Goal: Information Seeking & Learning: Compare options

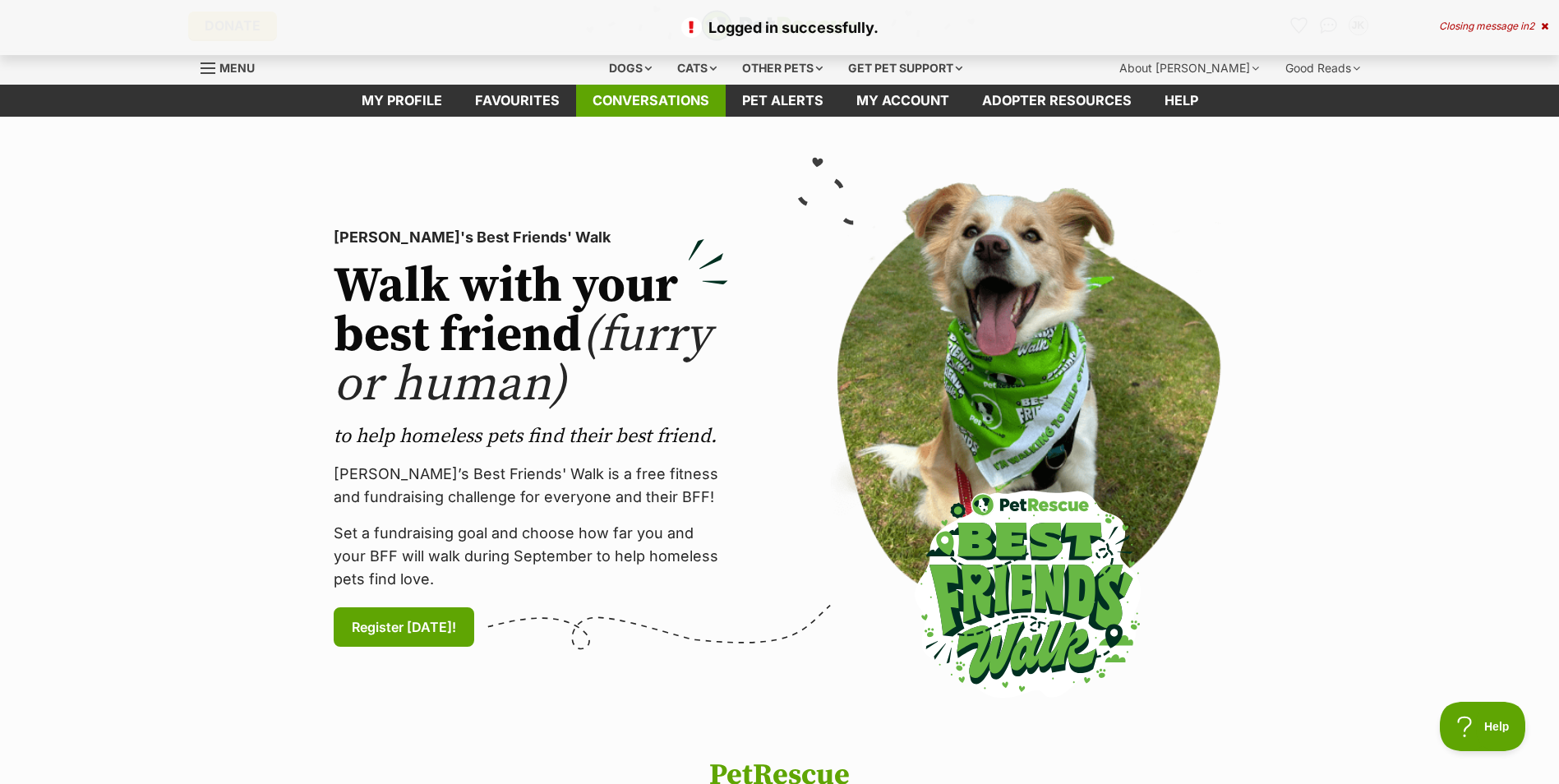
click at [627, 103] on link "Conversations" at bounding box center [651, 101] width 150 height 32
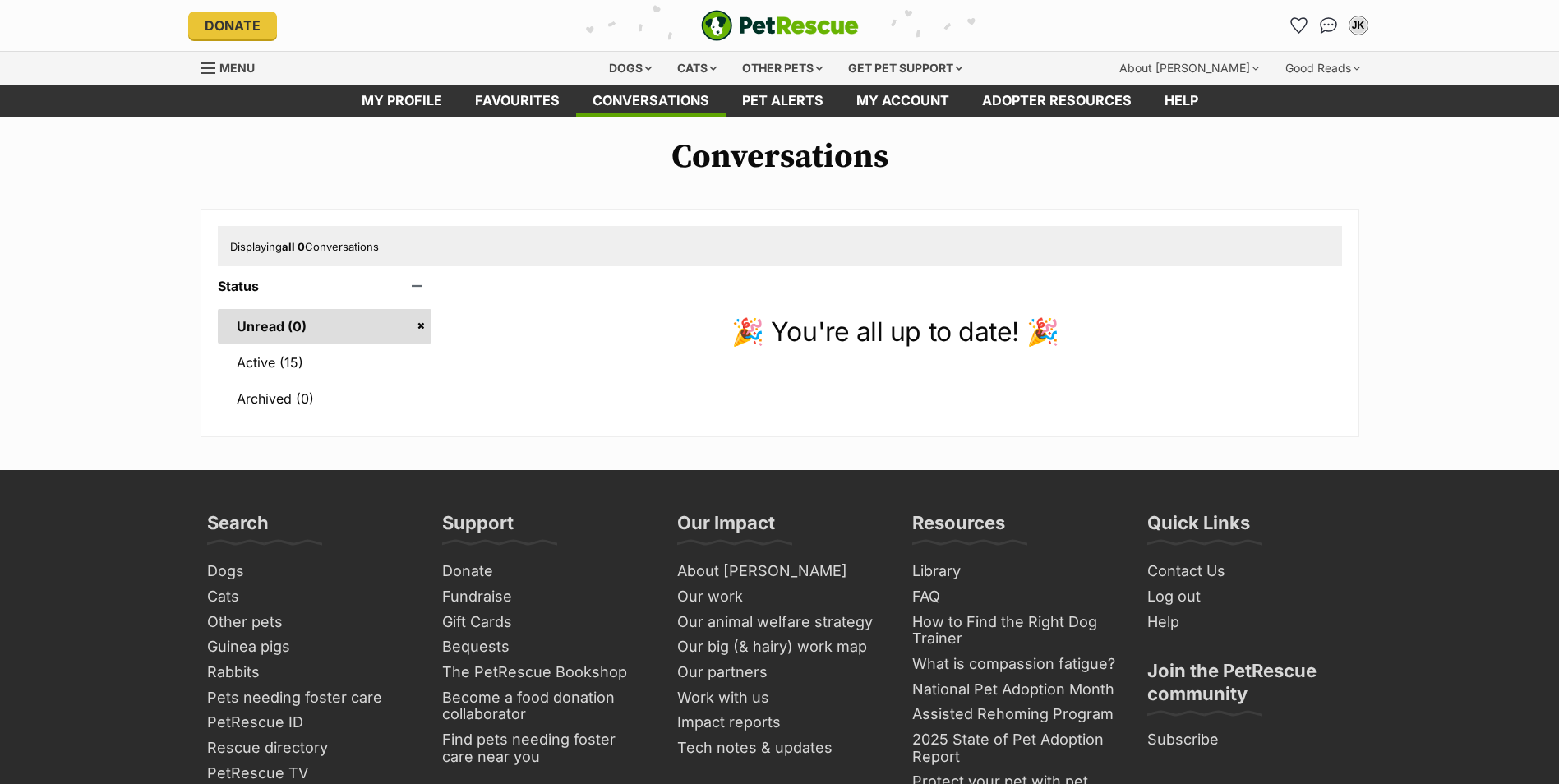
click at [317, 355] on link "Active (15)" at bounding box center [325, 362] width 215 height 35
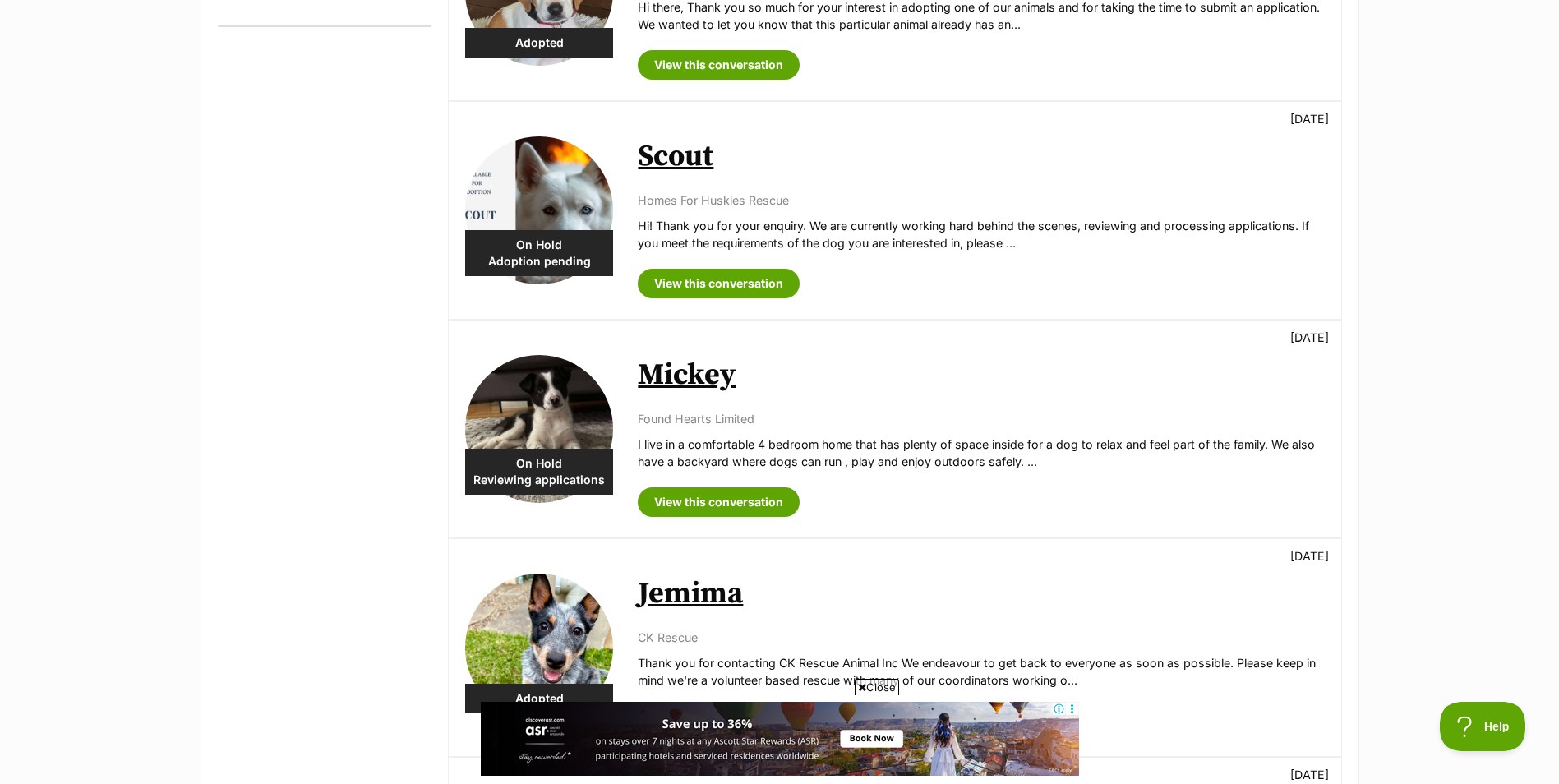
scroll to position [658, 0]
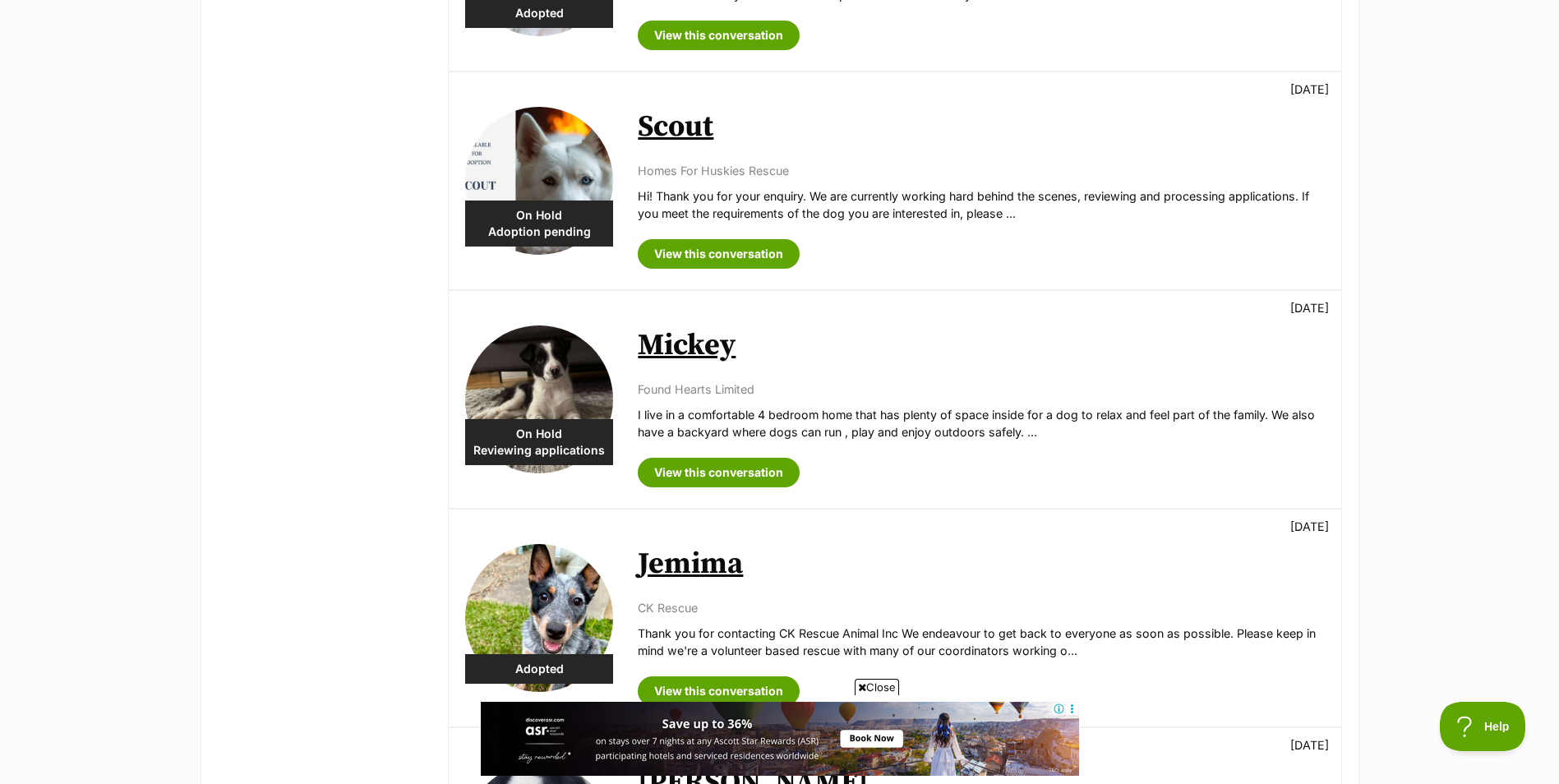
click at [658, 342] on link "Mickey" at bounding box center [686, 345] width 98 height 37
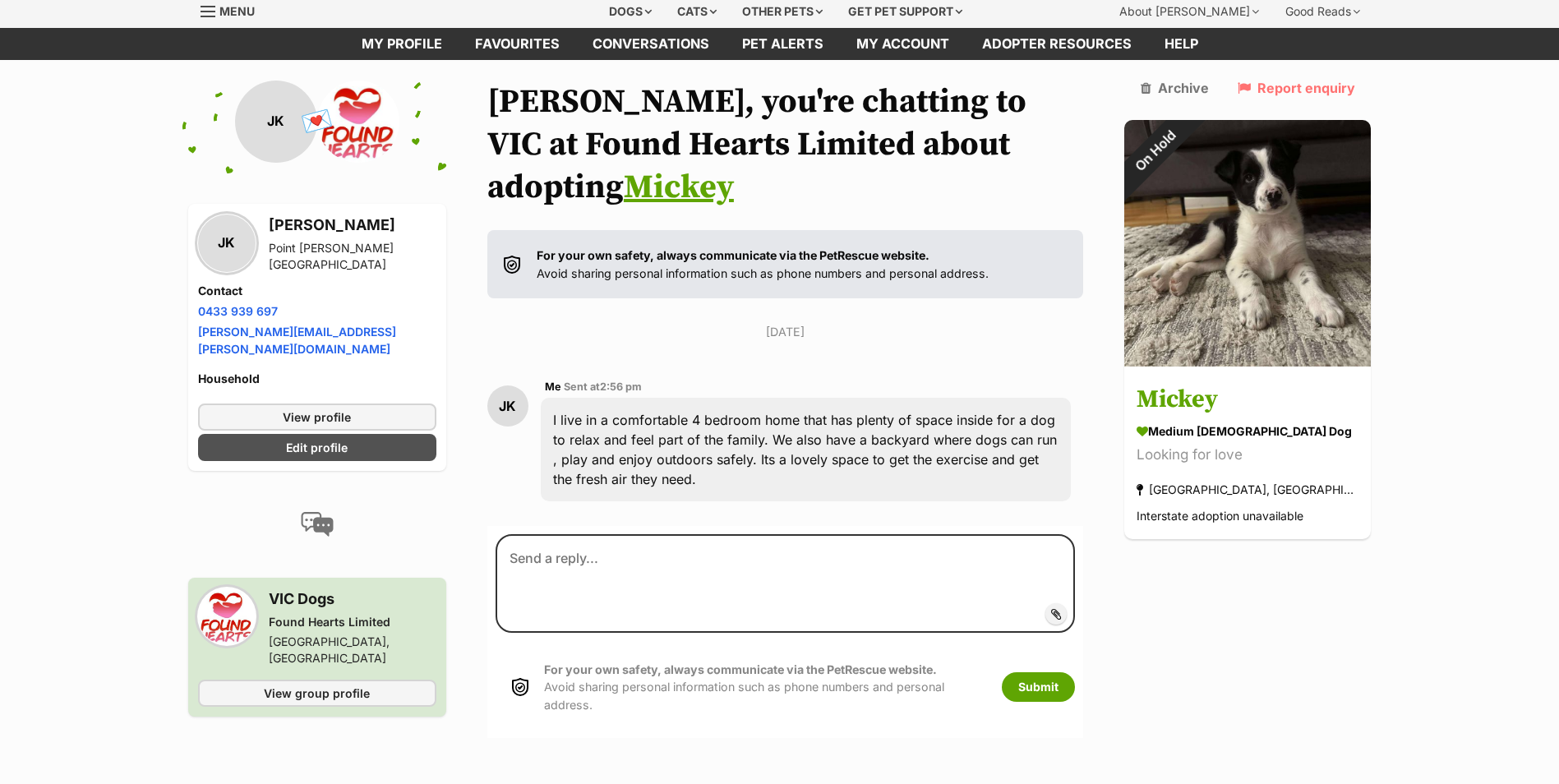
scroll to position [61, 0]
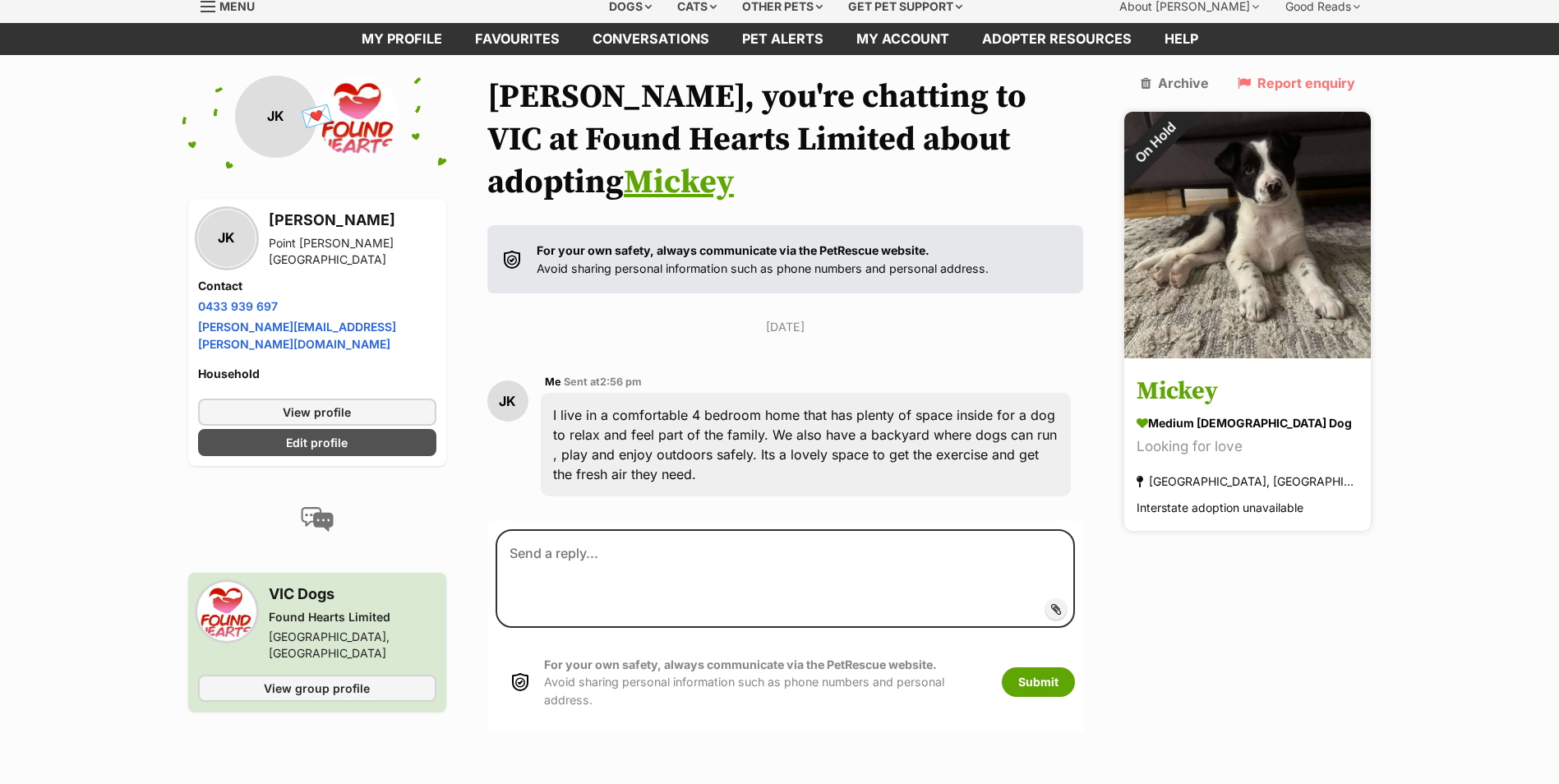
click at [1248, 260] on img at bounding box center [1247, 235] width 247 height 247
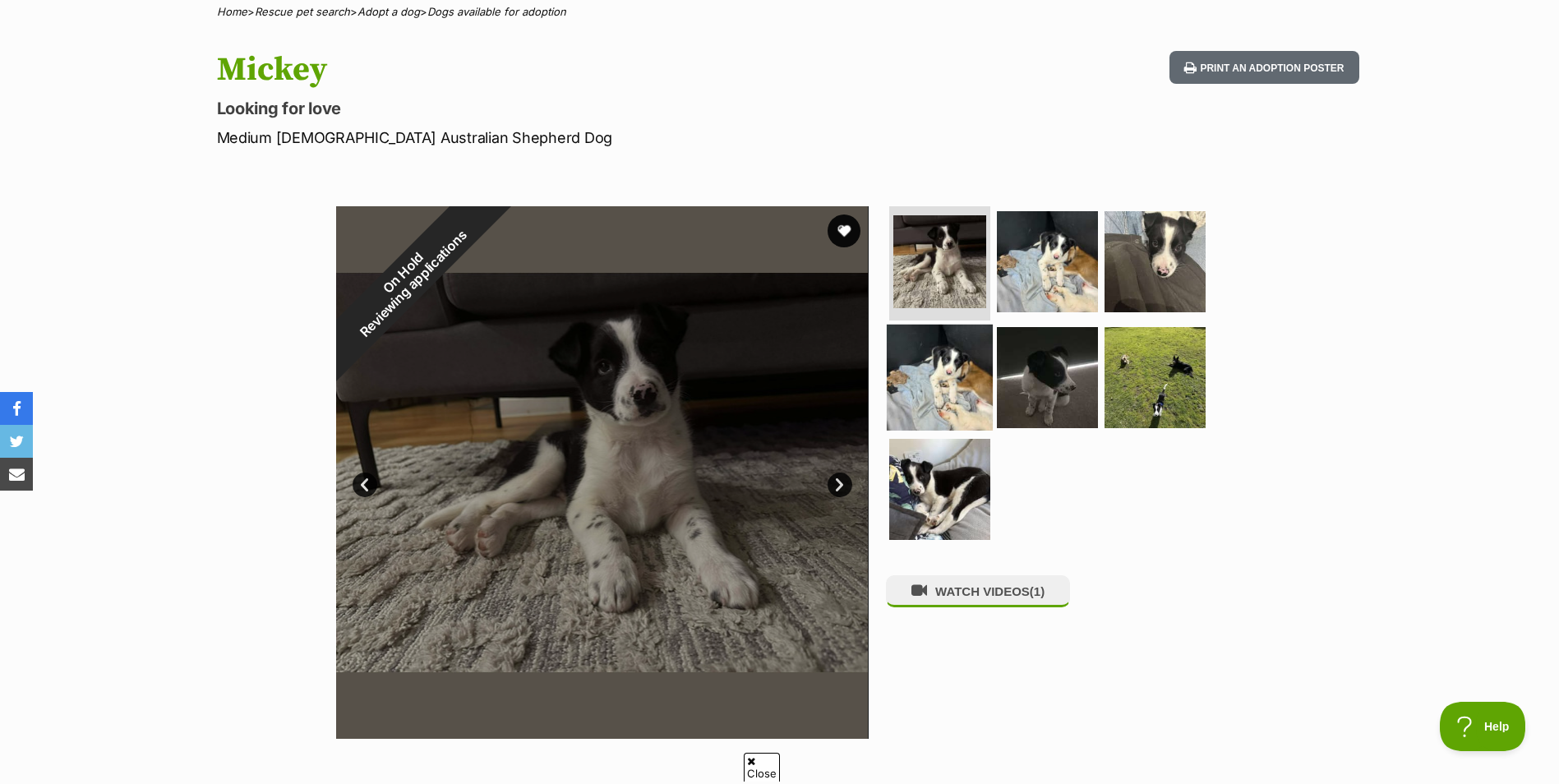
scroll to position [164, 0]
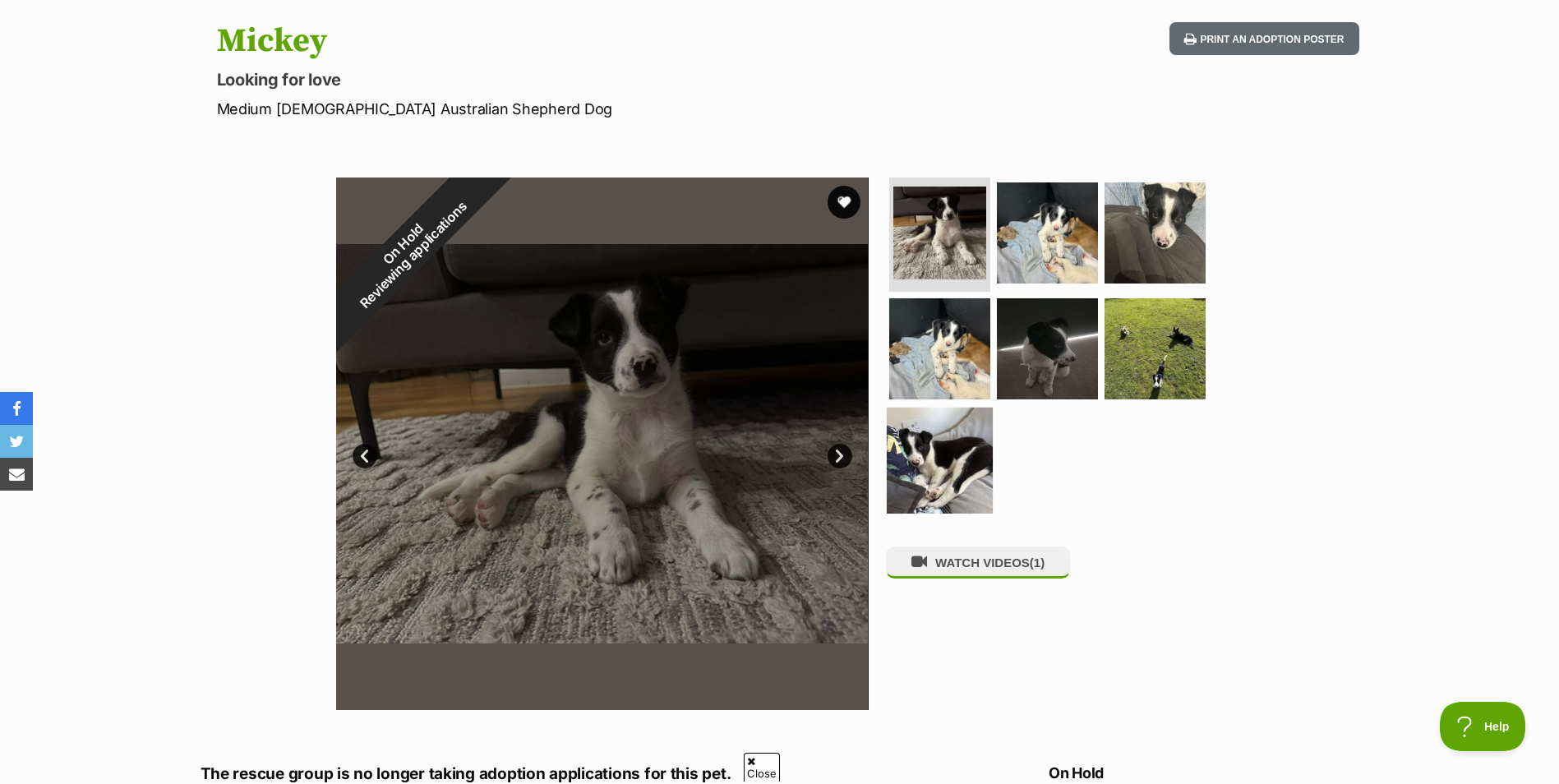
click at [972, 451] on img at bounding box center [940, 461] width 106 height 106
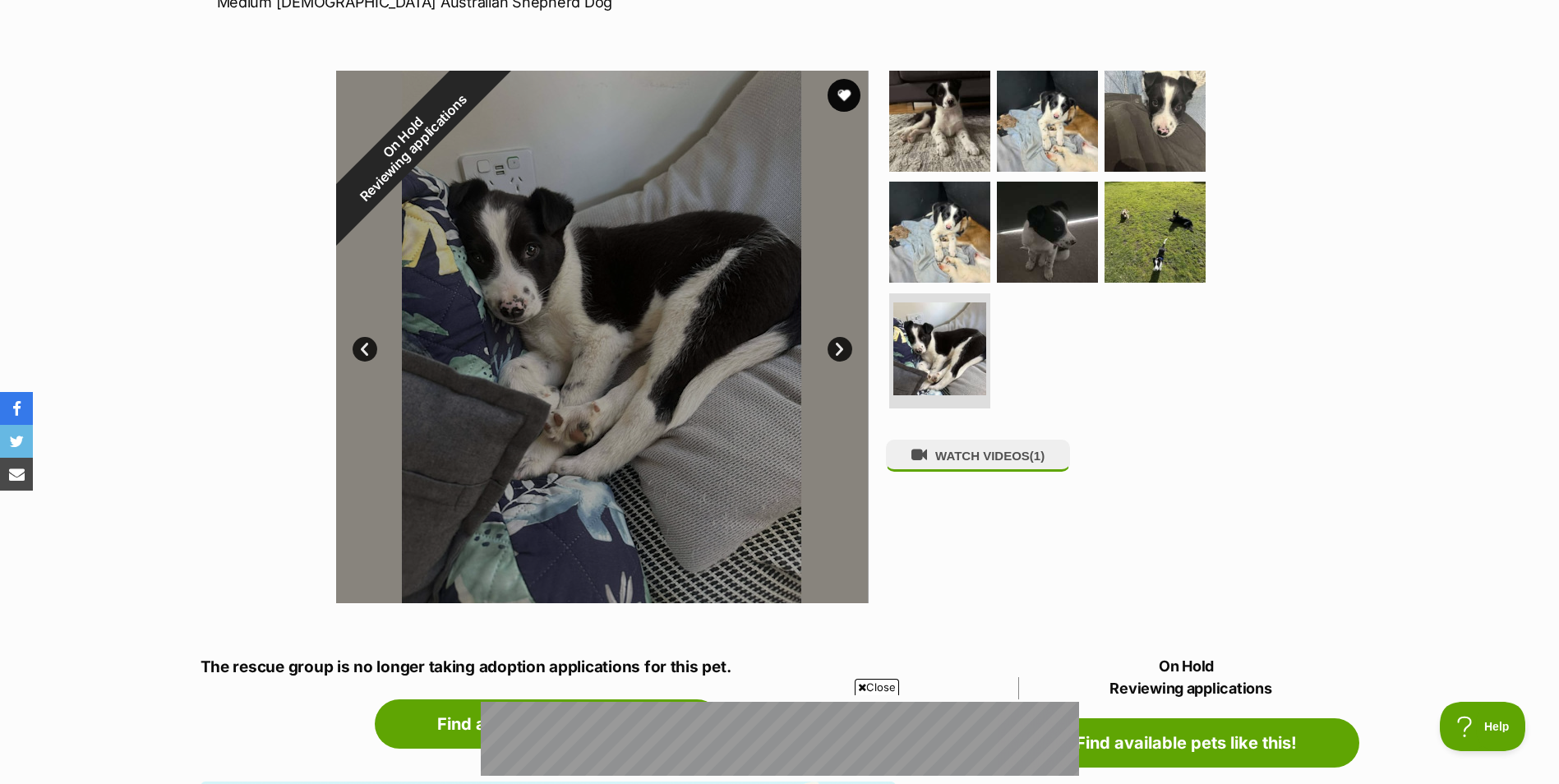
scroll to position [0, 0]
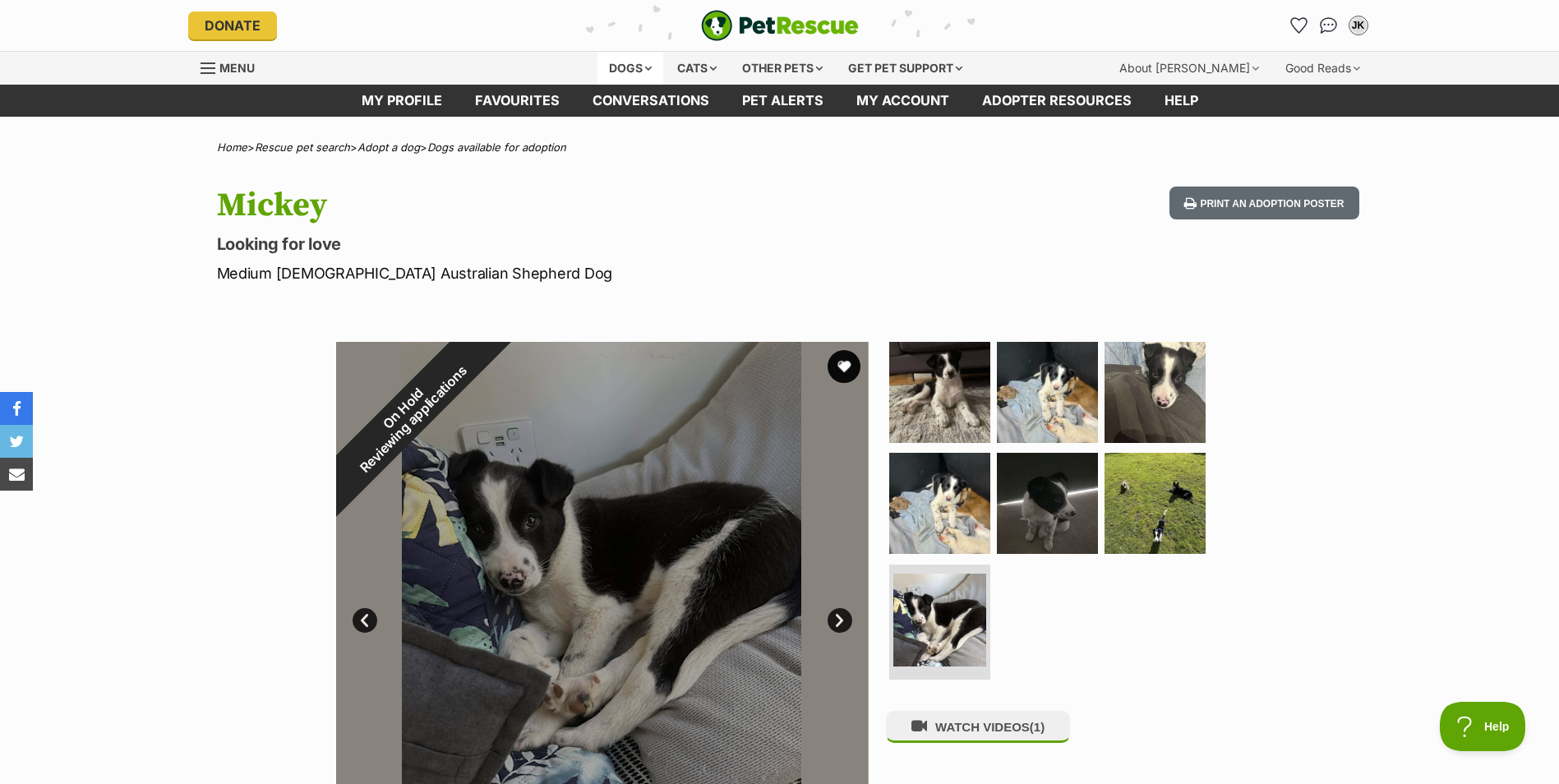
click at [630, 68] on div "Dogs" at bounding box center [630, 67] width 66 height 33
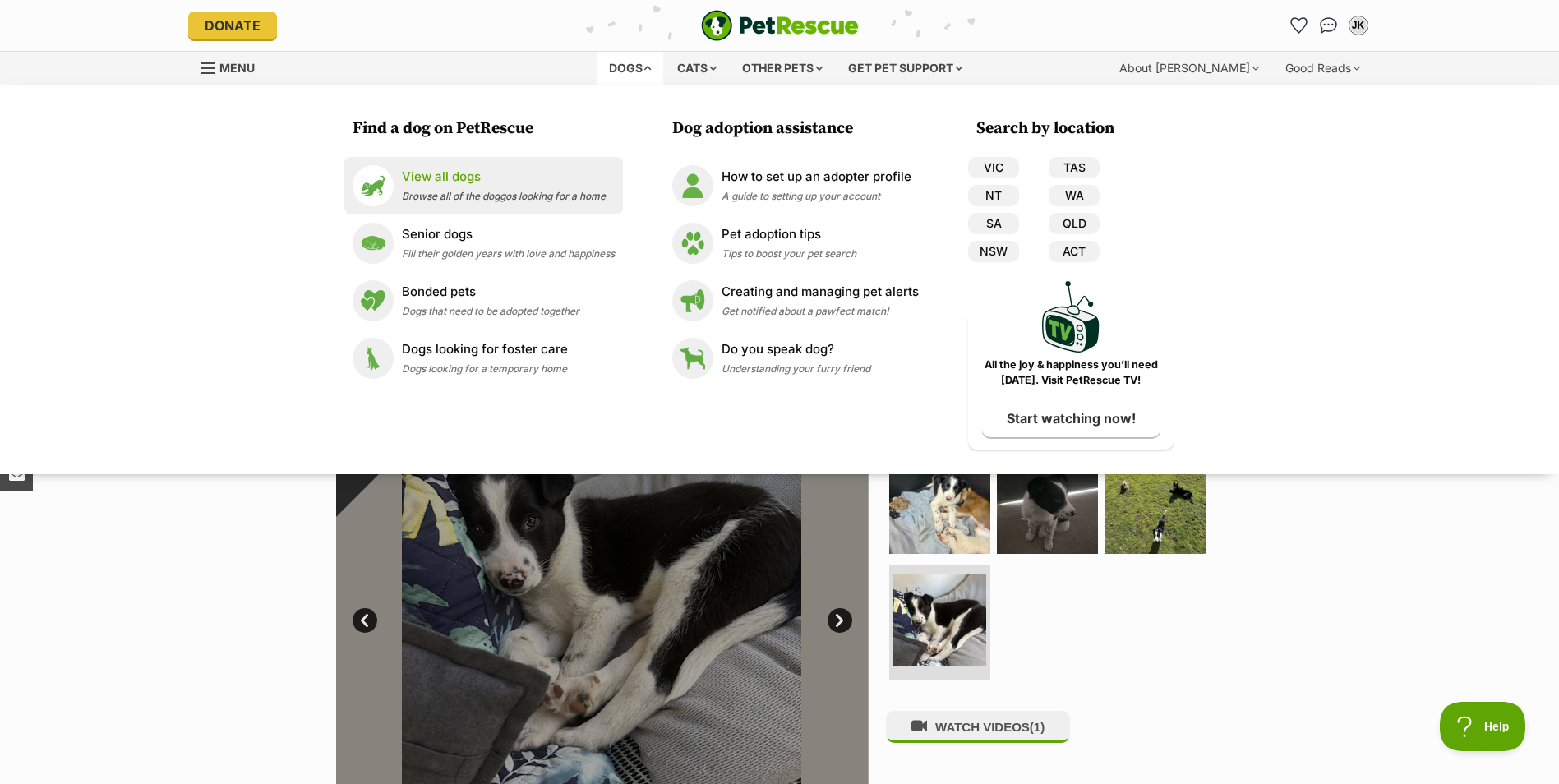
click at [475, 173] on p "View all dogs" at bounding box center [504, 177] width 204 height 19
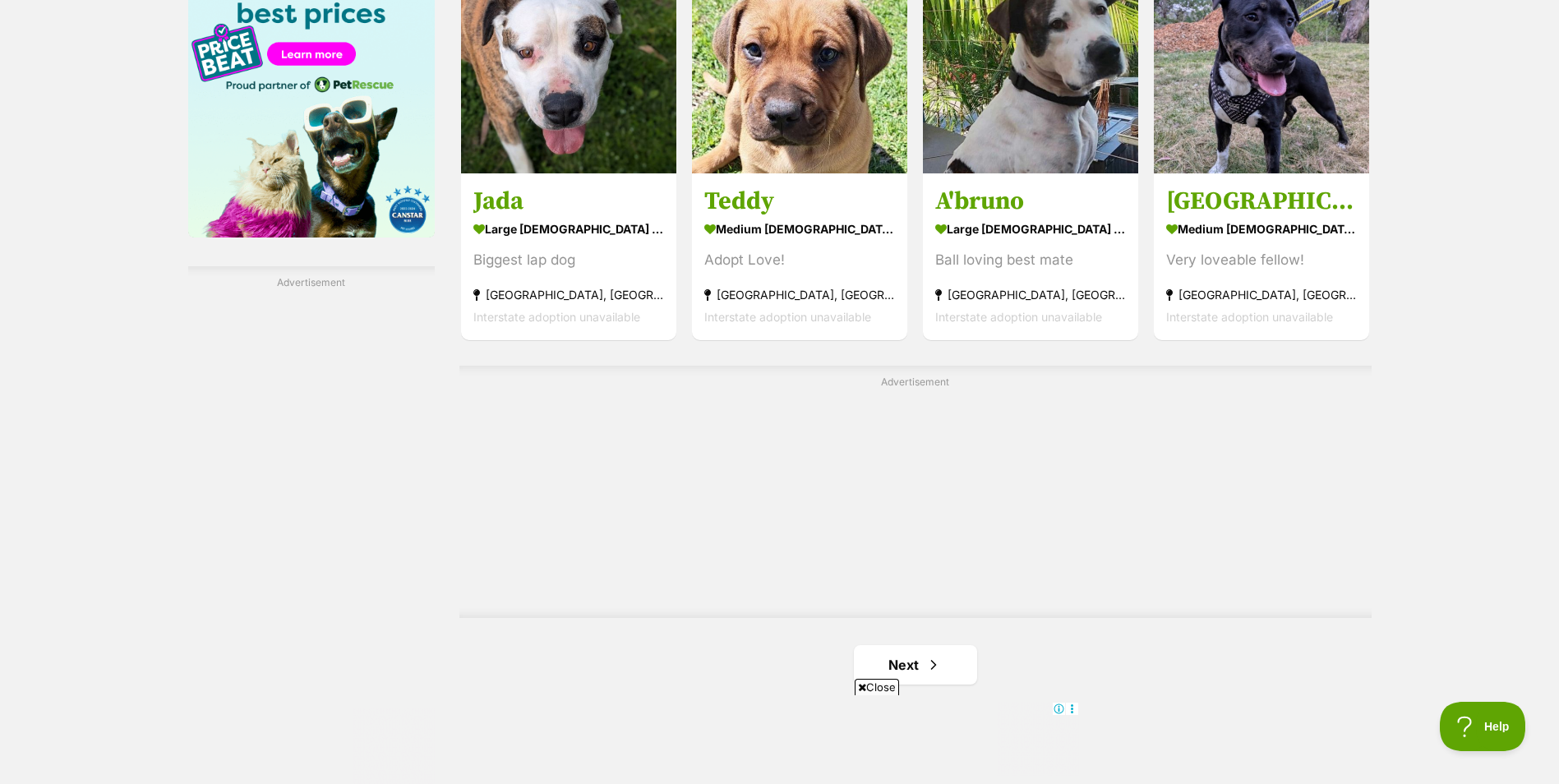
scroll to position [2794, 0]
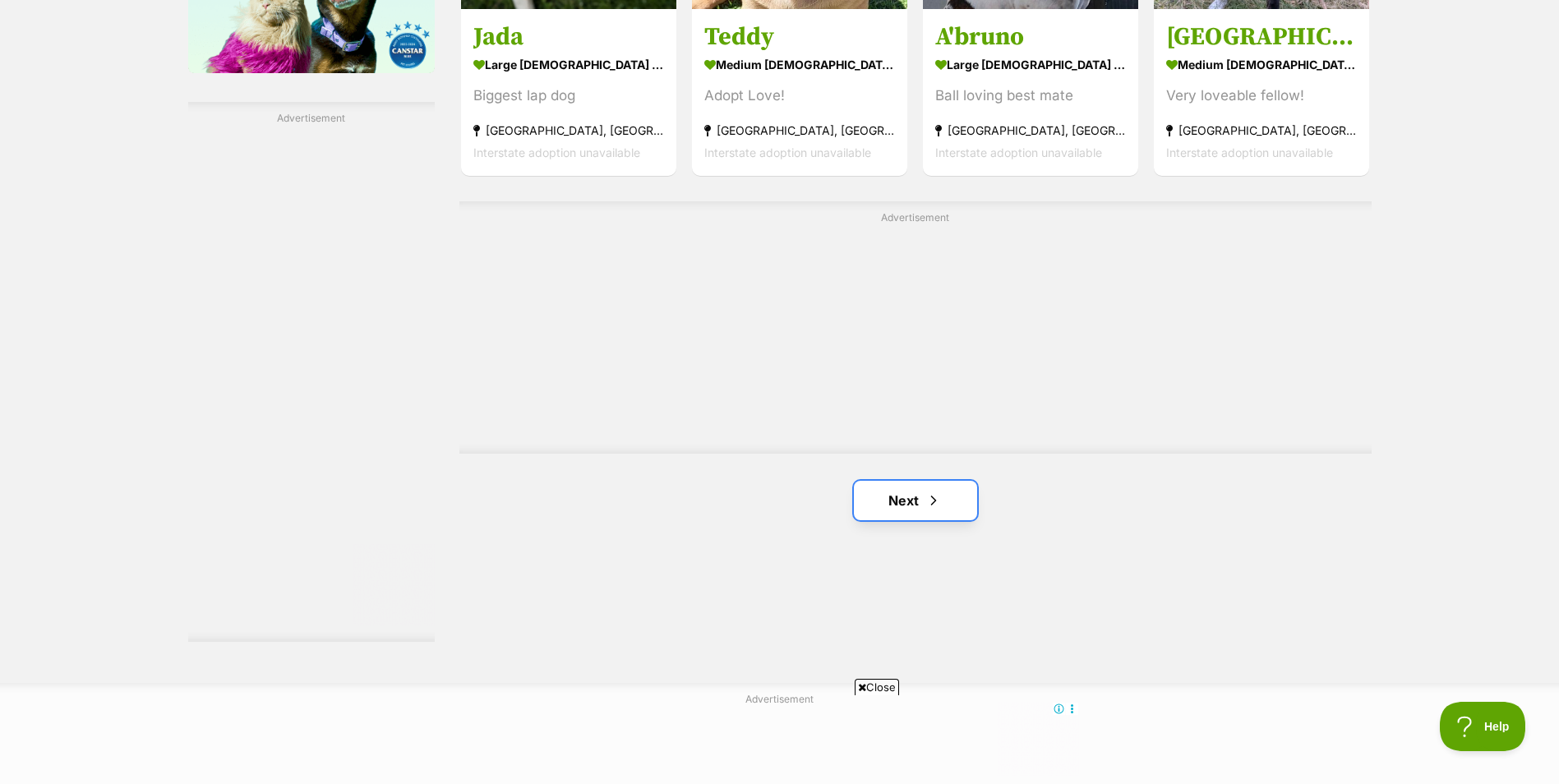
click at [919, 502] on link "Next" at bounding box center [916, 500] width 123 height 40
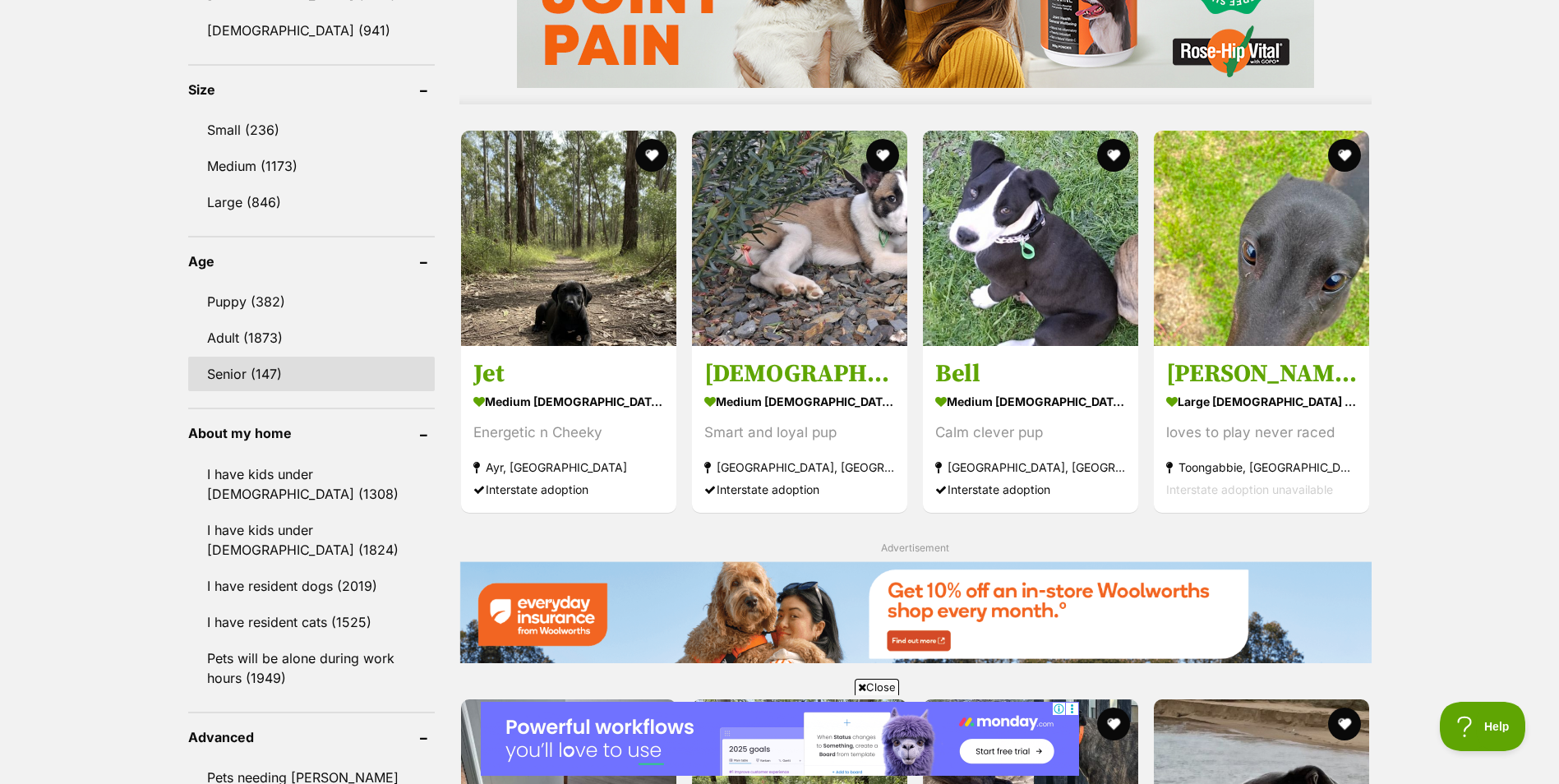
scroll to position [1479, 0]
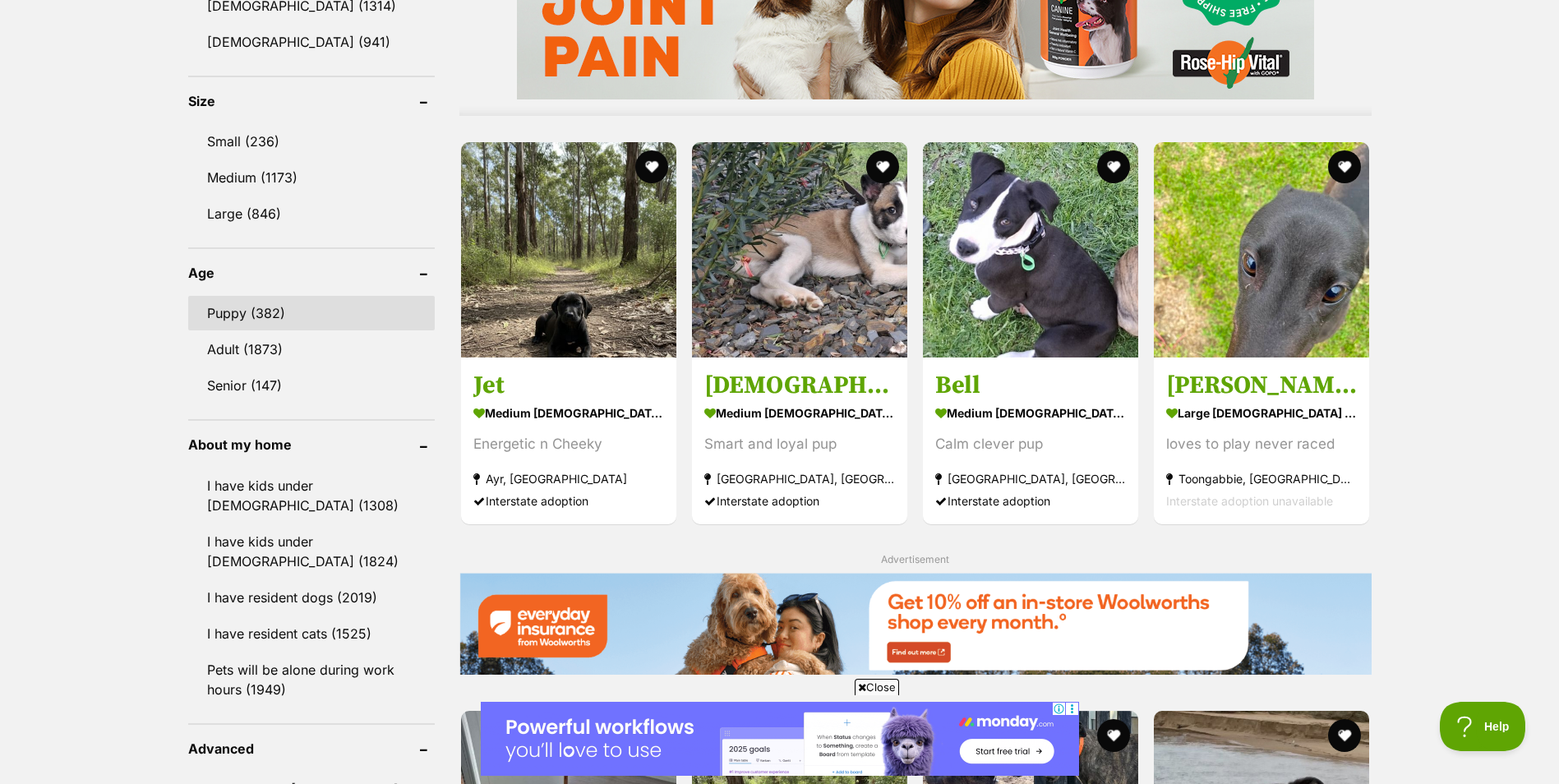
click at [237, 305] on link "Puppy (382)" at bounding box center [311, 312] width 247 height 35
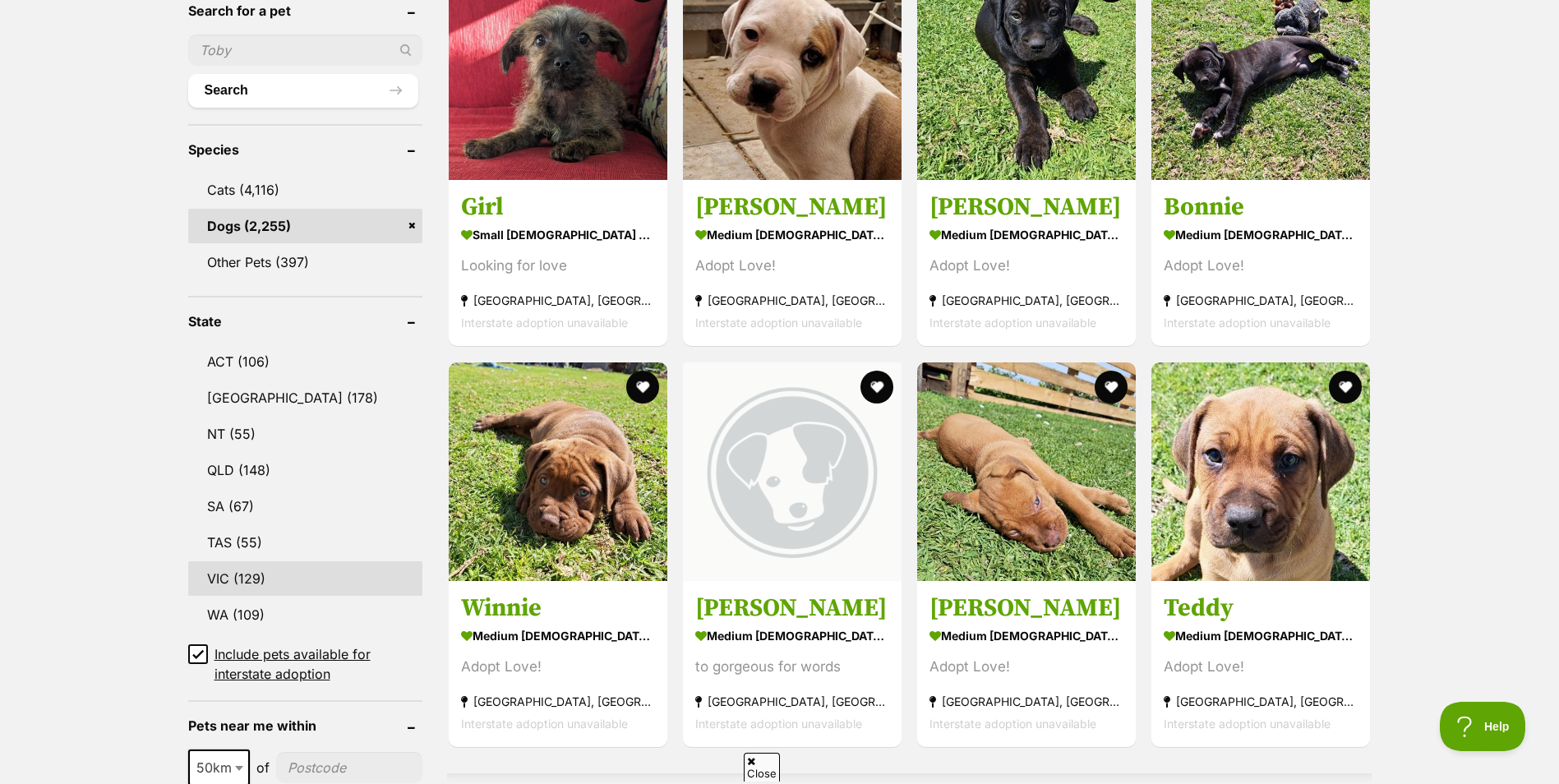
click at [254, 573] on link "VIC (129)" at bounding box center [305, 578] width 234 height 35
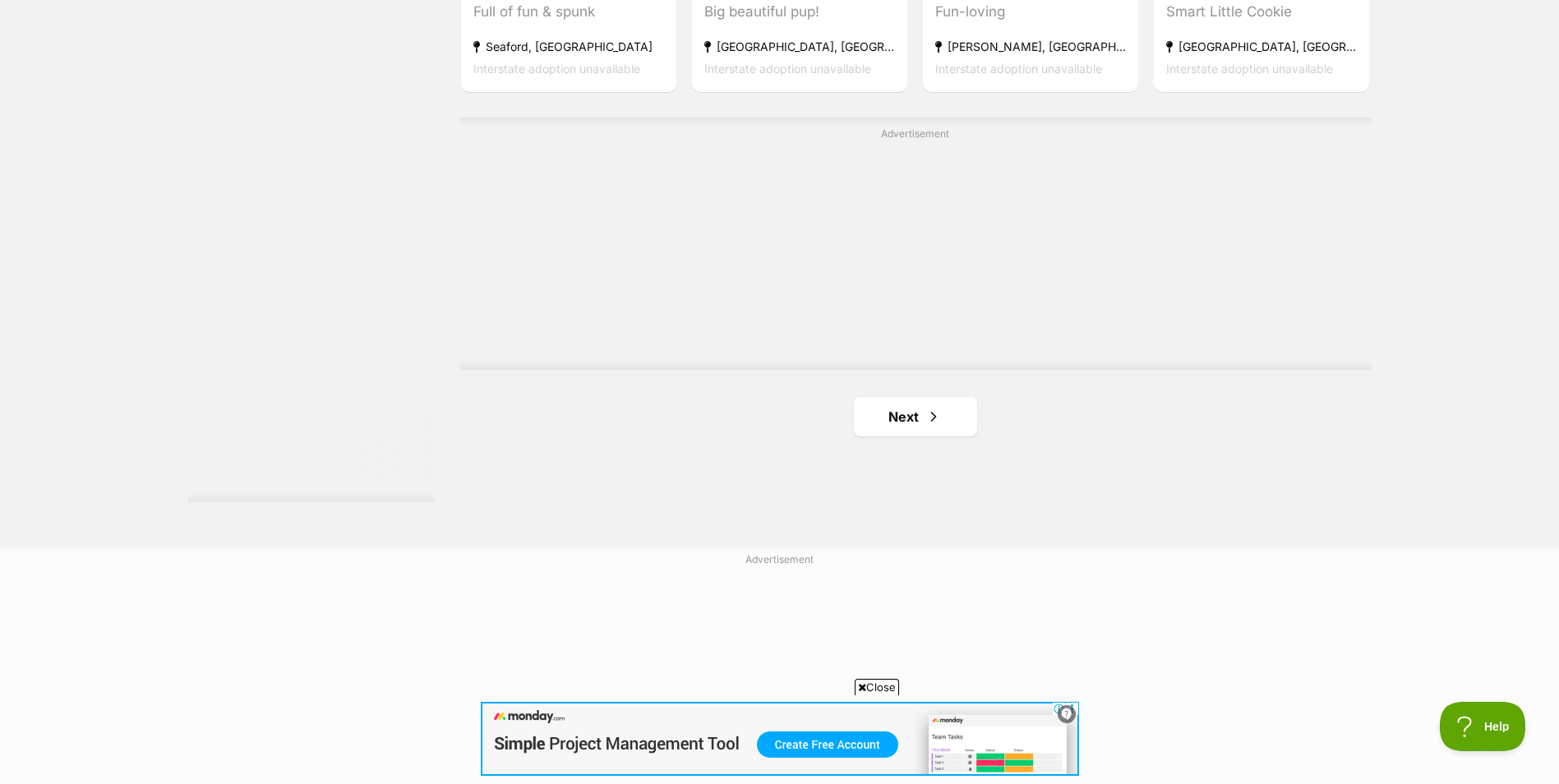
scroll to position [2958, 0]
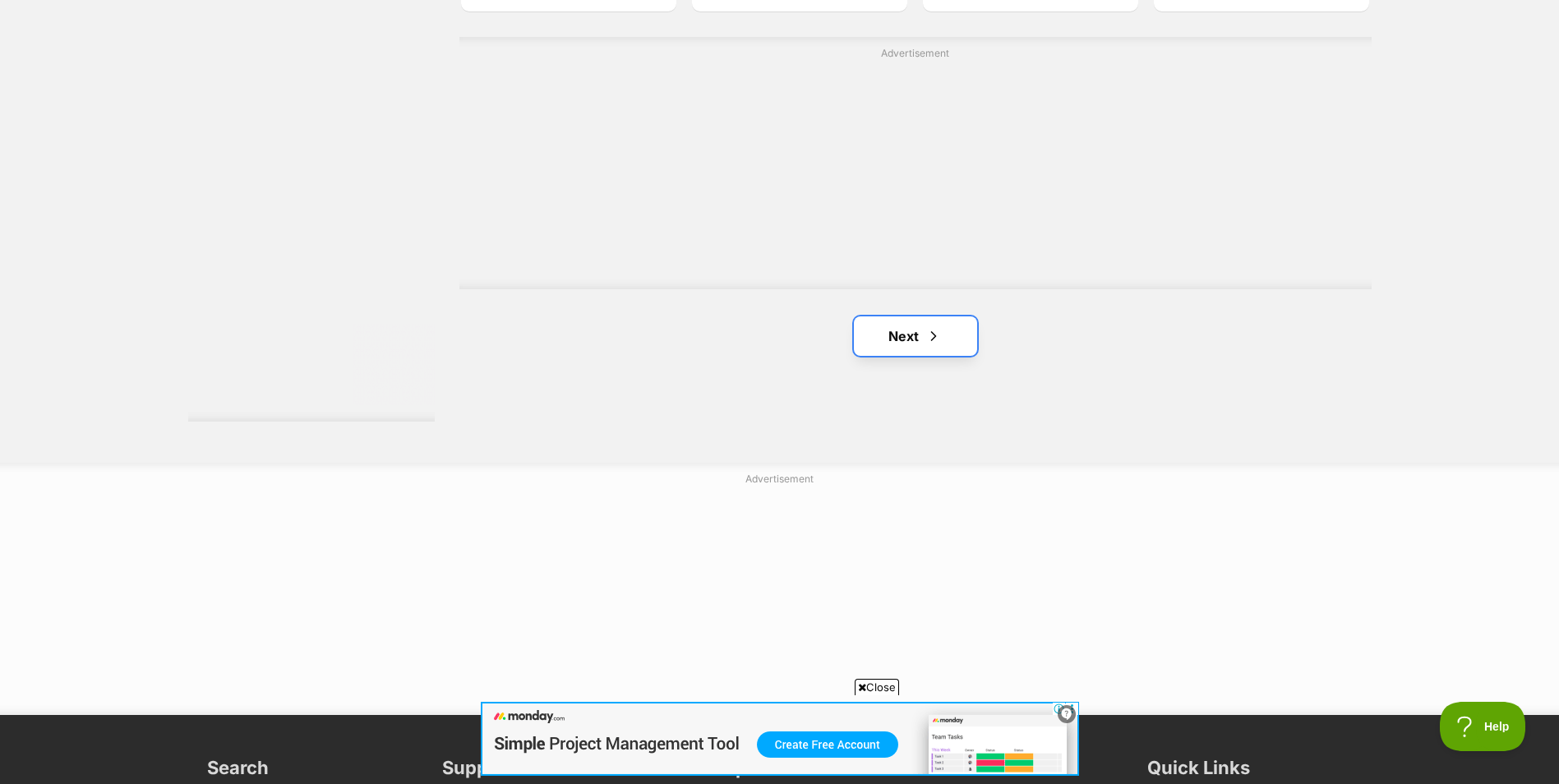
click at [899, 341] on link "Next" at bounding box center [916, 336] width 123 height 40
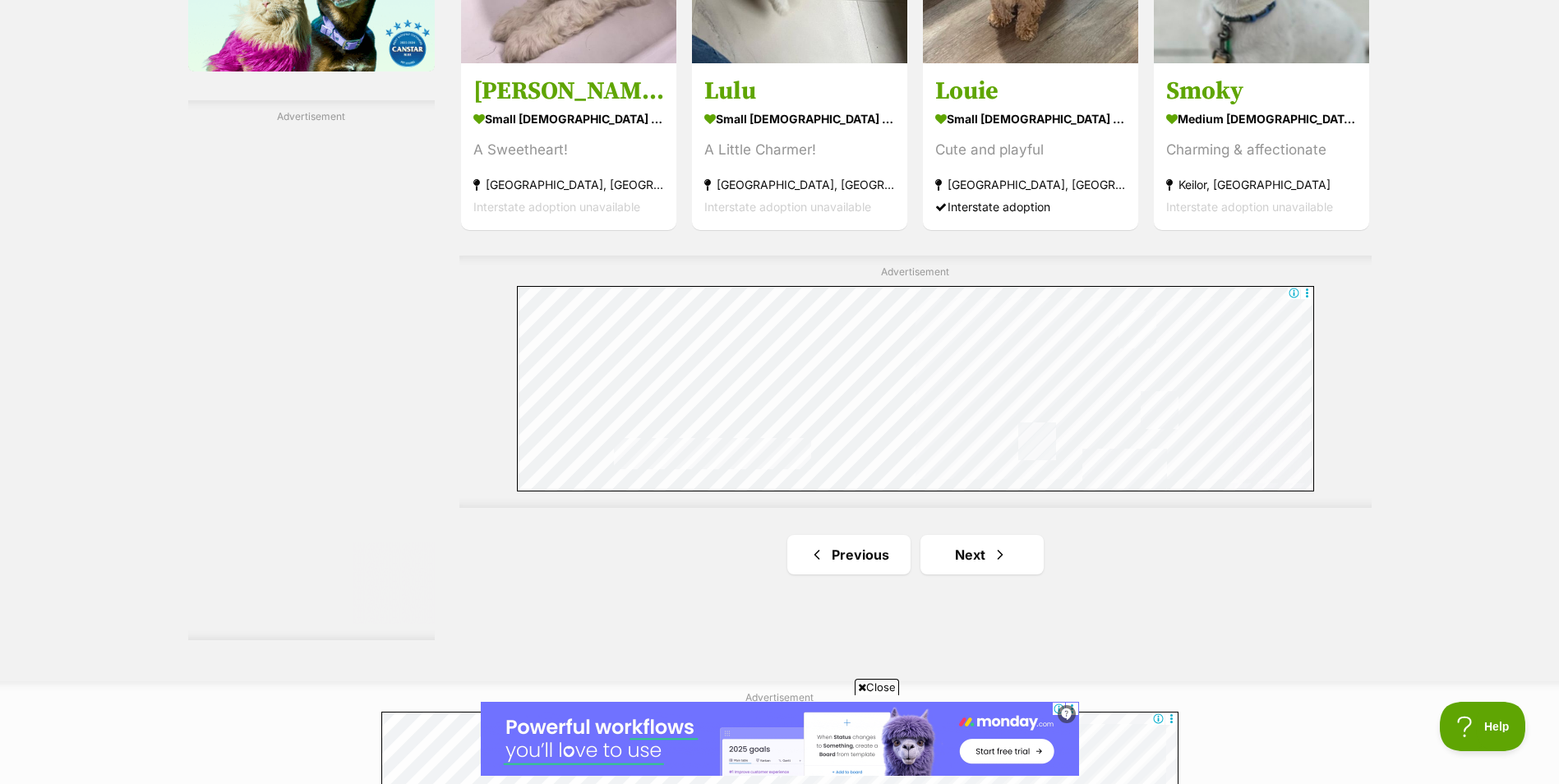
scroll to position [2876, 0]
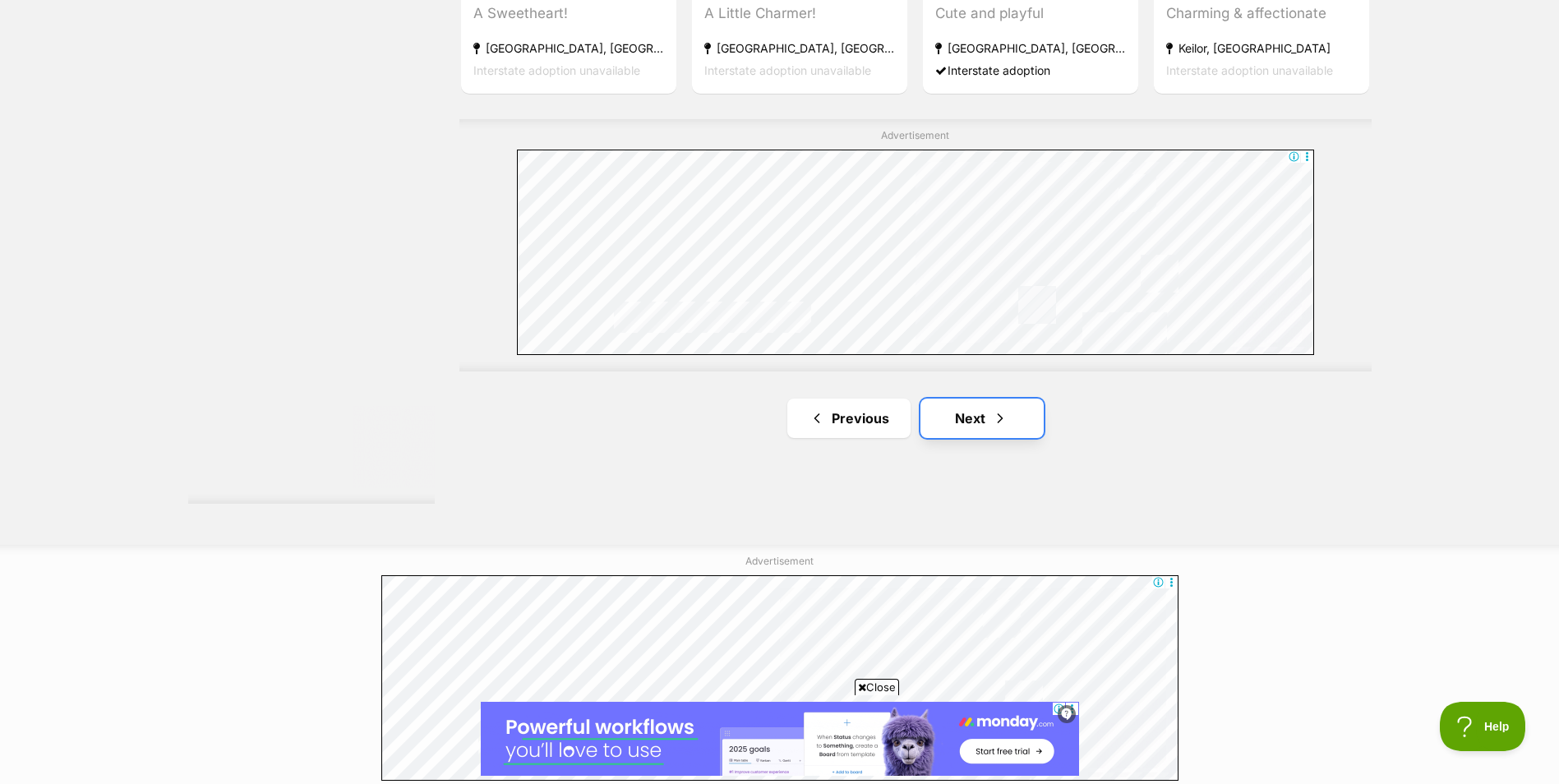
click at [986, 419] on link "Next" at bounding box center [982, 418] width 123 height 40
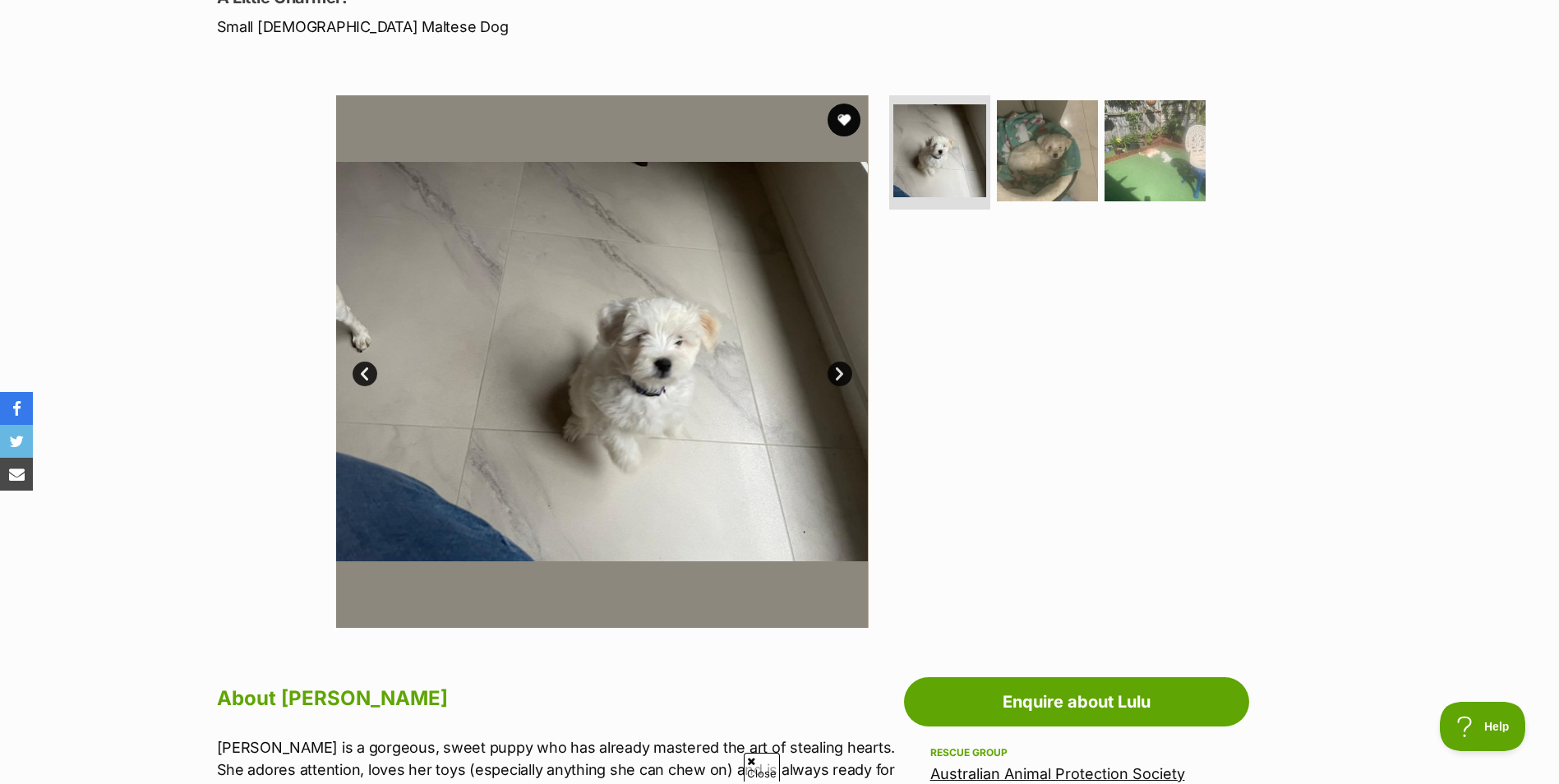
click at [838, 371] on link "Next" at bounding box center [840, 373] width 24 height 24
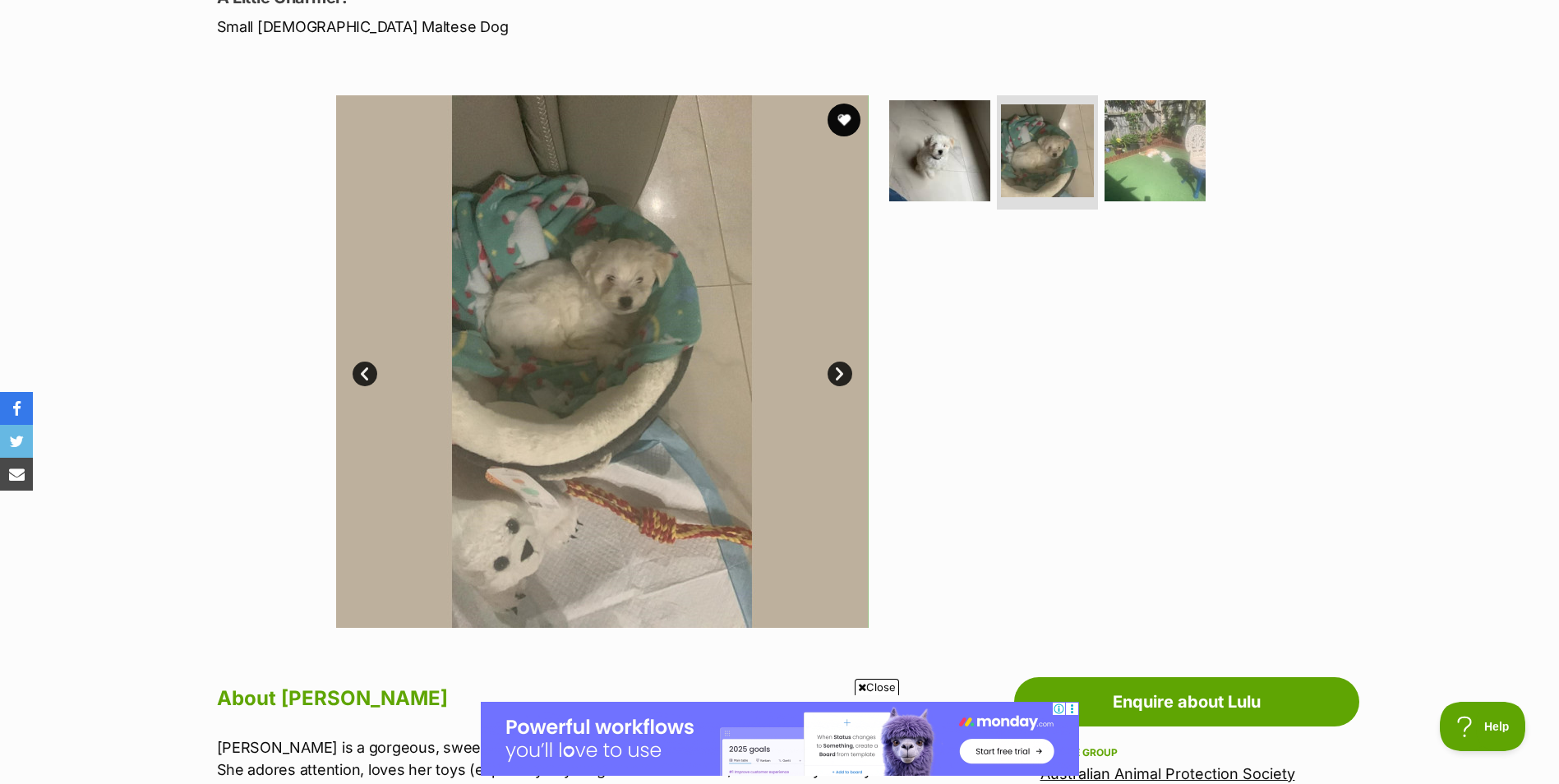
click at [838, 371] on link "Next" at bounding box center [840, 373] width 24 height 24
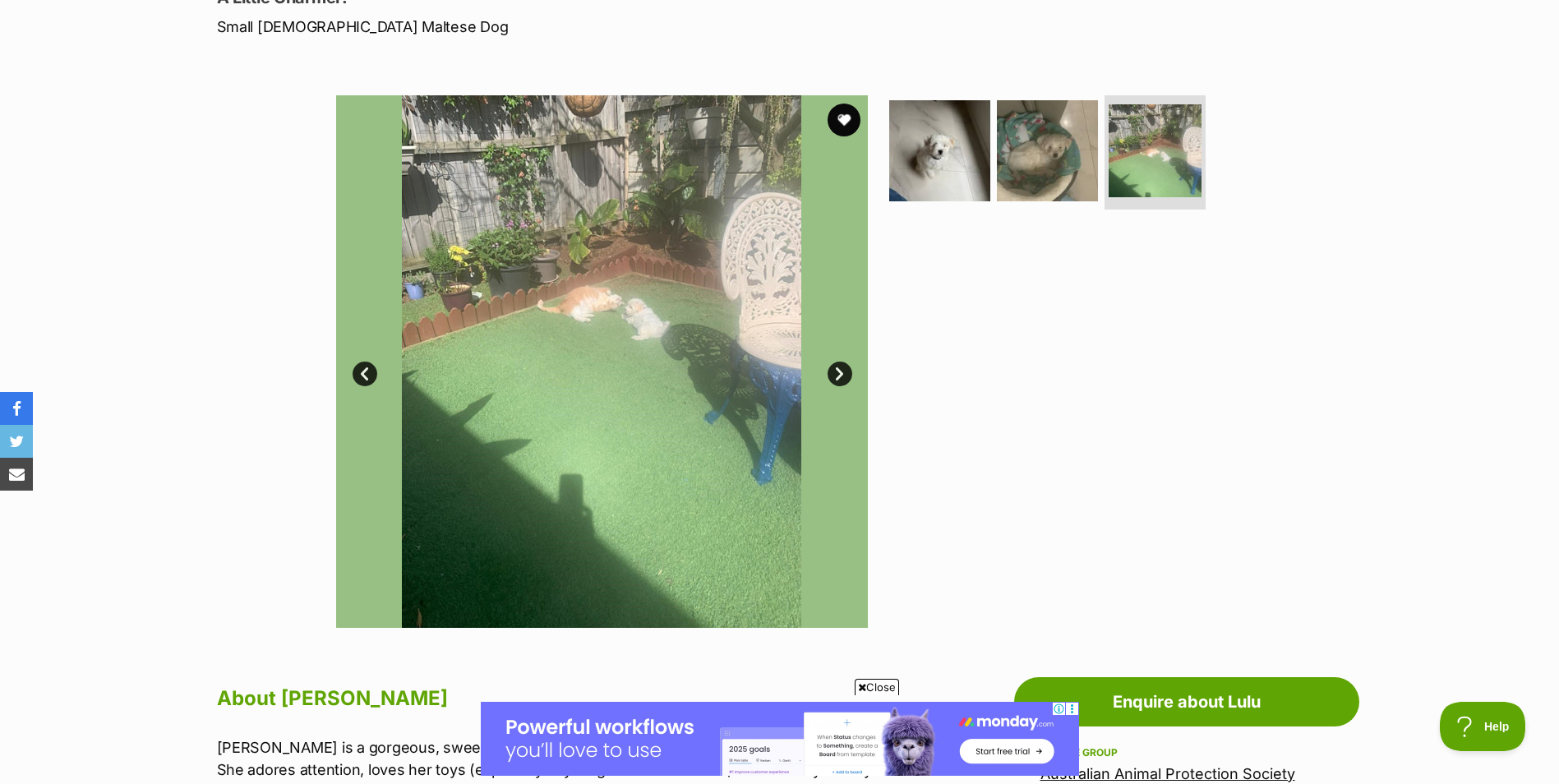
click at [838, 371] on link "Next" at bounding box center [840, 373] width 24 height 24
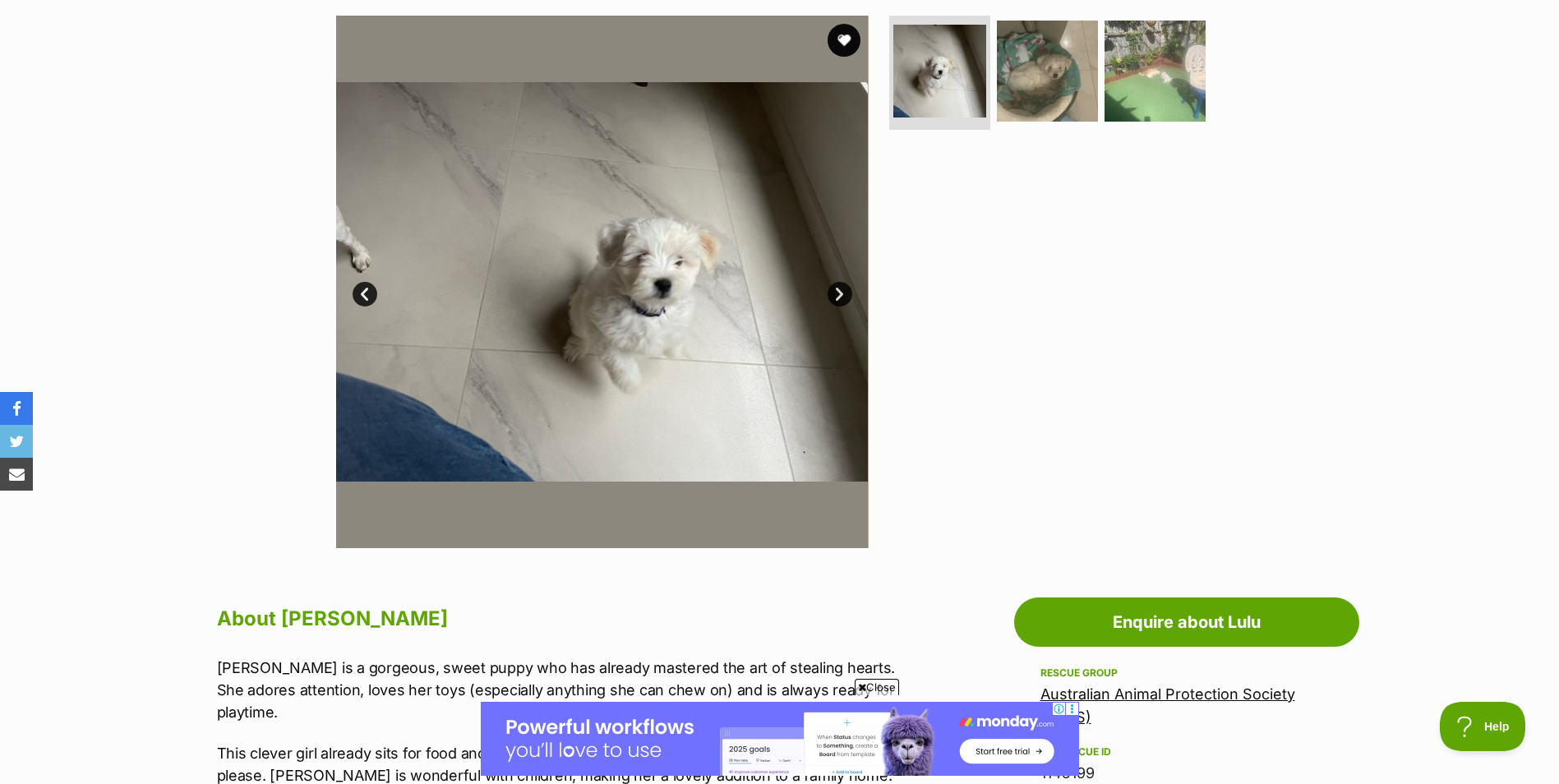
scroll to position [83, 0]
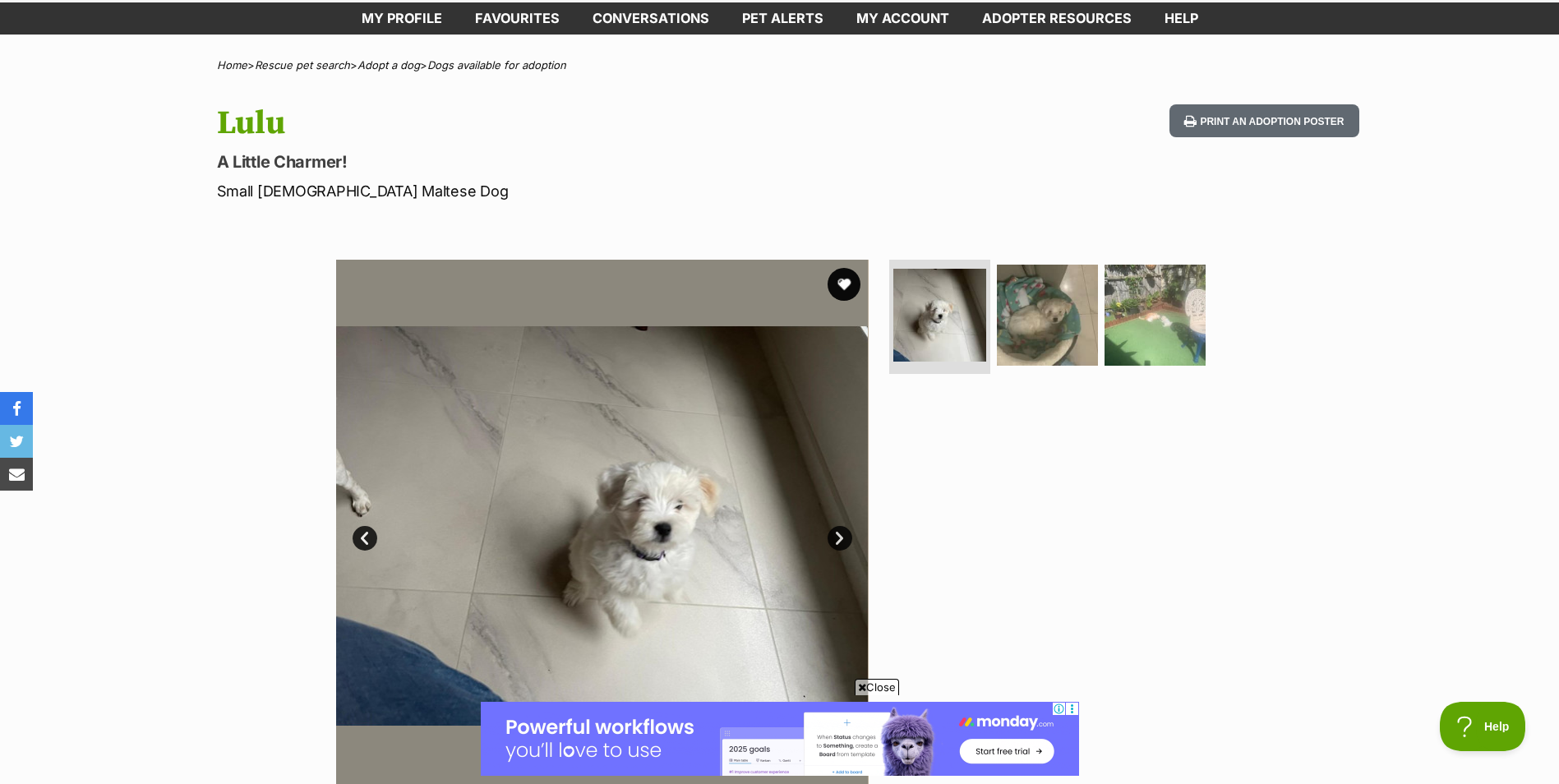
click at [843, 536] on link "Next" at bounding box center [840, 537] width 24 height 24
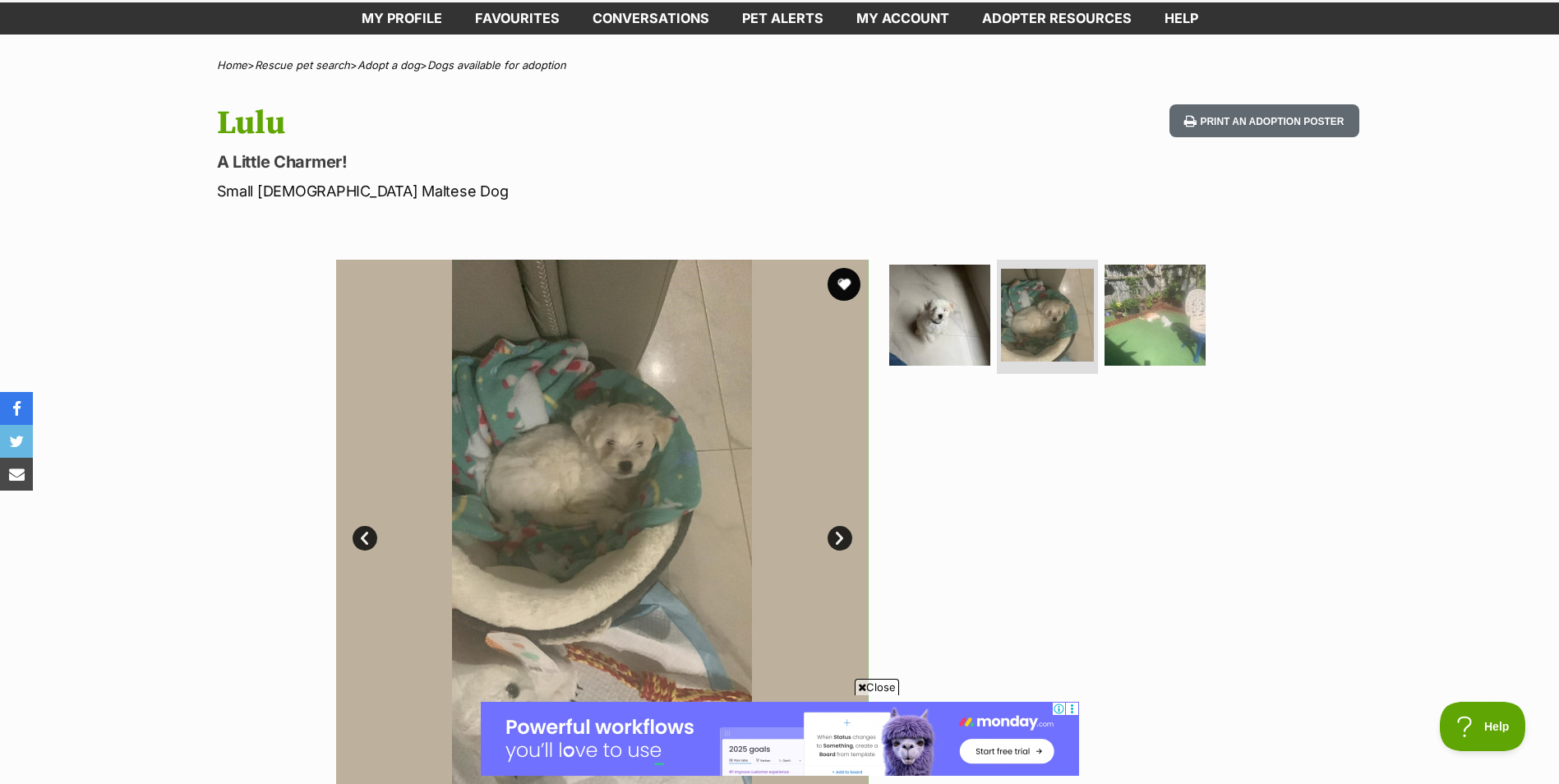
click at [843, 536] on link "Next" at bounding box center [840, 537] width 24 height 24
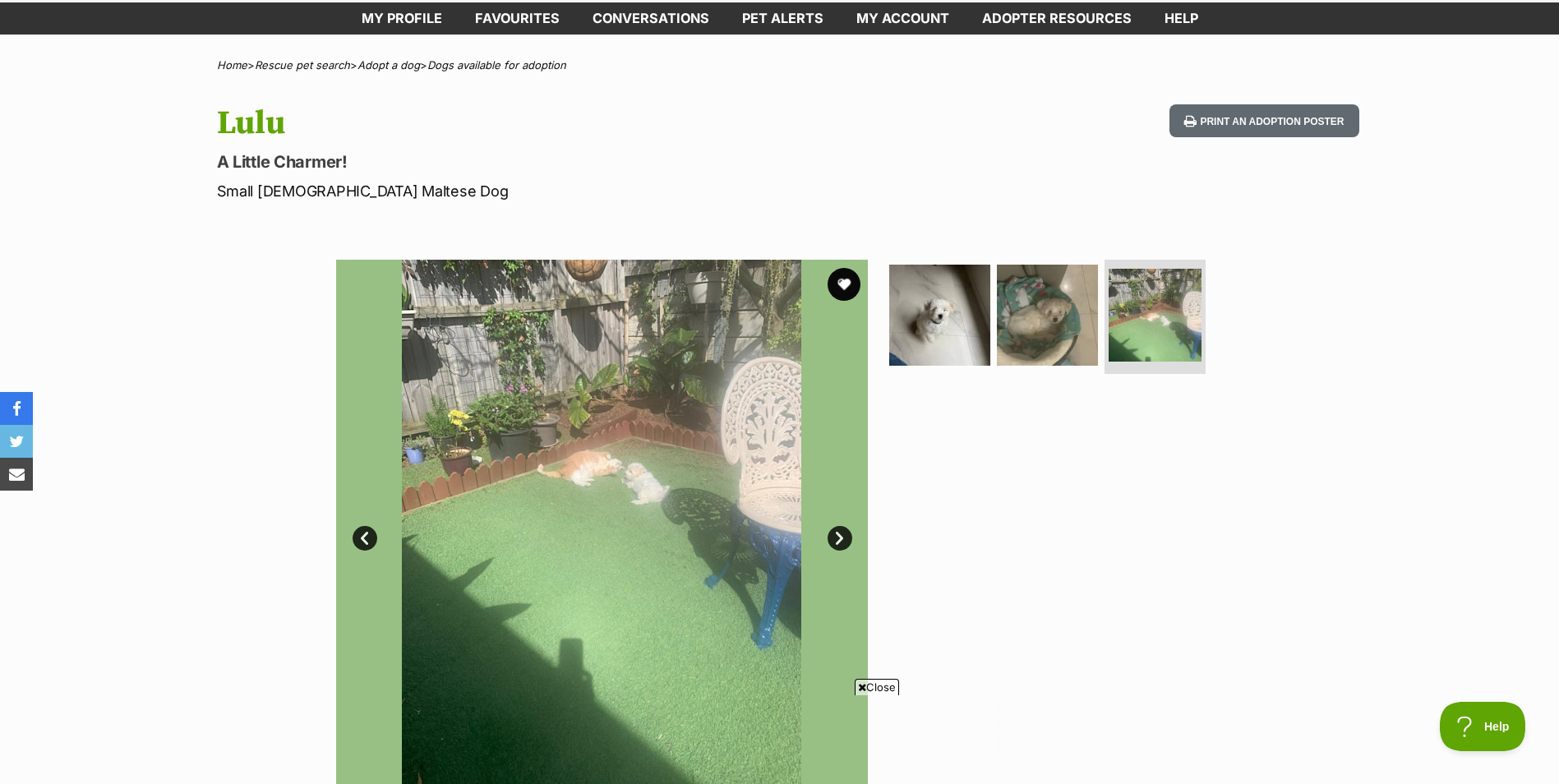
scroll to position [0, 0]
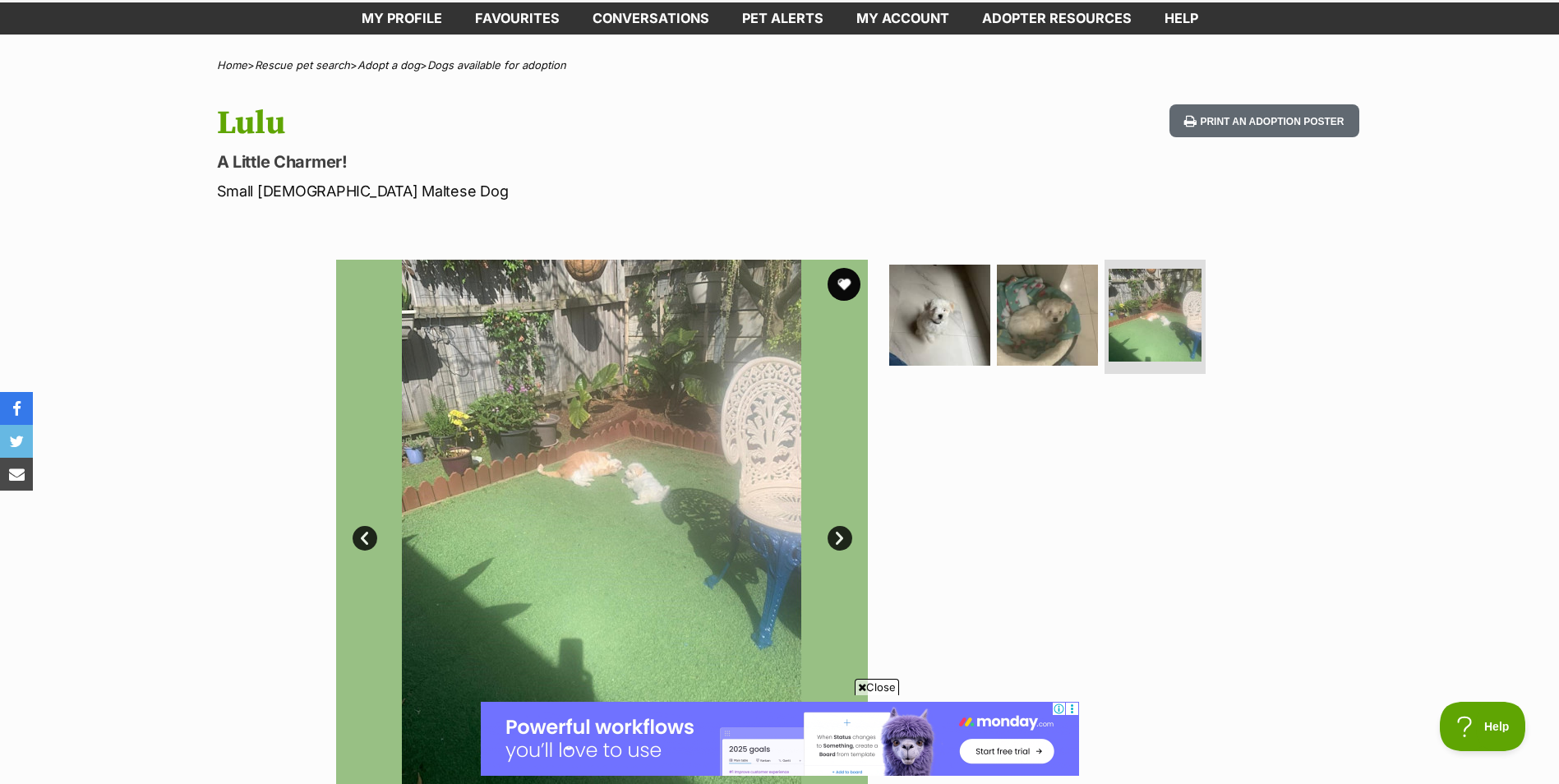
click at [843, 536] on link "Next" at bounding box center [840, 537] width 24 height 24
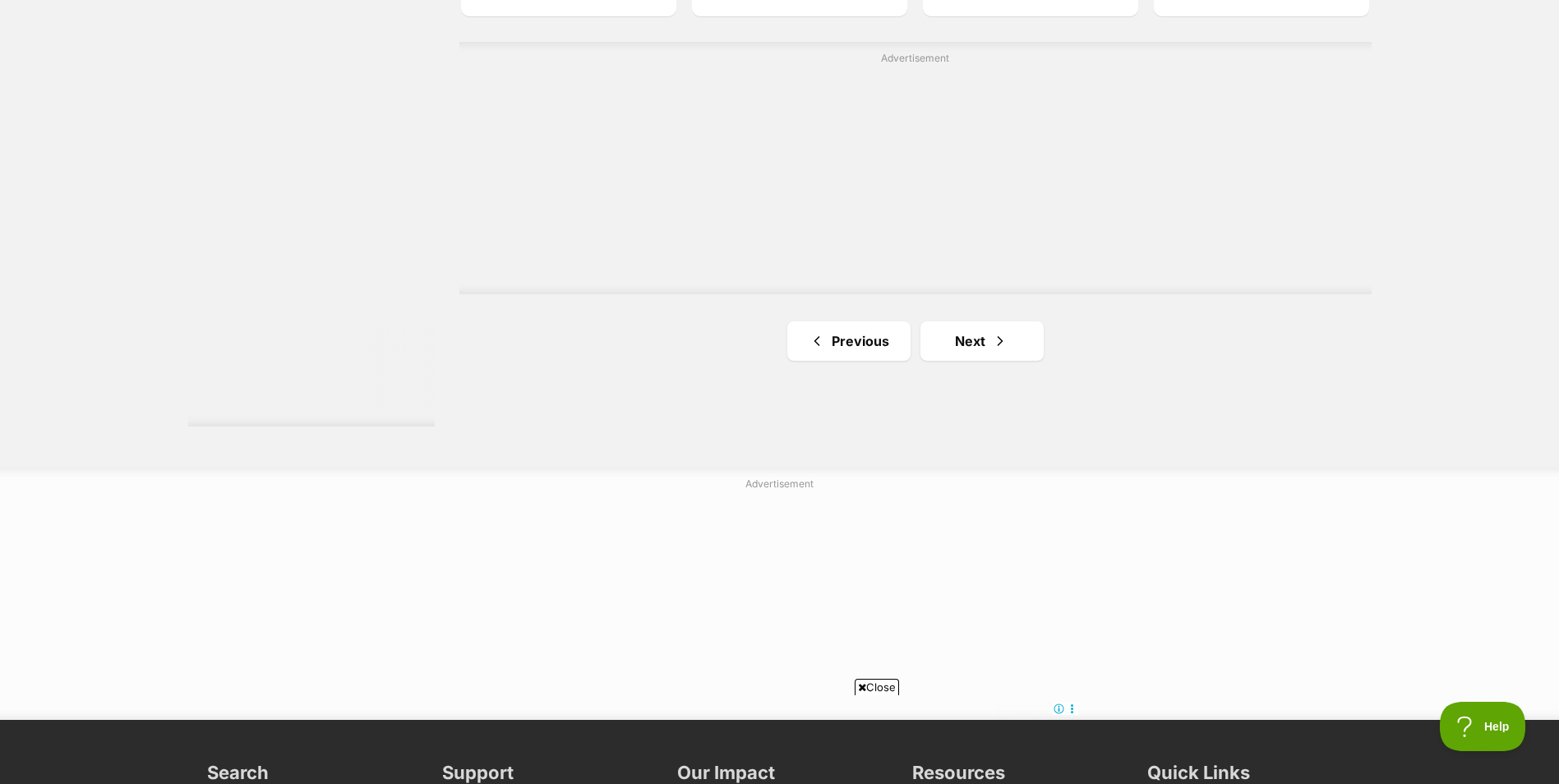
scroll to position [2958, 0]
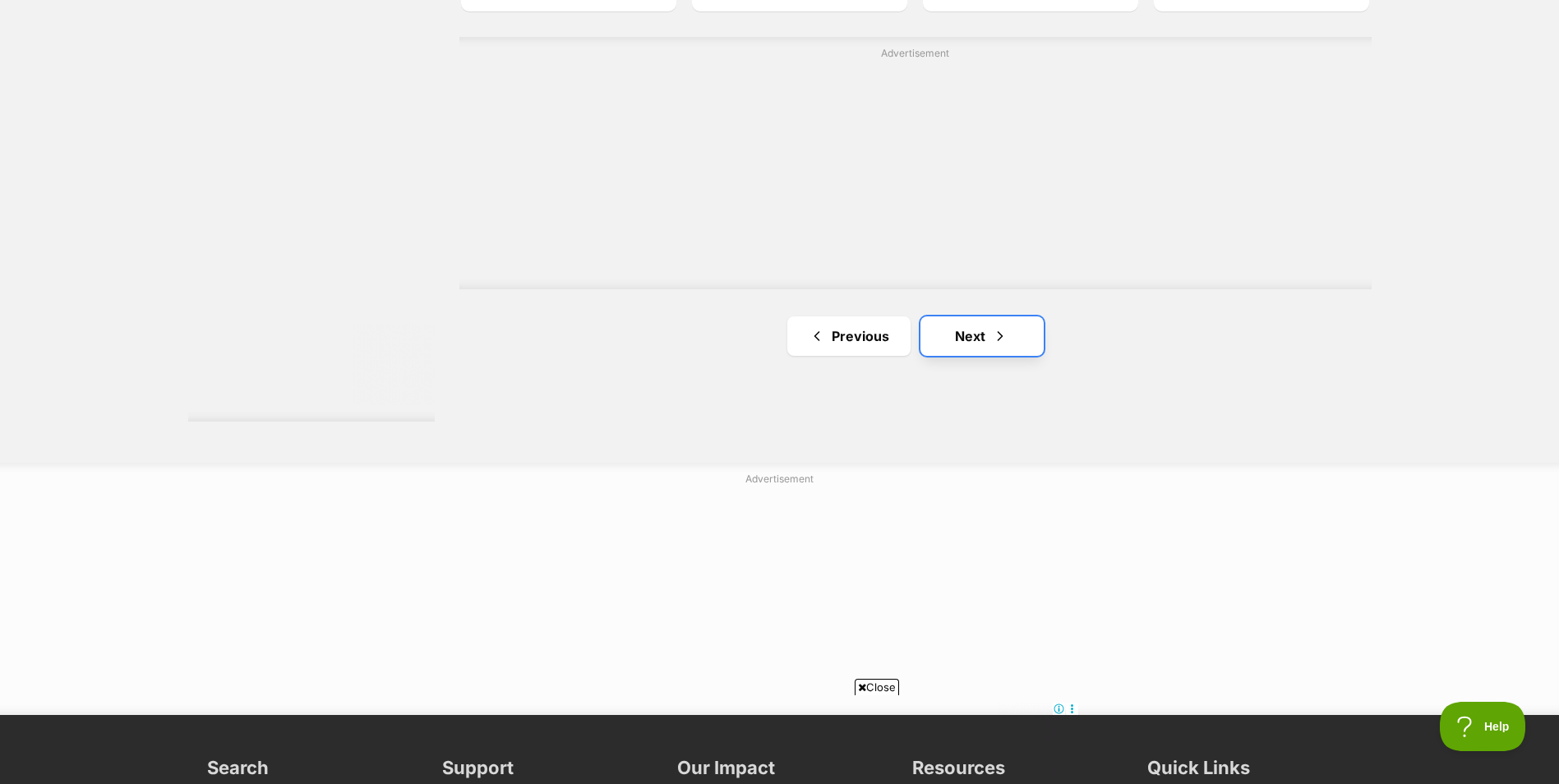
click at [963, 338] on link "Next" at bounding box center [982, 336] width 123 height 40
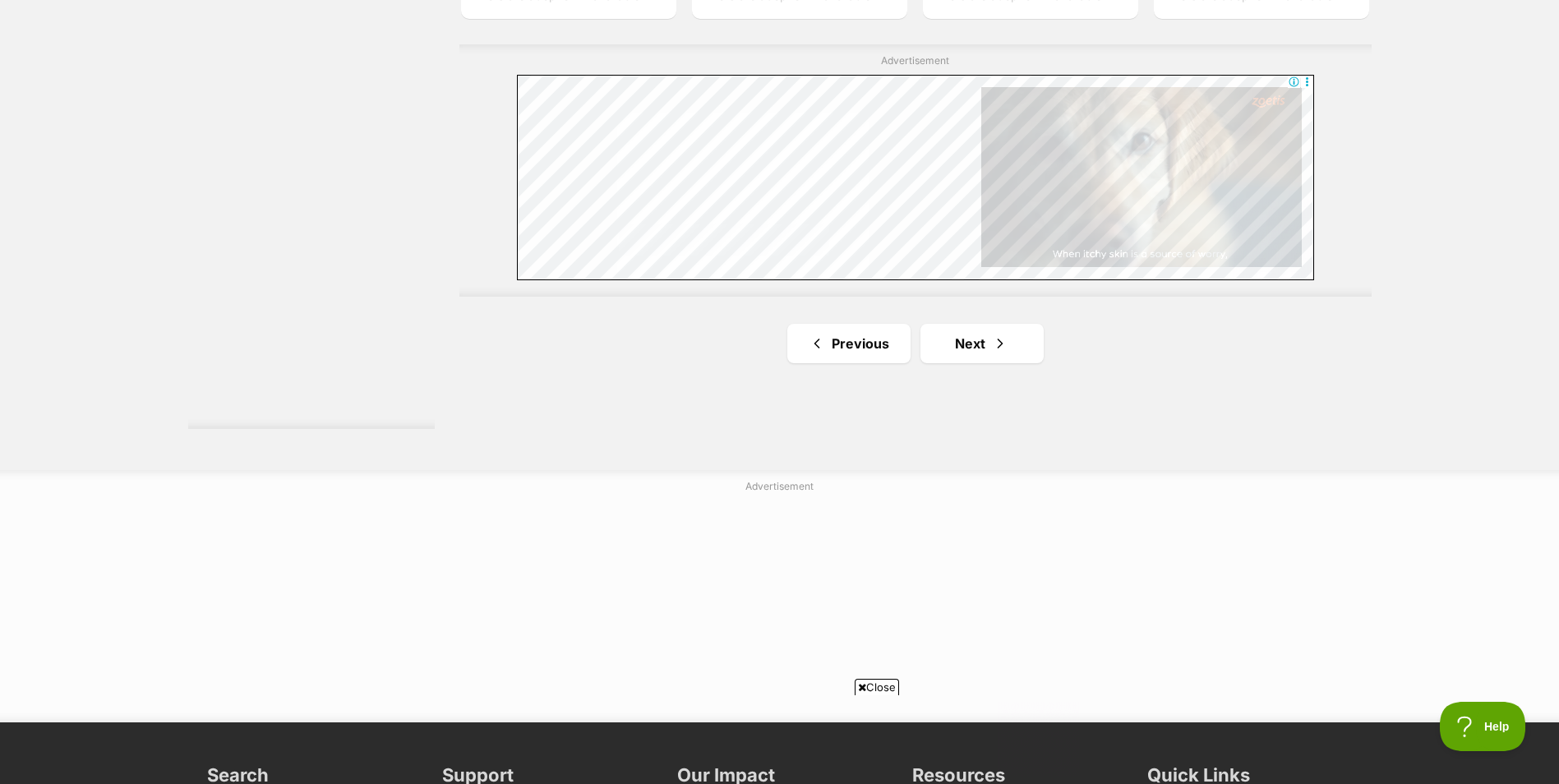
scroll to position [2958, 0]
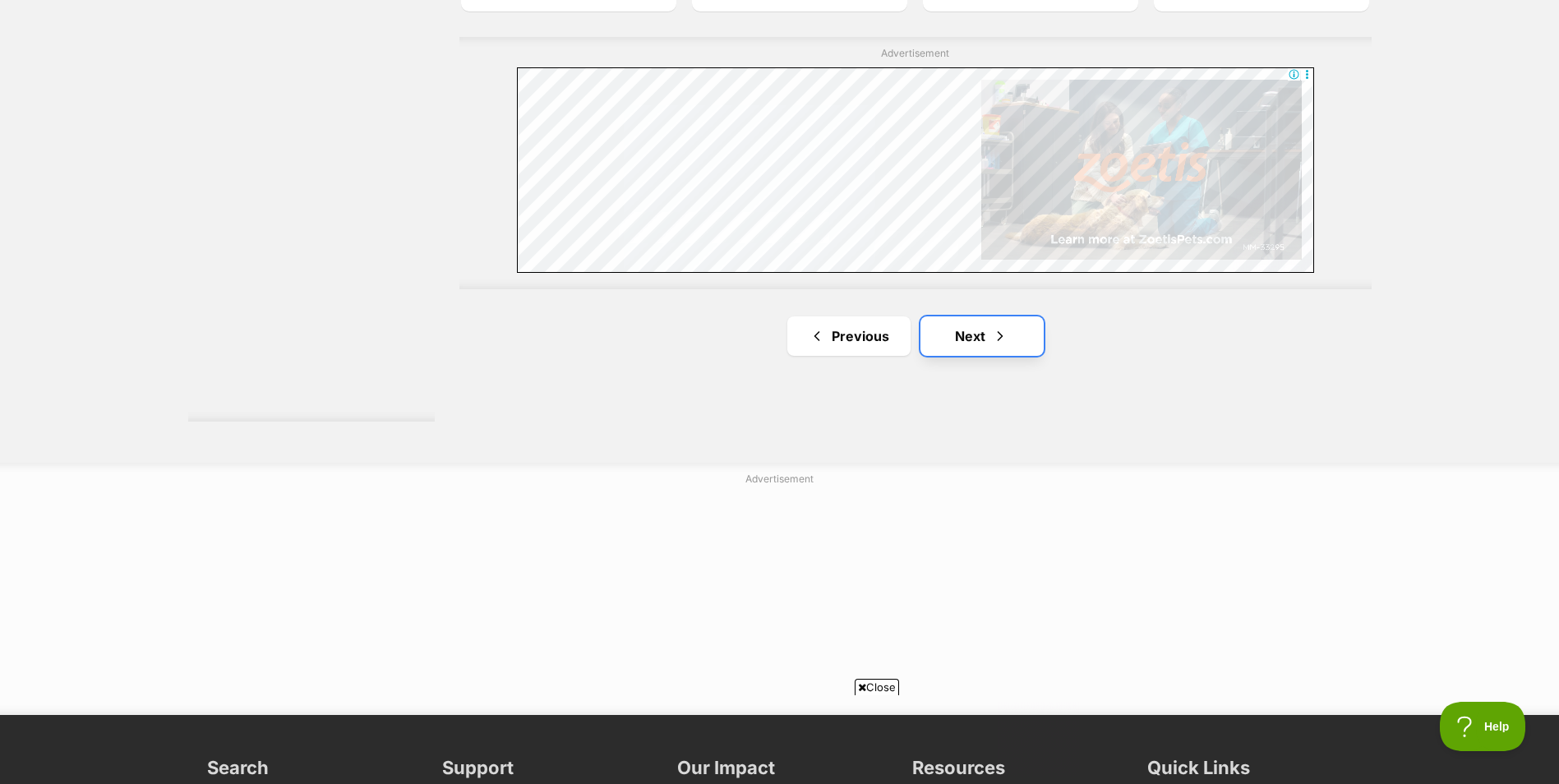
click at [977, 351] on link "Next" at bounding box center [982, 336] width 123 height 40
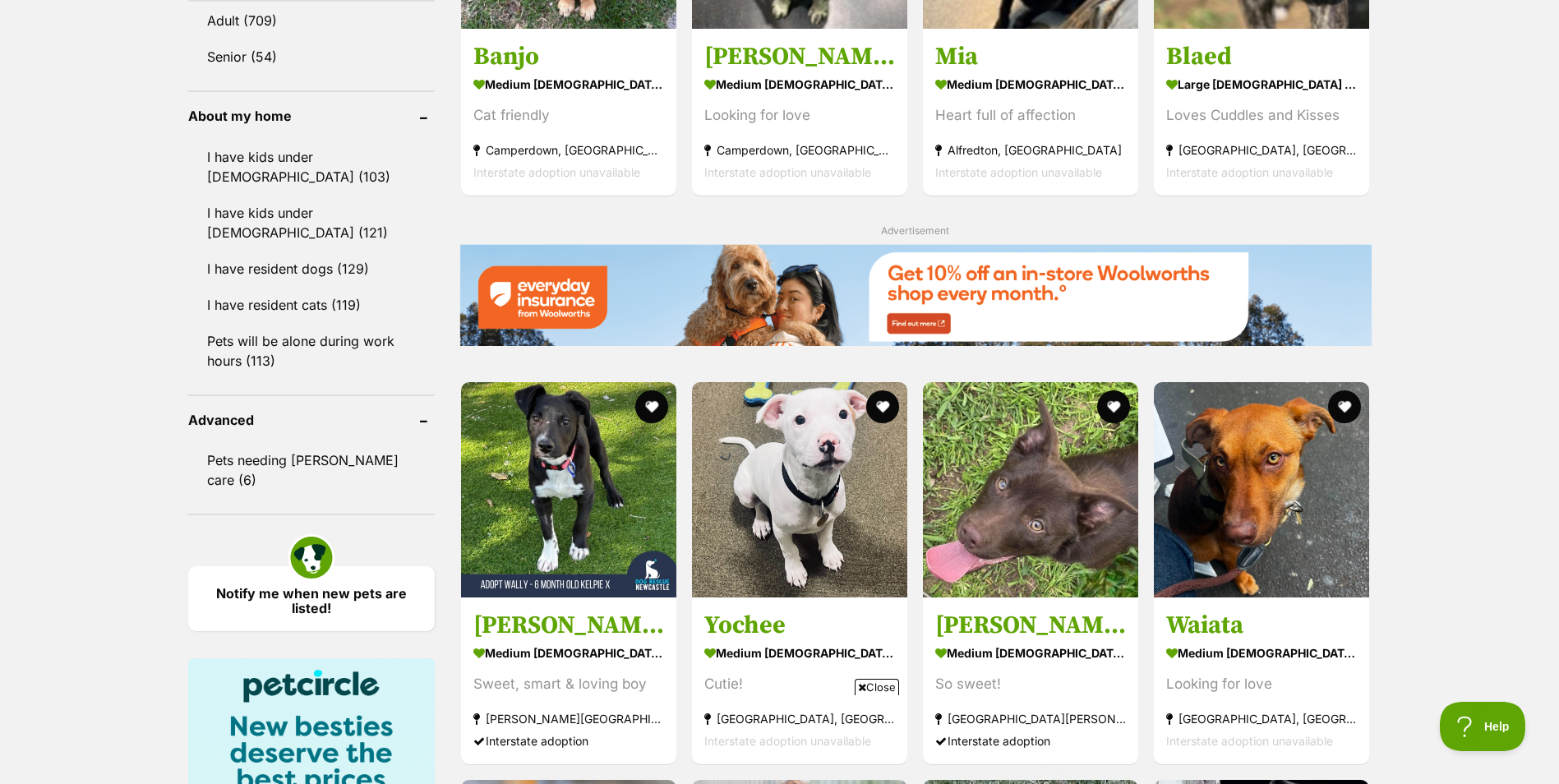
scroll to position [1660, 0]
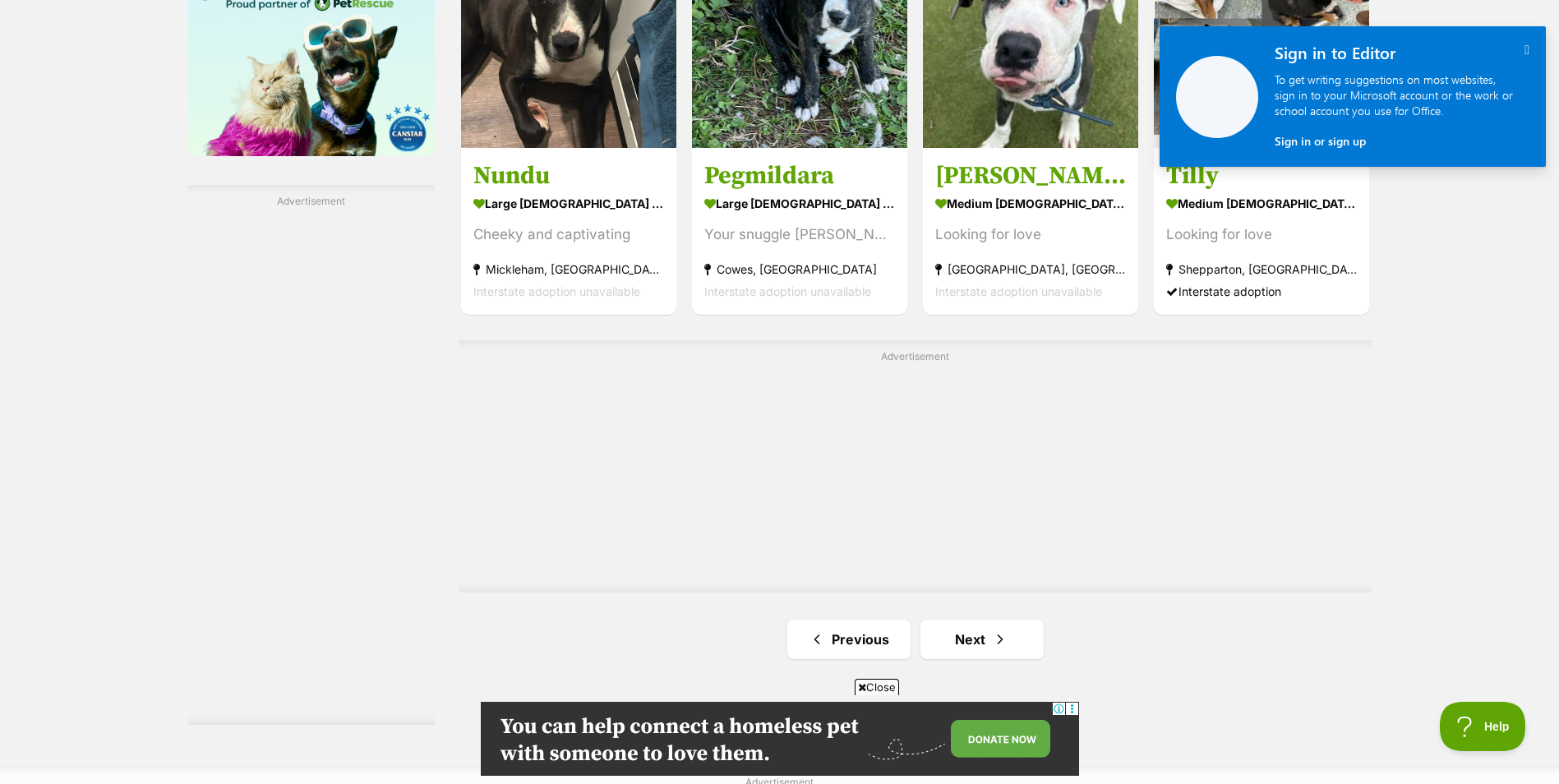
scroll to position [2712, 0]
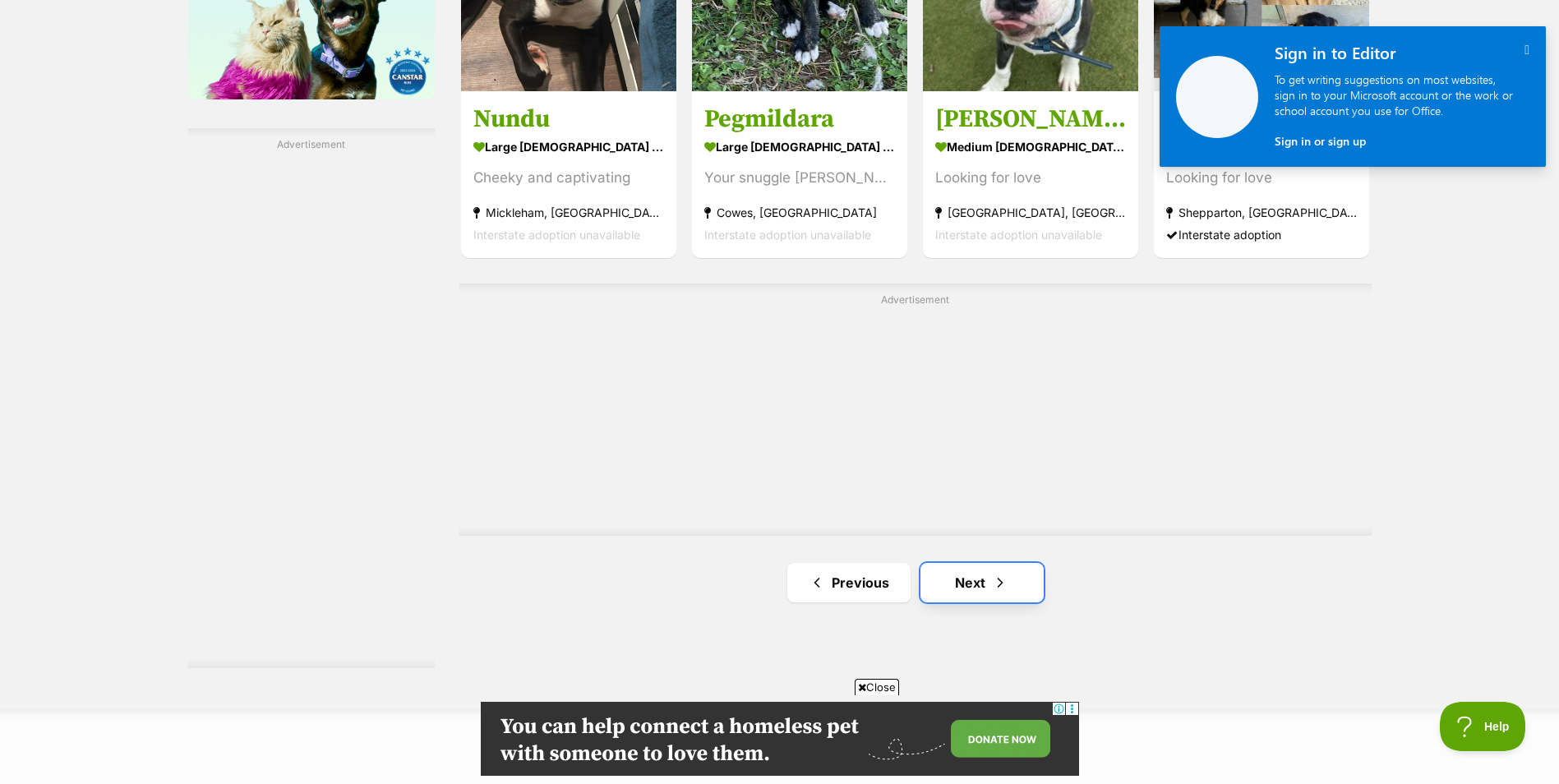
click at [985, 572] on link "Next" at bounding box center [982, 582] width 123 height 40
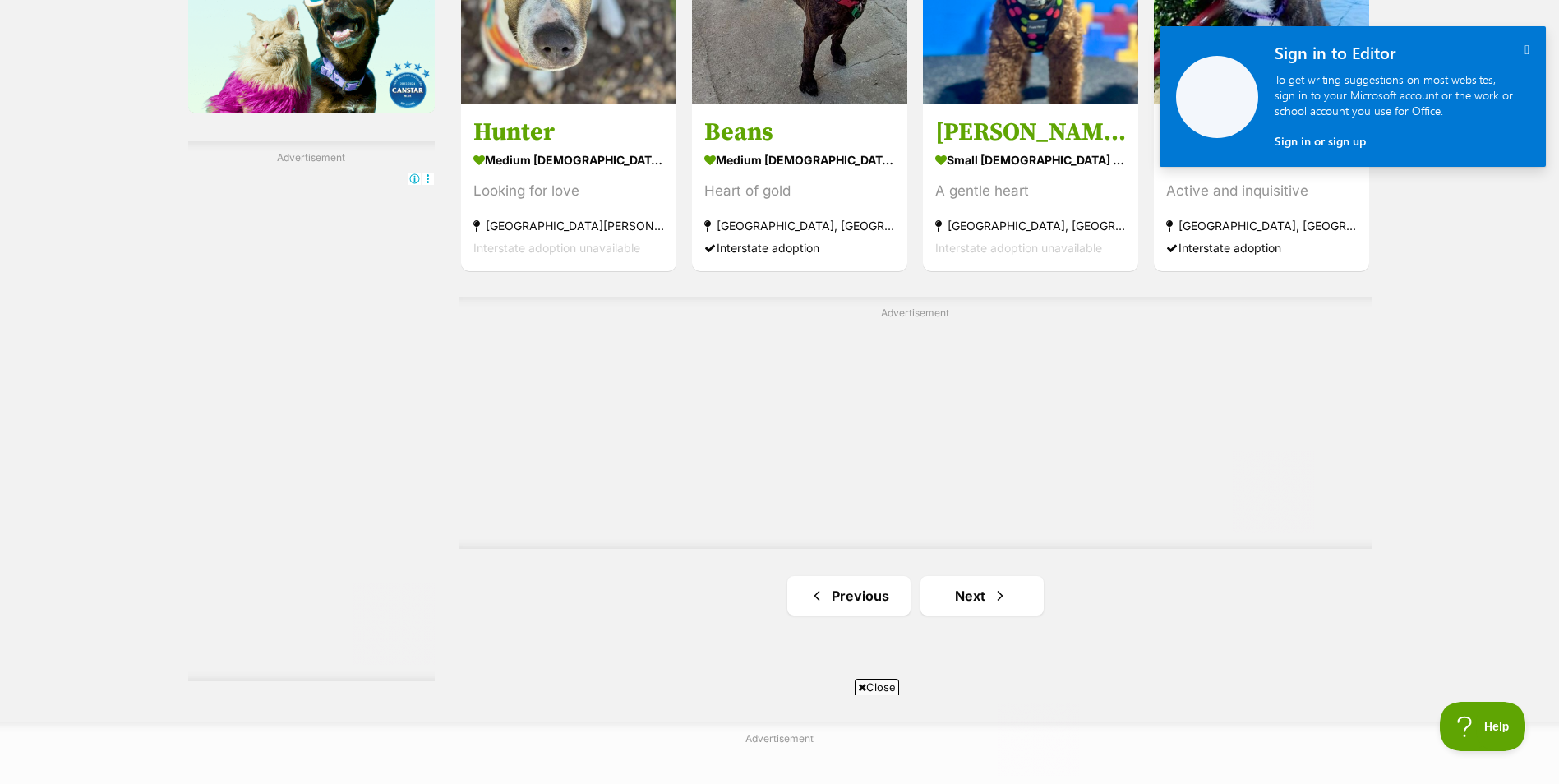
scroll to position [2794, 0]
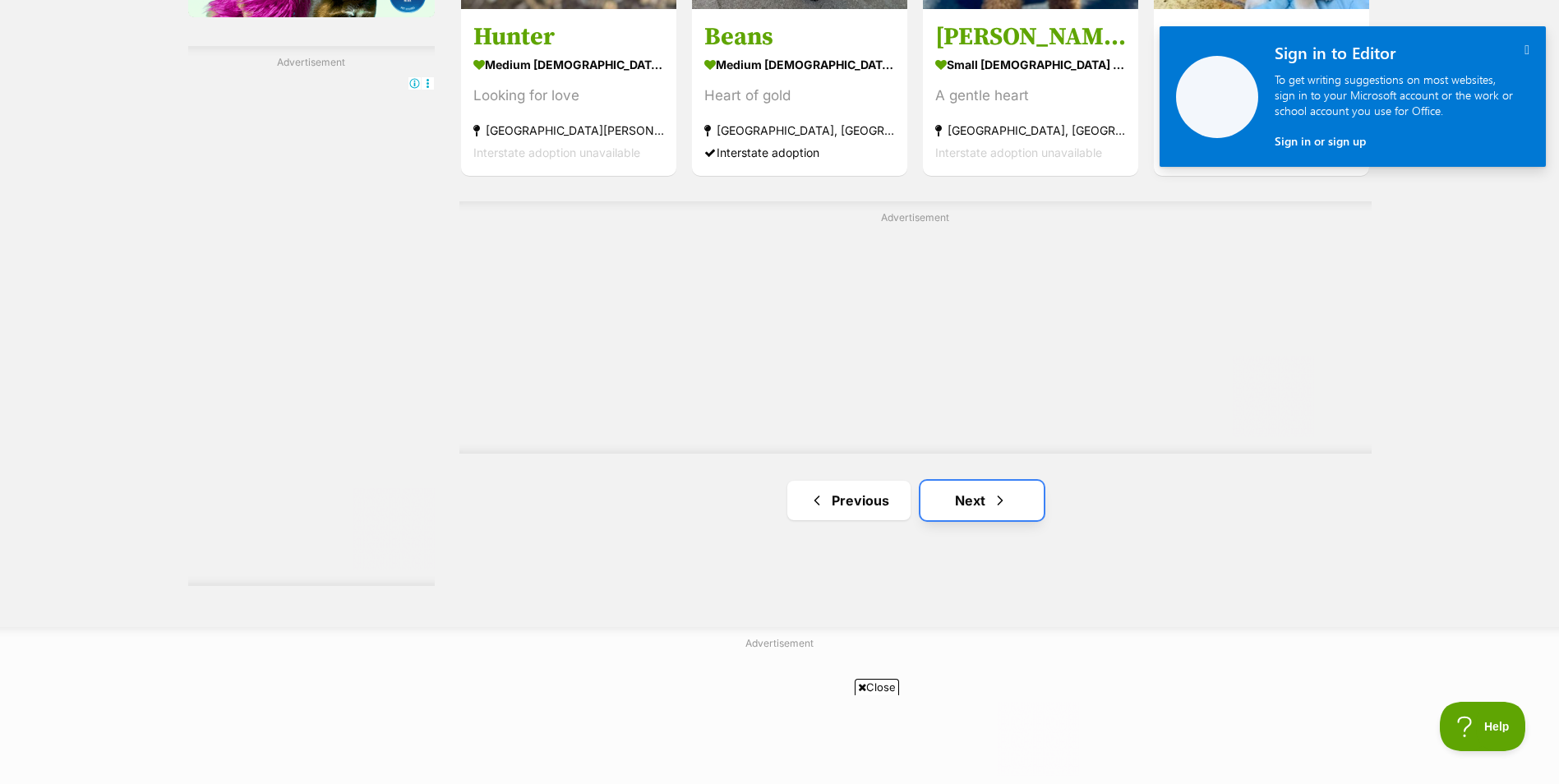
click at [982, 493] on link "Next" at bounding box center [982, 500] width 123 height 40
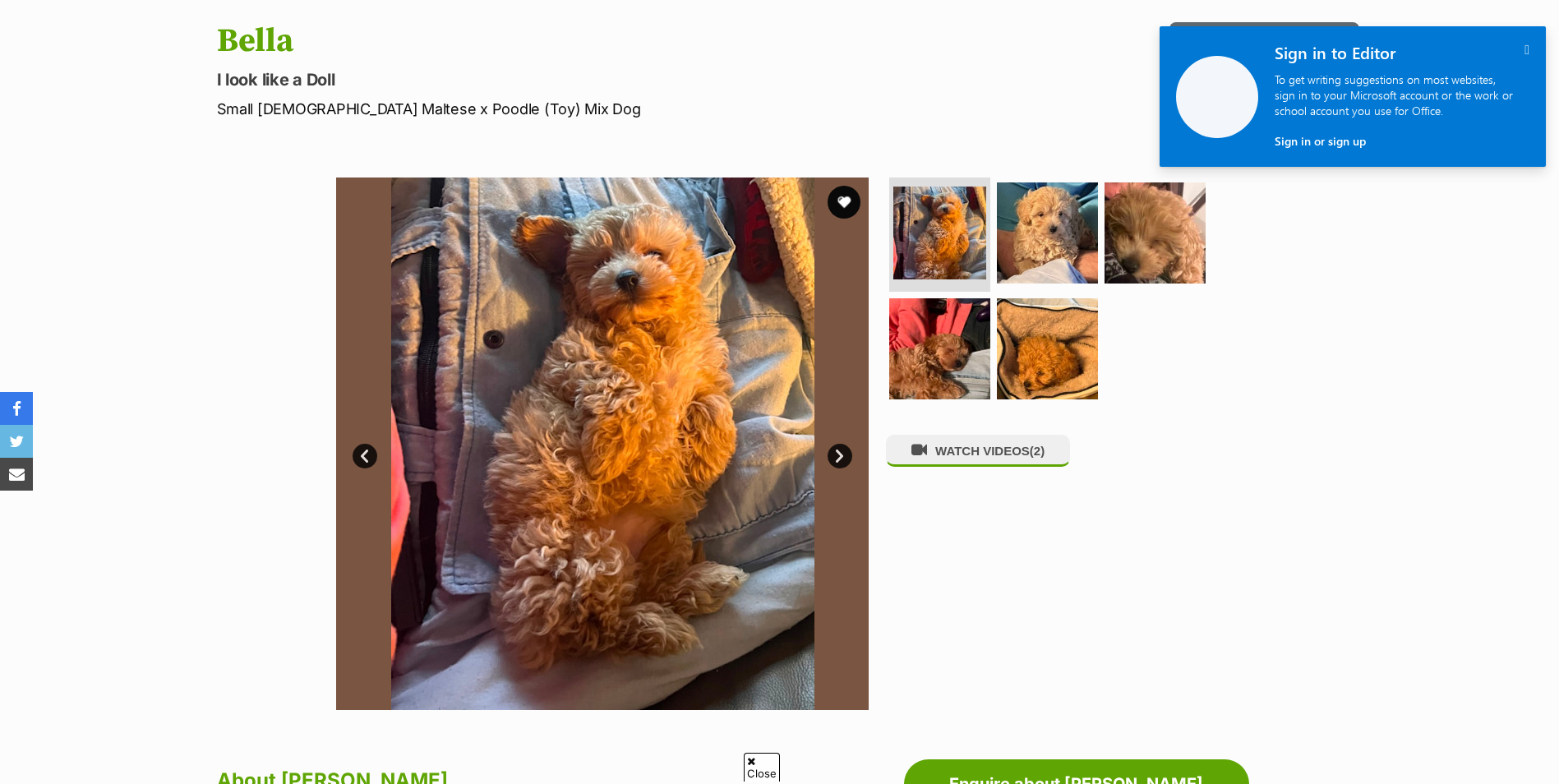
click at [838, 456] on link "Next" at bounding box center [840, 456] width 24 height 24
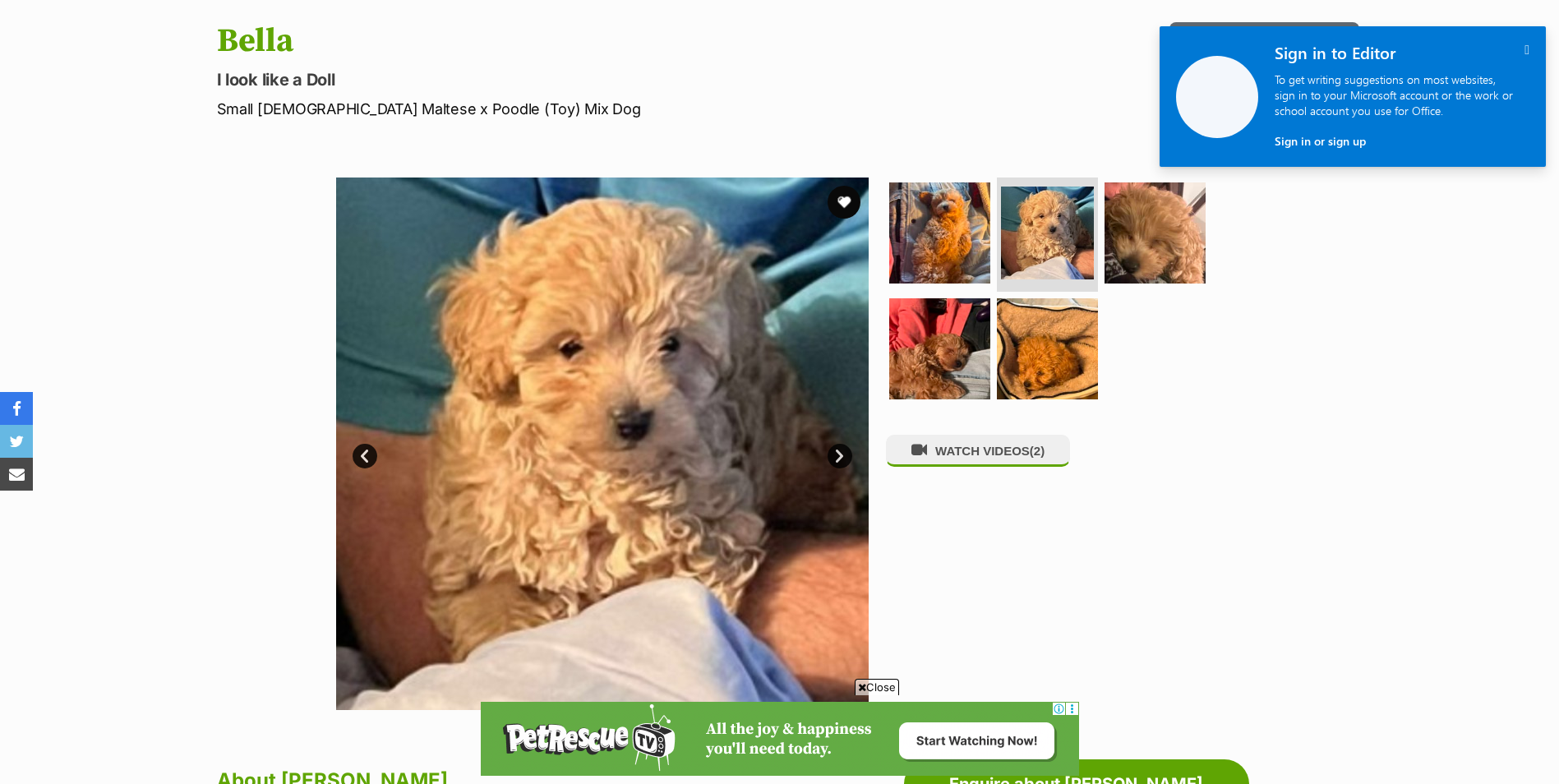
click at [838, 456] on link "Next" at bounding box center [840, 456] width 24 height 24
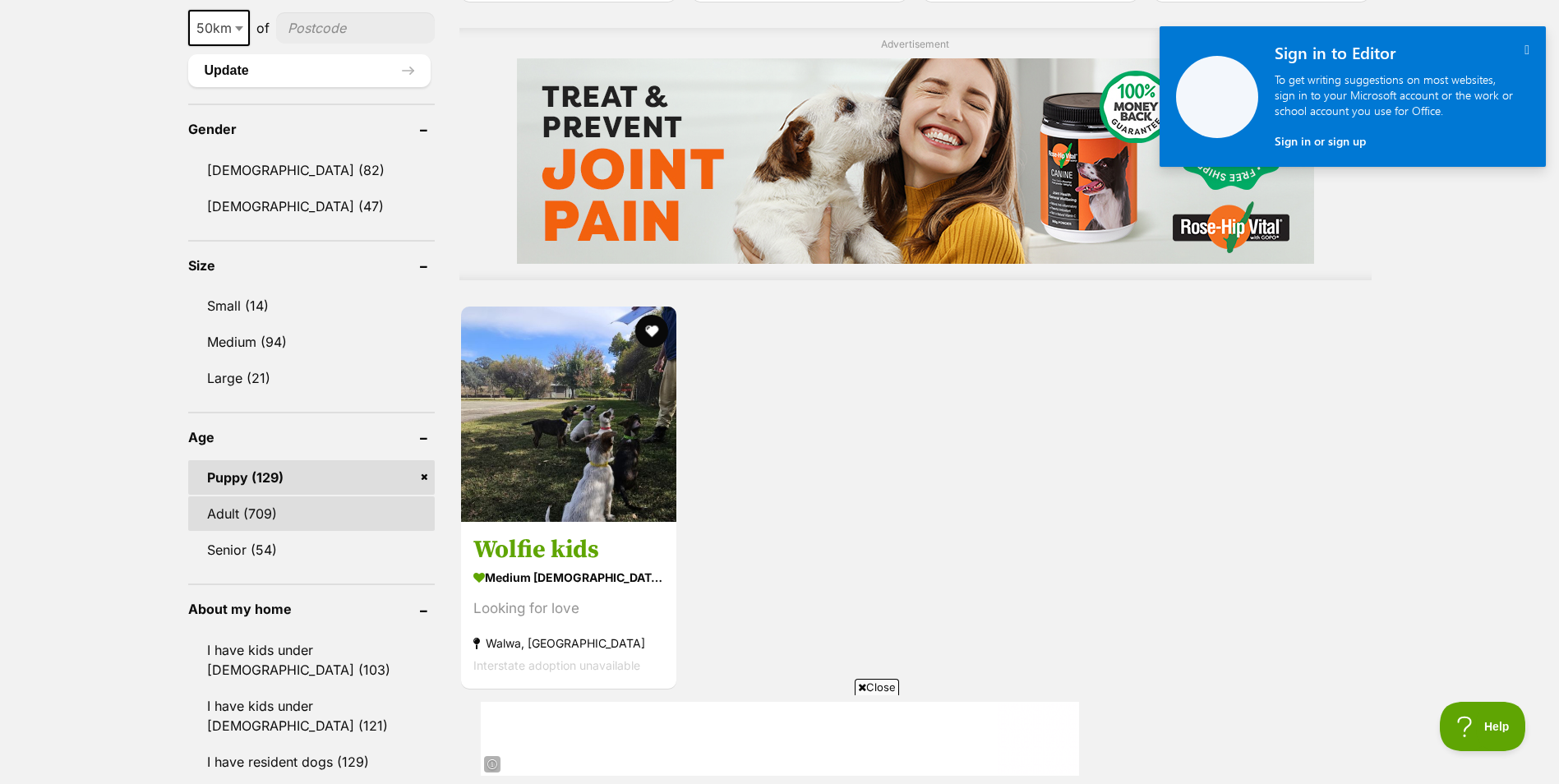
click at [254, 510] on link "Adult (709)" at bounding box center [311, 513] width 247 height 35
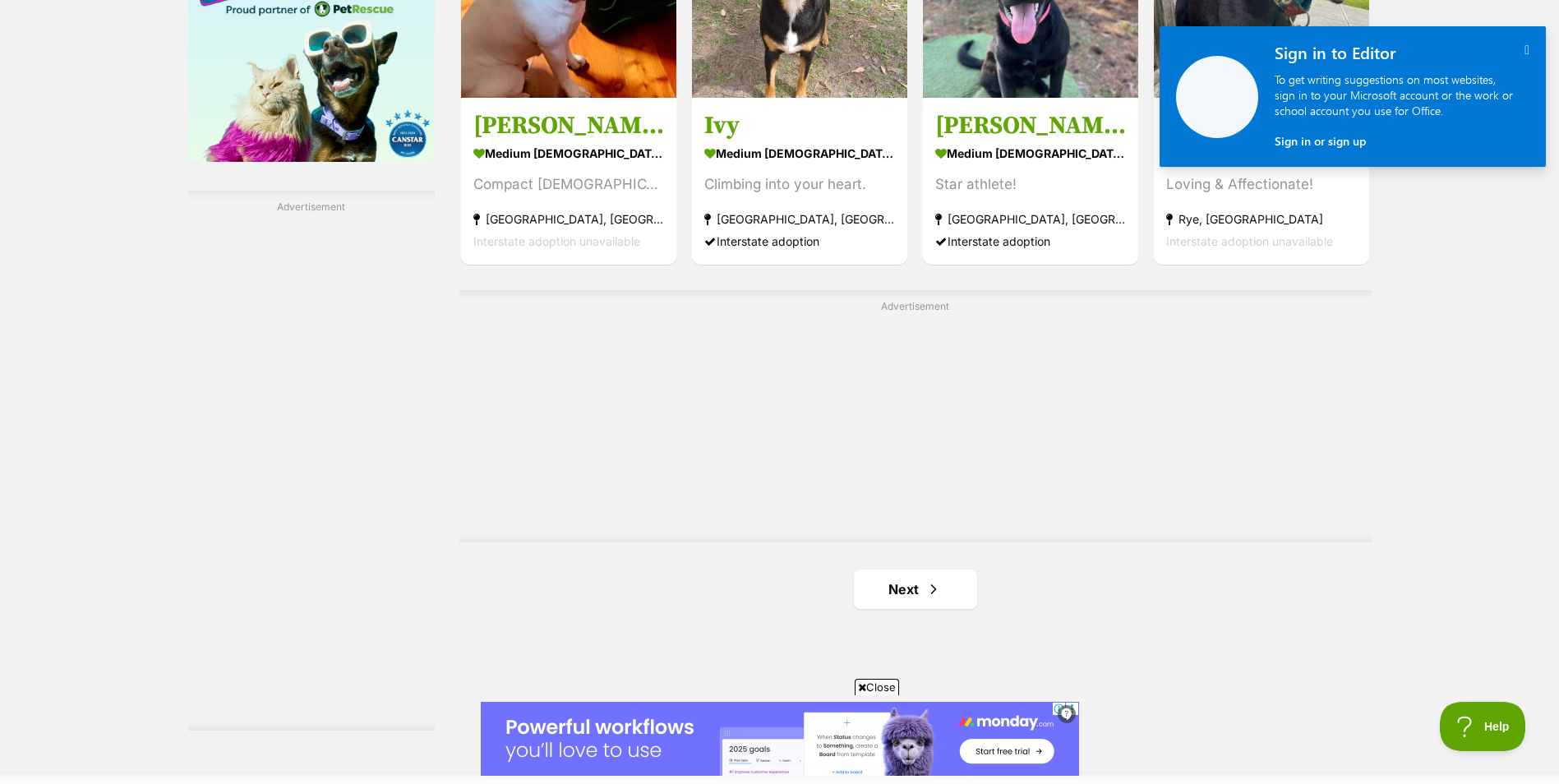
scroll to position [2712, 0]
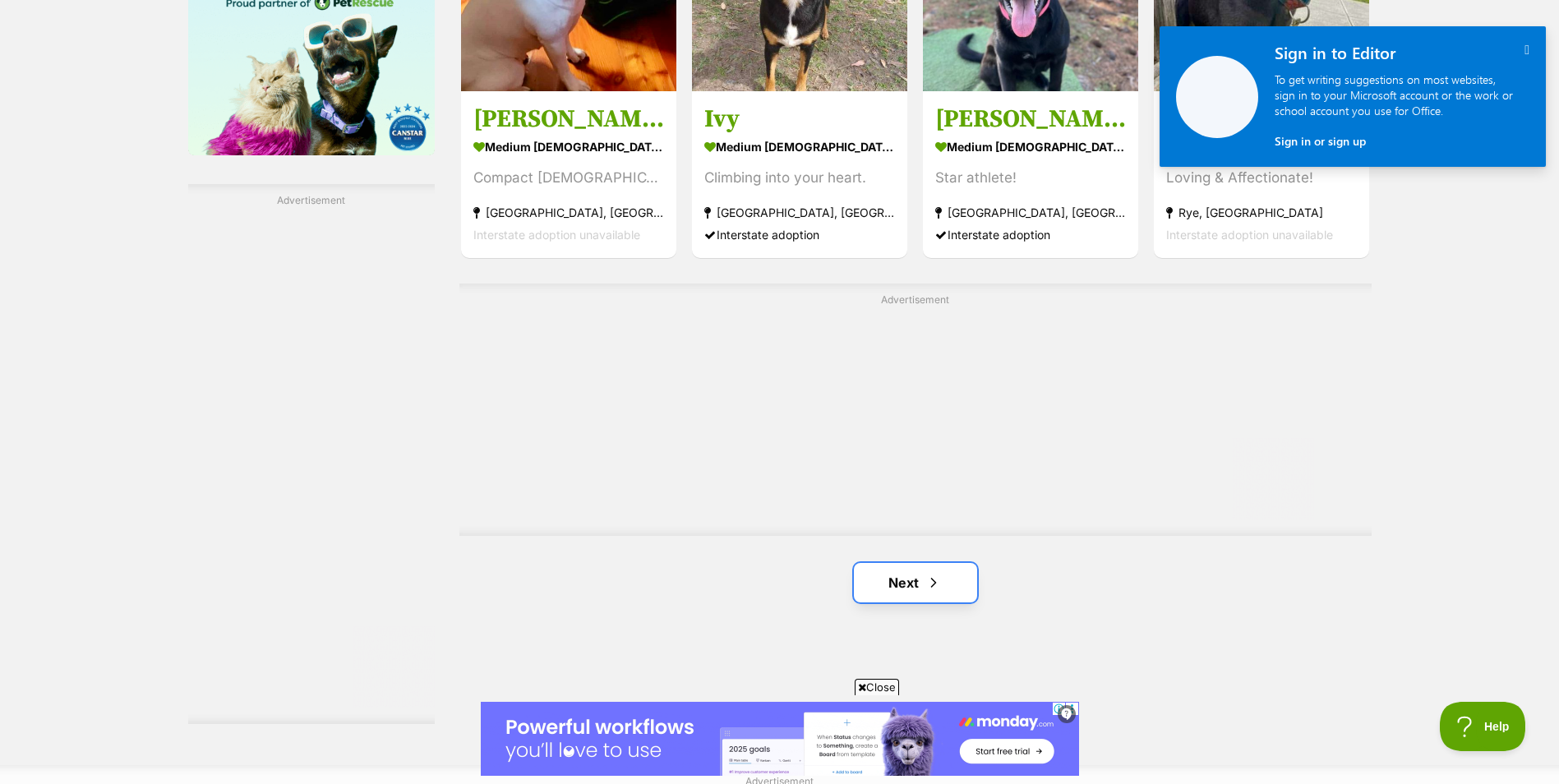
click at [898, 583] on link "Next" at bounding box center [916, 582] width 123 height 40
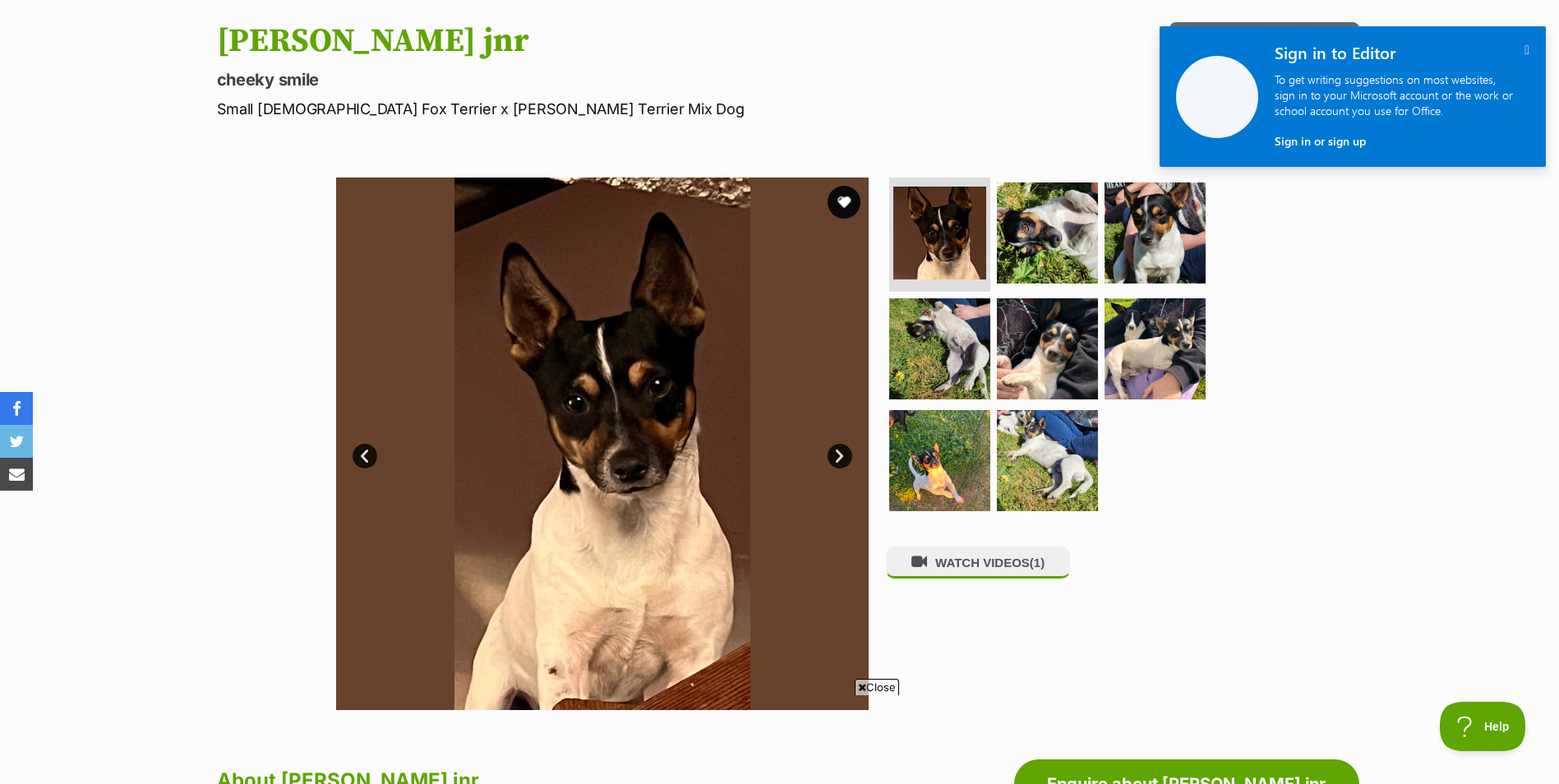
scroll to position [247, 0]
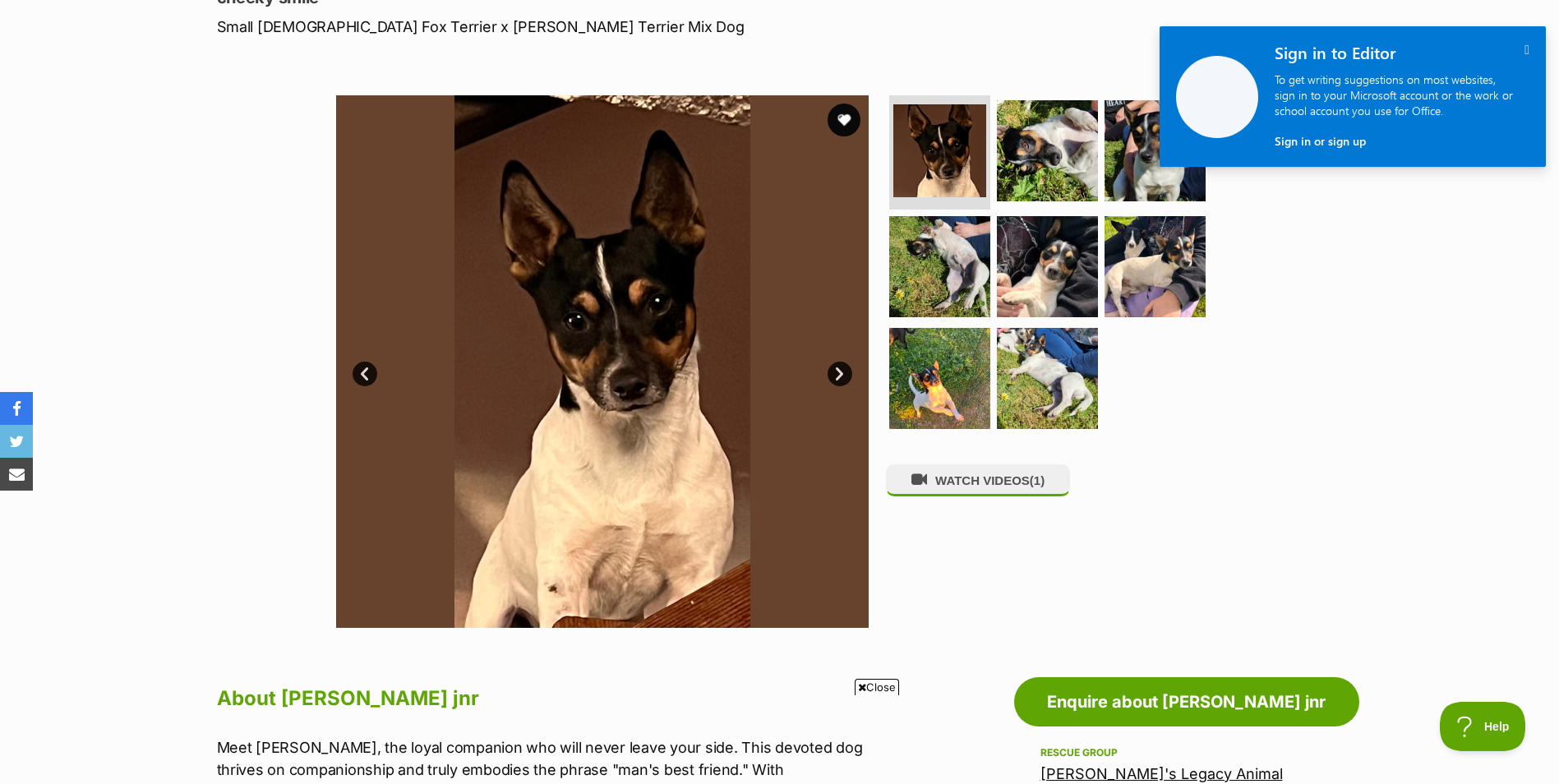
click at [844, 375] on link "Next" at bounding box center [840, 373] width 24 height 24
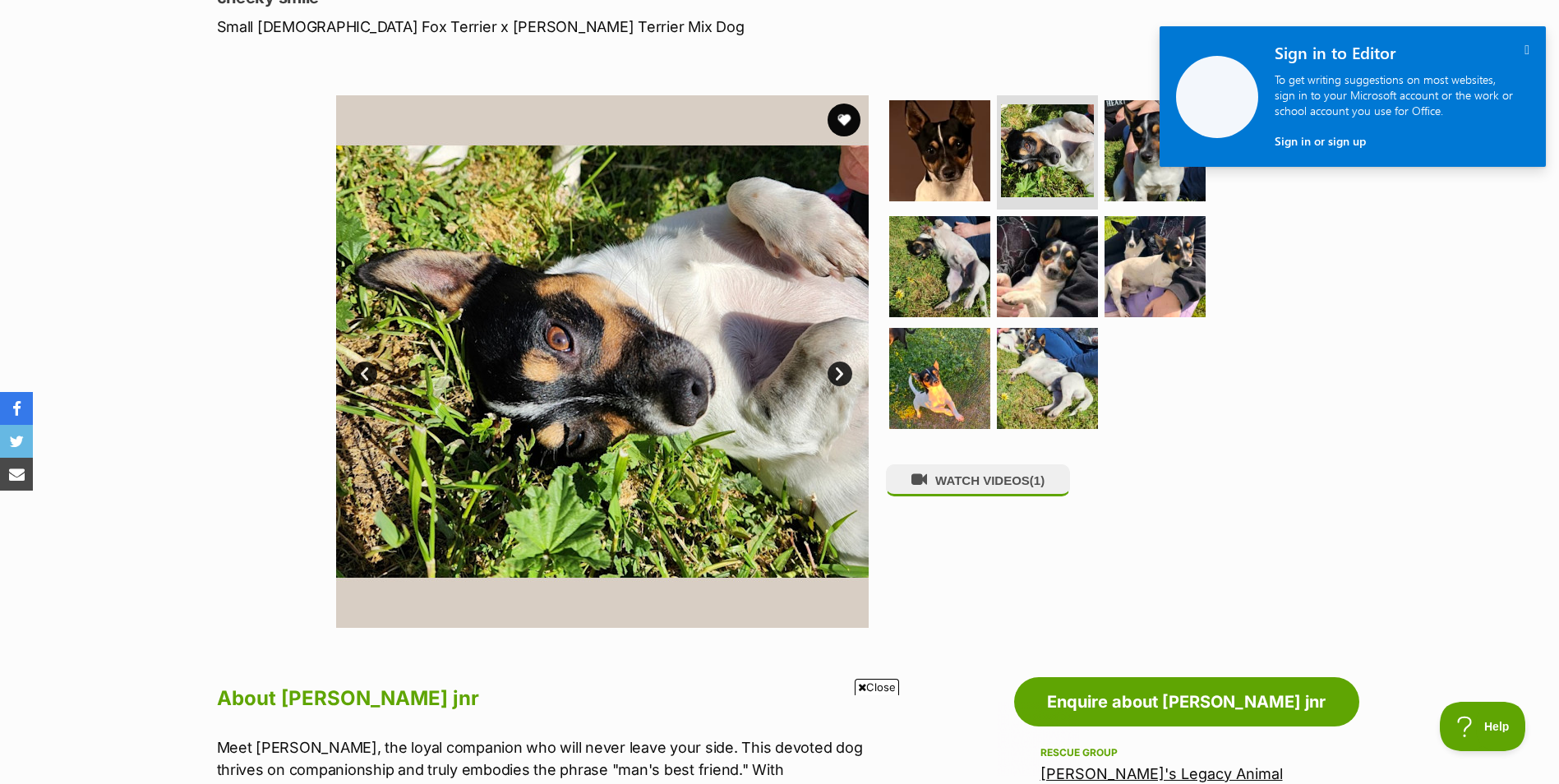
click at [842, 374] on link "Next" at bounding box center [840, 373] width 24 height 24
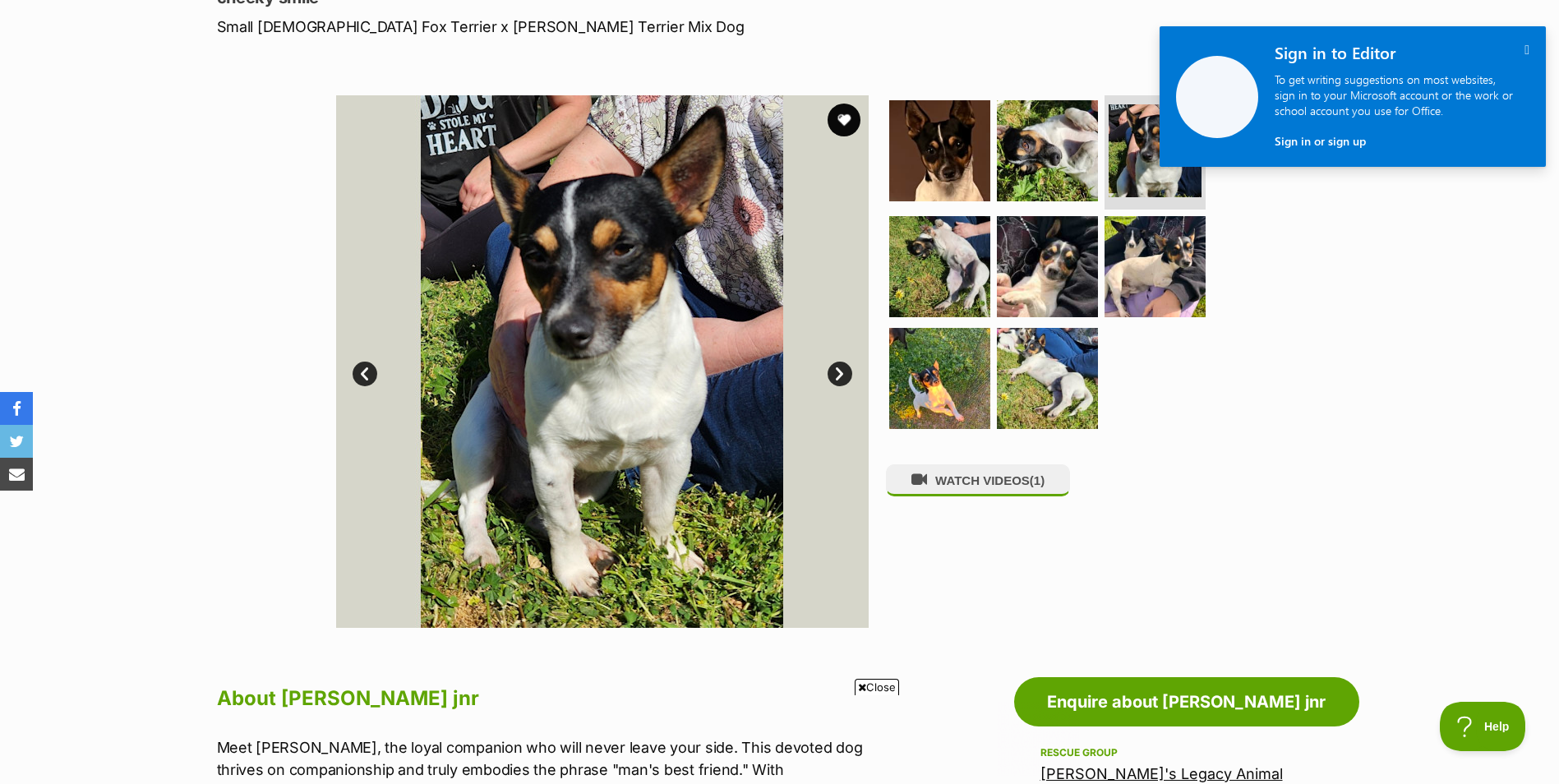
click at [842, 373] on link "Next" at bounding box center [840, 373] width 24 height 24
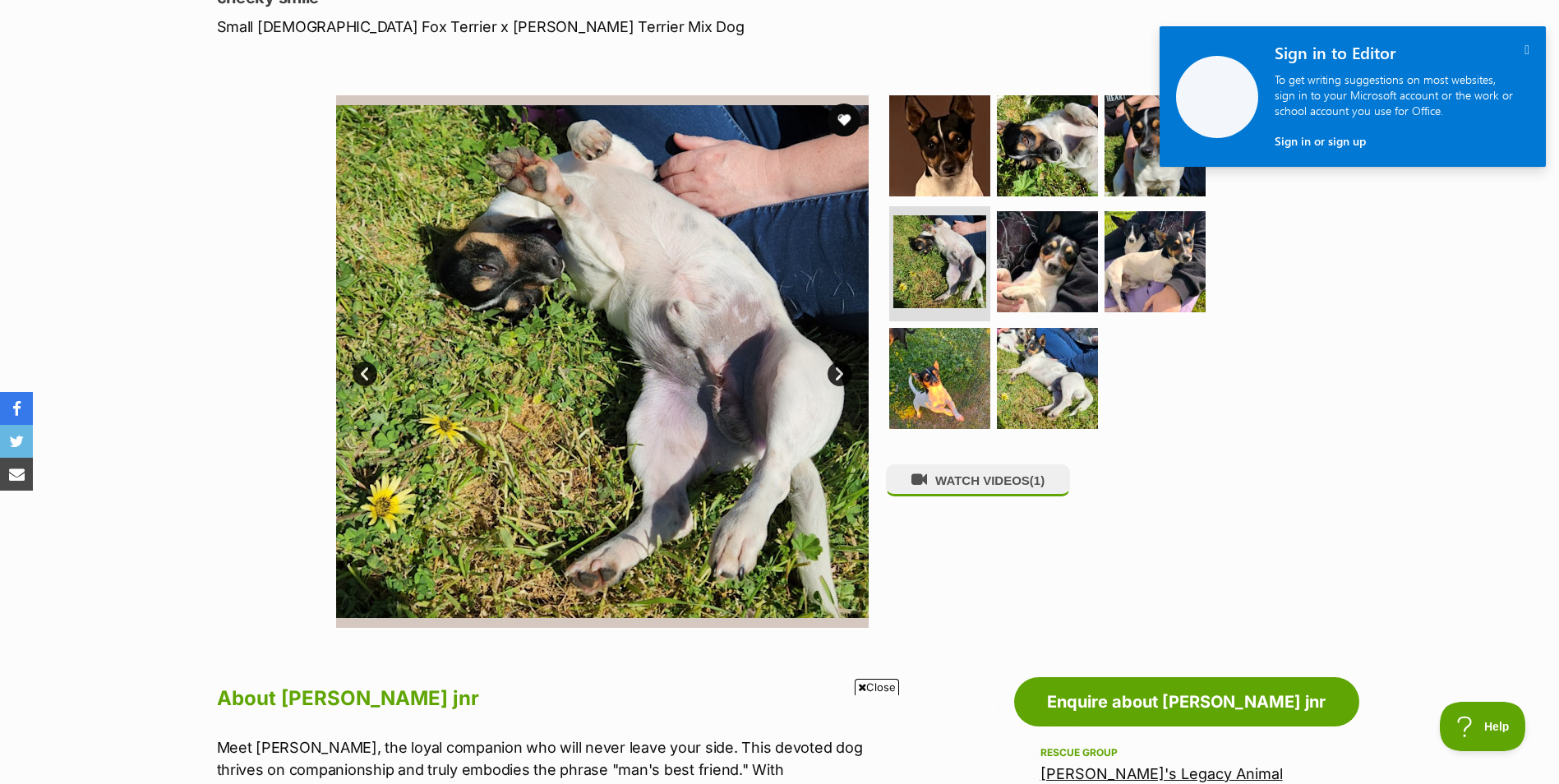
click at [842, 373] on link "Next" at bounding box center [840, 373] width 24 height 24
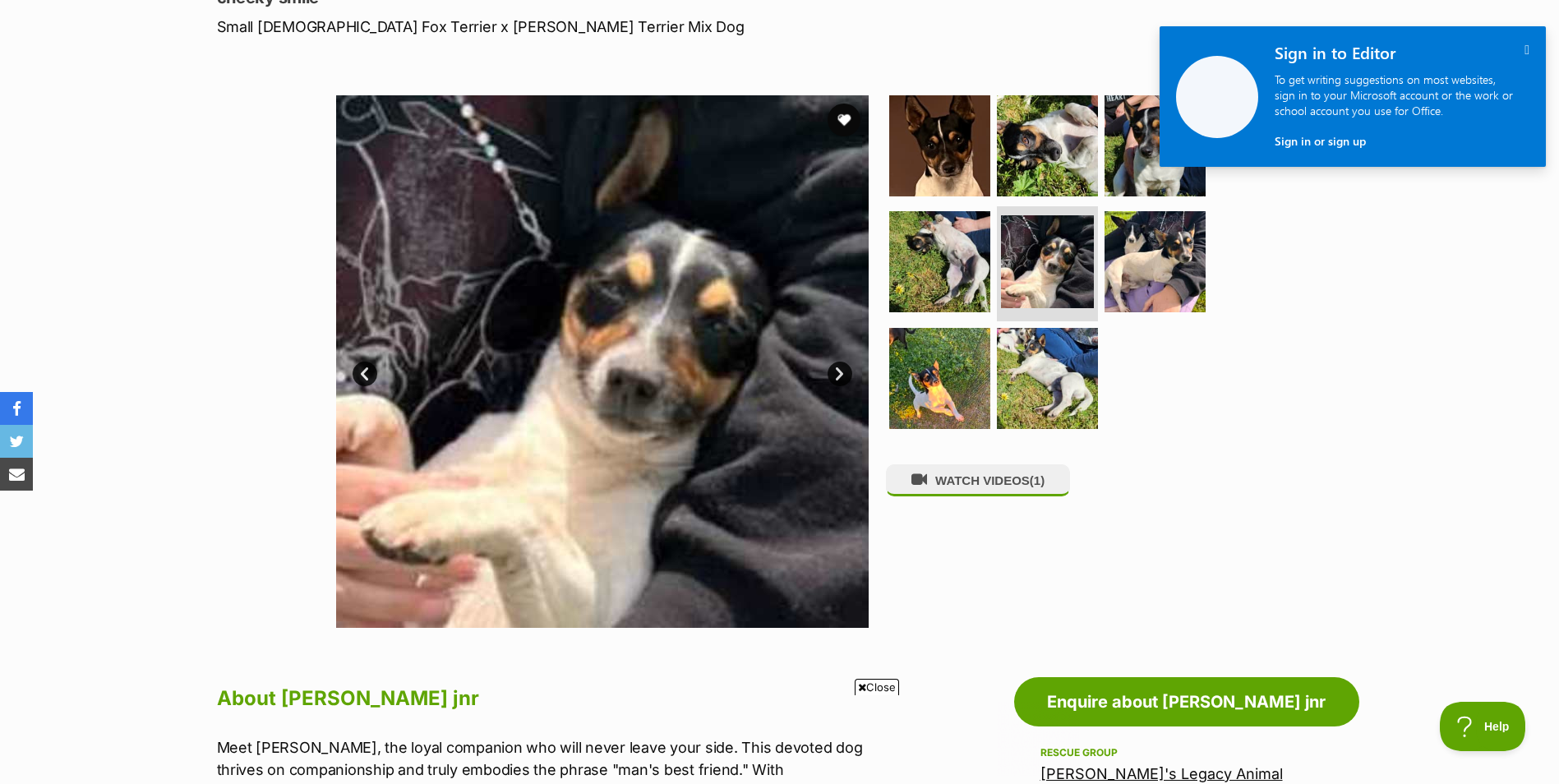
click at [842, 373] on link "Next" at bounding box center [840, 373] width 24 height 24
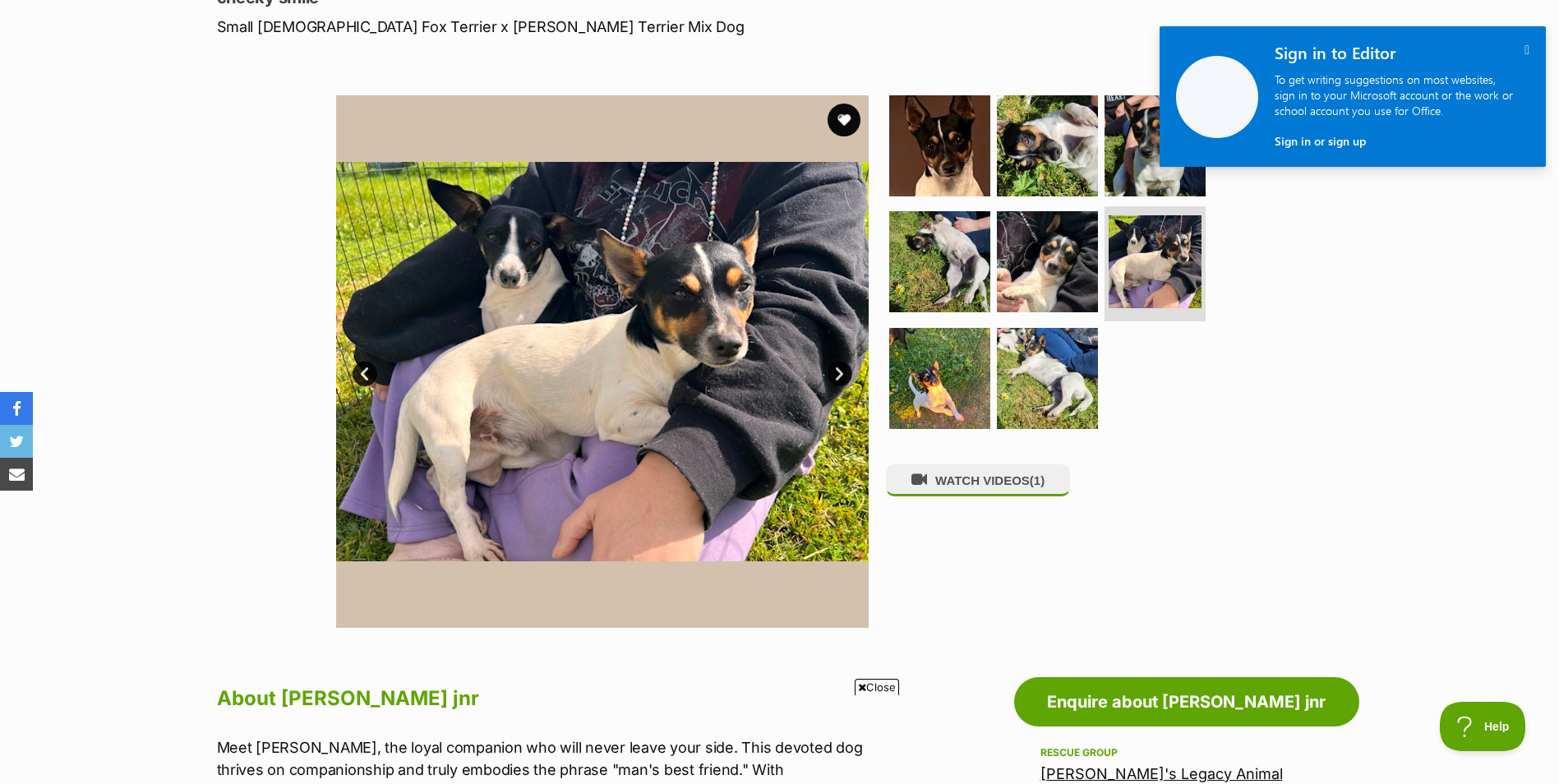
click at [842, 373] on link "Next" at bounding box center [840, 373] width 24 height 24
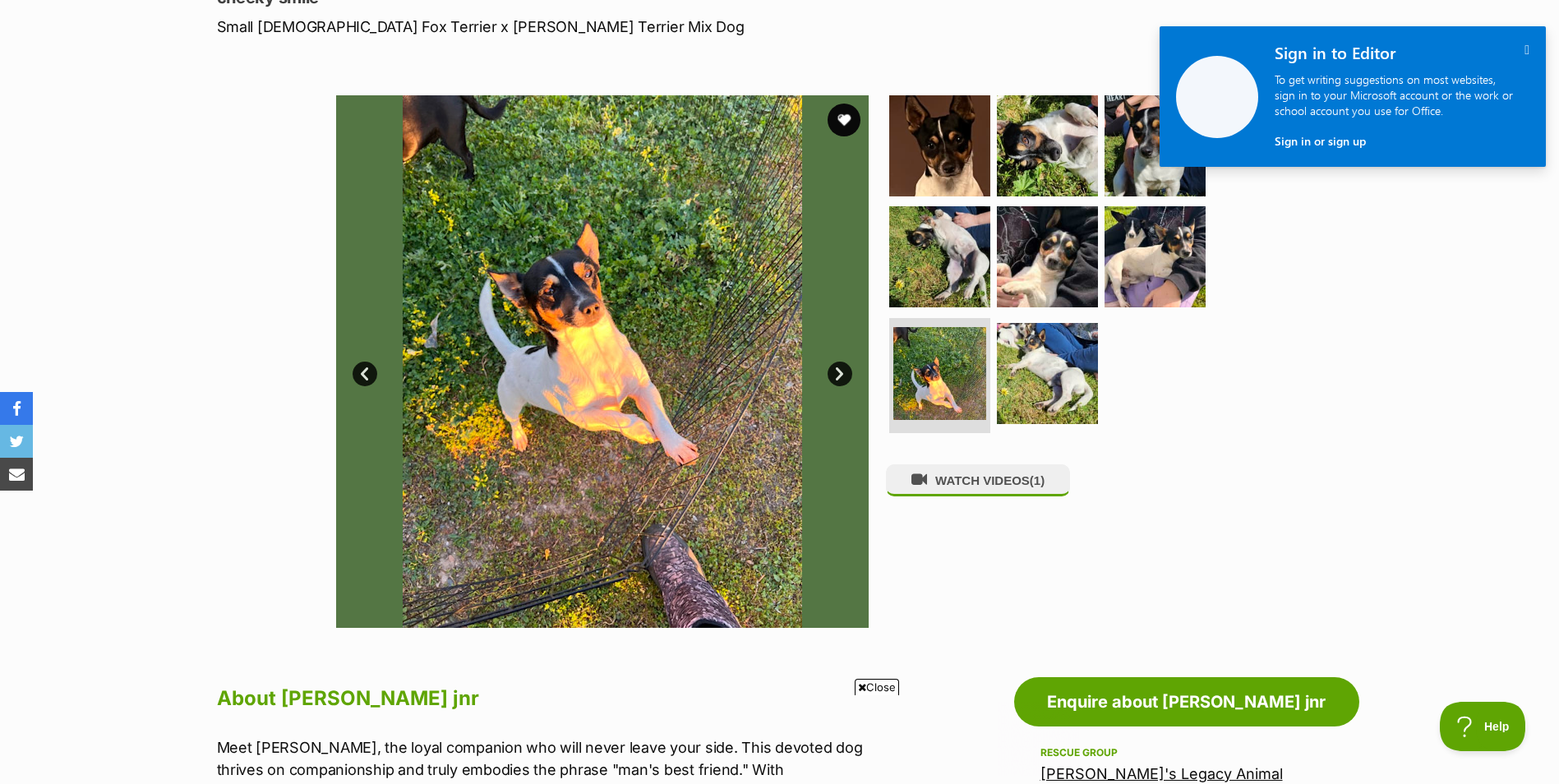
click at [842, 373] on link "Next" at bounding box center [840, 373] width 24 height 24
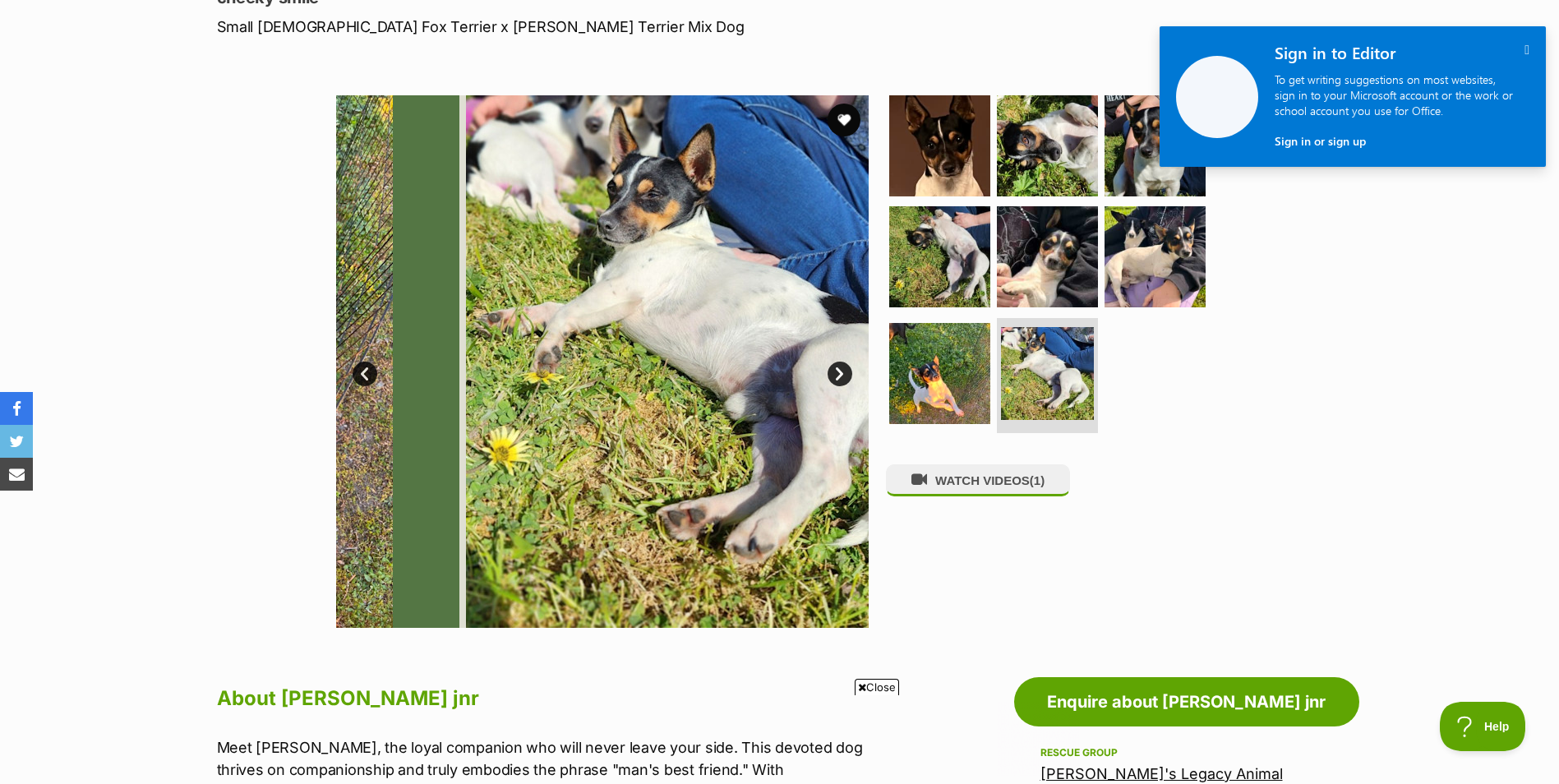
scroll to position [0, 0]
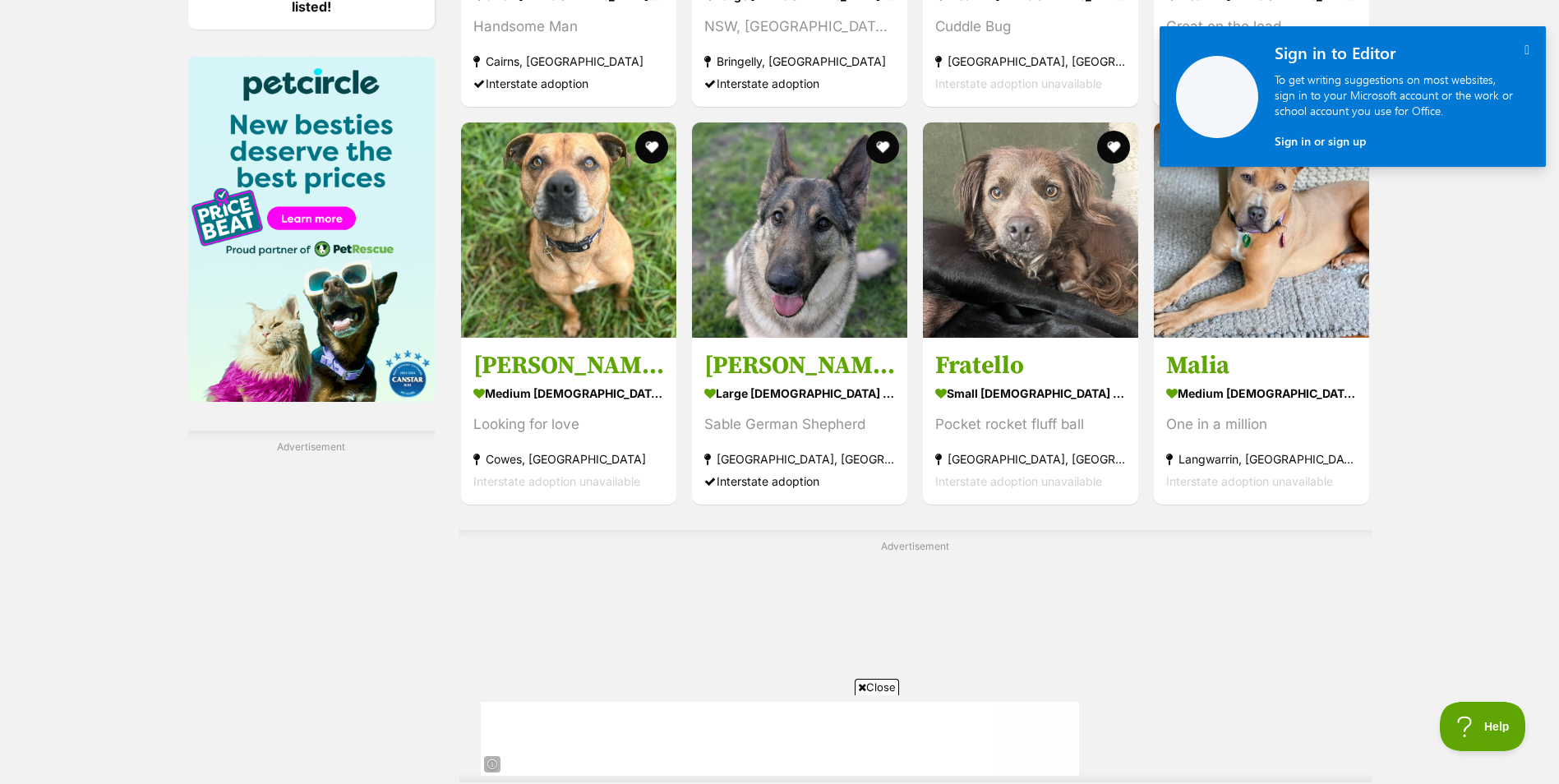
scroll to position [2629, 0]
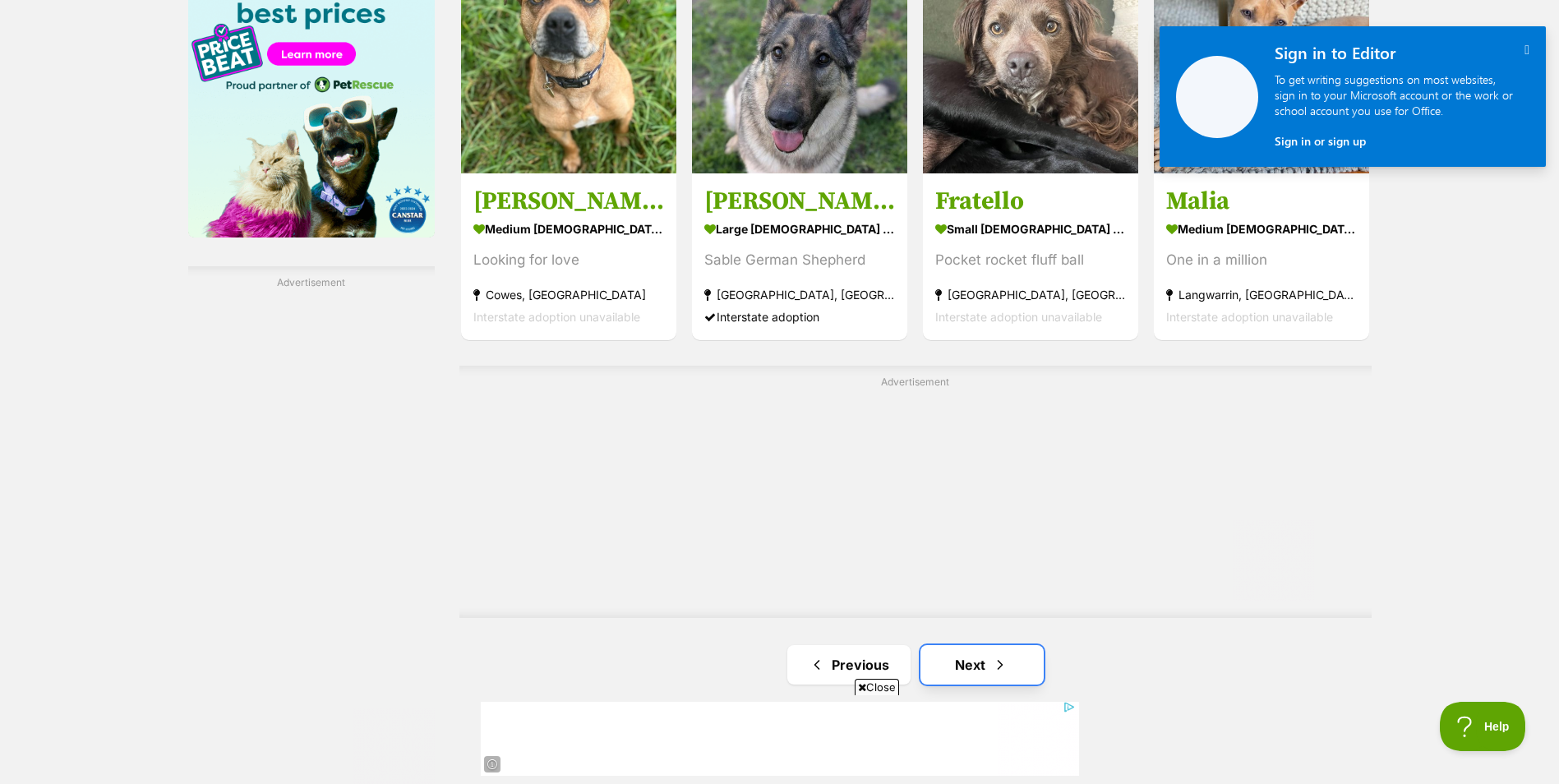
click at [967, 660] on link "Next" at bounding box center [982, 664] width 123 height 40
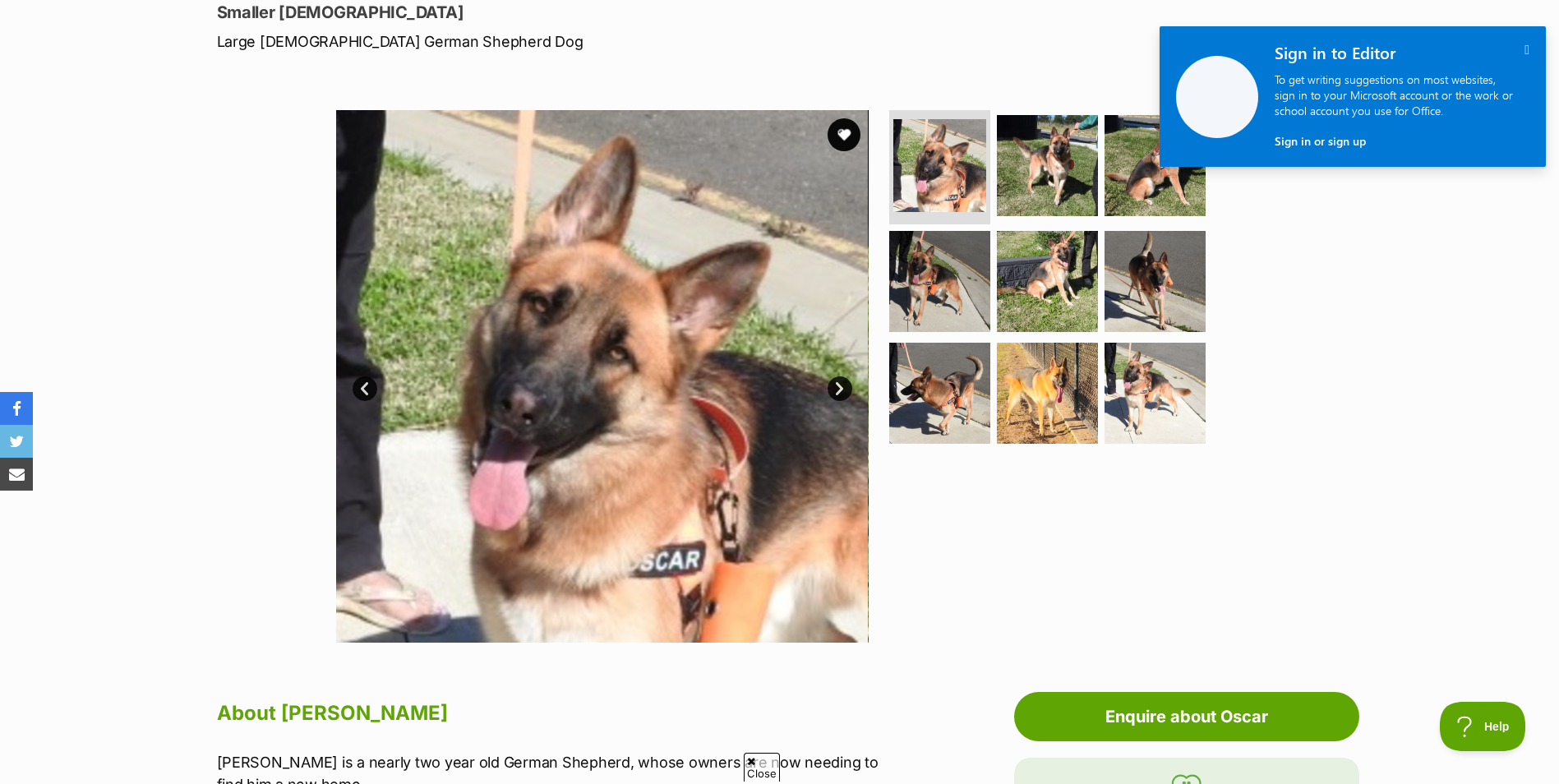
scroll to position [164, 0]
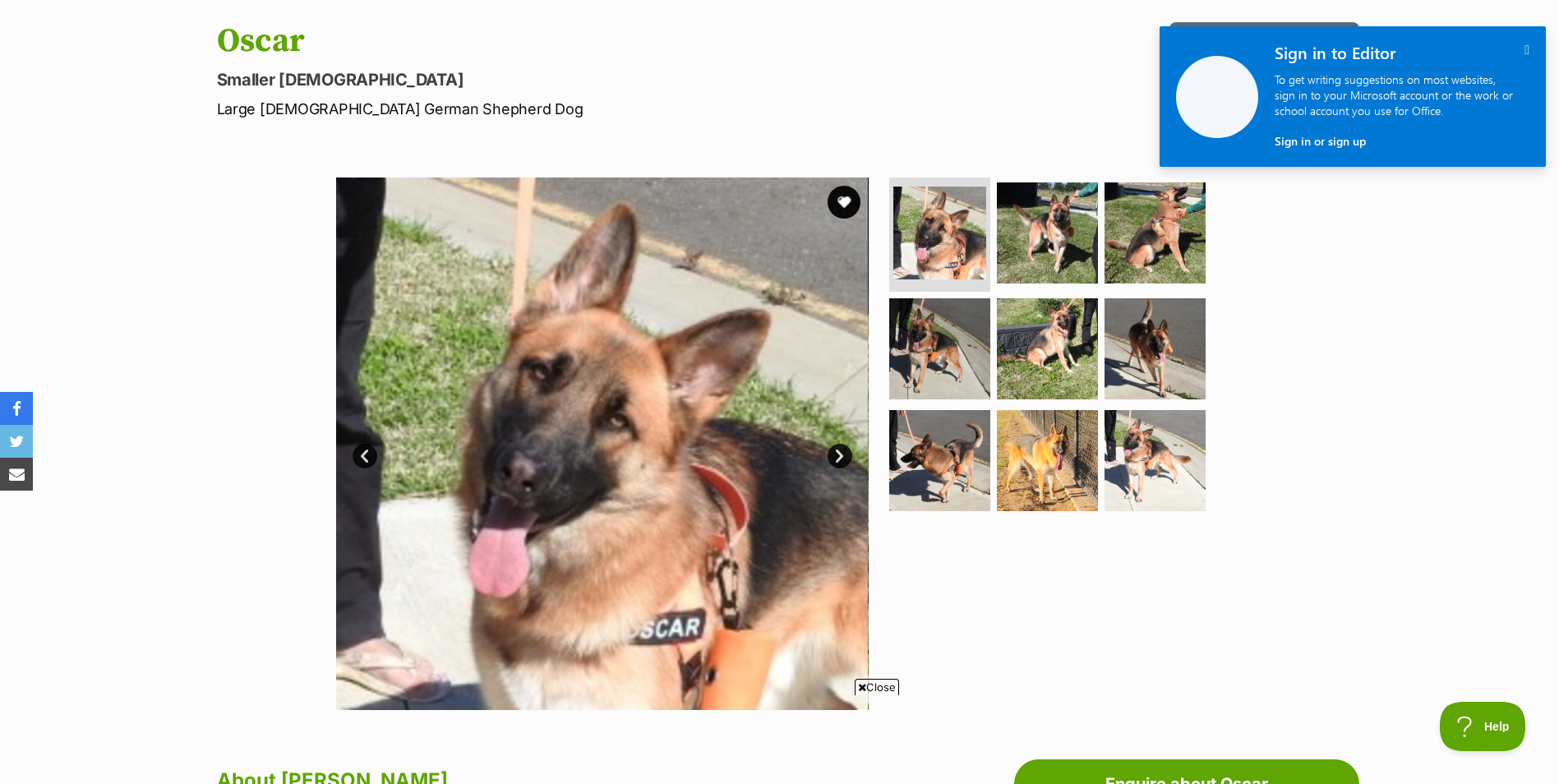
click at [838, 456] on link "Next" at bounding box center [840, 456] width 24 height 24
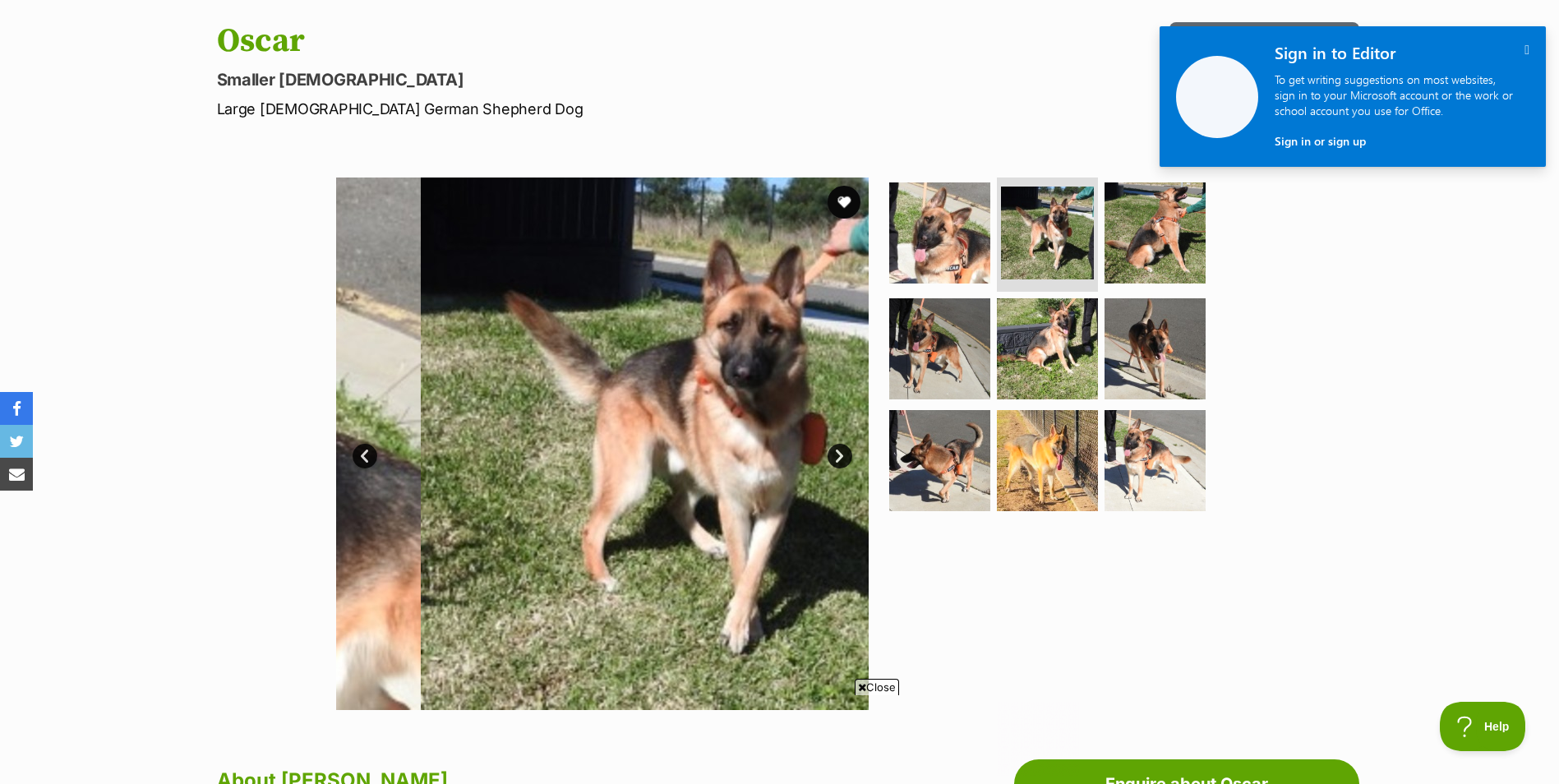
scroll to position [0, 0]
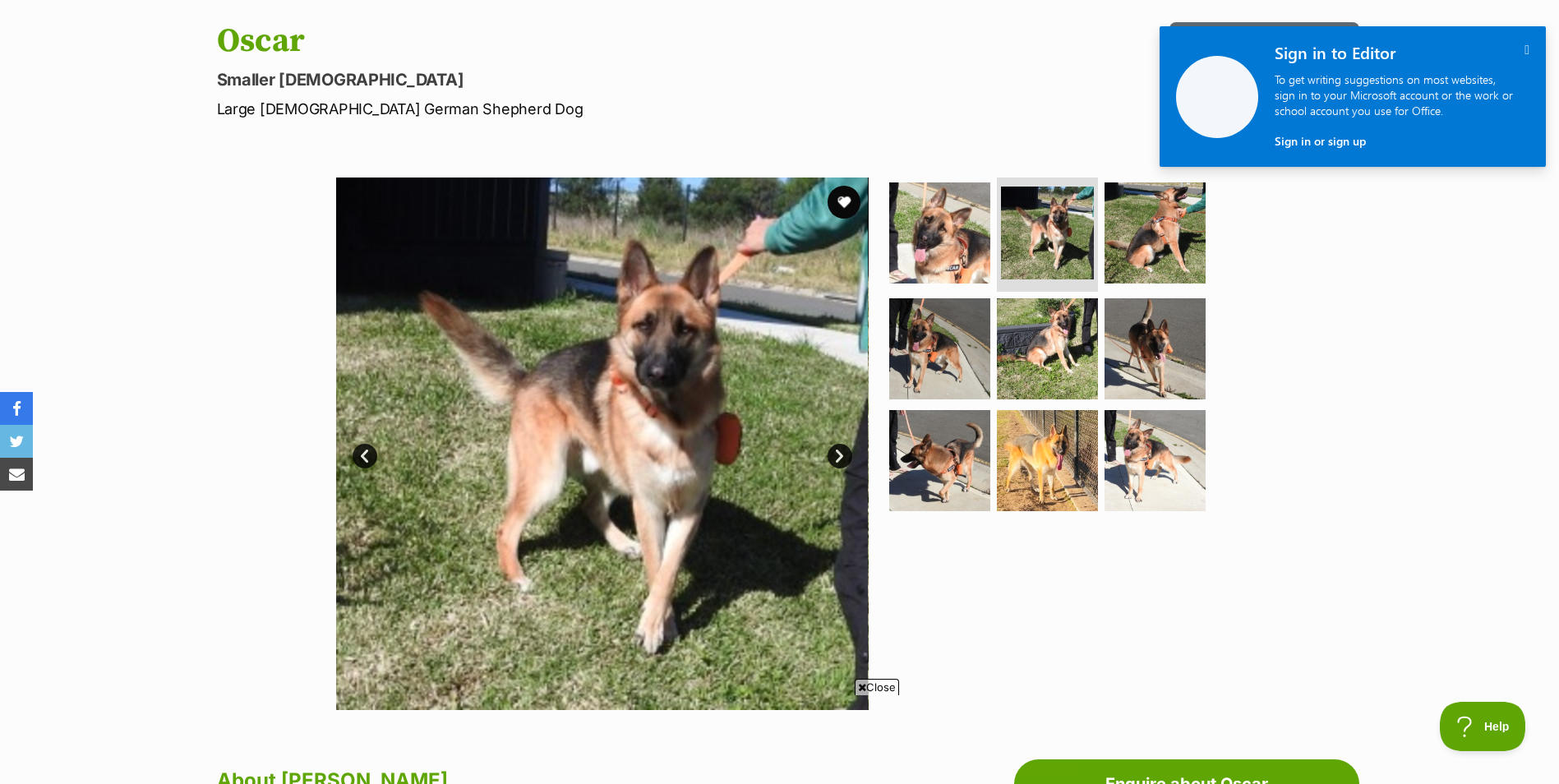
click at [838, 456] on link "Next" at bounding box center [840, 456] width 24 height 24
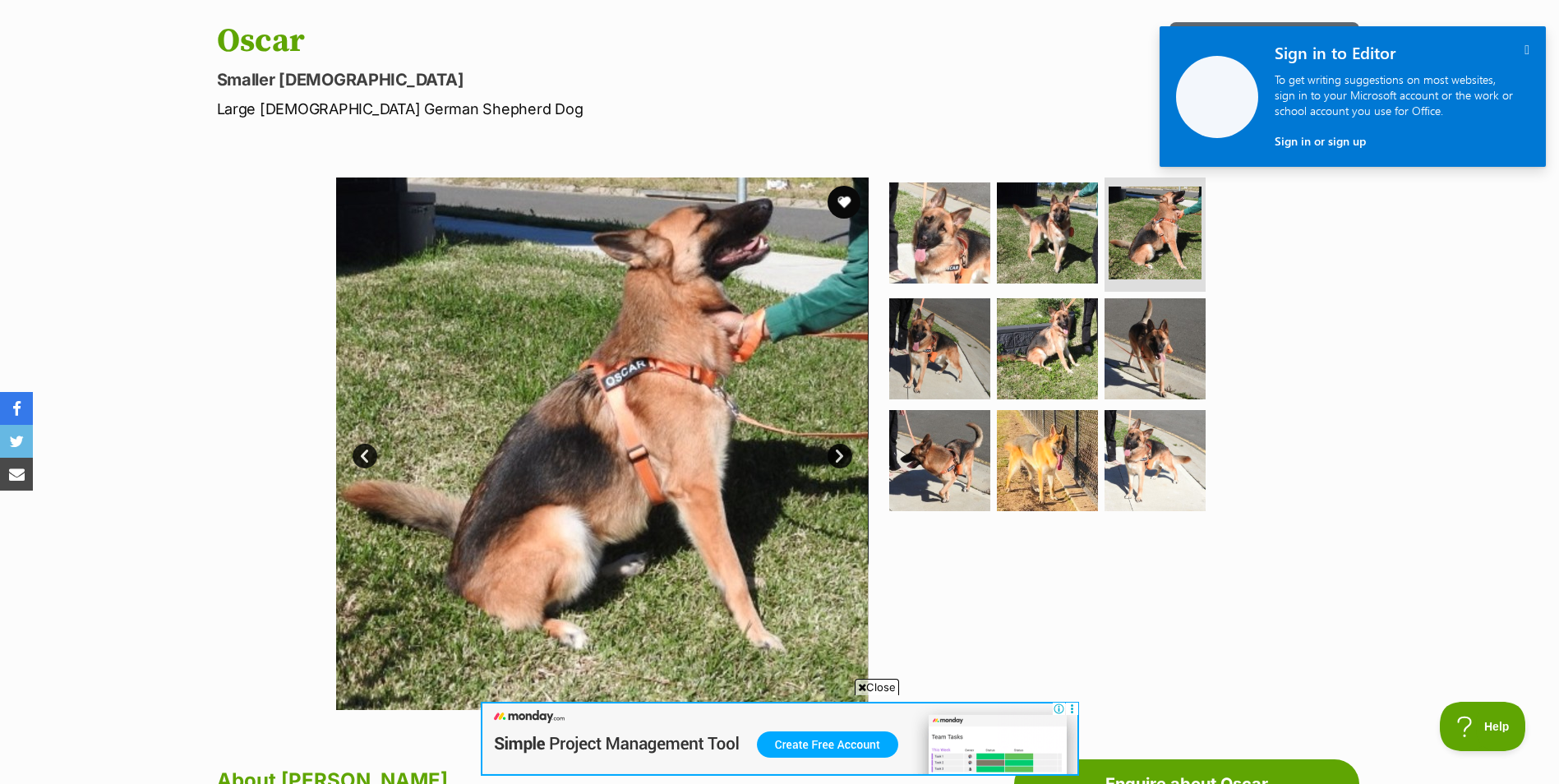
click at [838, 456] on link "Next" at bounding box center [840, 456] width 24 height 24
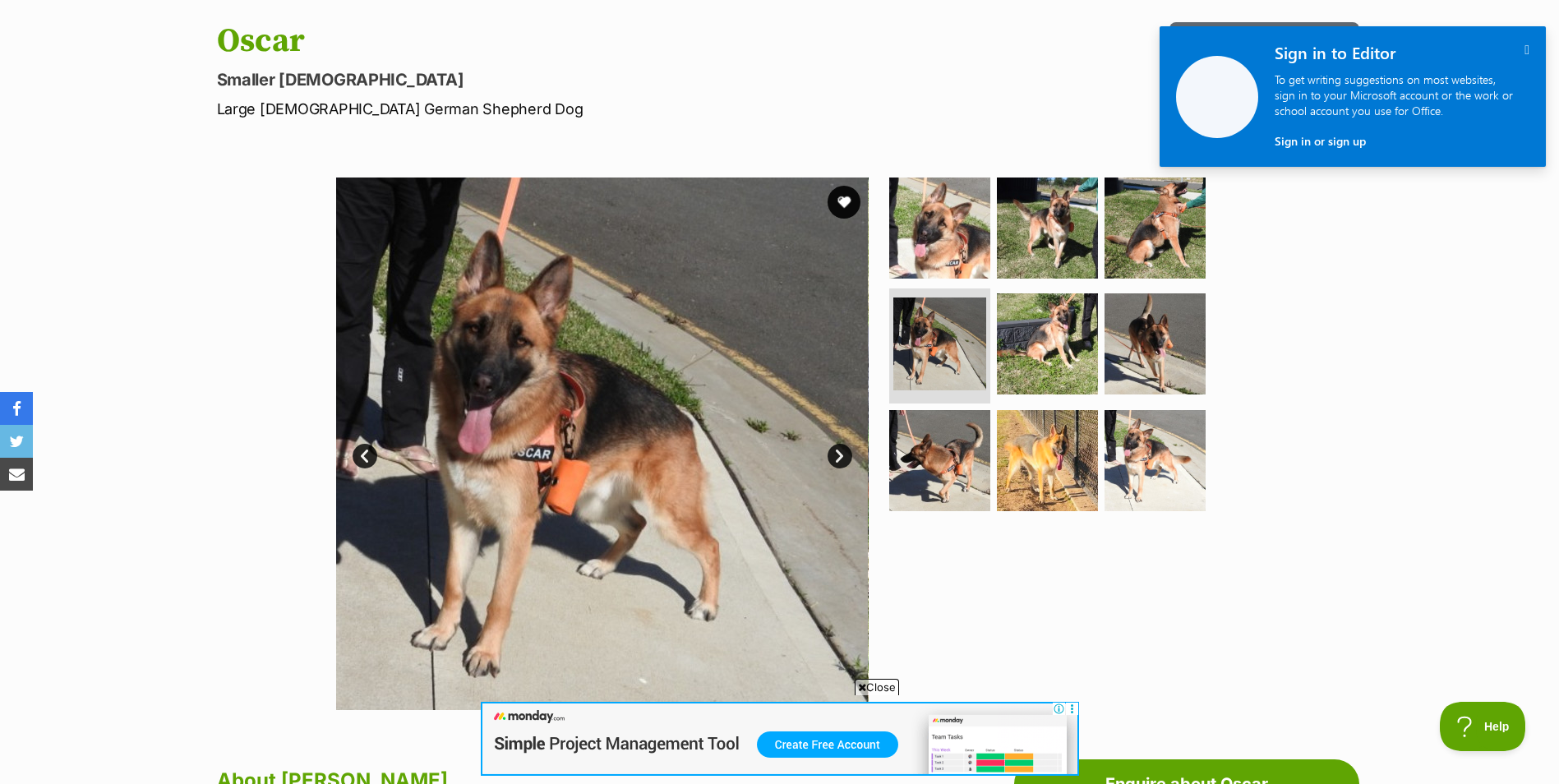
click at [838, 456] on link "Next" at bounding box center [840, 456] width 24 height 24
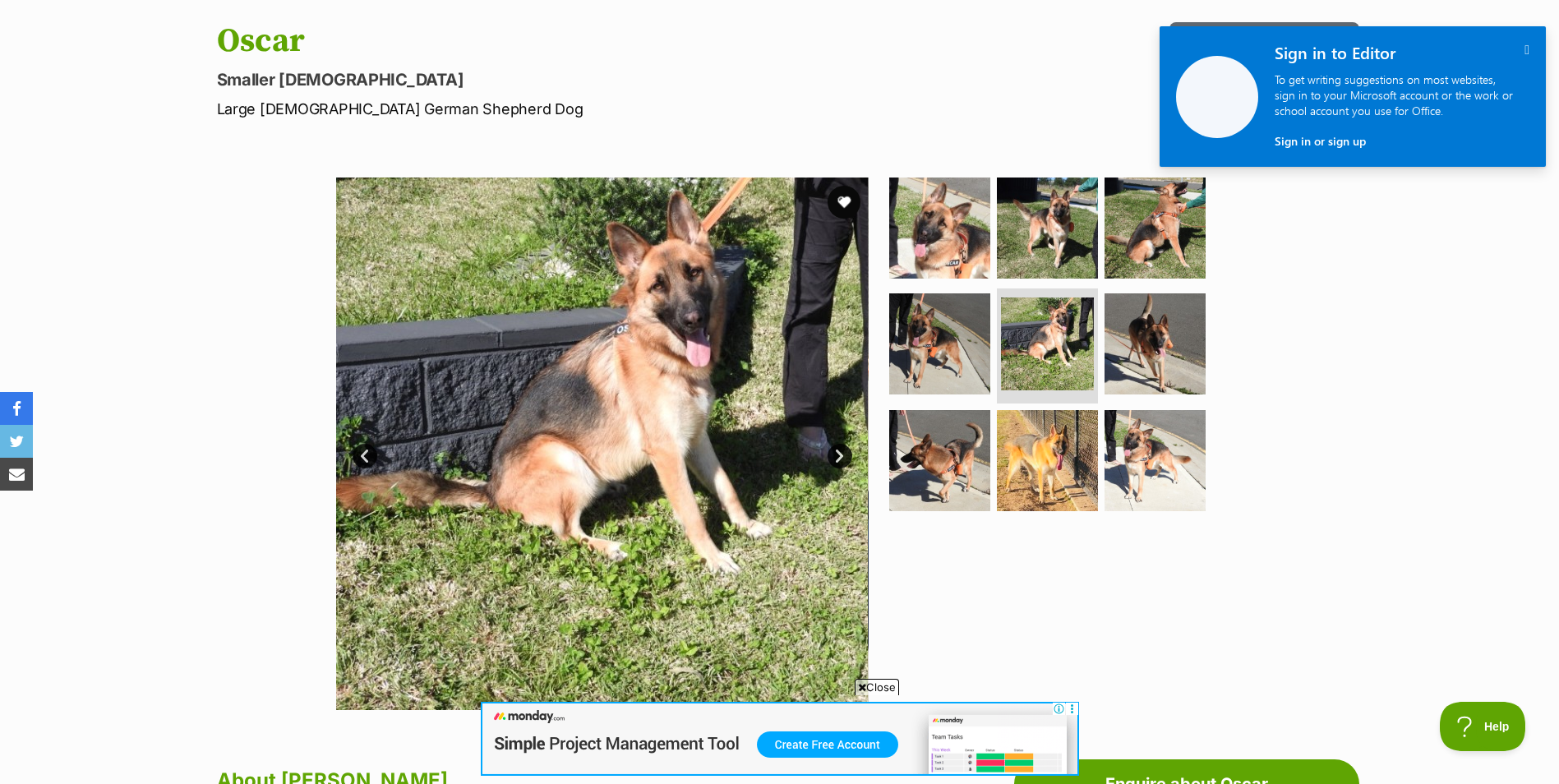
click at [838, 456] on link "Next" at bounding box center [840, 456] width 24 height 24
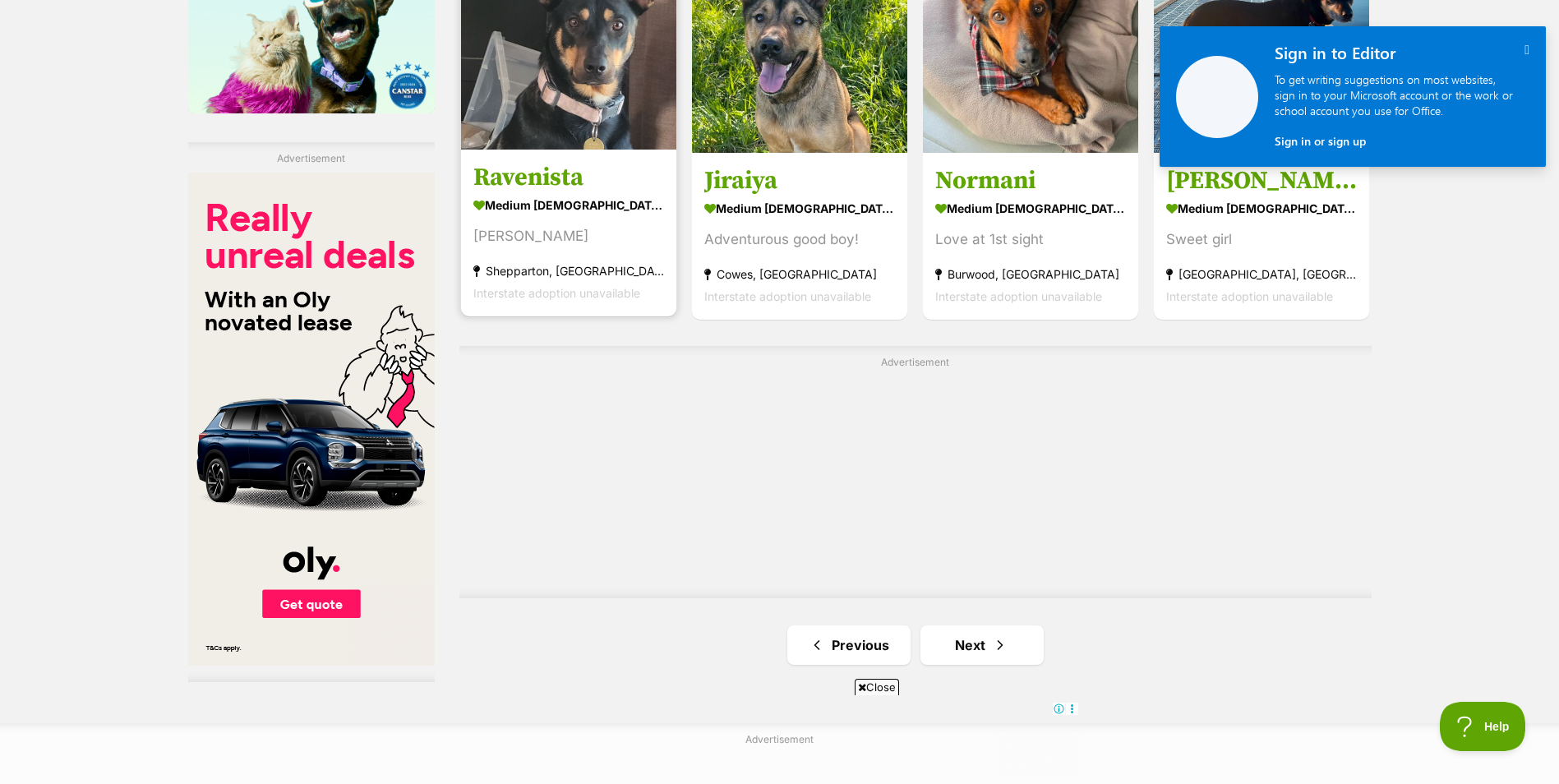
scroll to position [2794, 0]
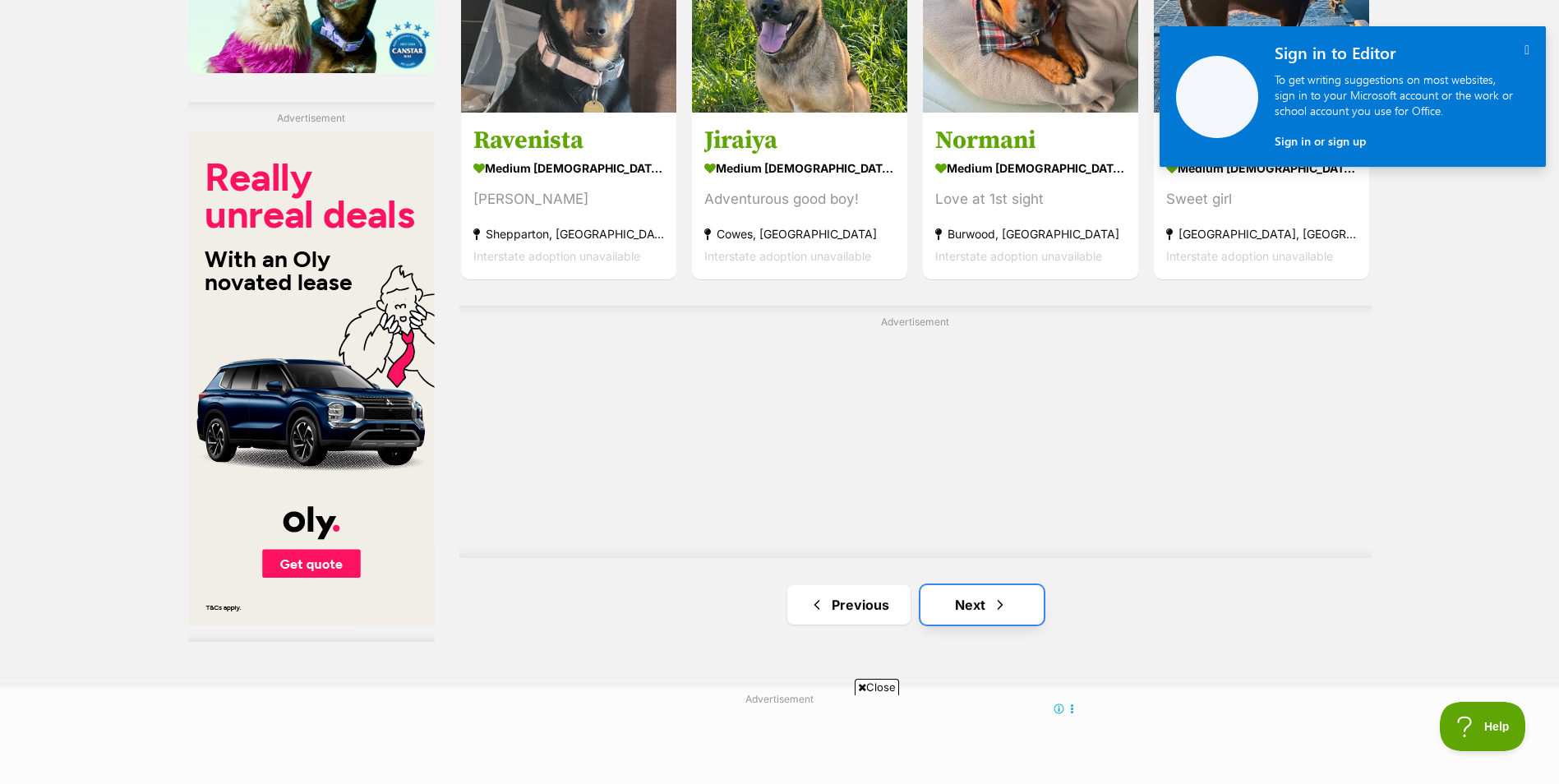
click at [962, 598] on link "Next" at bounding box center [982, 605] width 123 height 40
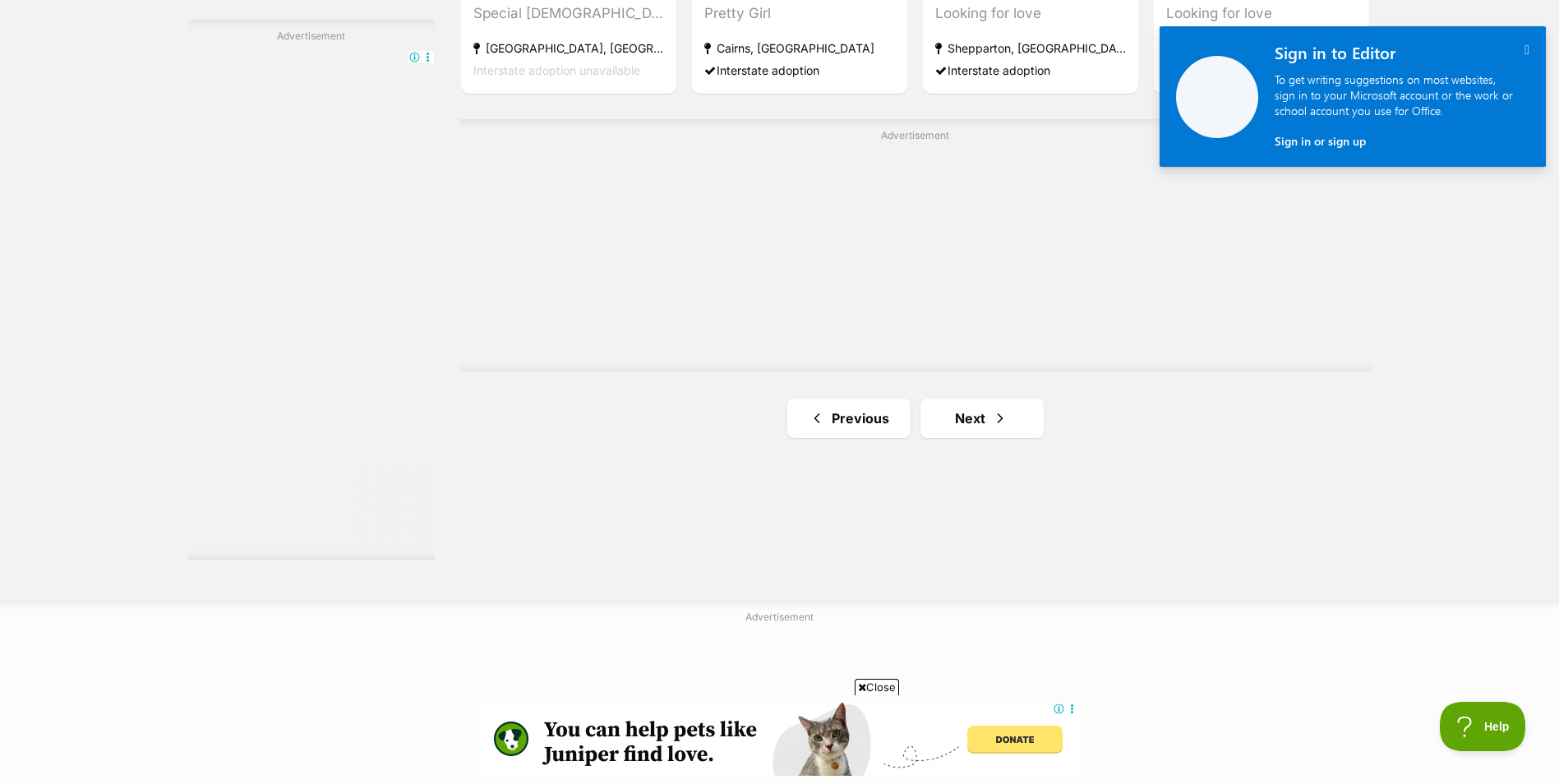
scroll to position [2958, 0]
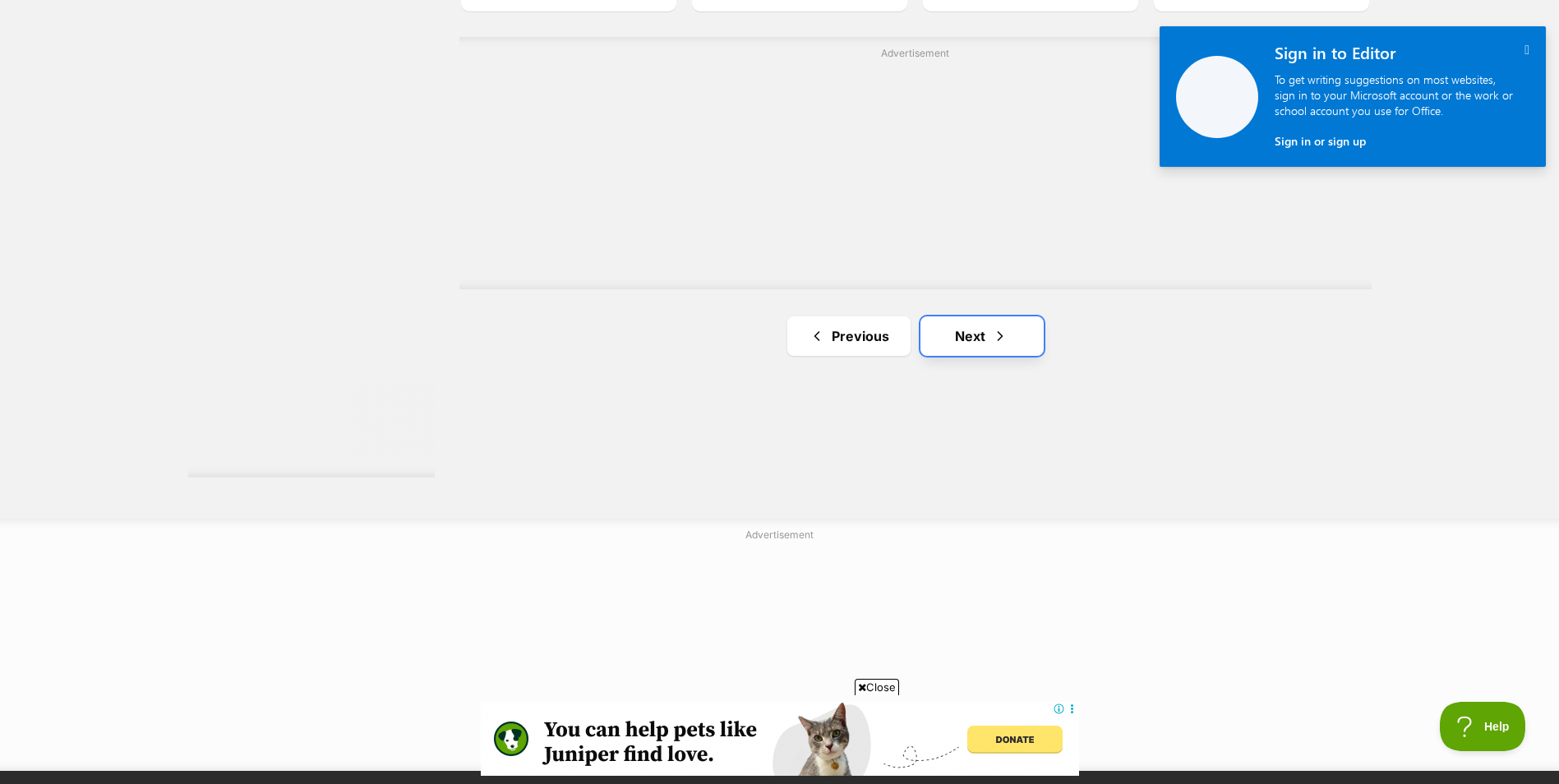
click at [950, 333] on link "Next" at bounding box center [982, 336] width 123 height 40
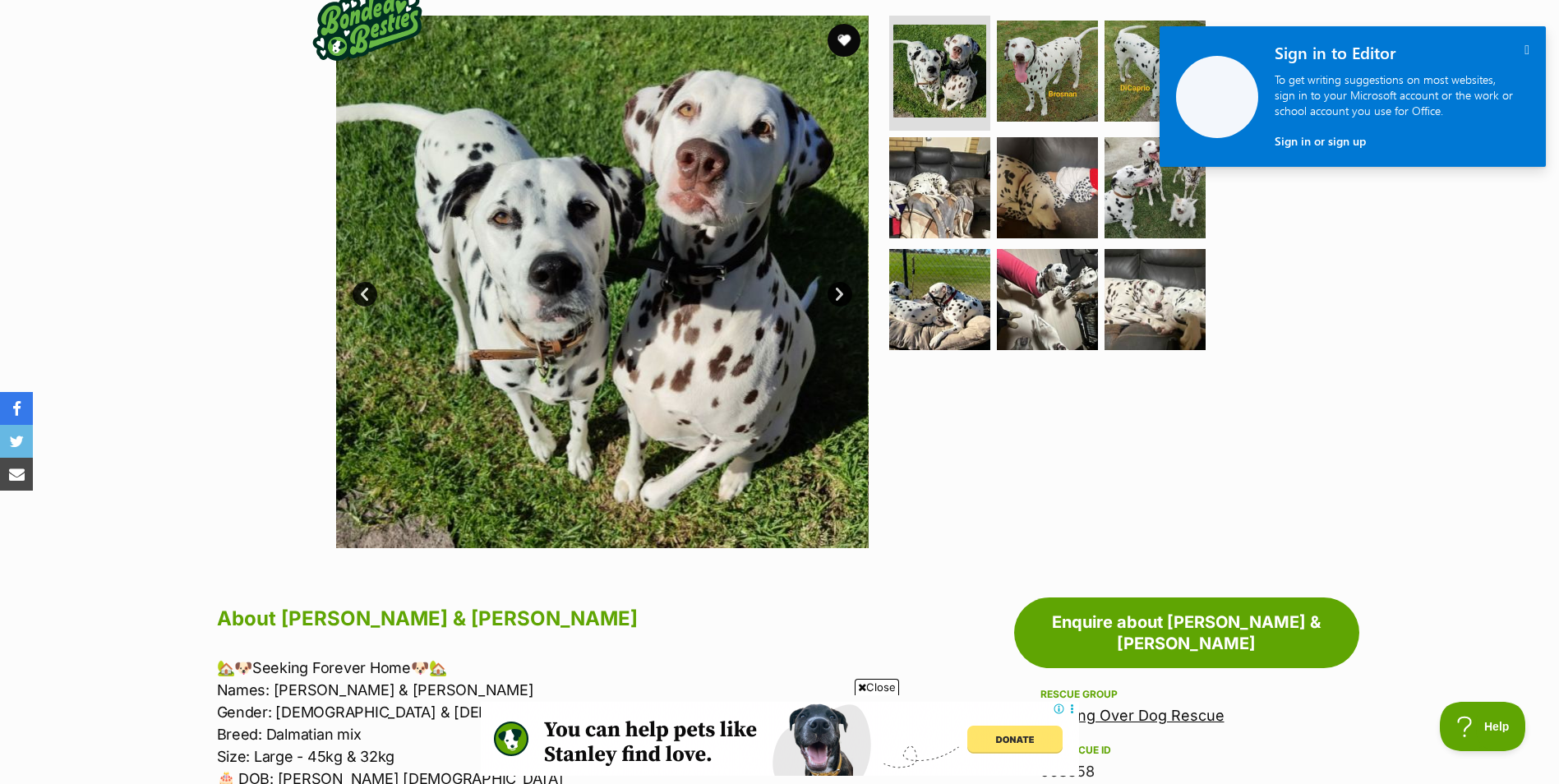
click at [834, 293] on link "Next" at bounding box center [840, 294] width 24 height 24
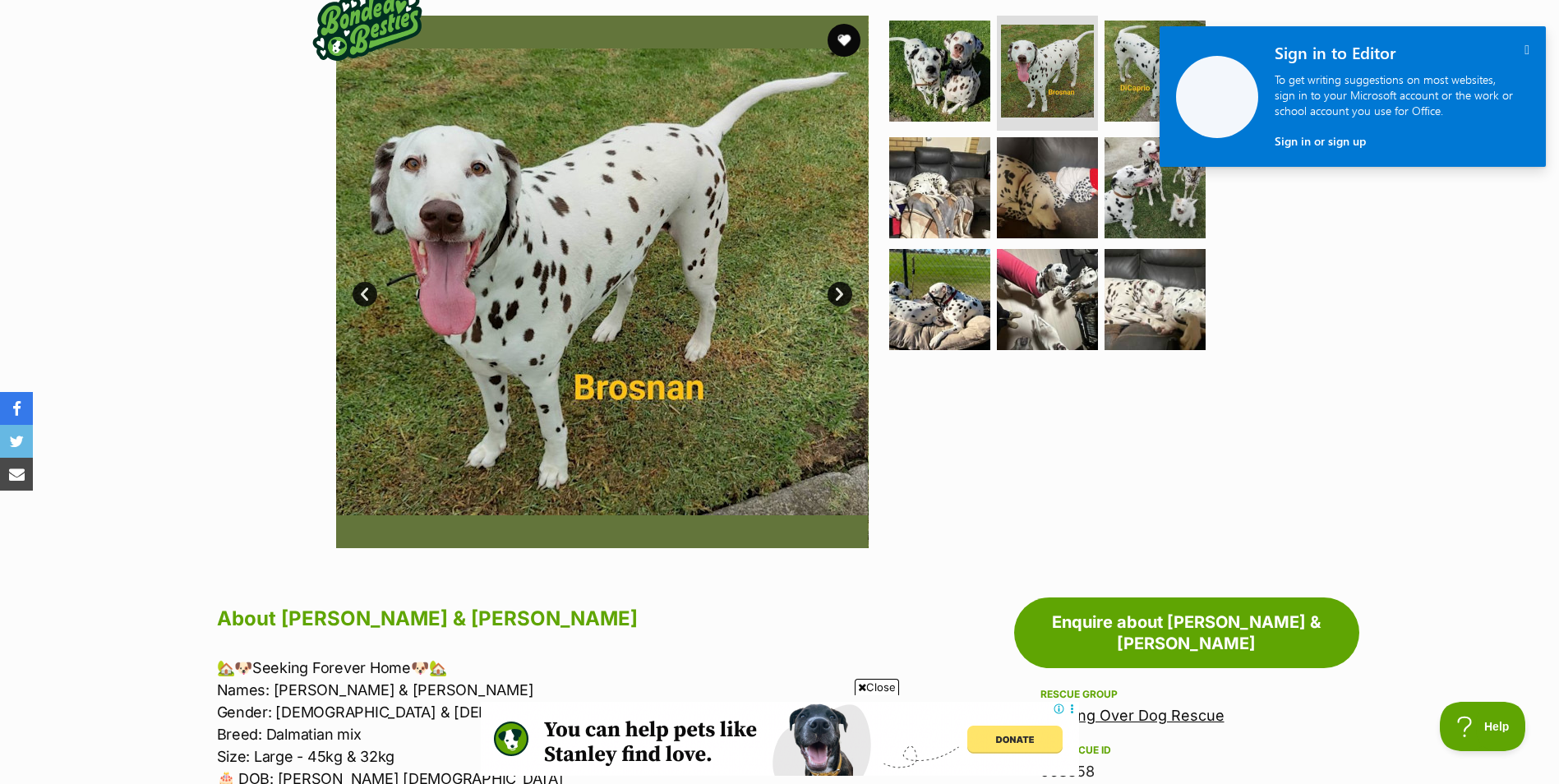
click at [834, 293] on link "Next" at bounding box center [840, 294] width 24 height 24
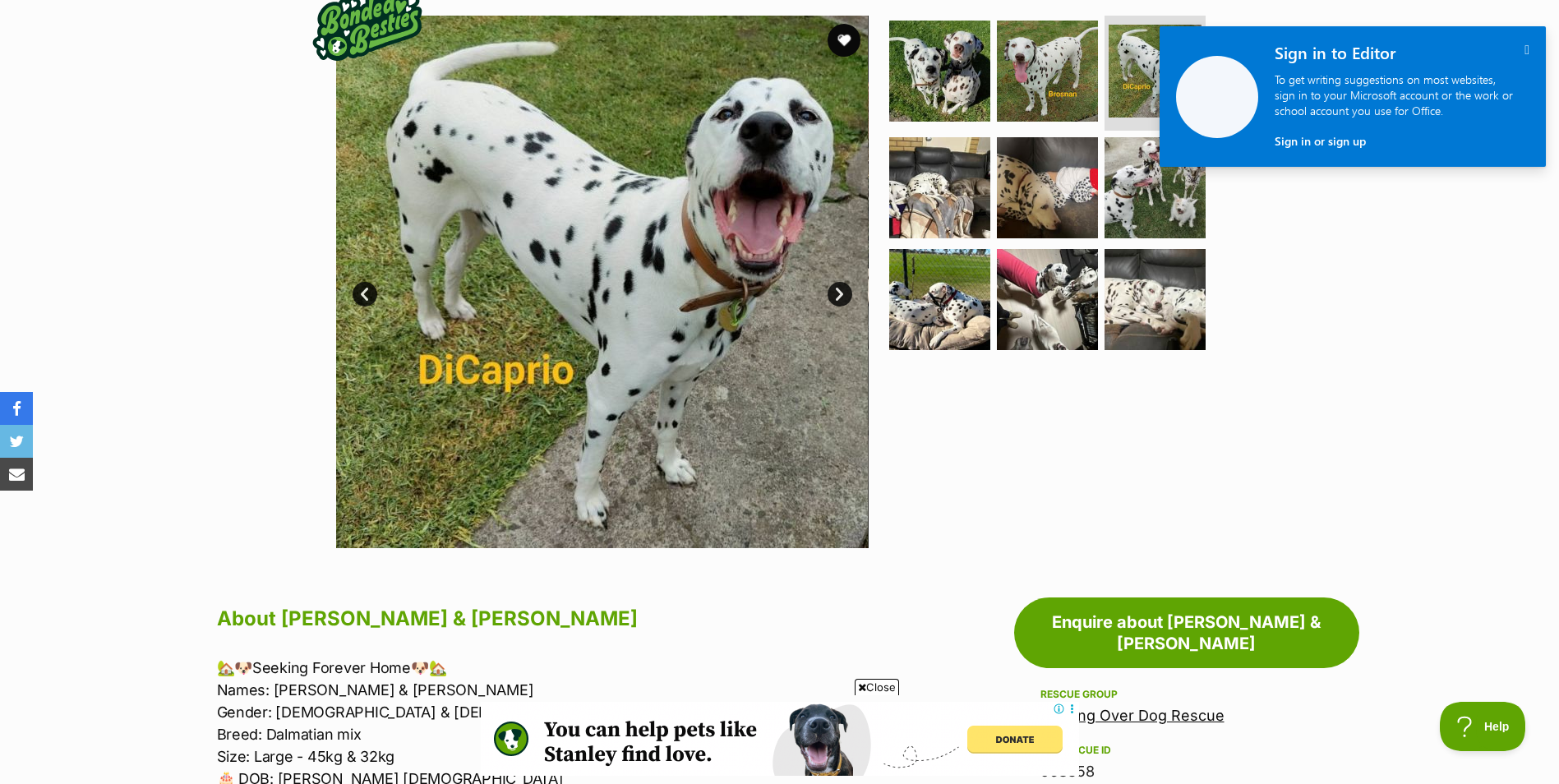
click at [834, 293] on link "Next" at bounding box center [840, 294] width 24 height 24
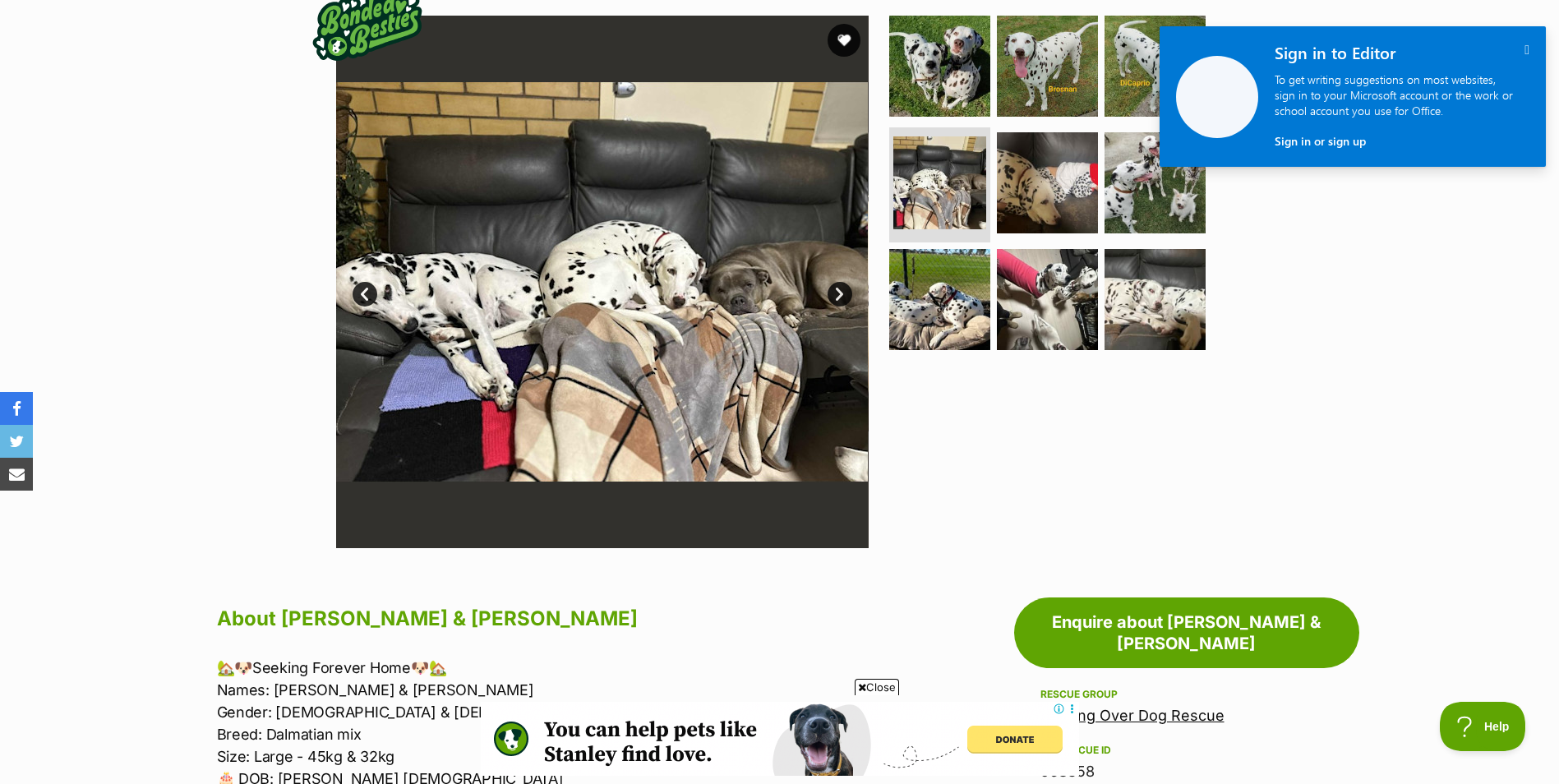
click at [834, 293] on link "Next" at bounding box center [840, 294] width 24 height 24
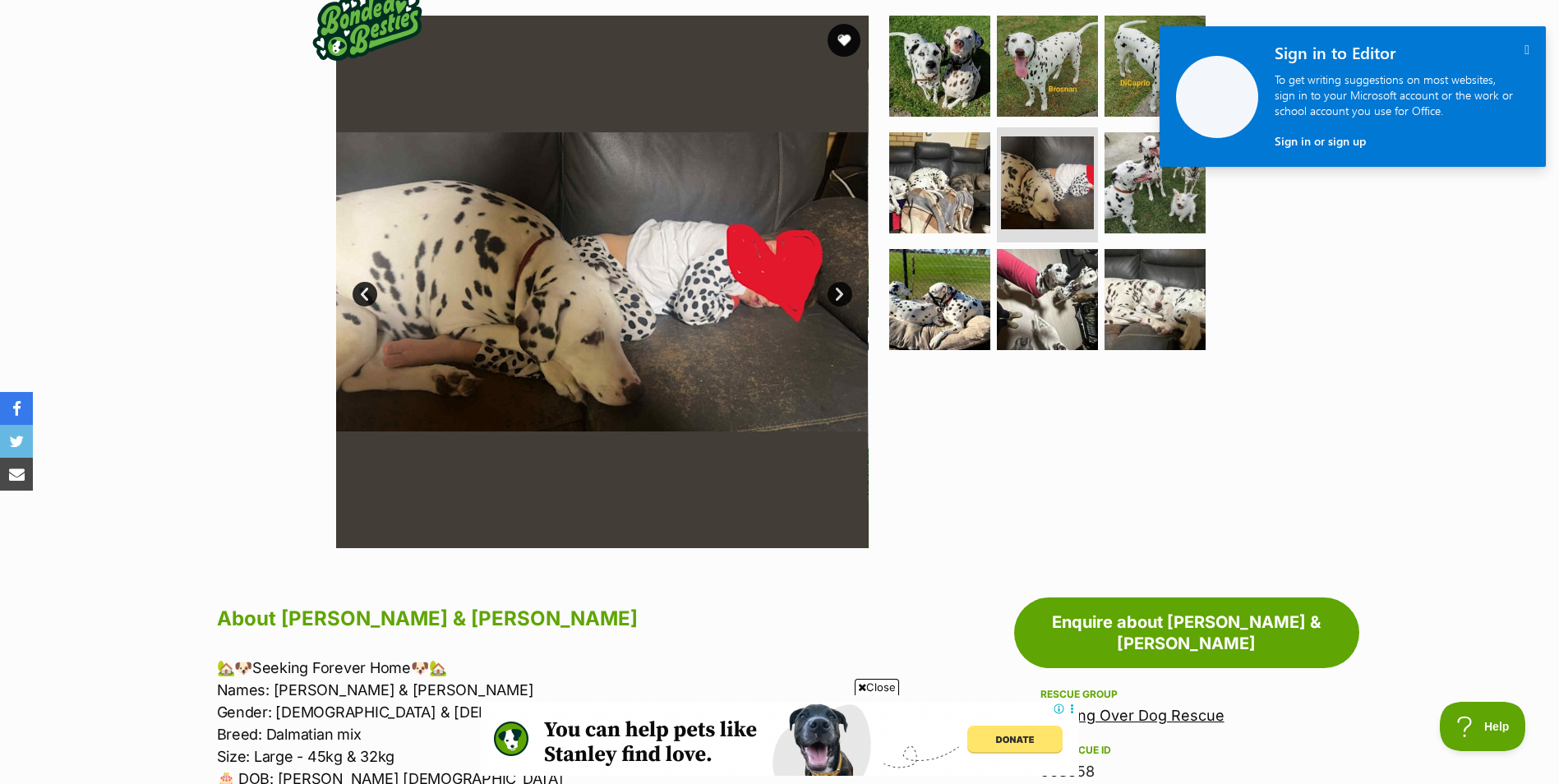
click at [834, 293] on link "Next" at bounding box center [840, 294] width 24 height 24
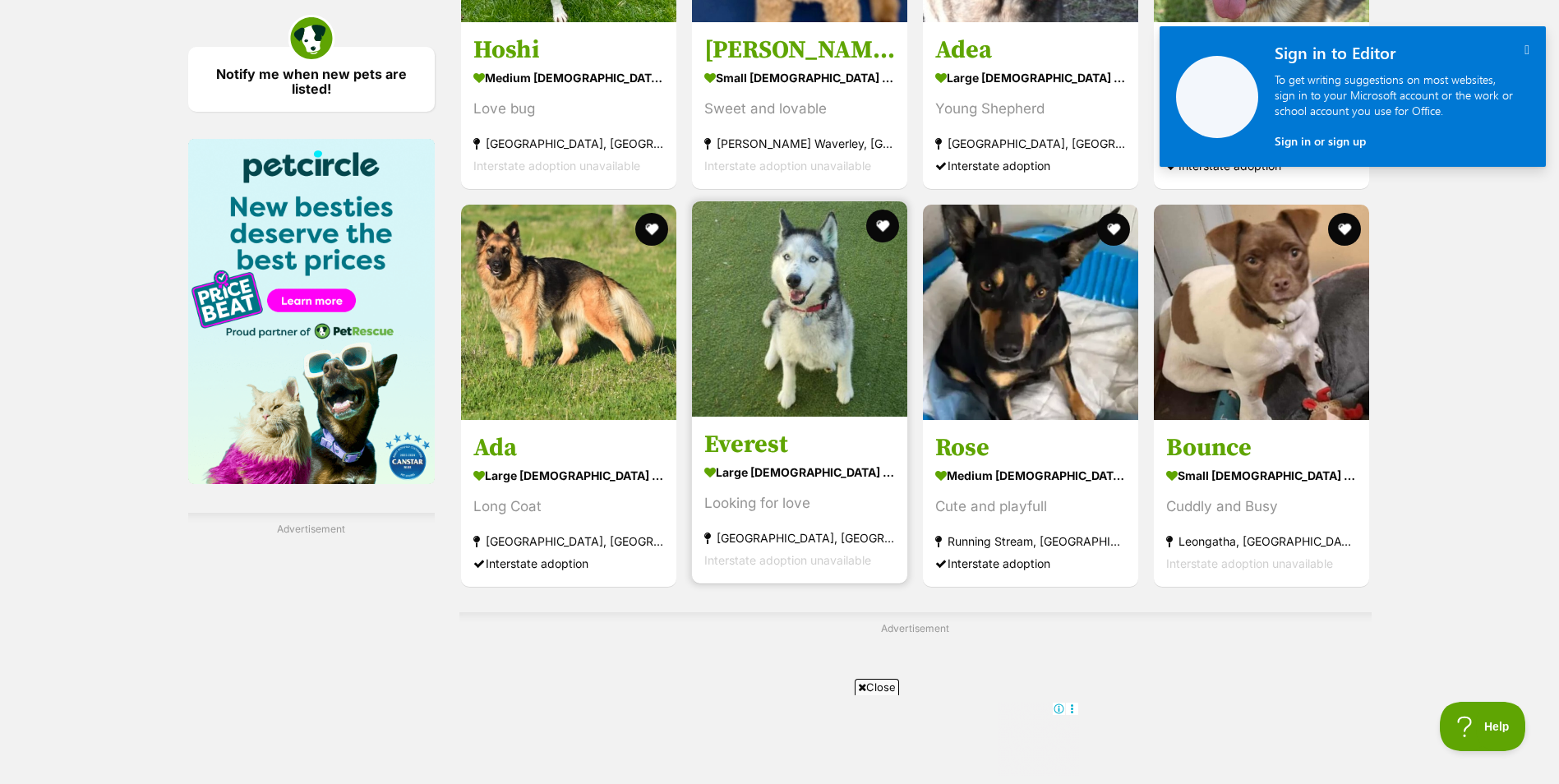
drag, startPoint x: 809, startPoint y: 320, endPoint x: 797, endPoint y: 304, distance: 20.0
drag, startPoint x: 798, startPoint y: 302, endPoint x: 778, endPoint y: 284, distance: 26.9
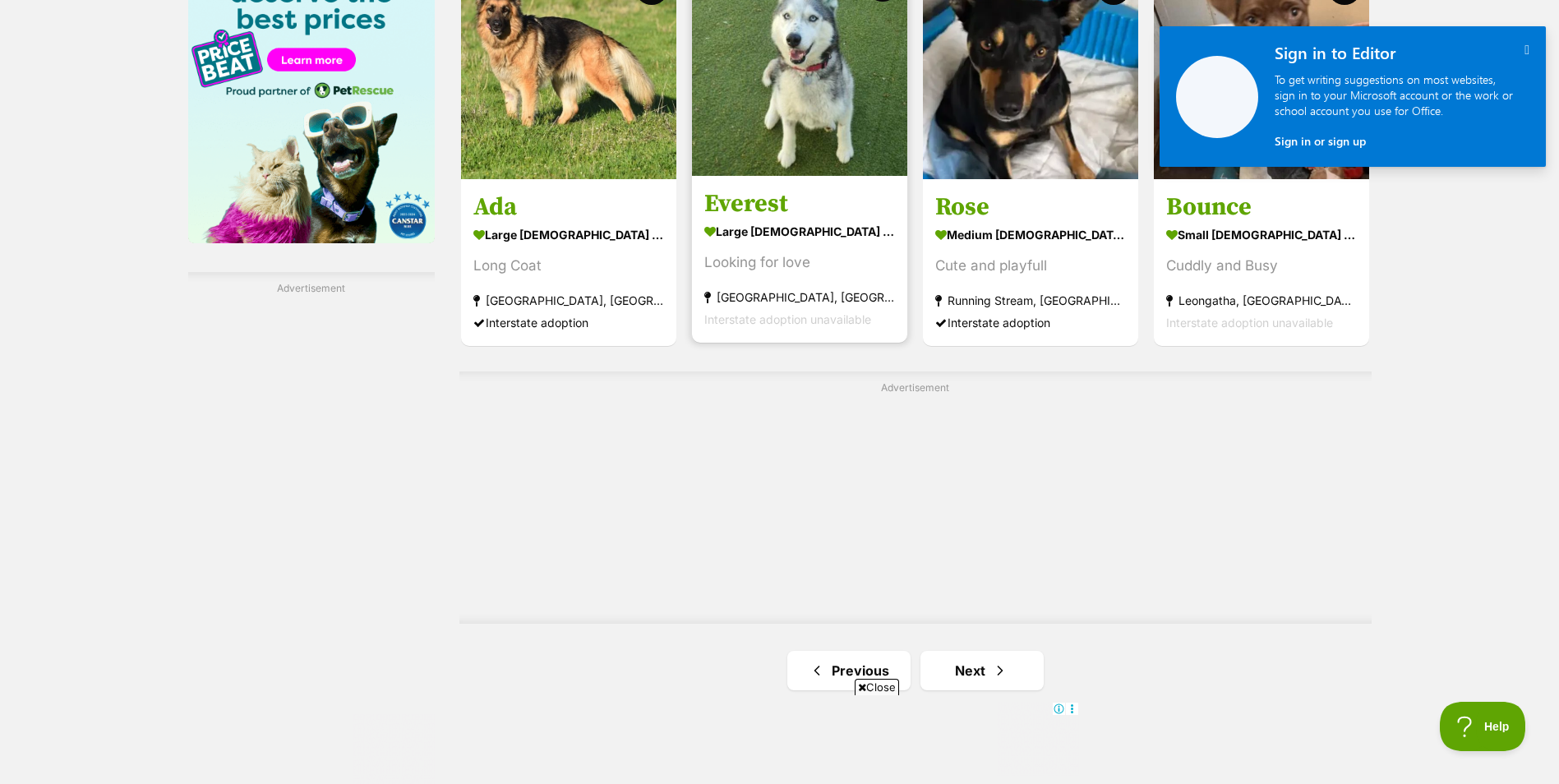
scroll to position [2794, 0]
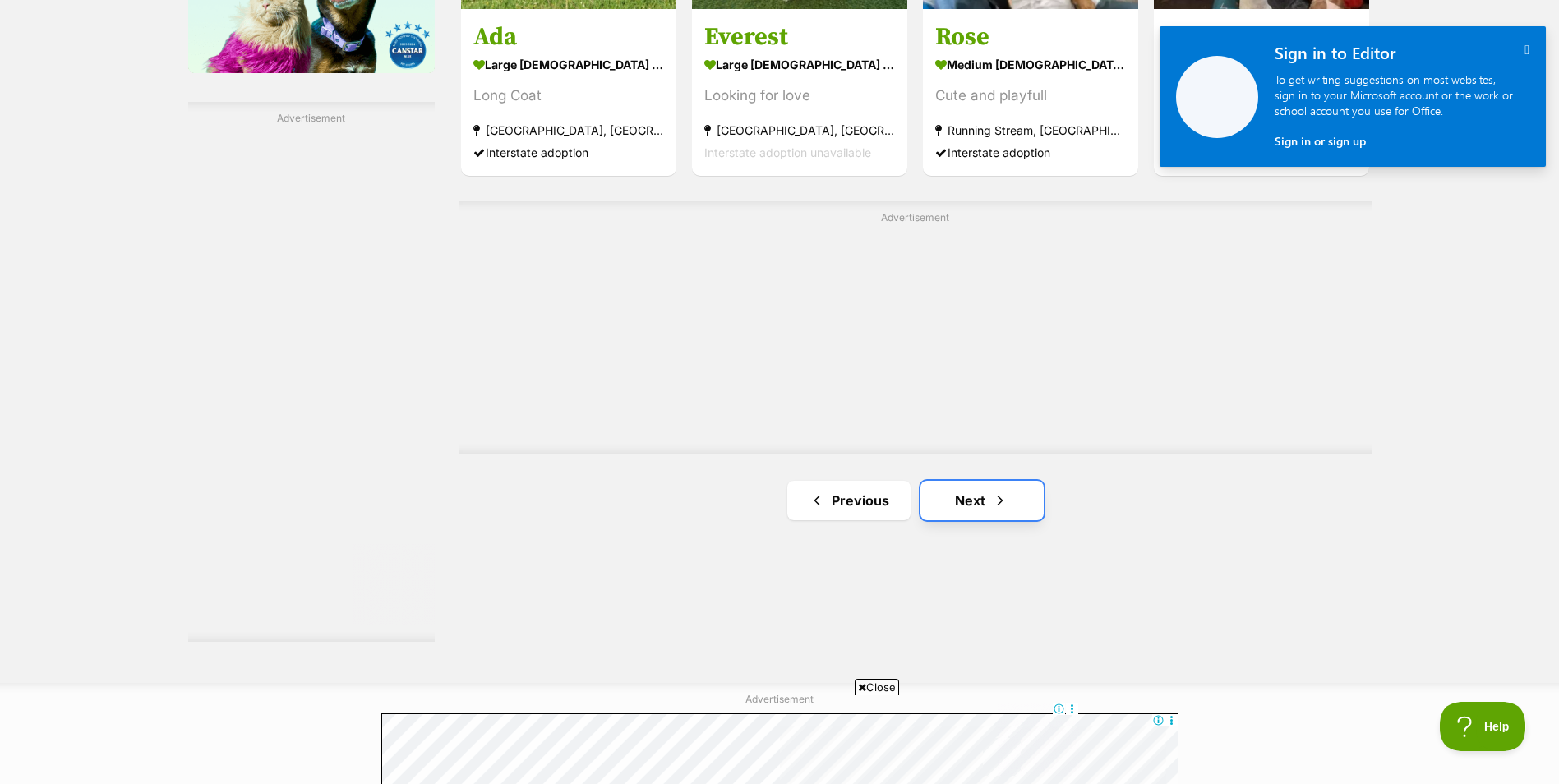
click at [987, 504] on link "Next" at bounding box center [982, 500] width 123 height 40
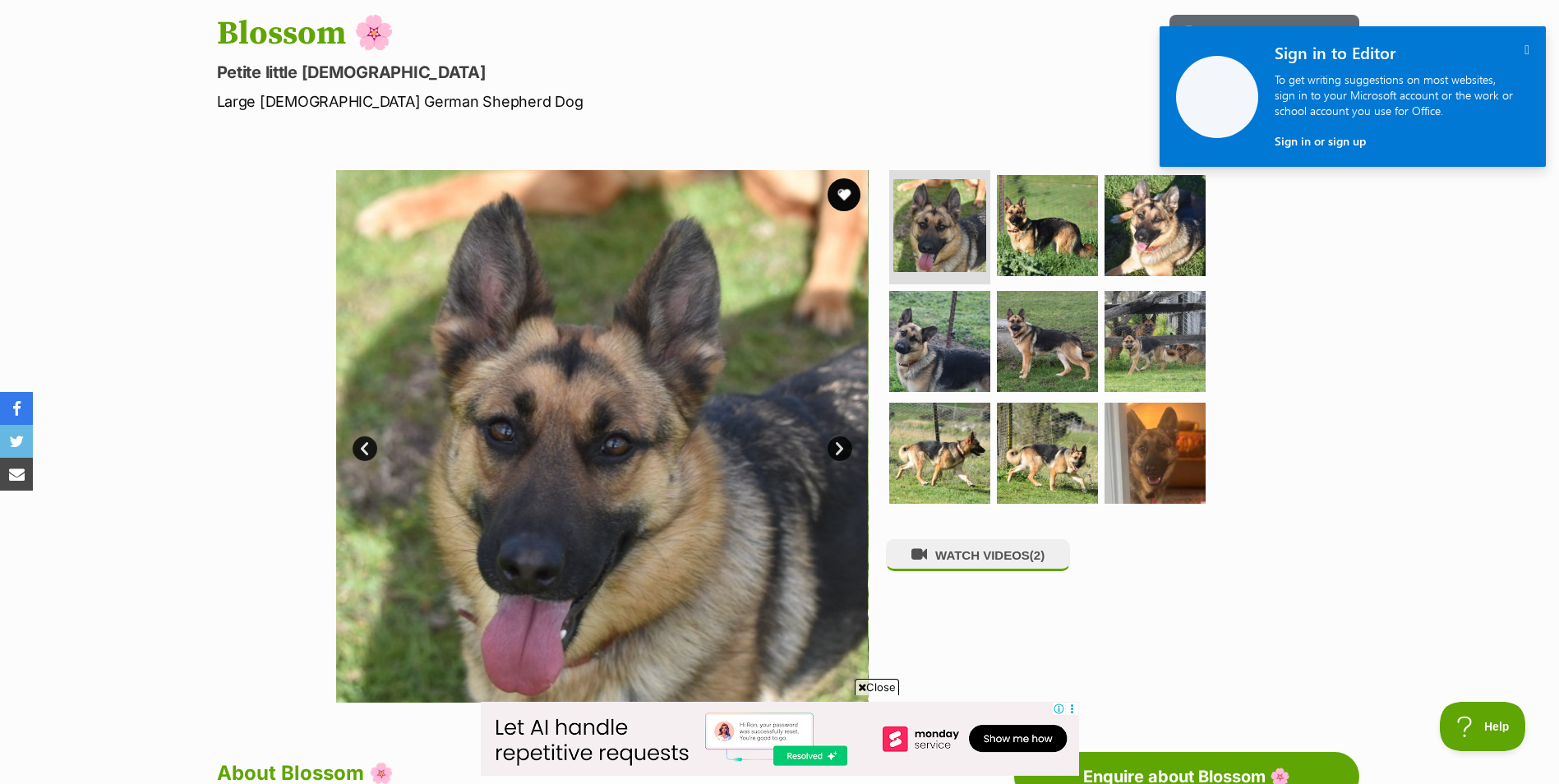
scroll to position [247, 0]
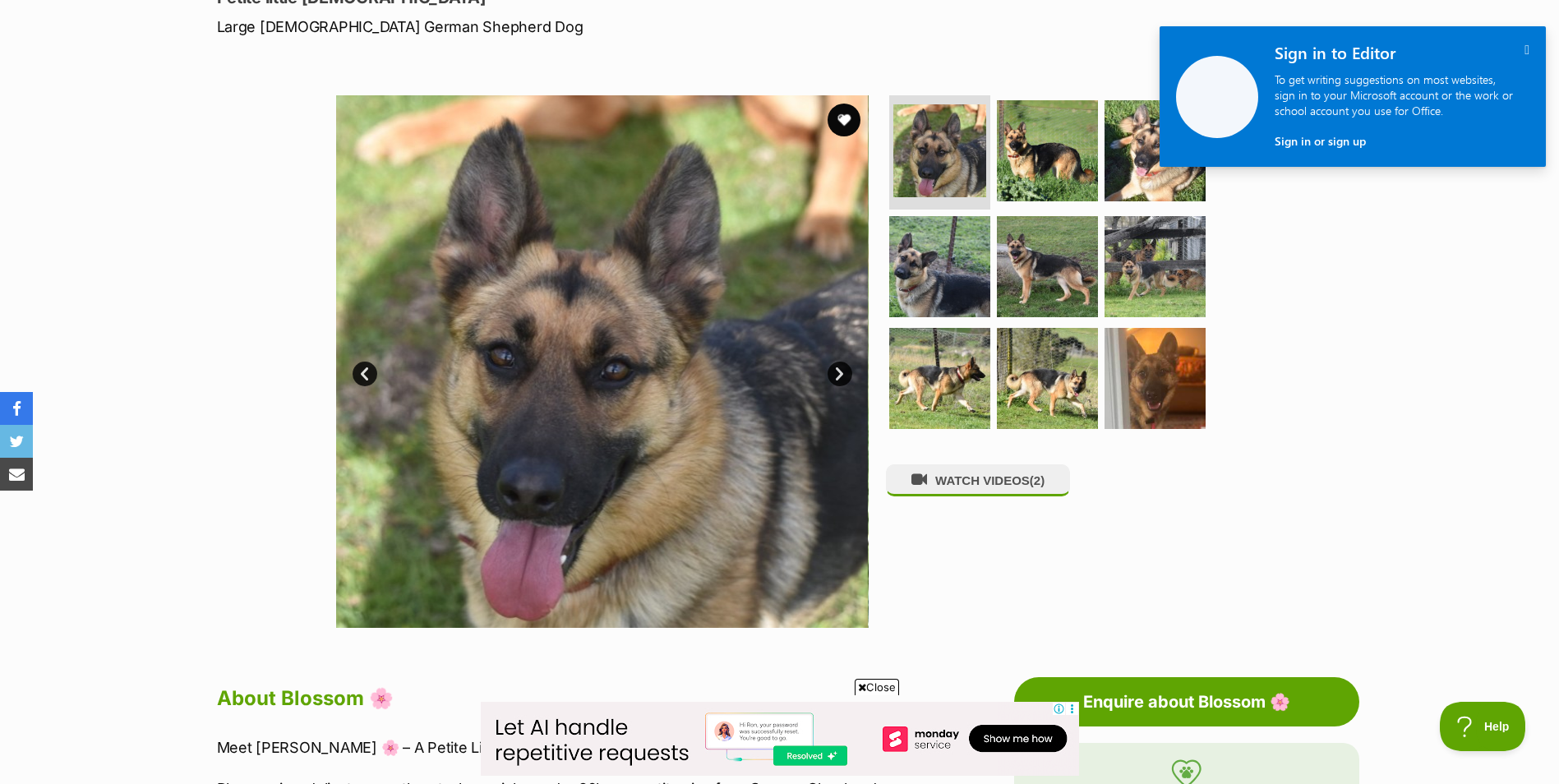
click at [839, 374] on link "Next" at bounding box center [840, 373] width 24 height 24
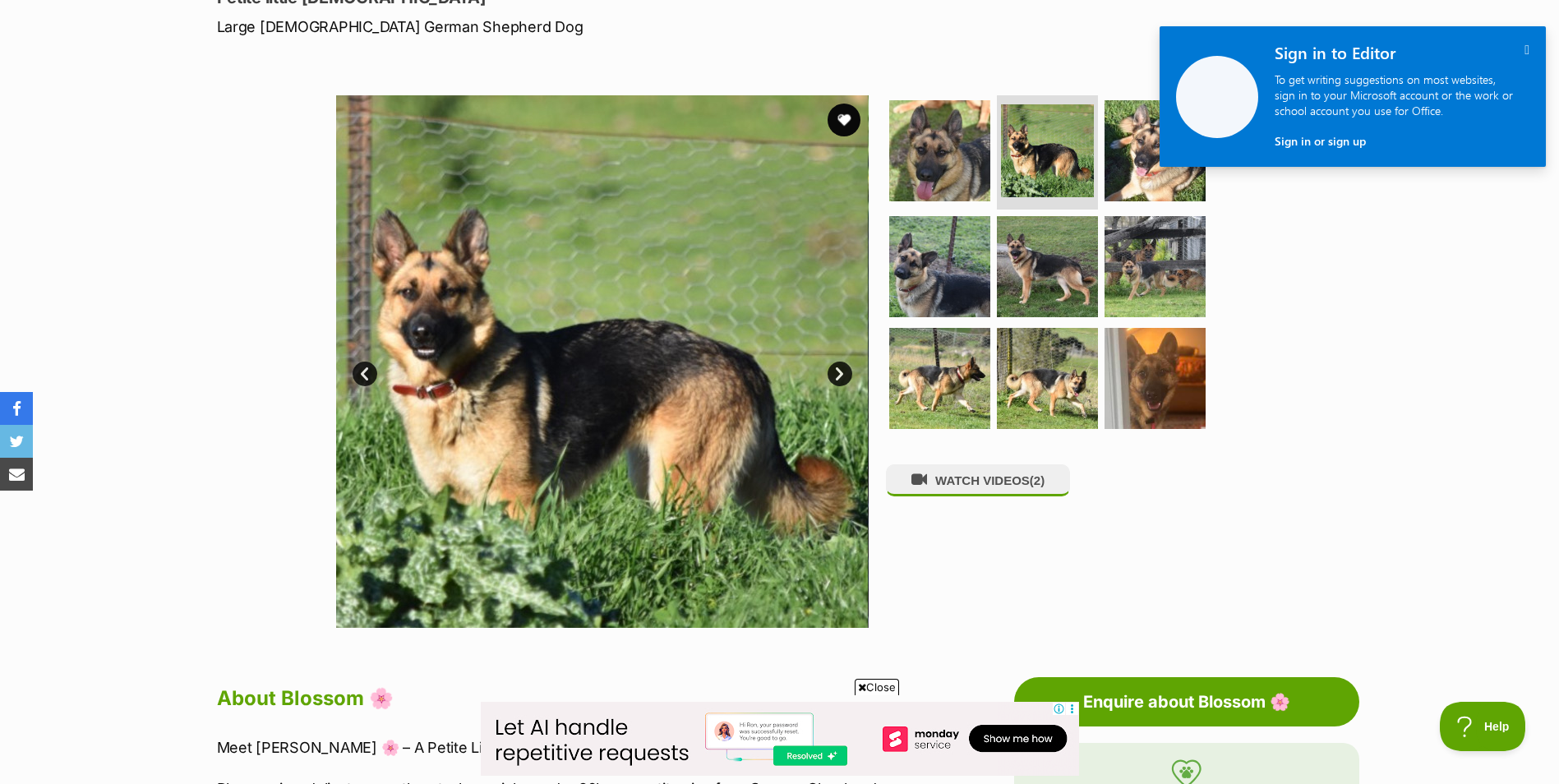
click at [839, 374] on link "Next" at bounding box center [840, 373] width 24 height 24
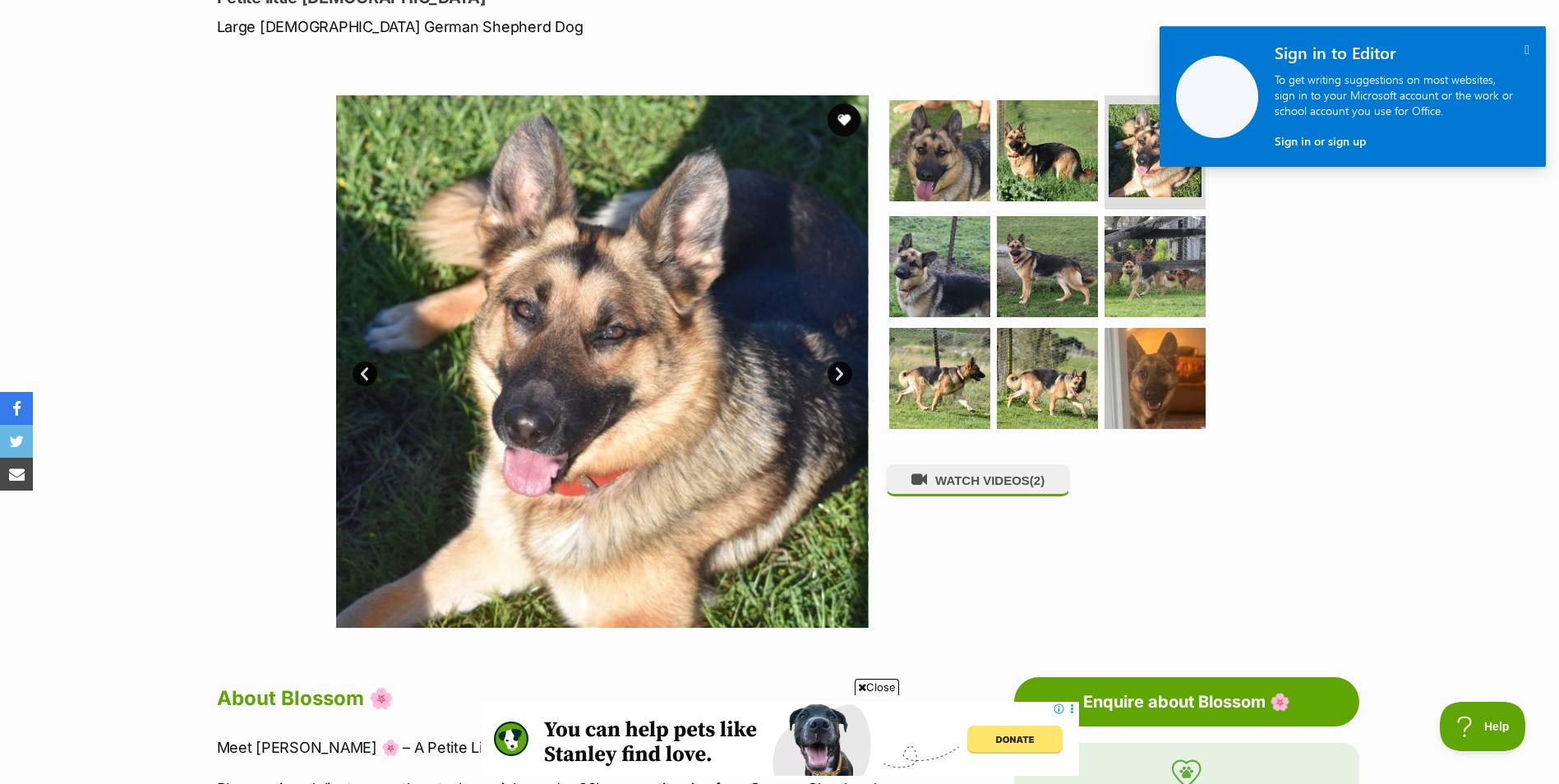
scroll to position [0, 0]
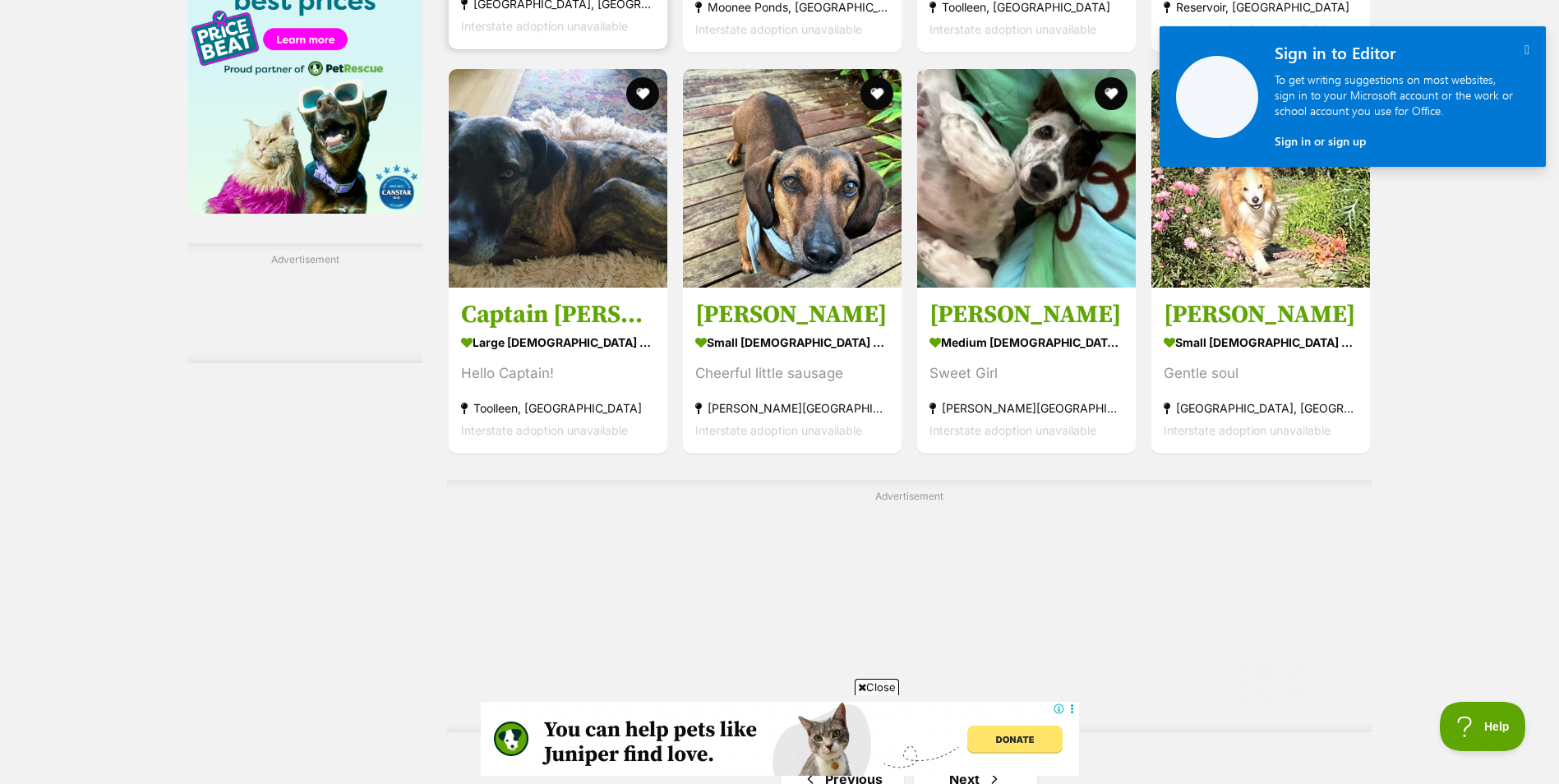
scroll to position [2794, 0]
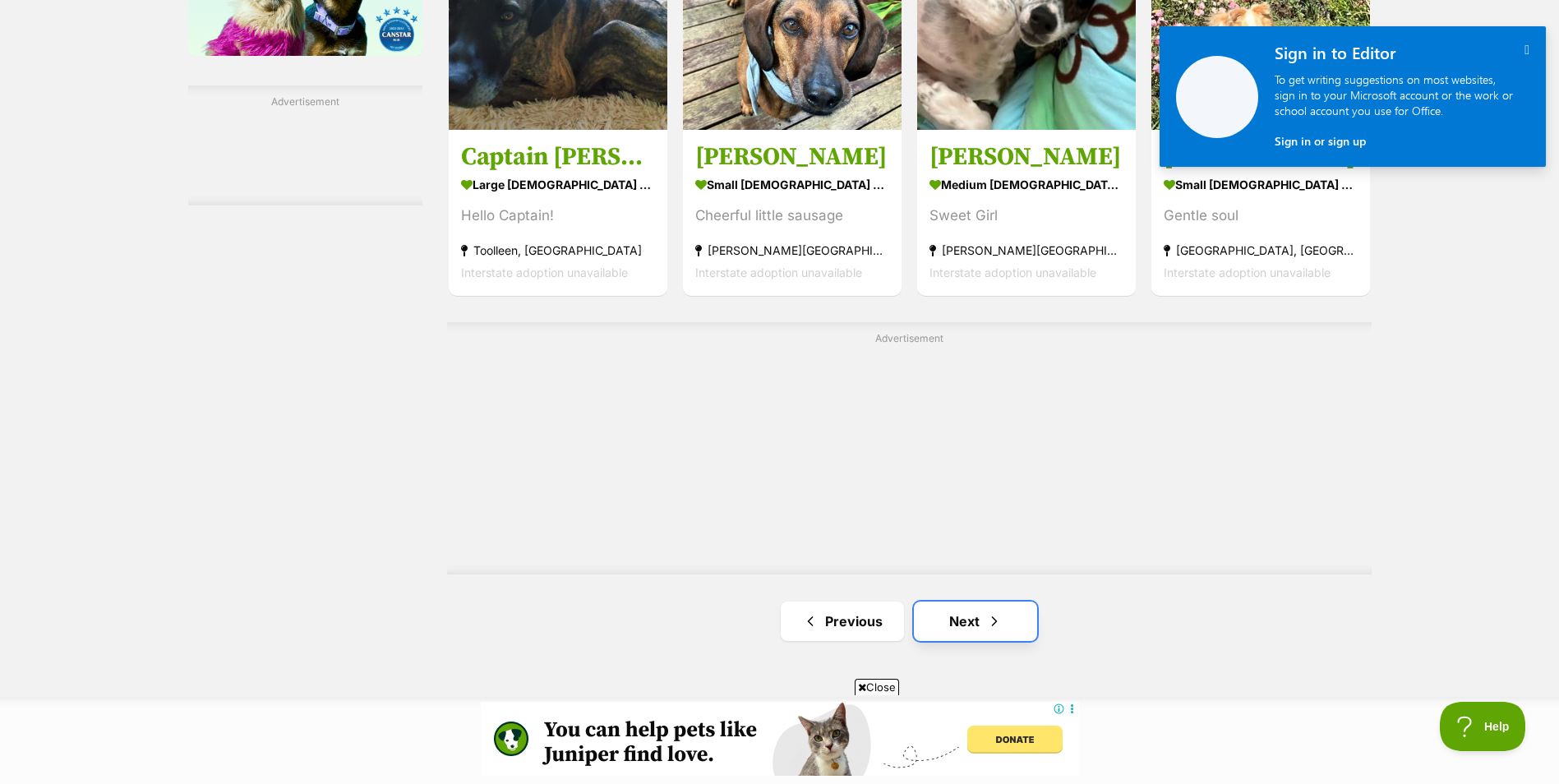
click at [950, 616] on link "Next" at bounding box center [975, 621] width 123 height 40
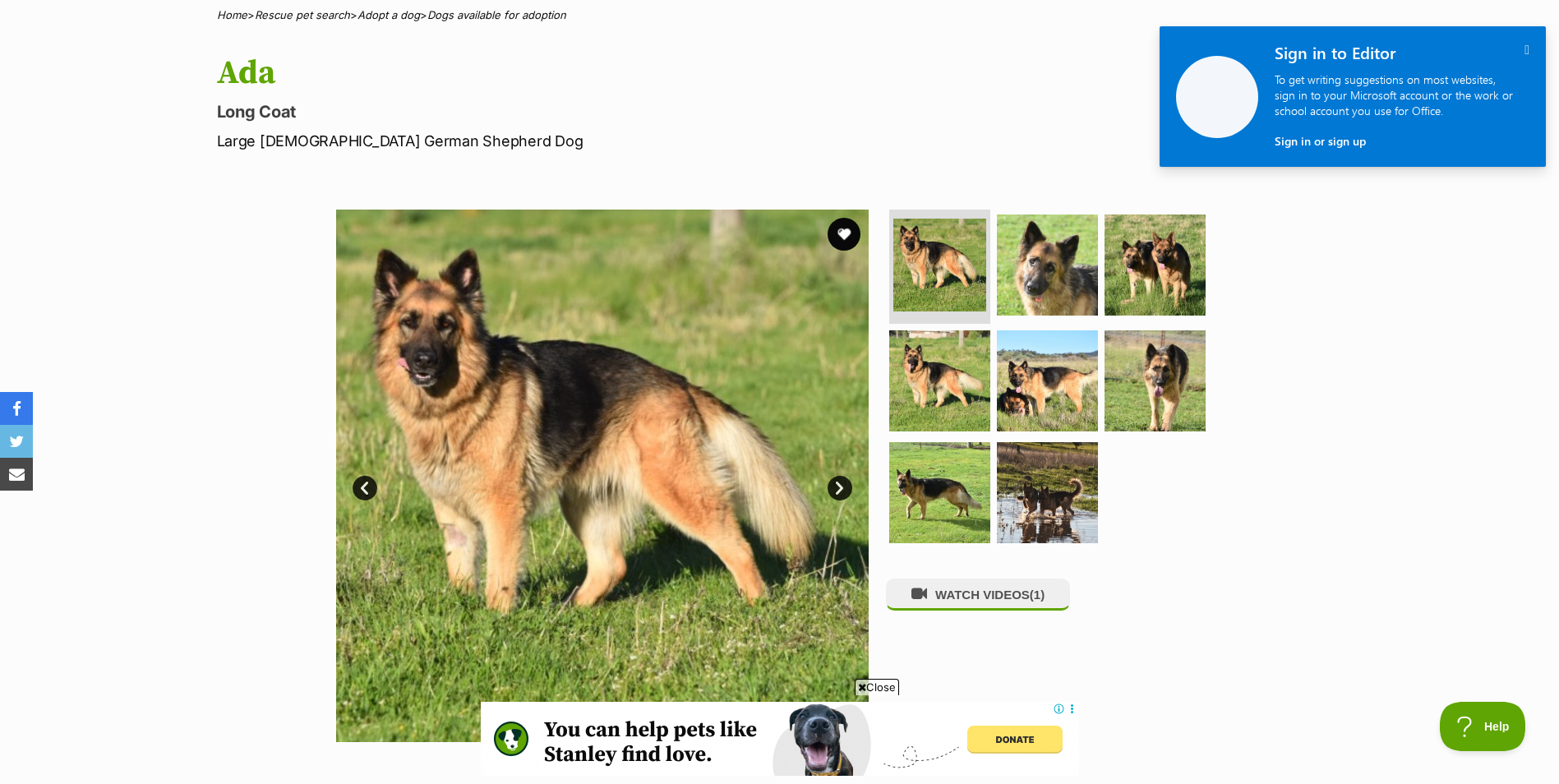
scroll to position [247, 0]
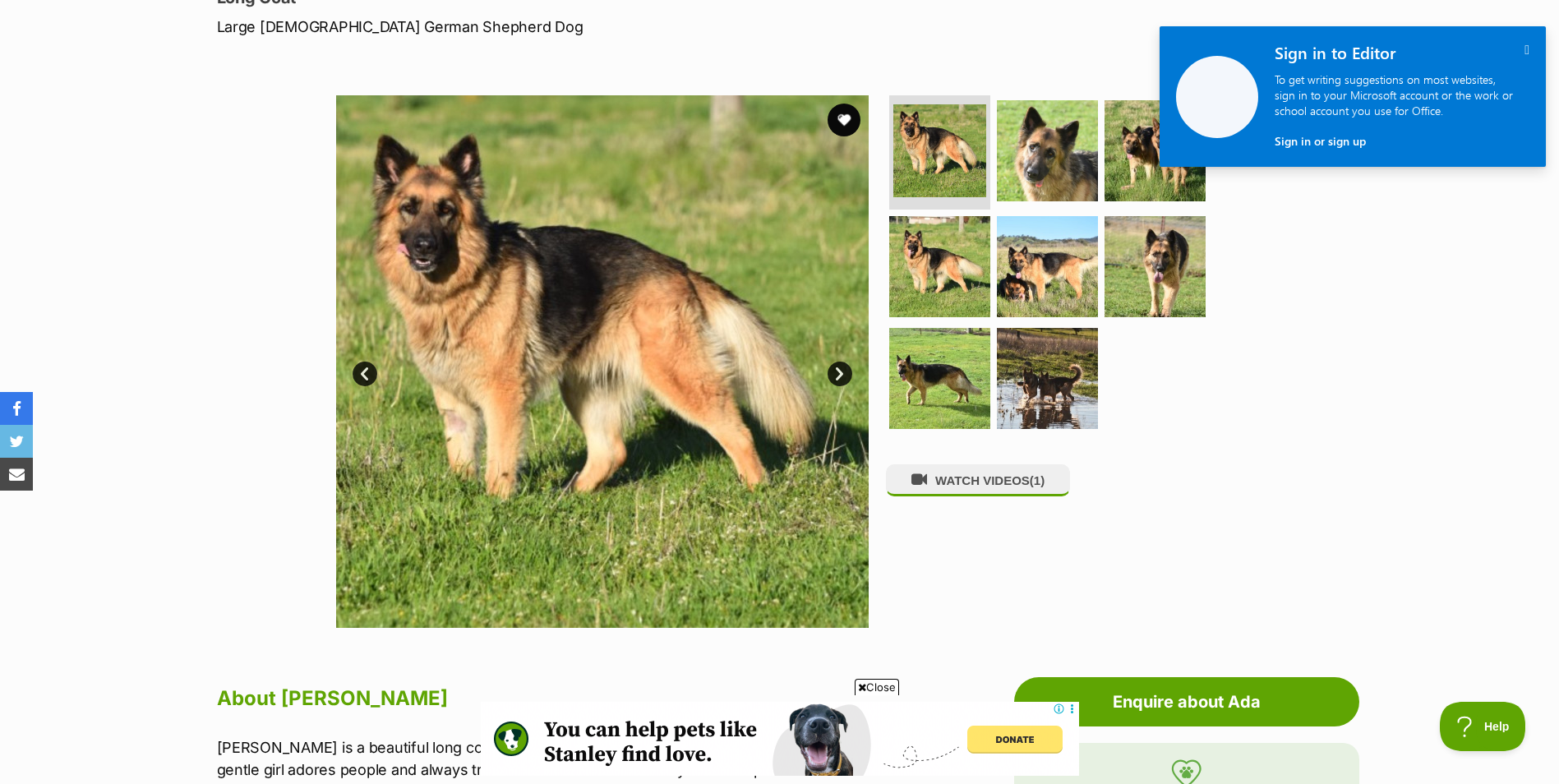
click at [846, 373] on link "Next" at bounding box center [840, 373] width 24 height 24
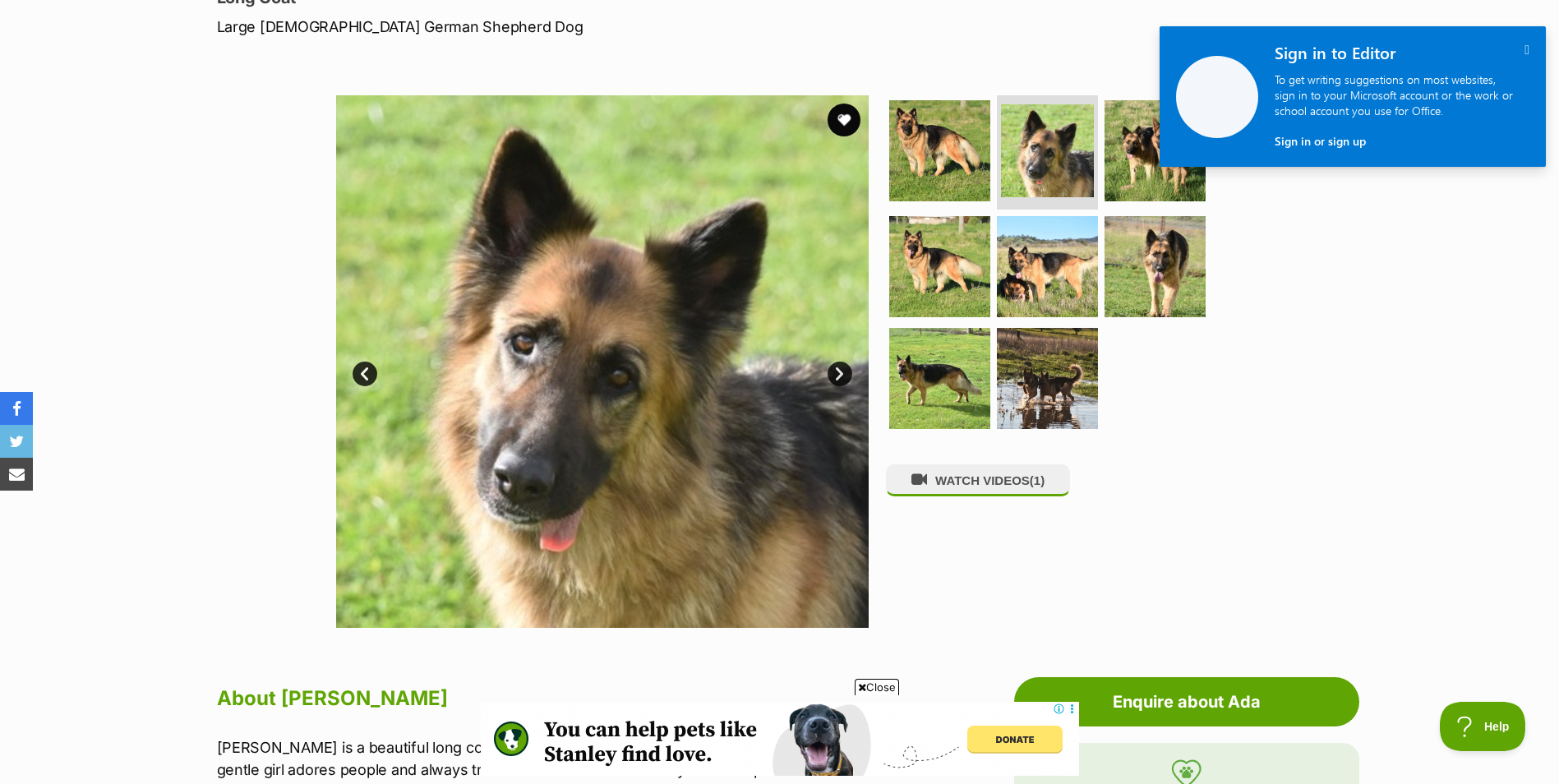
click at [846, 373] on link "Next" at bounding box center [840, 373] width 24 height 24
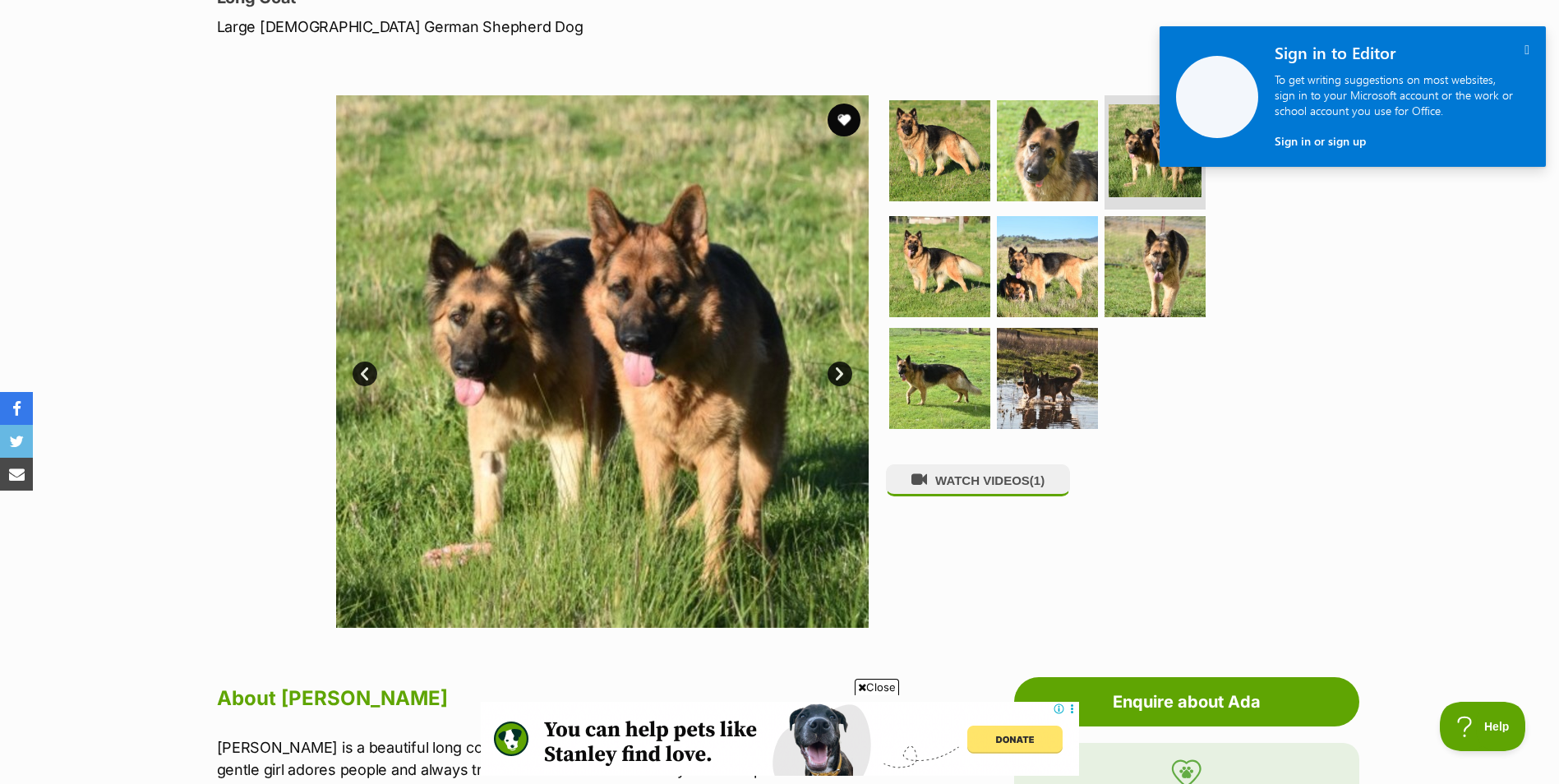
click at [846, 373] on link "Next" at bounding box center [840, 373] width 24 height 24
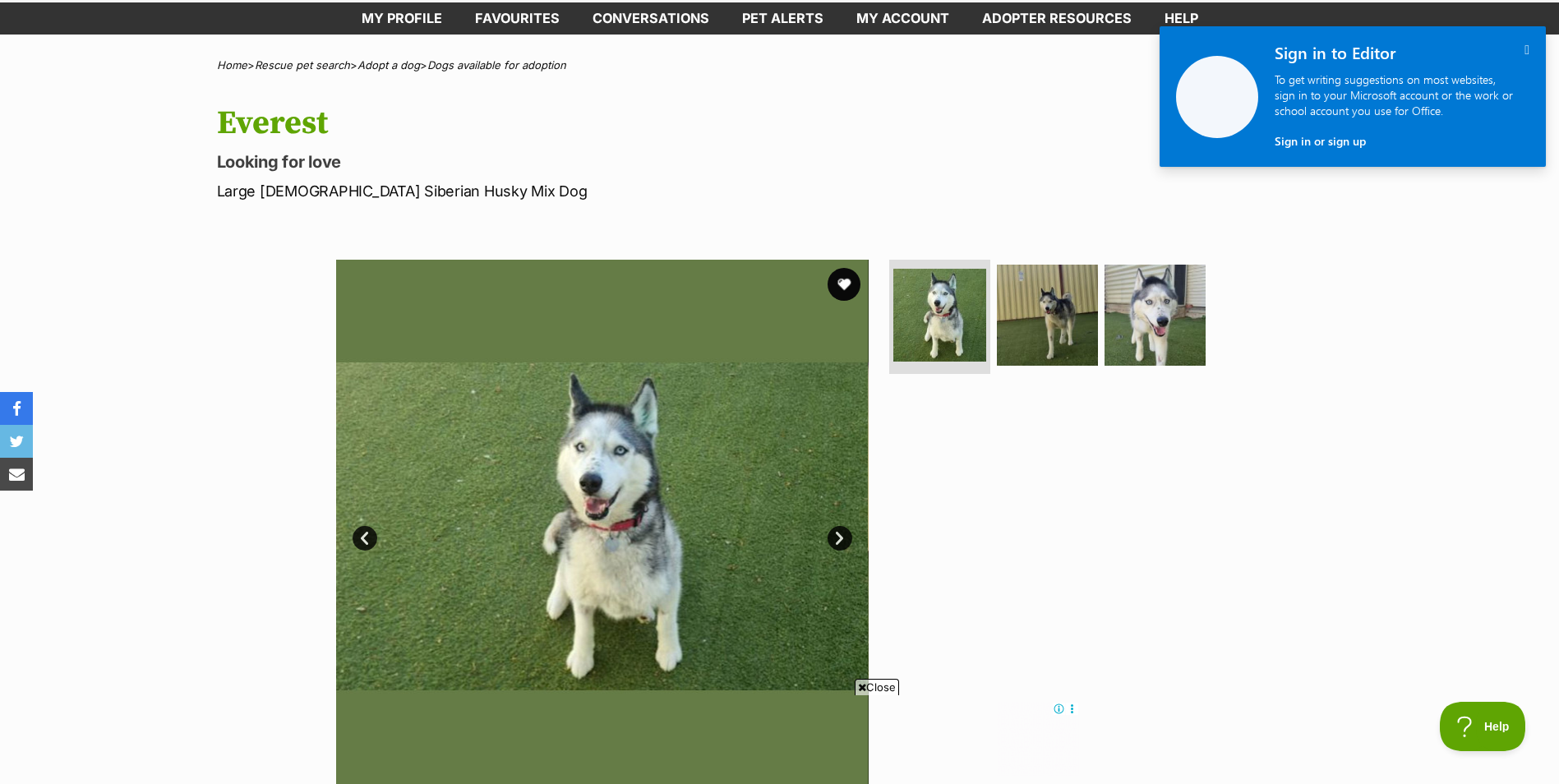
scroll to position [164, 0]
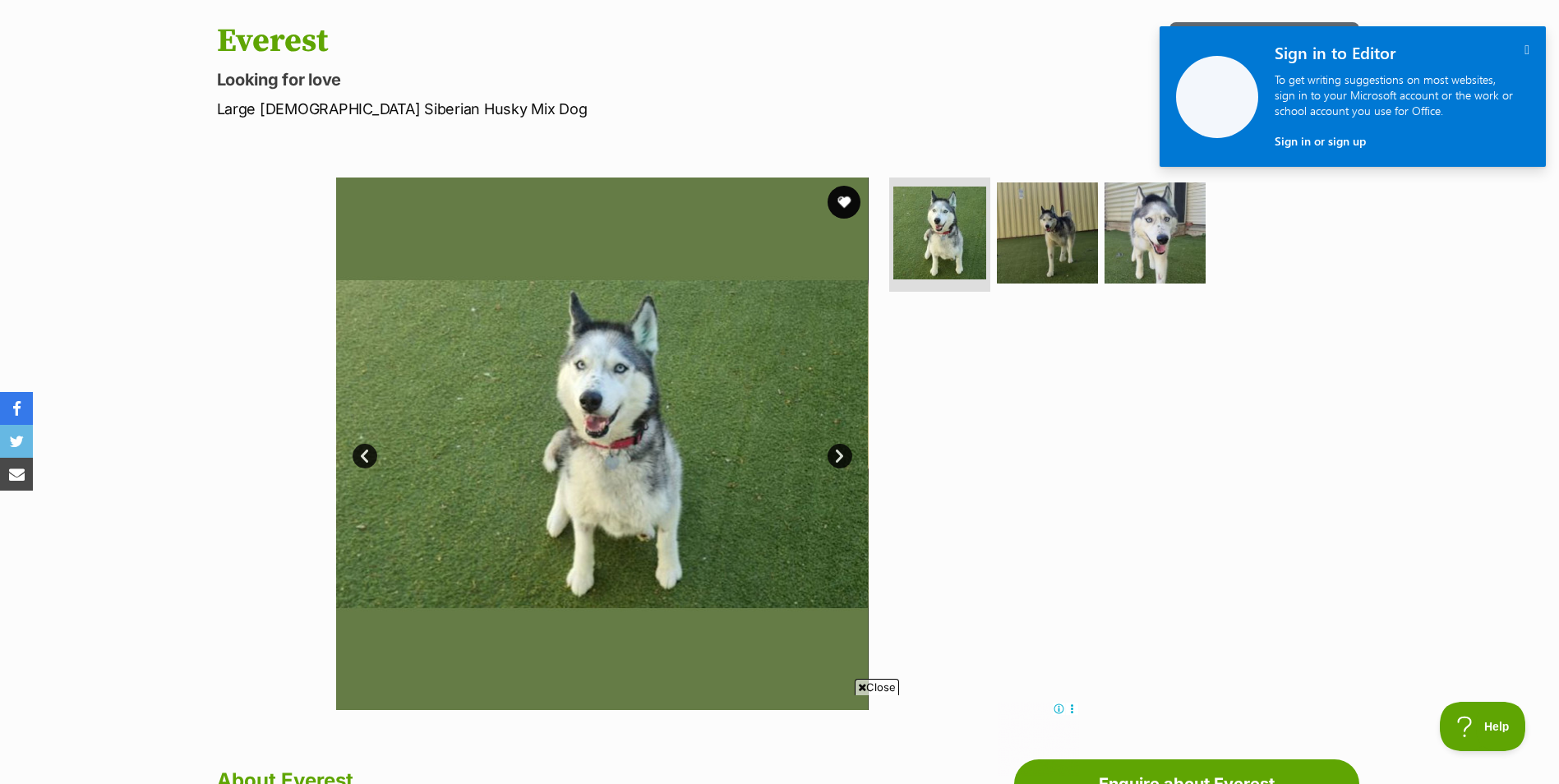
click at [846, 454] on link "Next" at bounding box center [840, 456] width 24 height 24
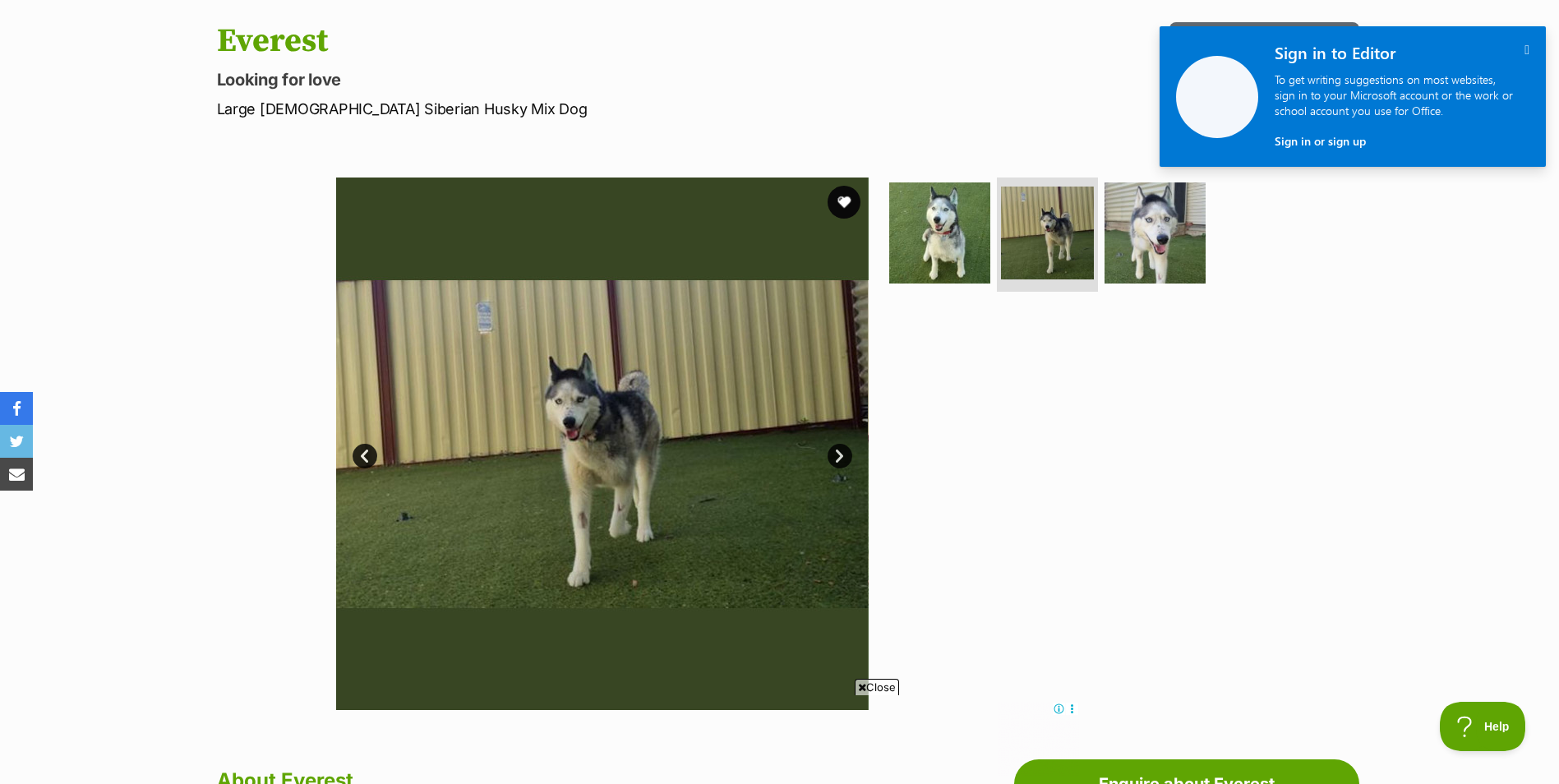
click at [846, 454] on link "Next" at bounding box center [840, 456] width 24 height 24
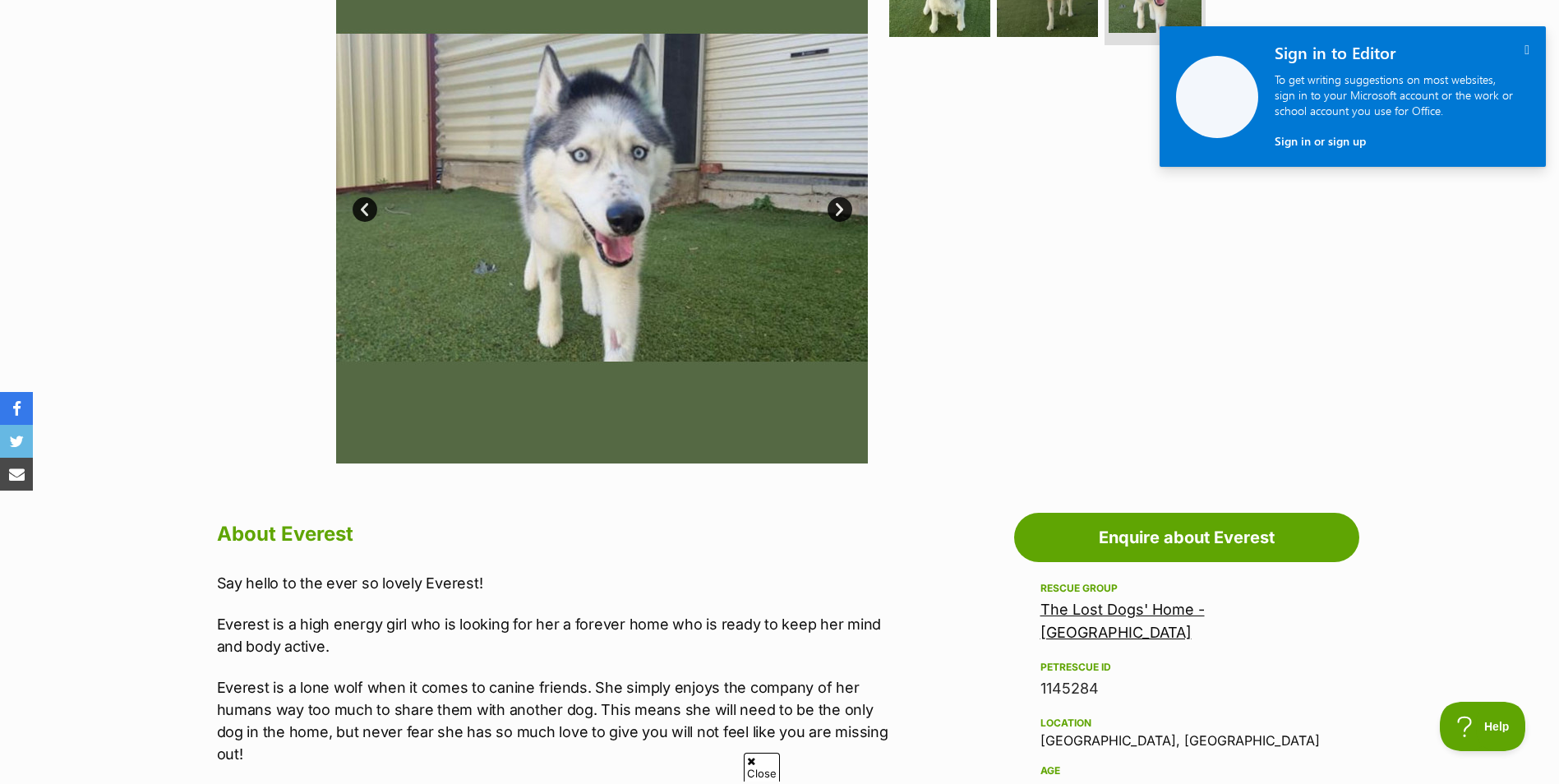
scroll to position [0, 0]
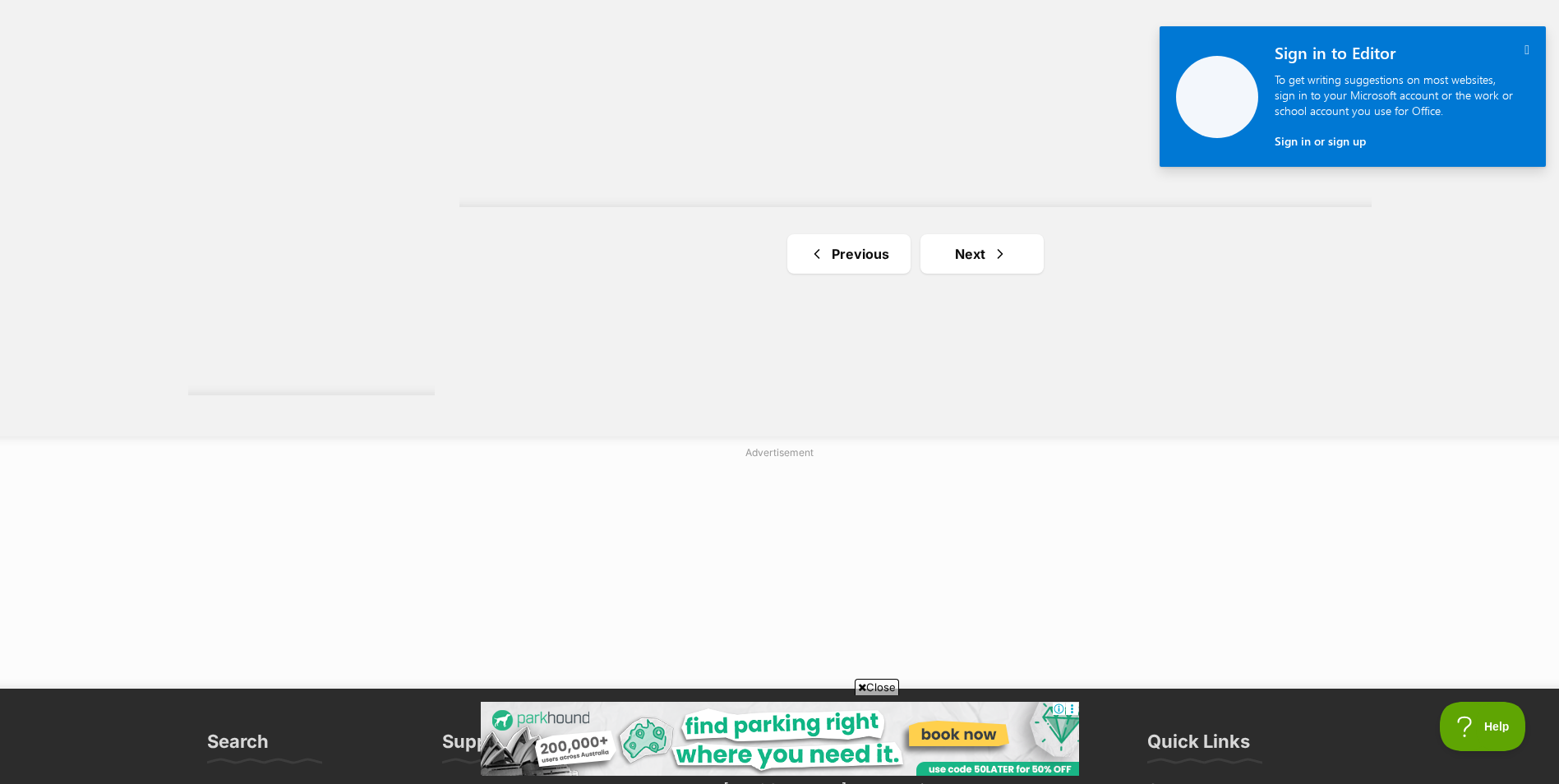
scroll to position [2876, 0]
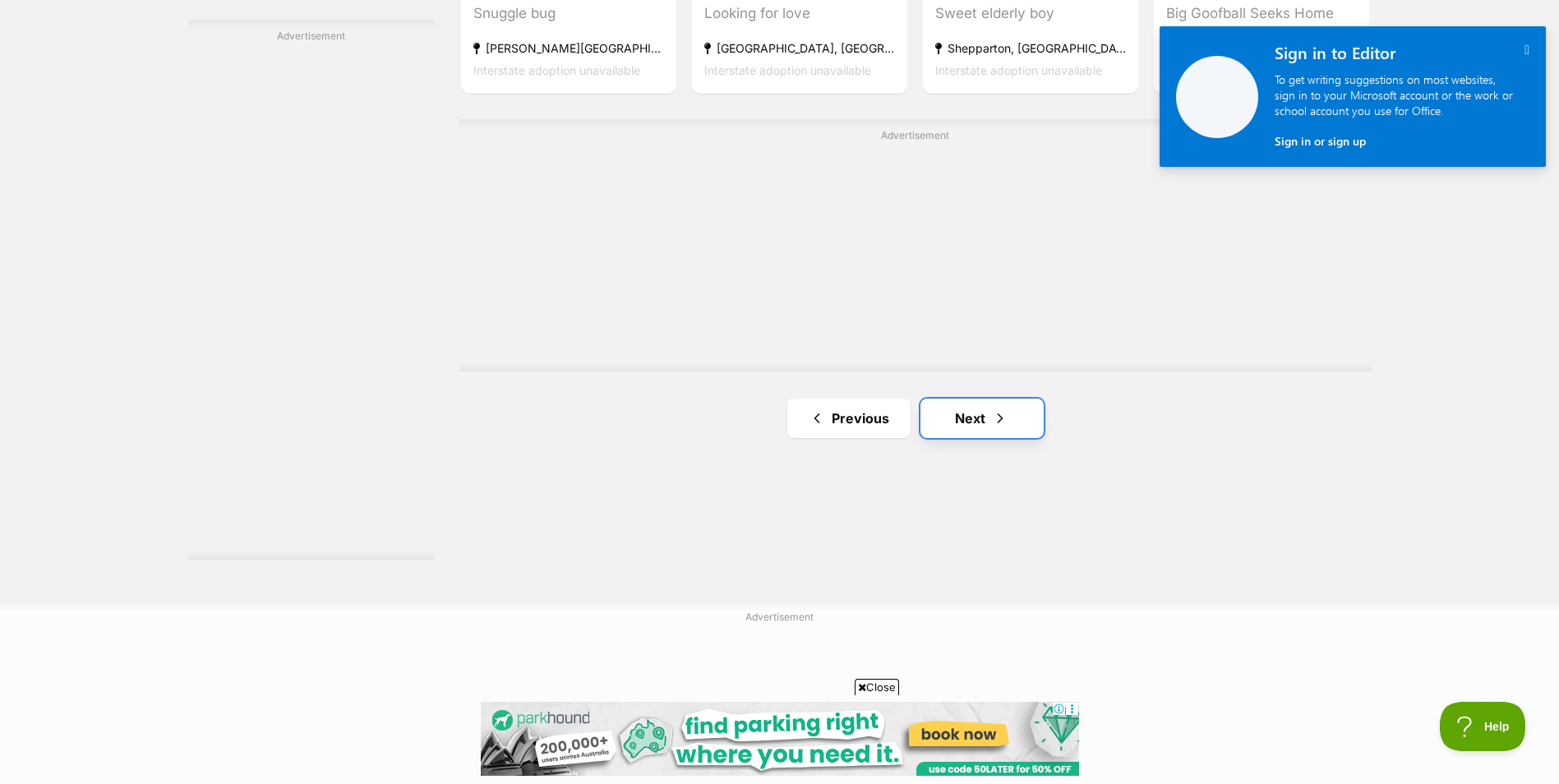
click at [975, 415] on link "Next" at bounding box center [982, 418] width 123 height 40
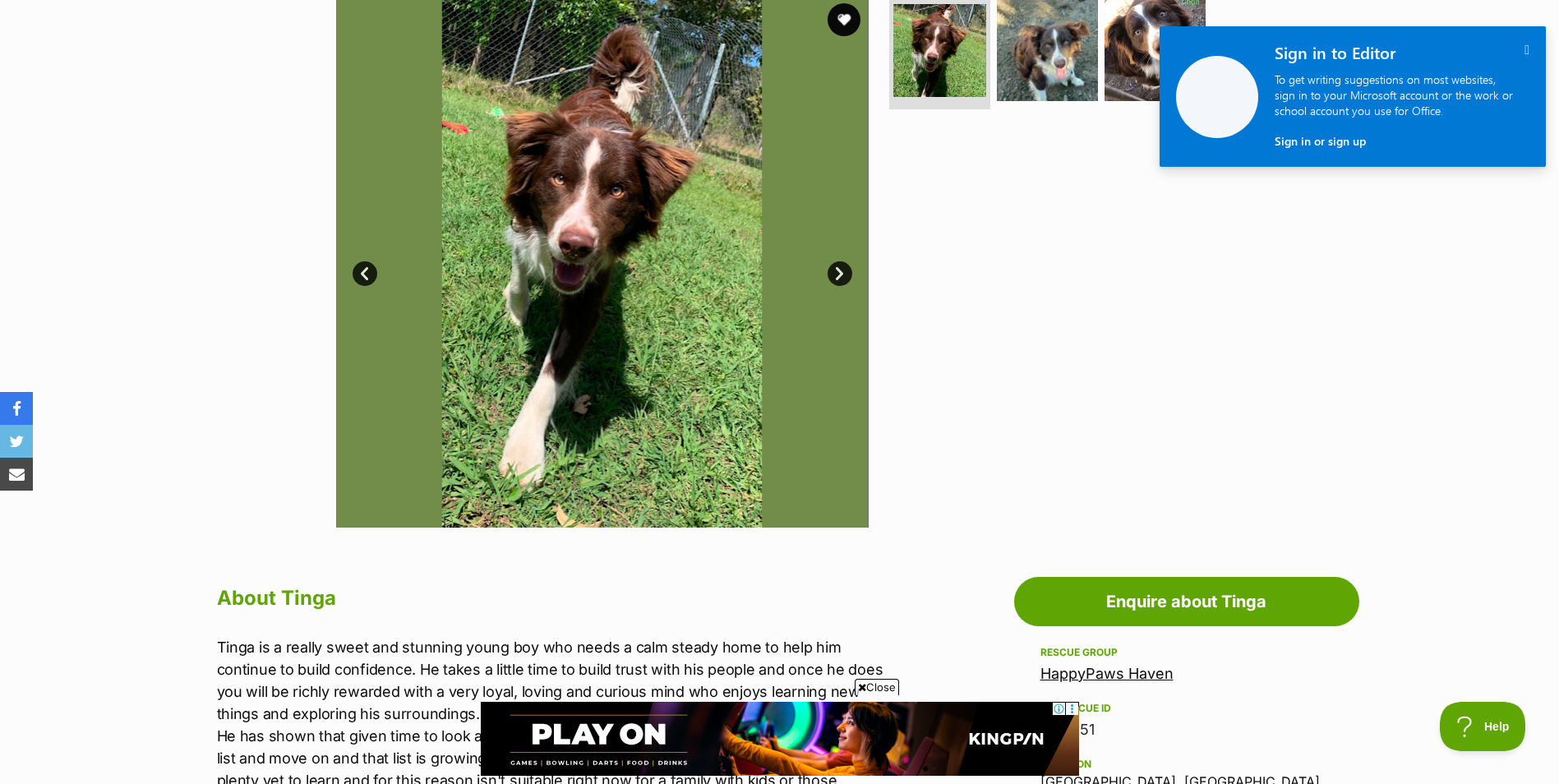
scroll to position [328, 0]
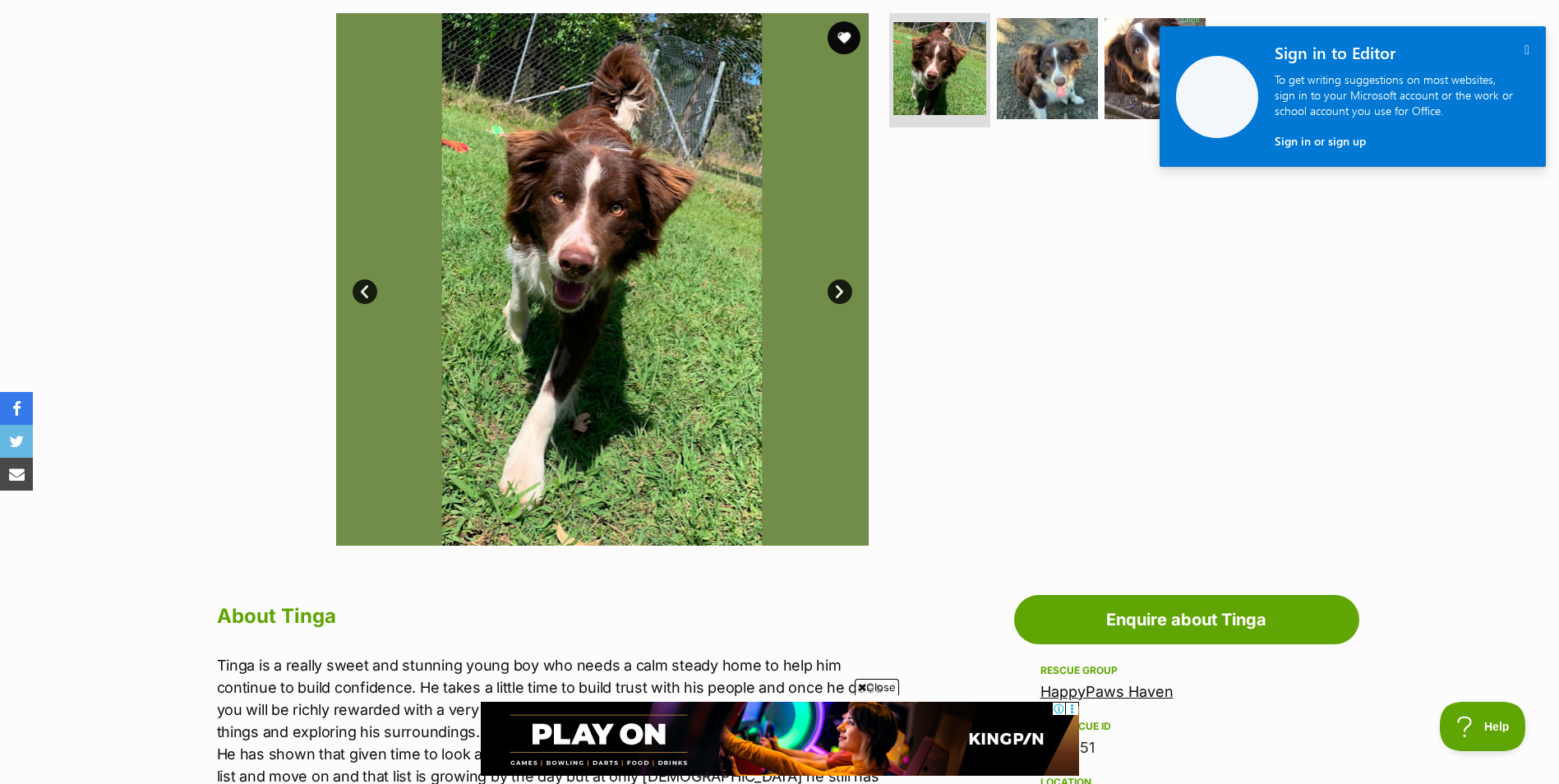
click at [846, 286] on link "Next" at bounding box center [840, 291] width 24 height 24
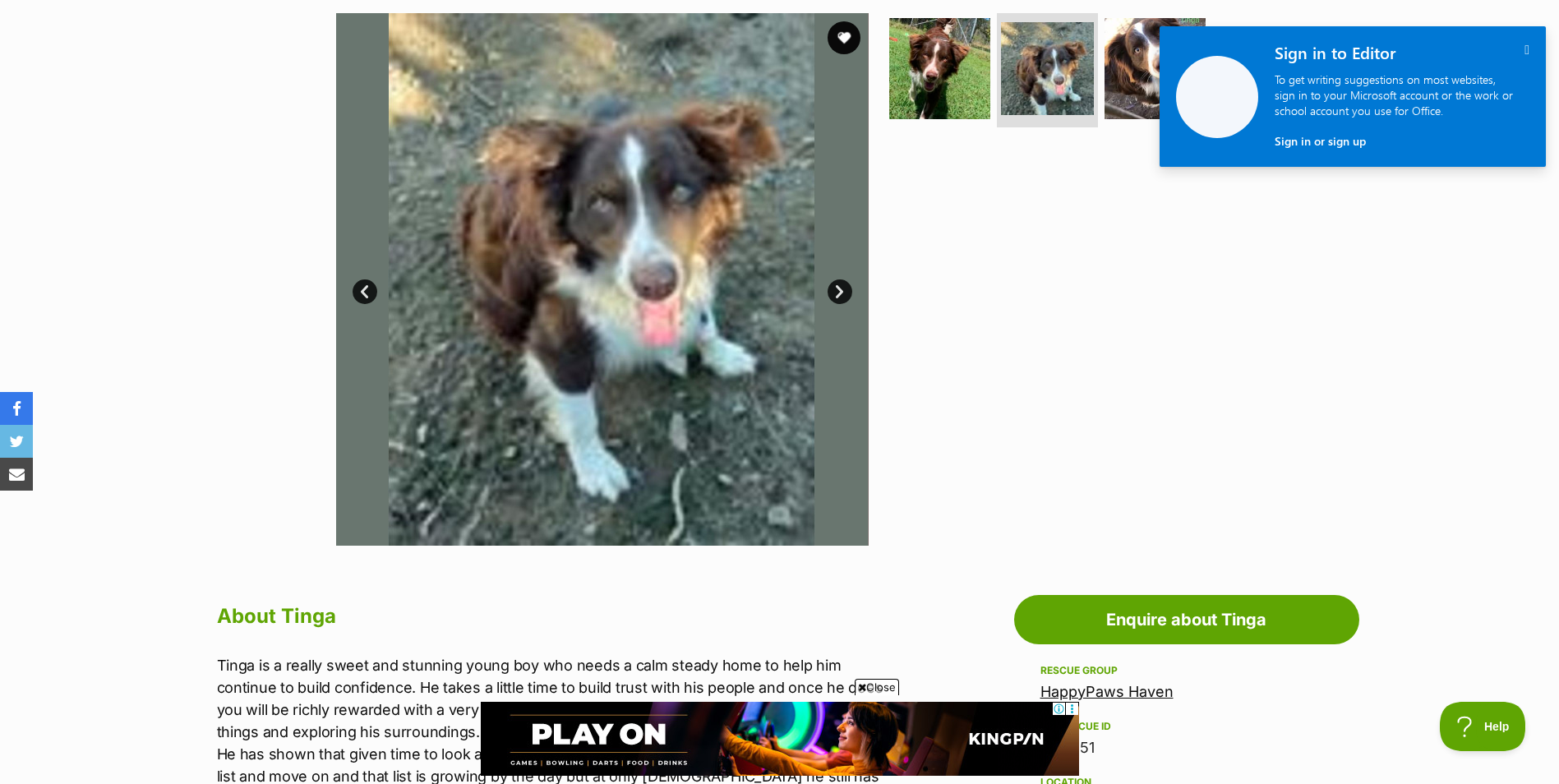
click at [844, 288] on link "Next" at bounding box center [840, 291] width 24 height 24
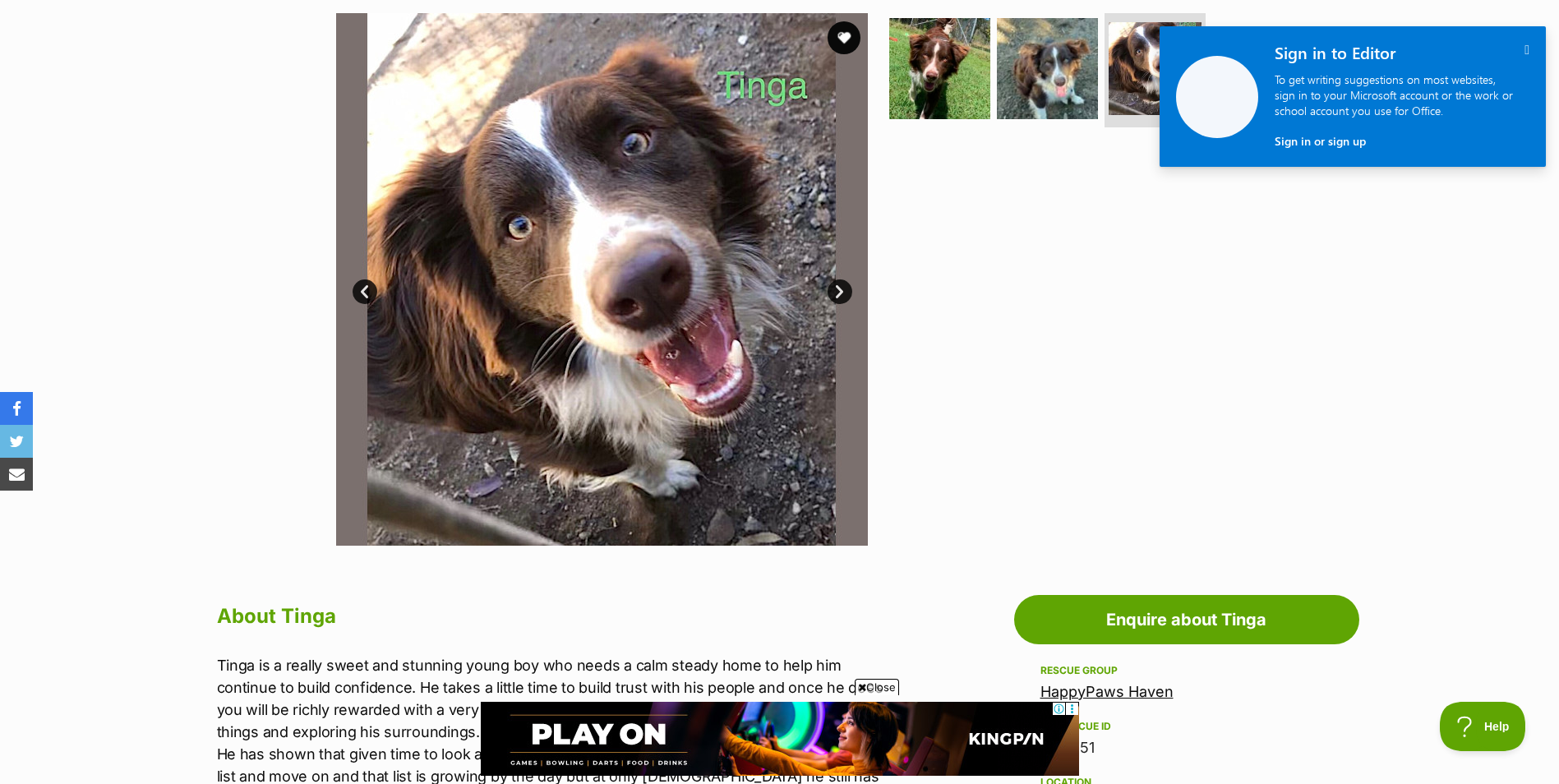
click at [844, 288] on link "Next" at bounding box center [840, 291] width 24 height 24
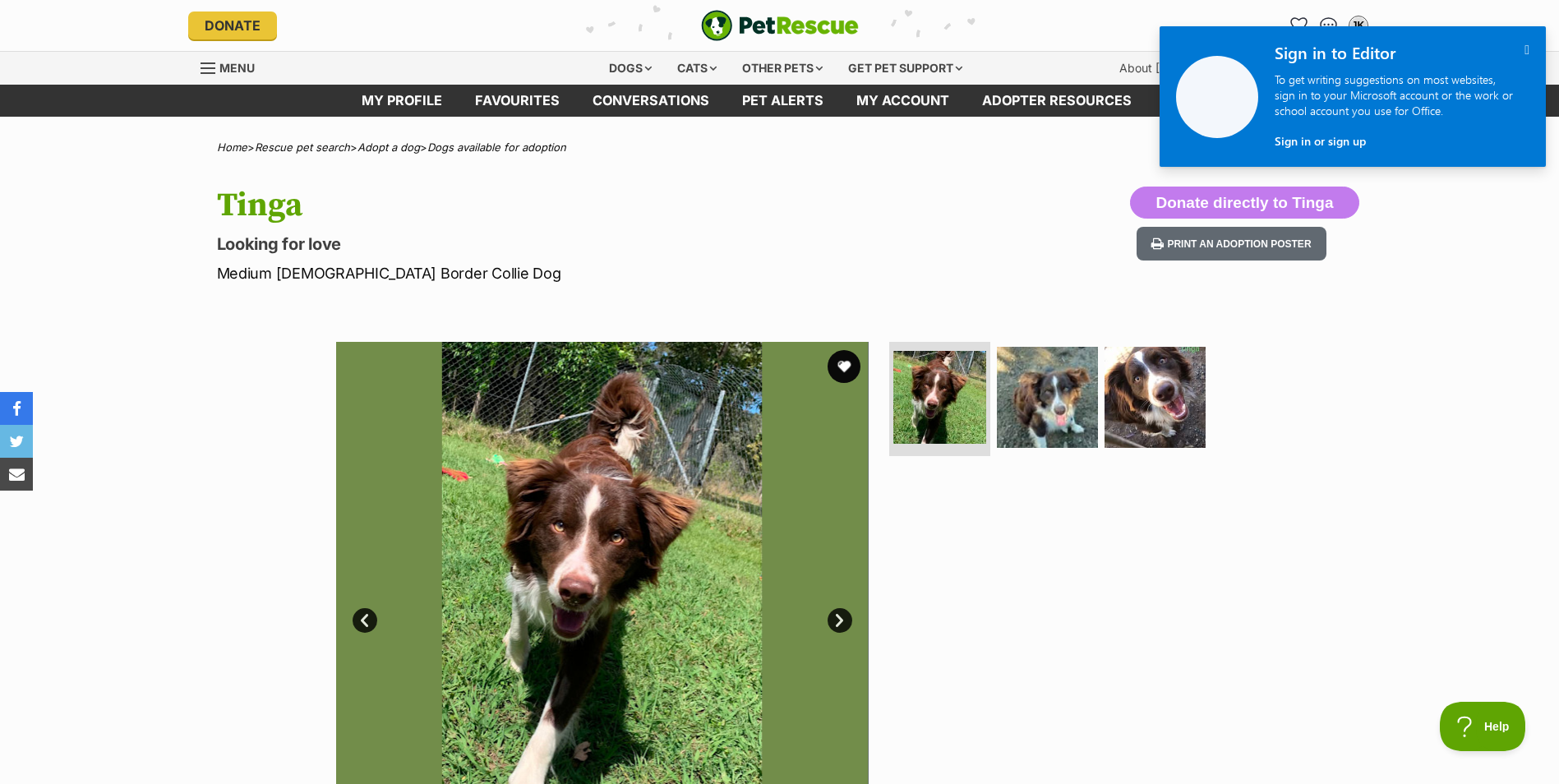
scroll to position [0, 0]
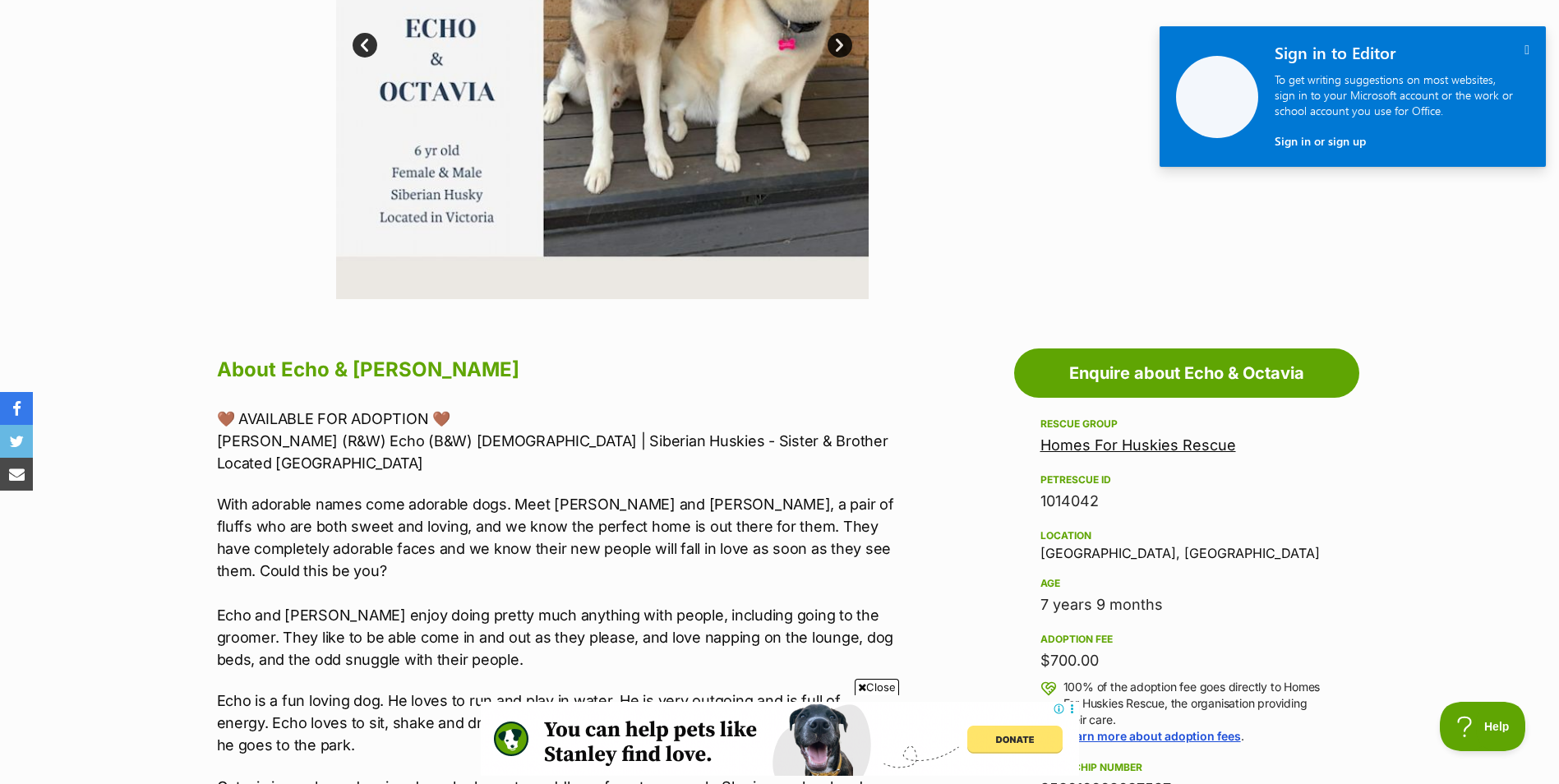
scroll to position [328, 0]
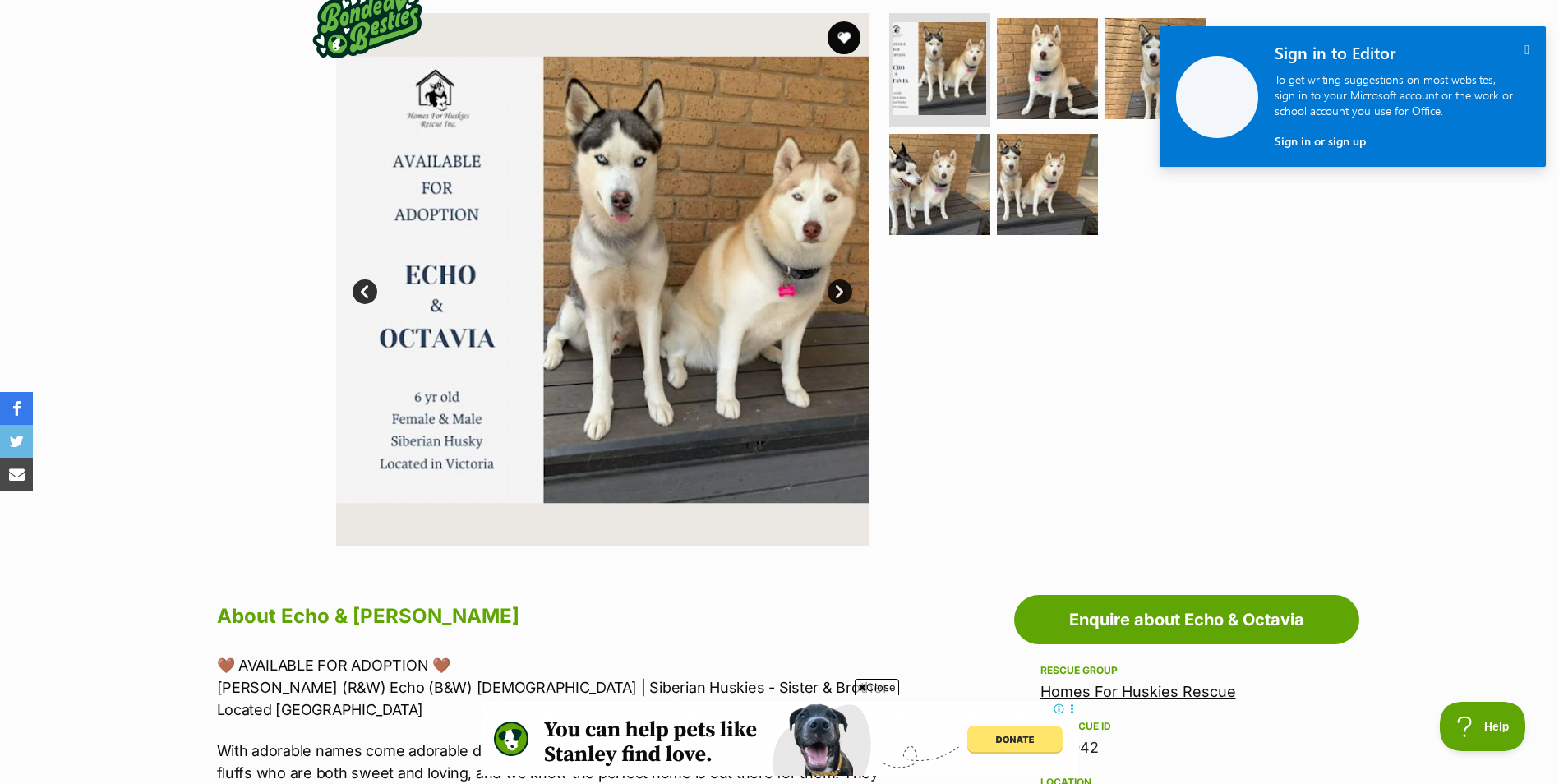
click at [837, 293] on link "Next" at bounding box center [840, 291] width 24 height 24
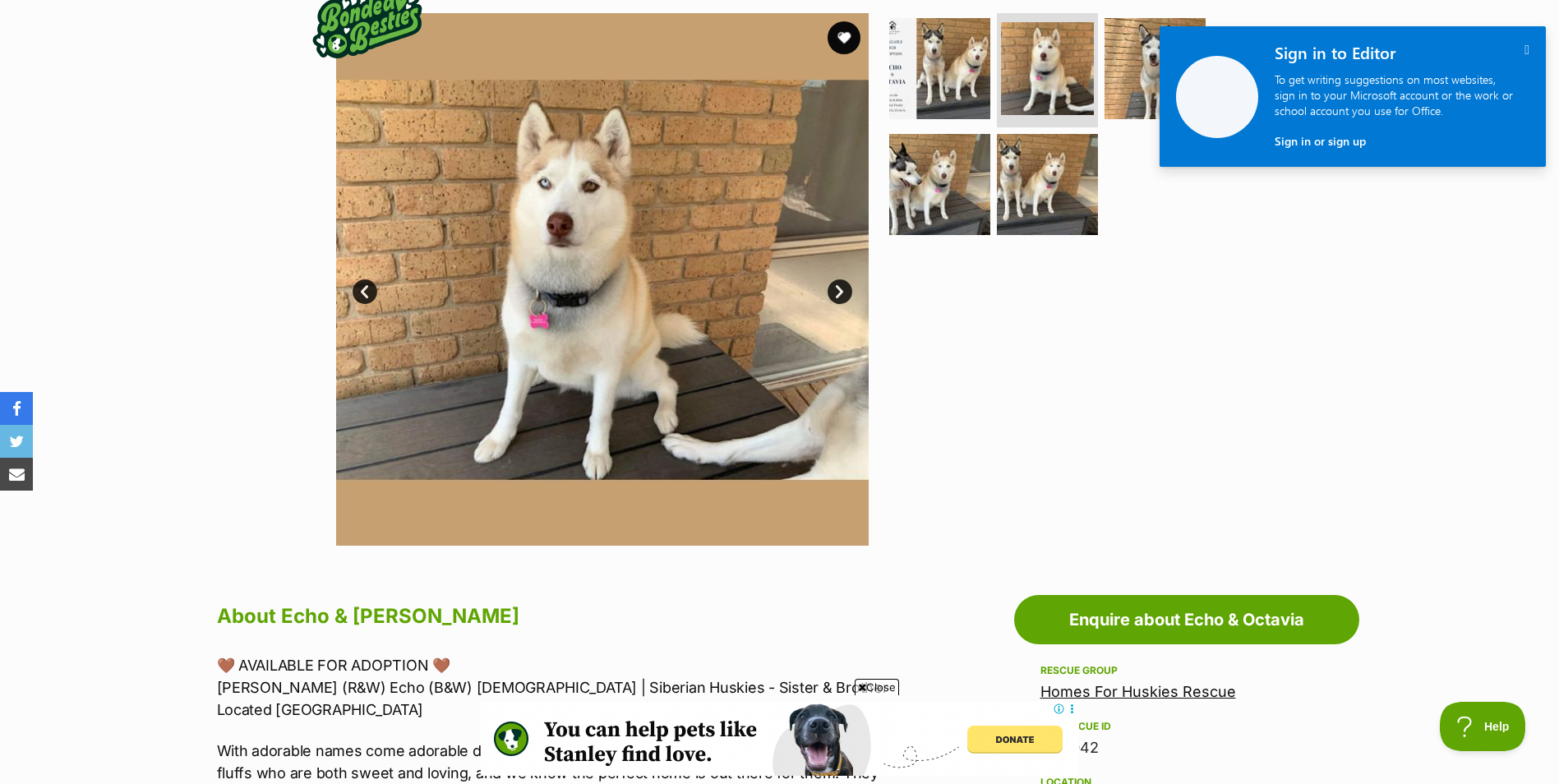
click at [837, 293] on link "Next" at bounding box center [840, 291] width 24 height 24
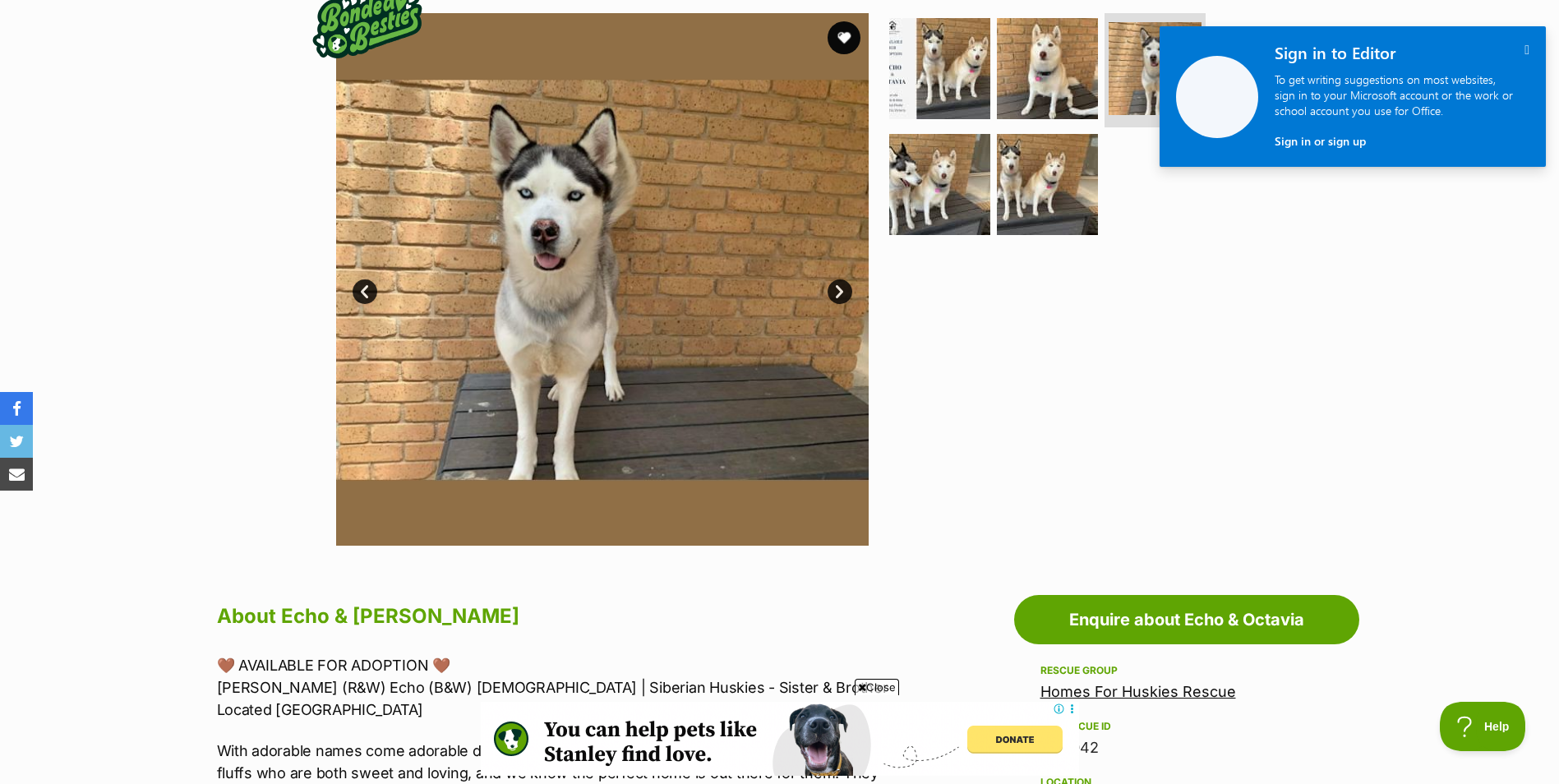
click at [837, 293] on link "Next" at bounding box center [840, 291] width 24 height 24
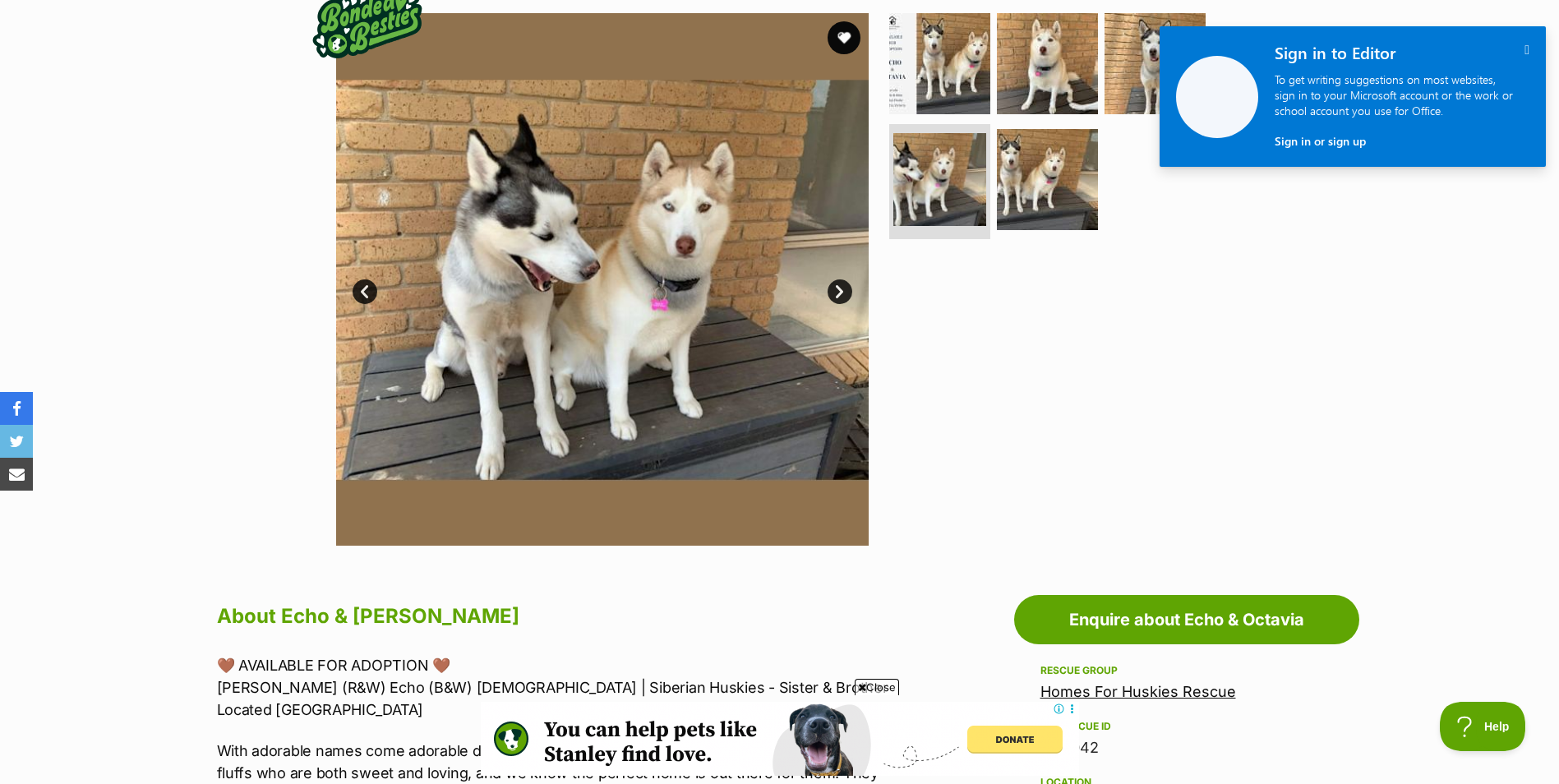
click at [837, 293] on link "Next" at bounding box center [840, 291] width 24 height 24
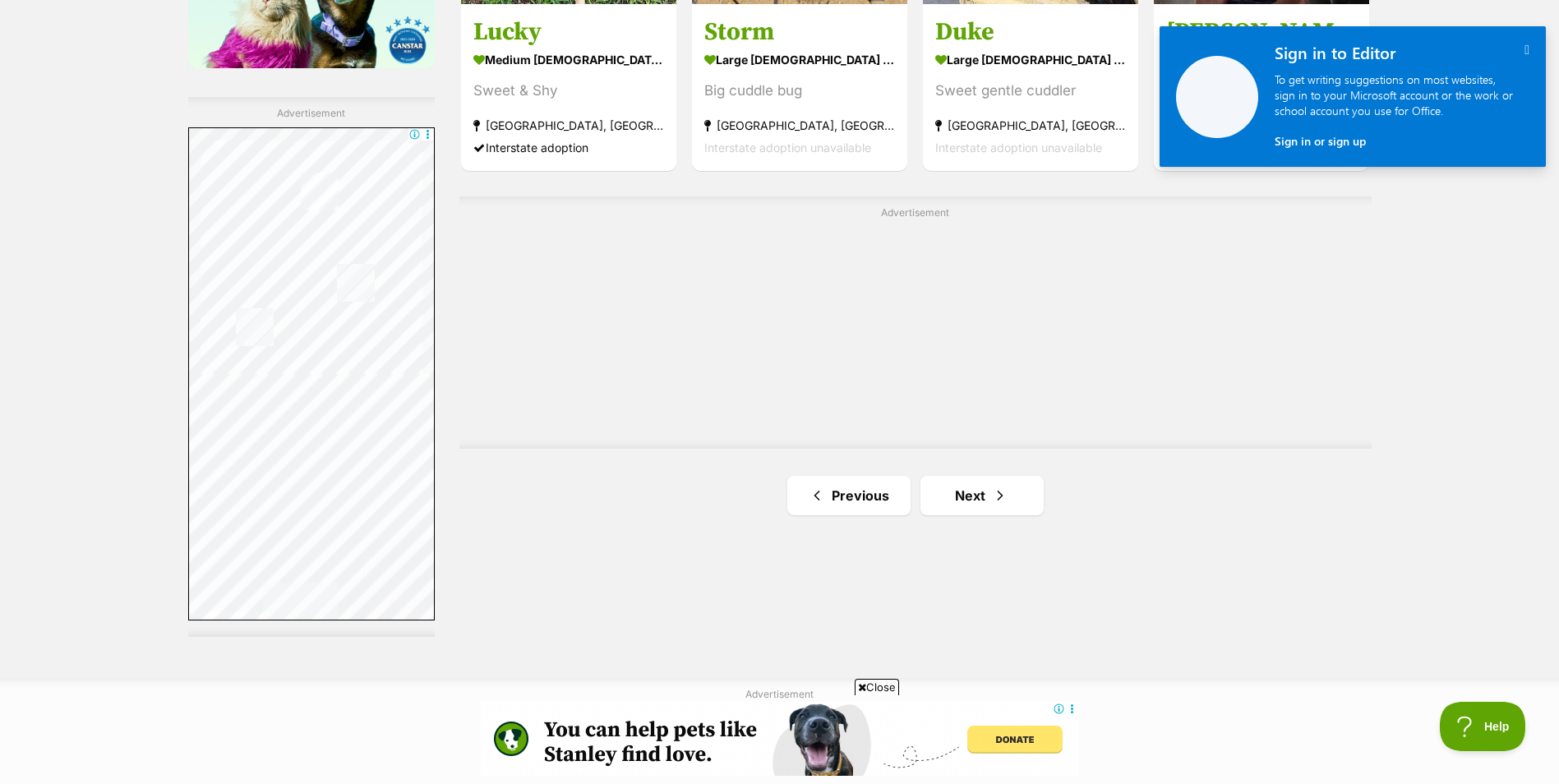
scroll to position [2876, 0]
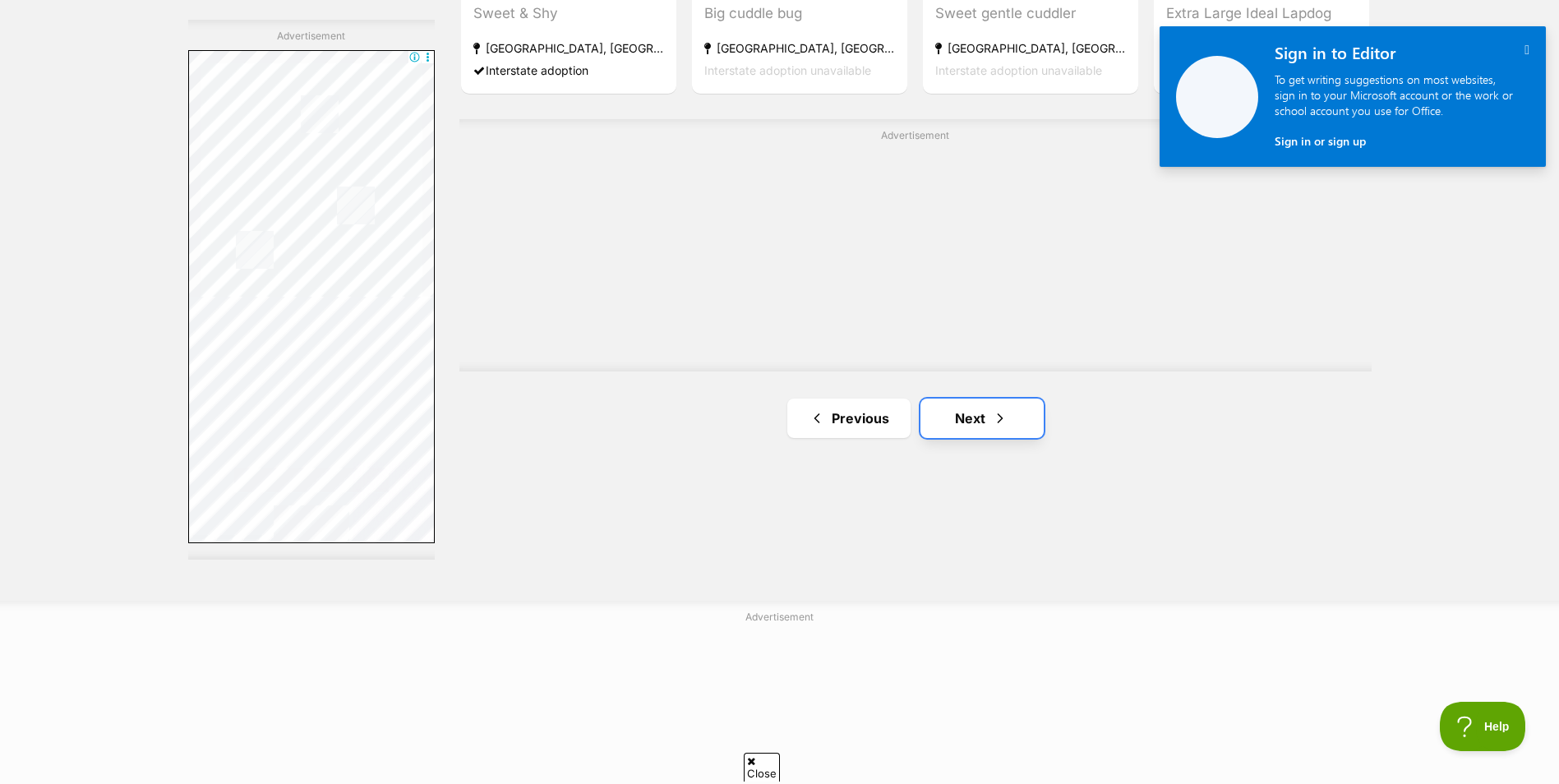
click at [939, 412] on link "Next" at bounding box center [982, 418] width 123 height 40
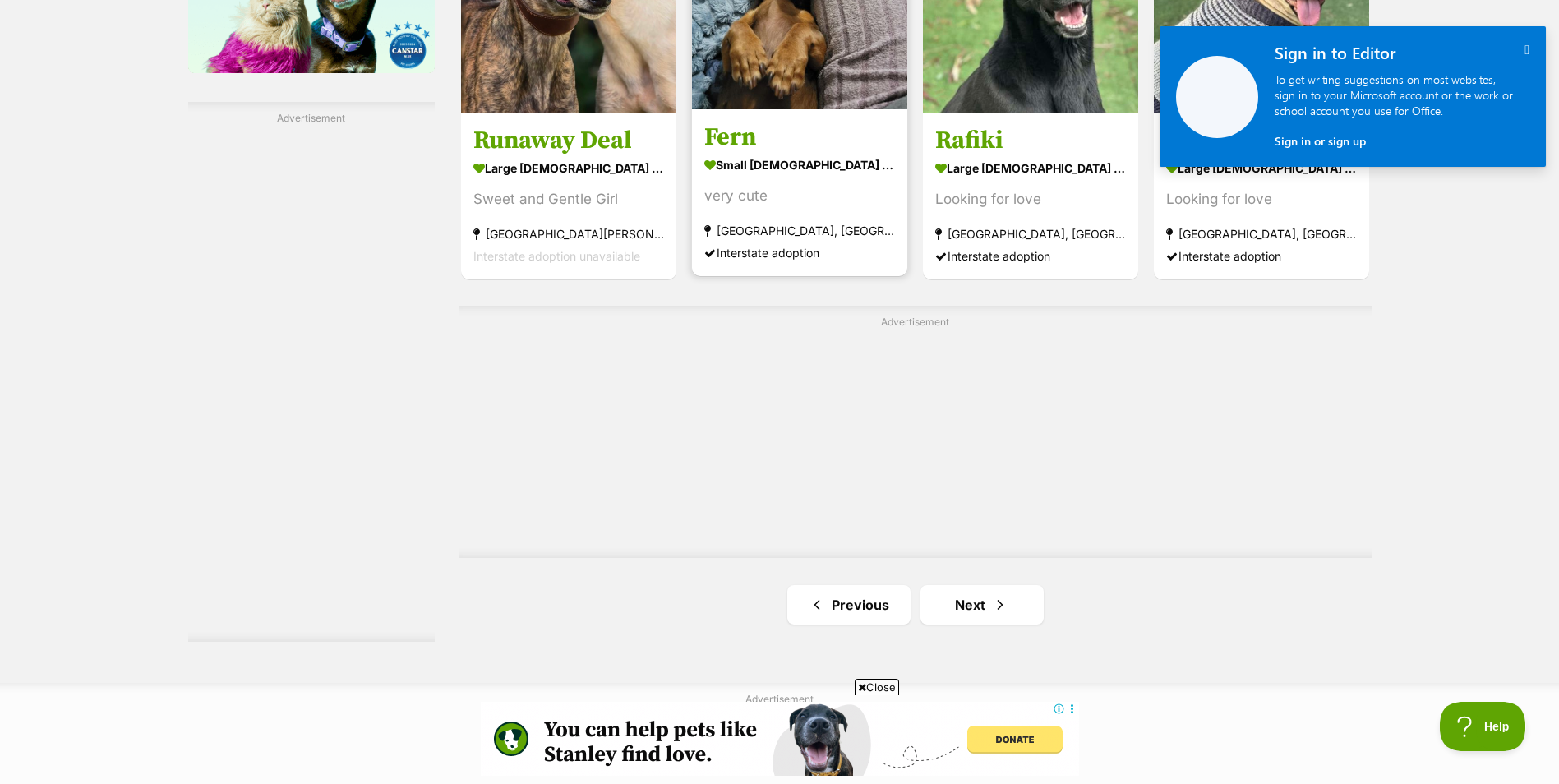
scroll to position [3040, 0]
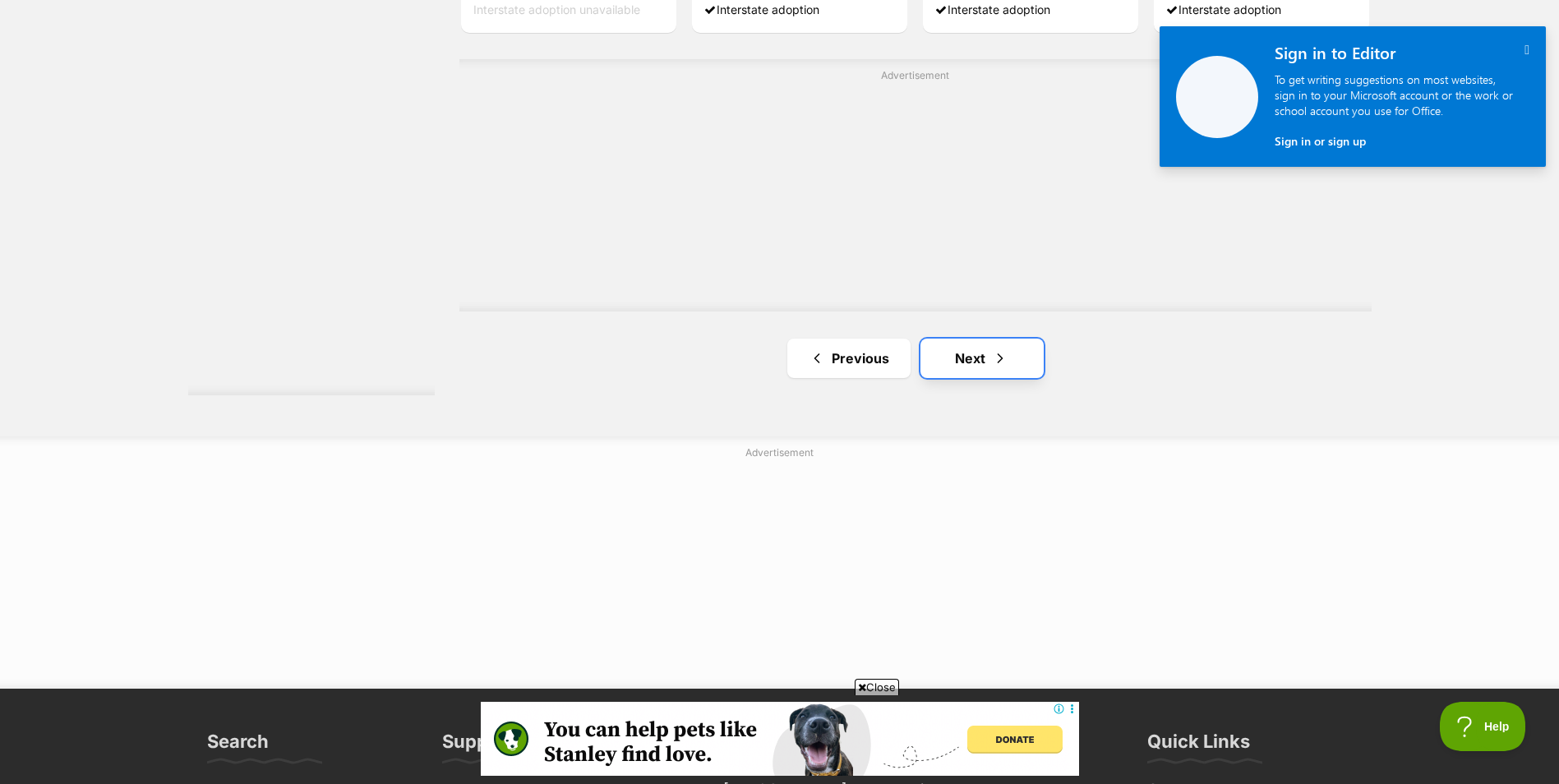
click at [1008, 356] on link "Next" at bounding box center [982, 358] width 123 height 40
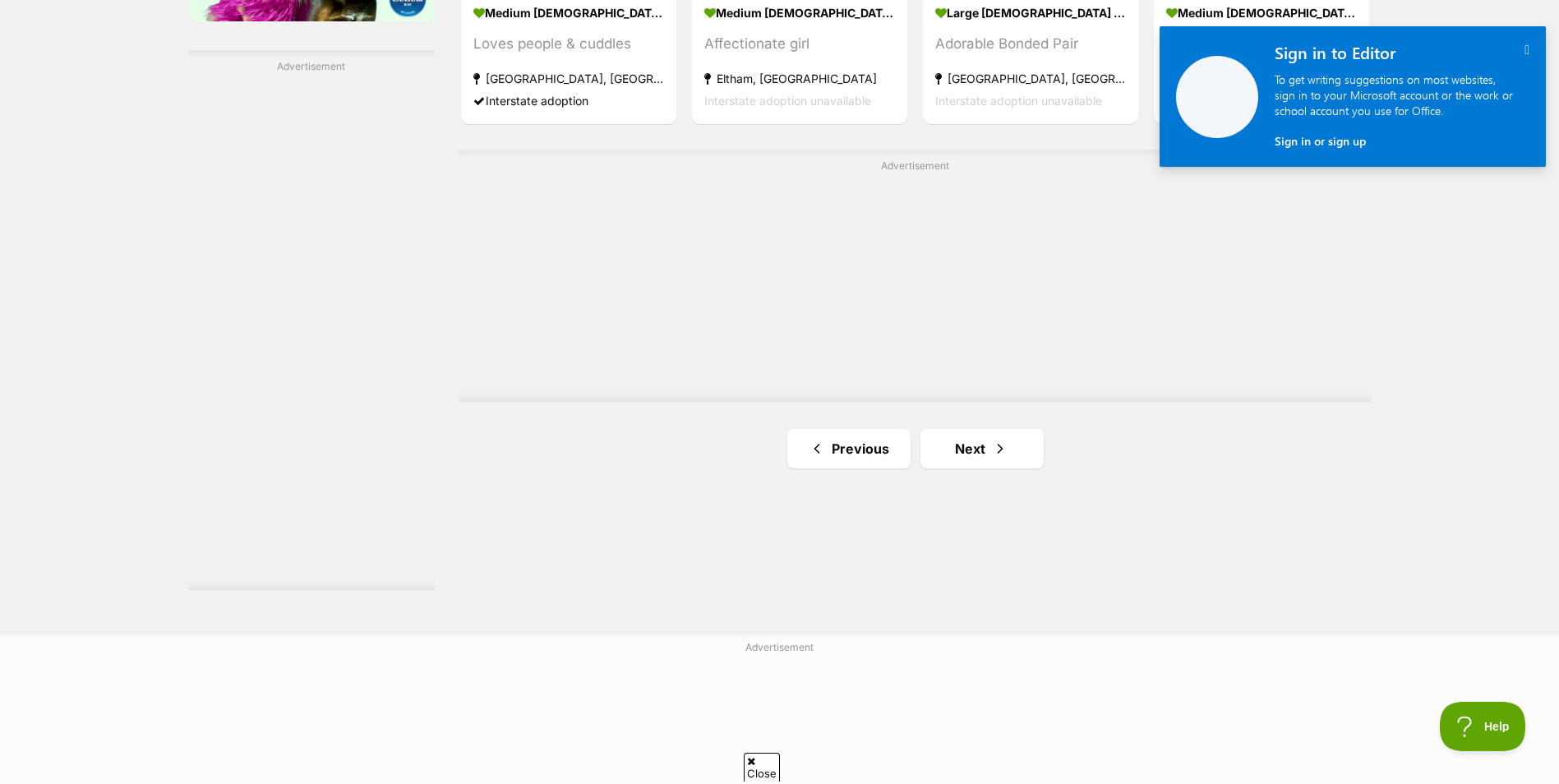
scroll to position [3040, 0]
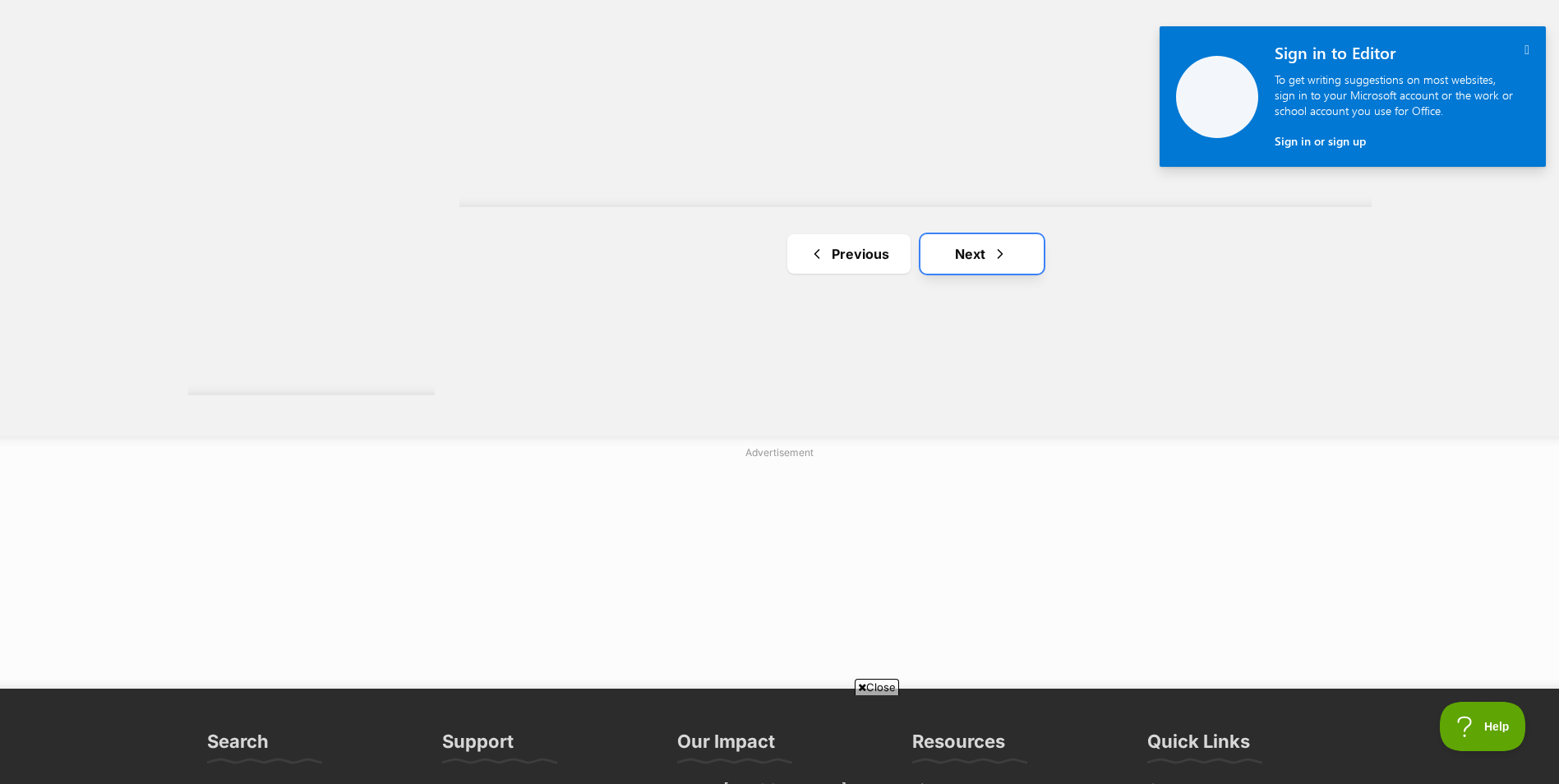
click at [996, 253] on span "Next page" at bounding box center [1001, 253] width 17 height 19
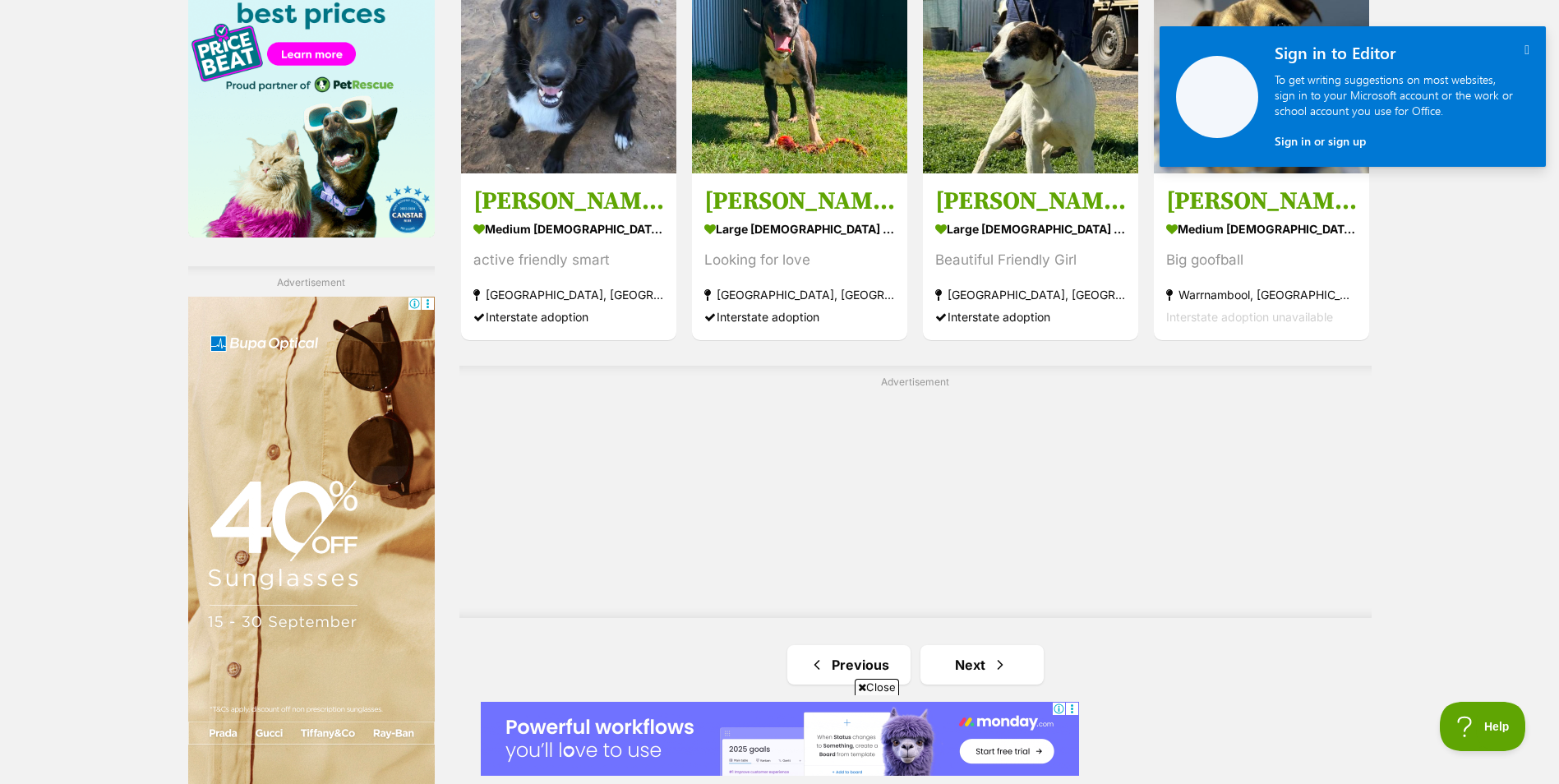
scroll to position [2876, 0]
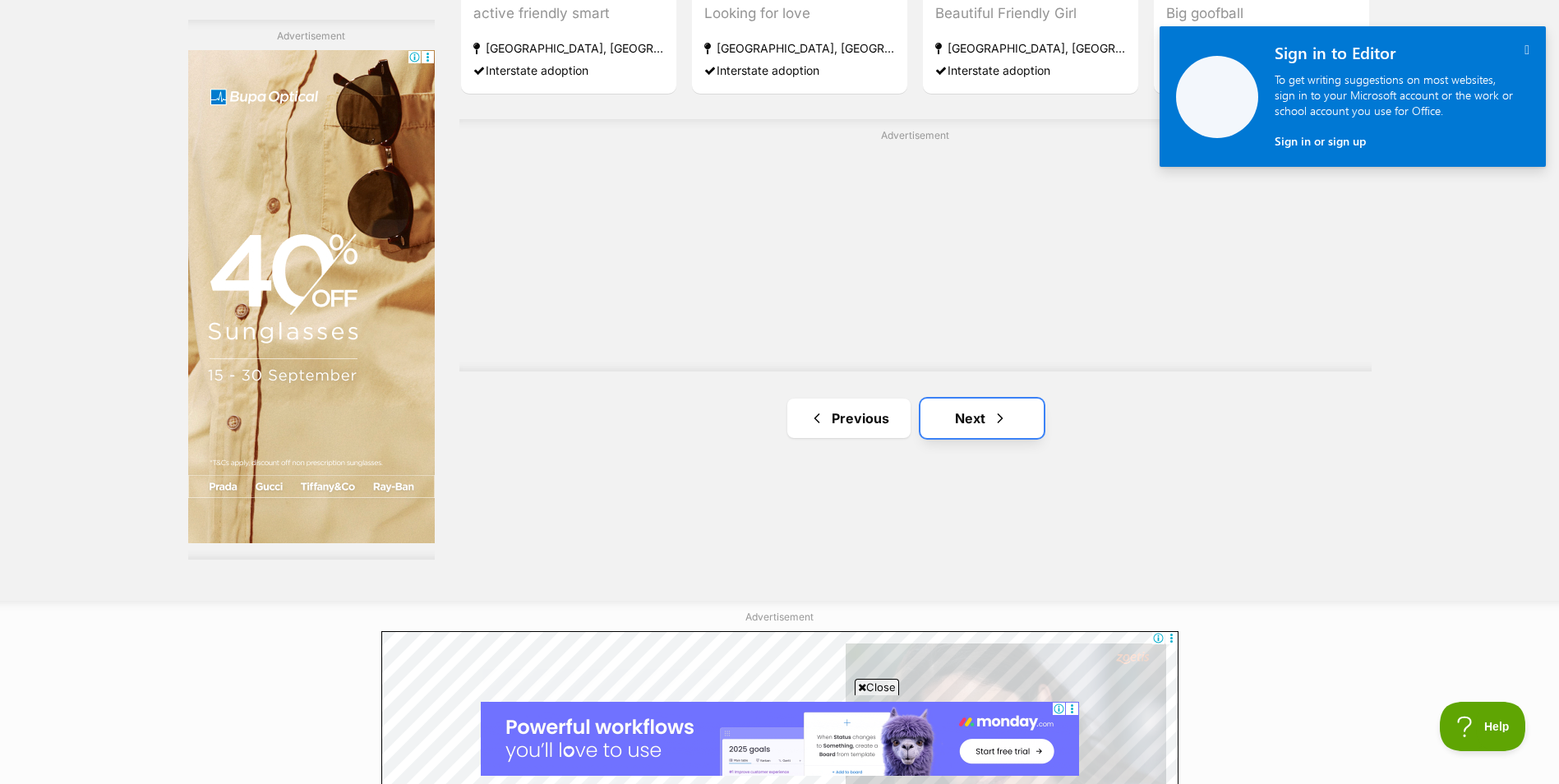
click at [998, 434] on link "Next" at bounding box center [982, 418] width 123 height 40
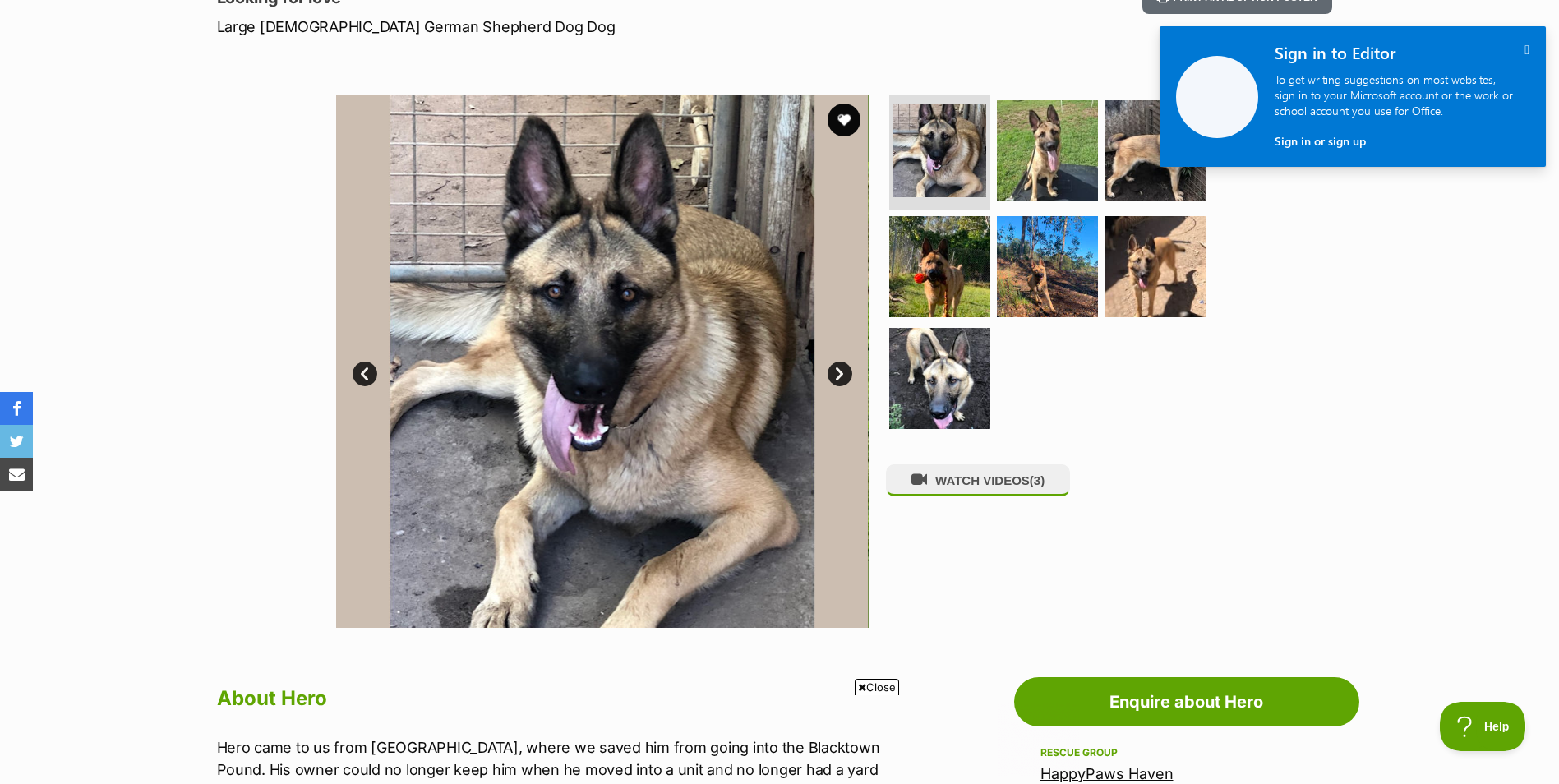
click at [845, 371] on link "Next" at bounding box center [840, 373] width 24 height 24
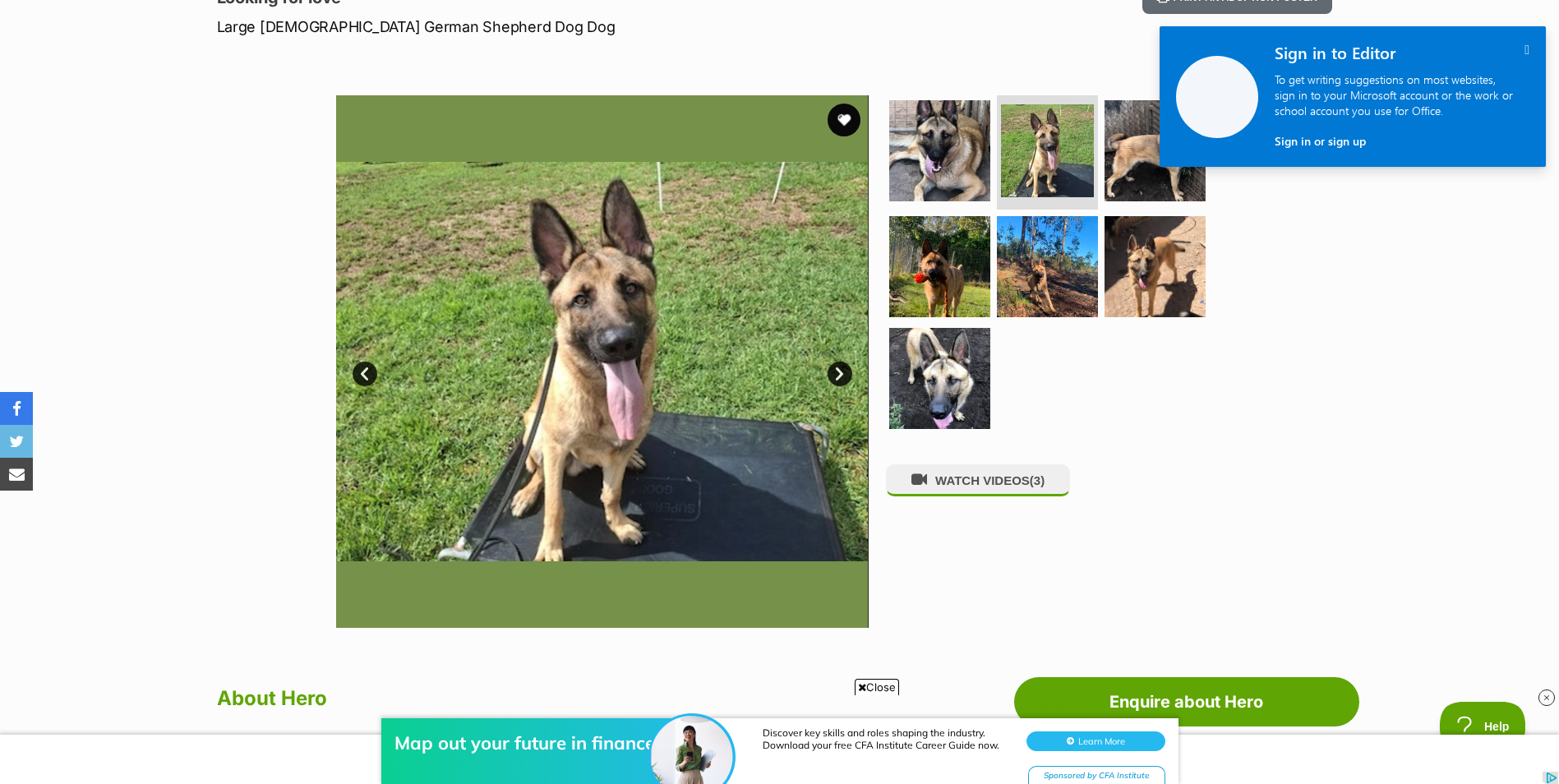
click at [845, 370] on link "Next" at bounding box center [840, 373] width 24 height 24
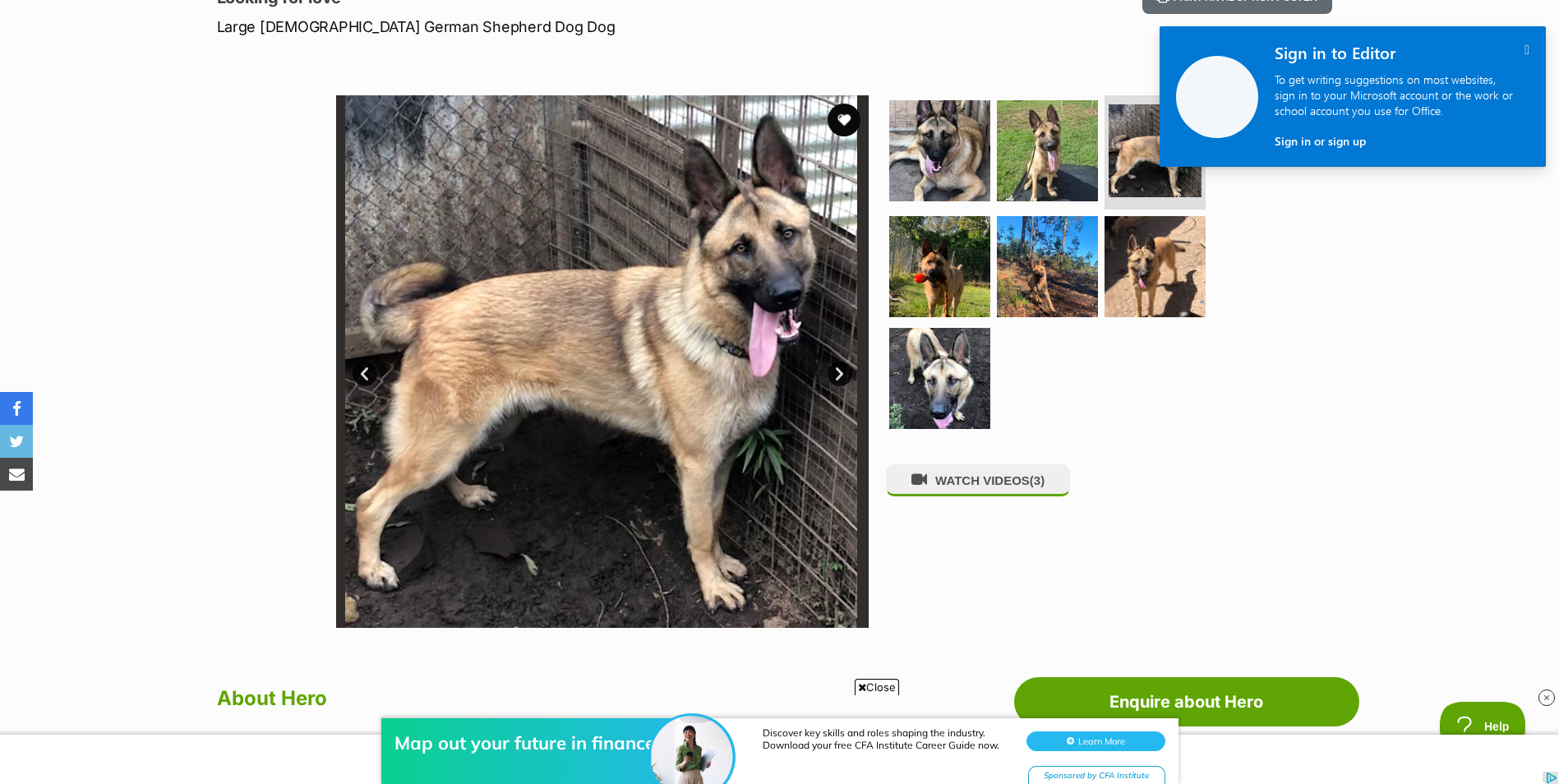
click at [845, 370] on link "Next" at bounding box center [840, 373] width 24 height 24
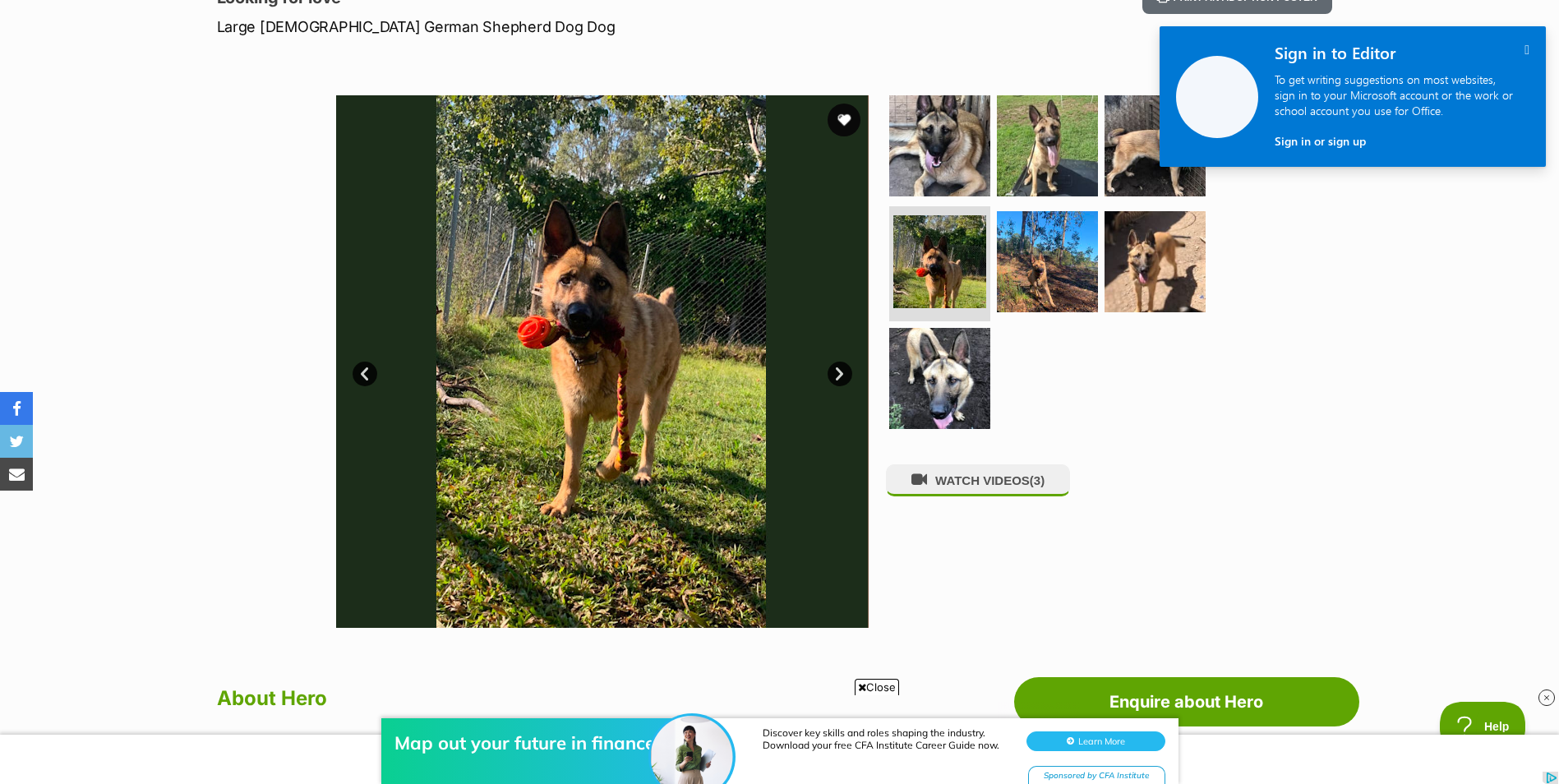
click at [845, 370] on link "Next" at bounding box center [840, 373] width 24 height 24
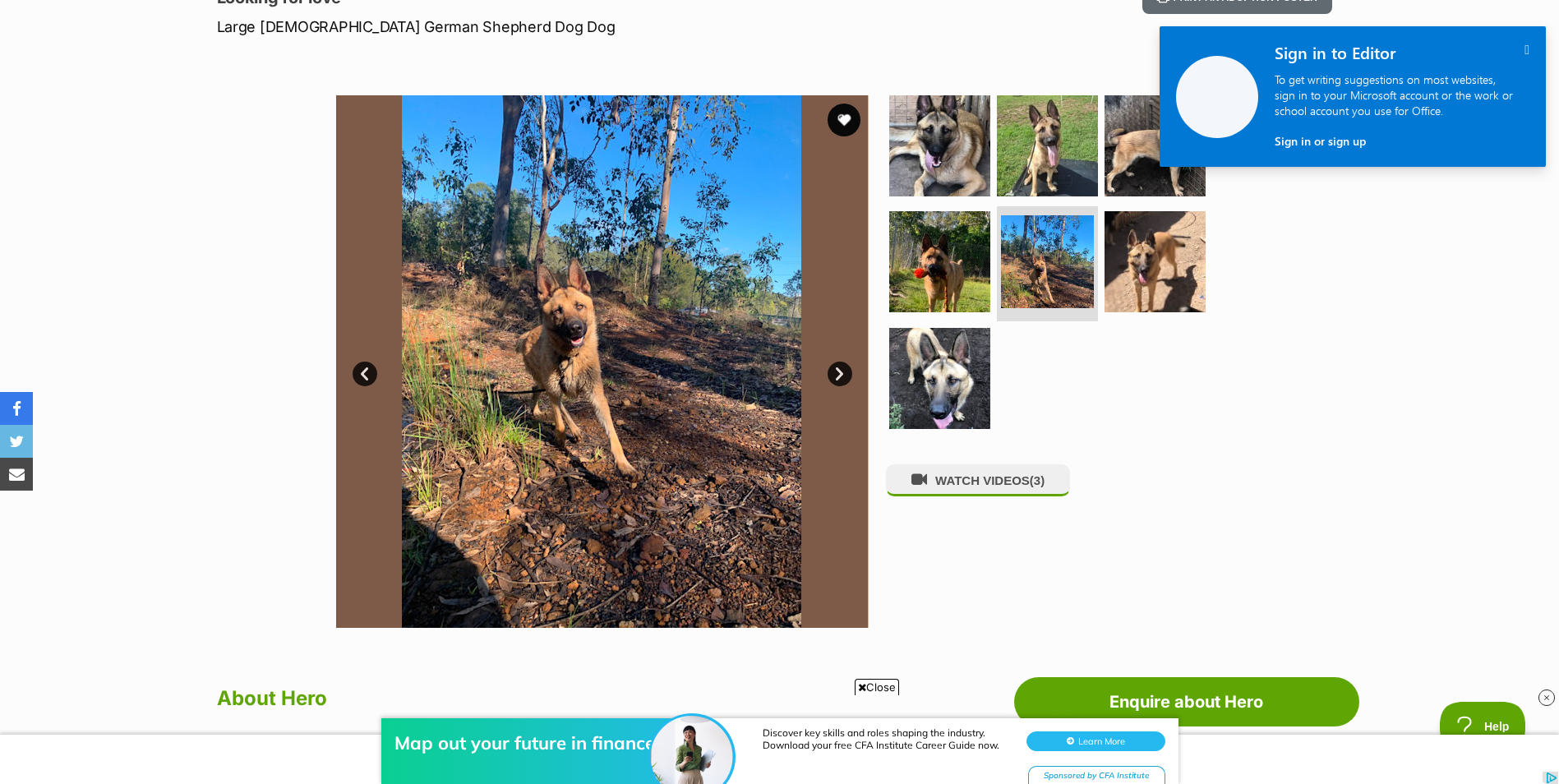
click at [845, 370] on link "Next" at bounding box center [840, 373] width 24 height 24
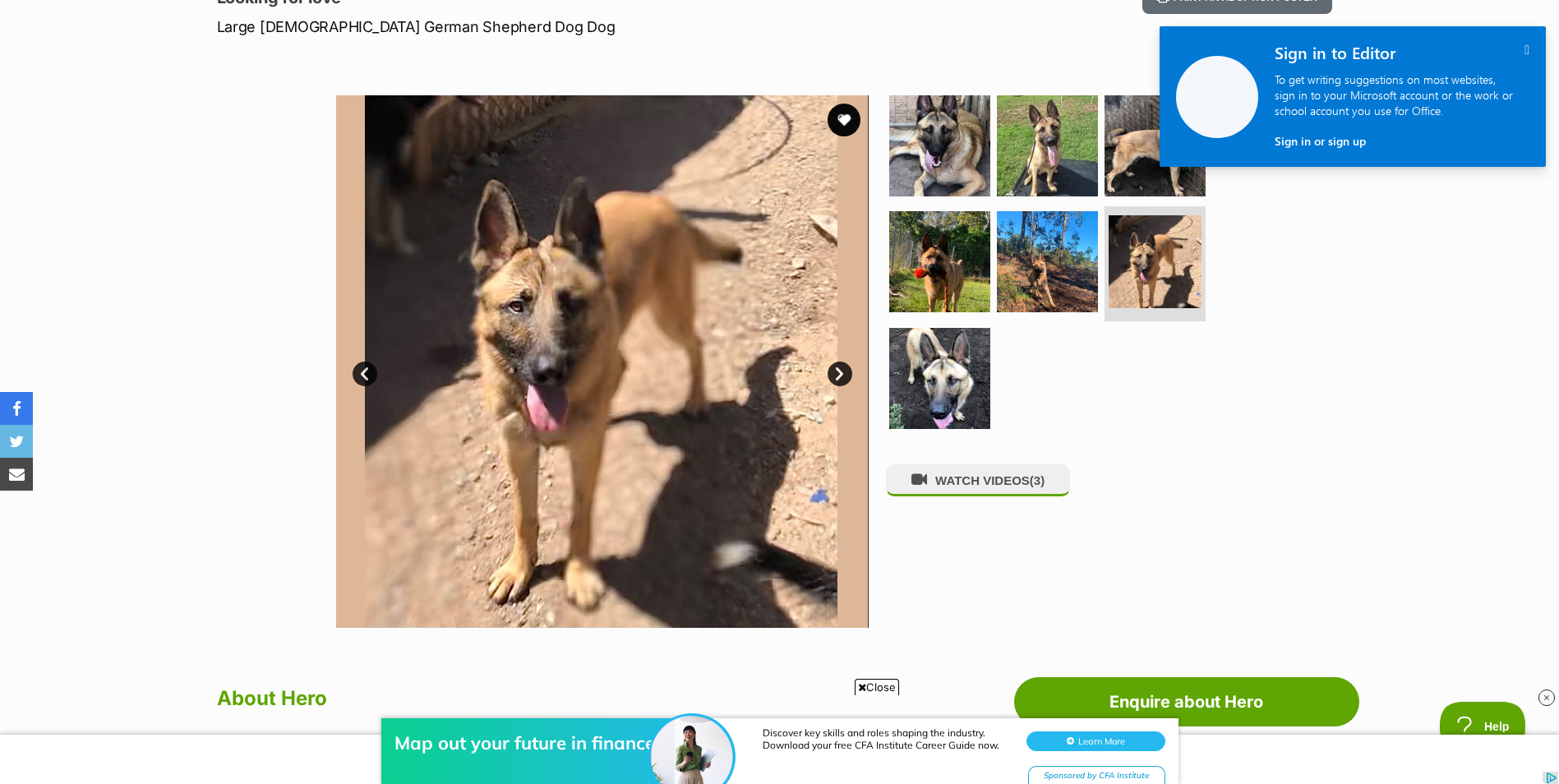
click at [845, 370] on link "Next" at bounding box center [840, 373] width 24 height 24
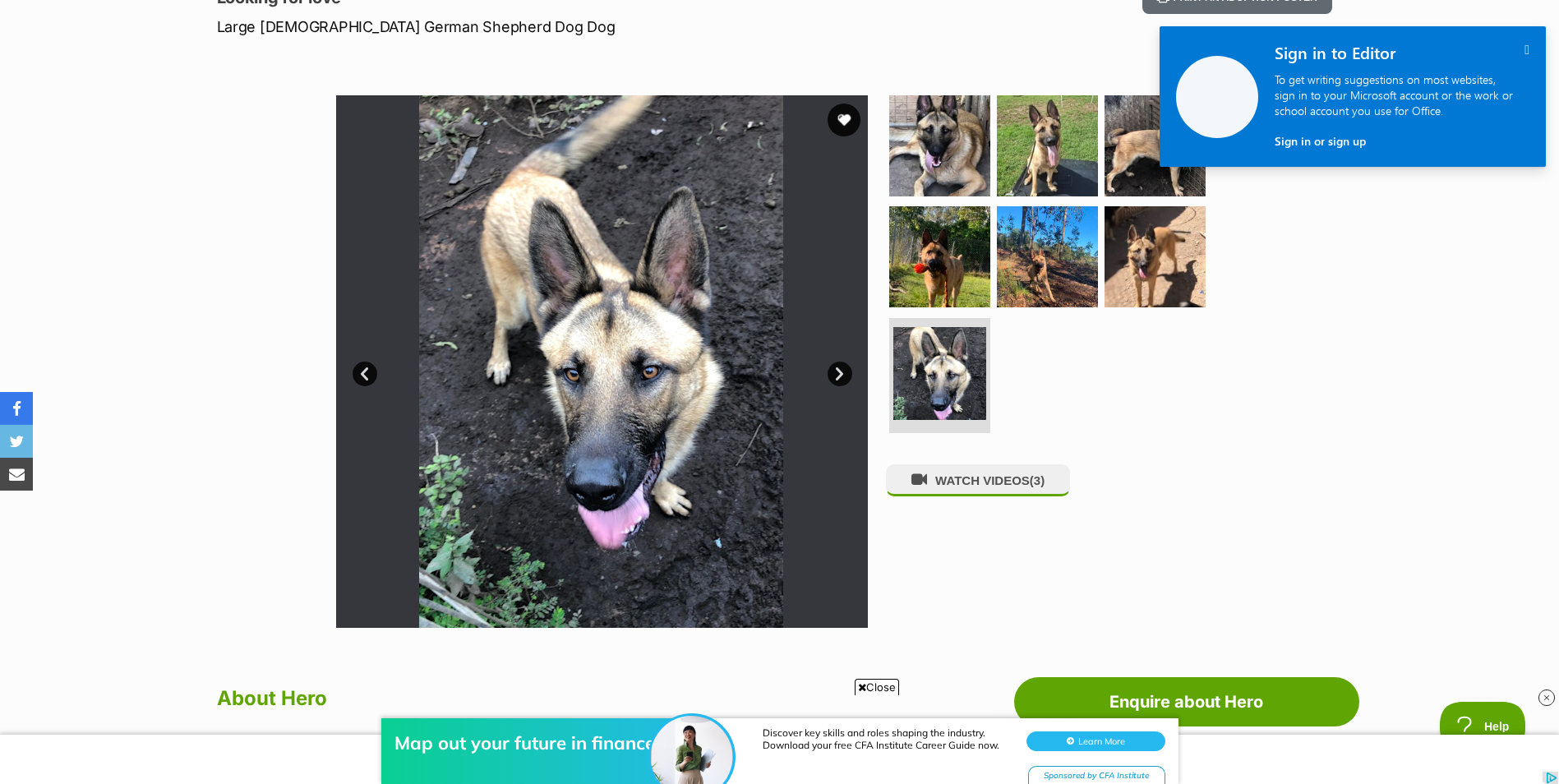
click at [845, 370] on link "Next" at bounding box center [840, 373] width 24 height 24
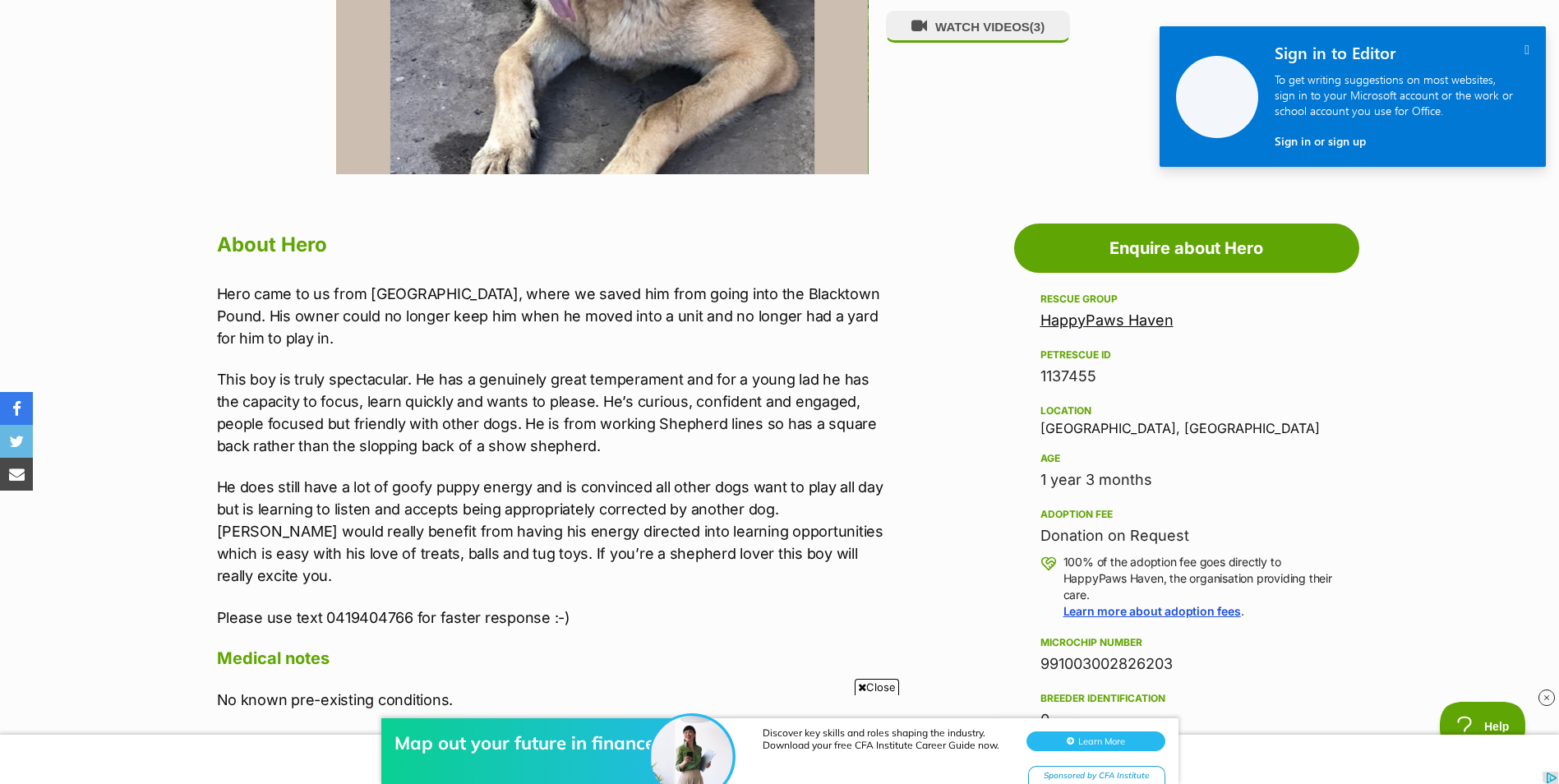
scroll to position [739, 0]
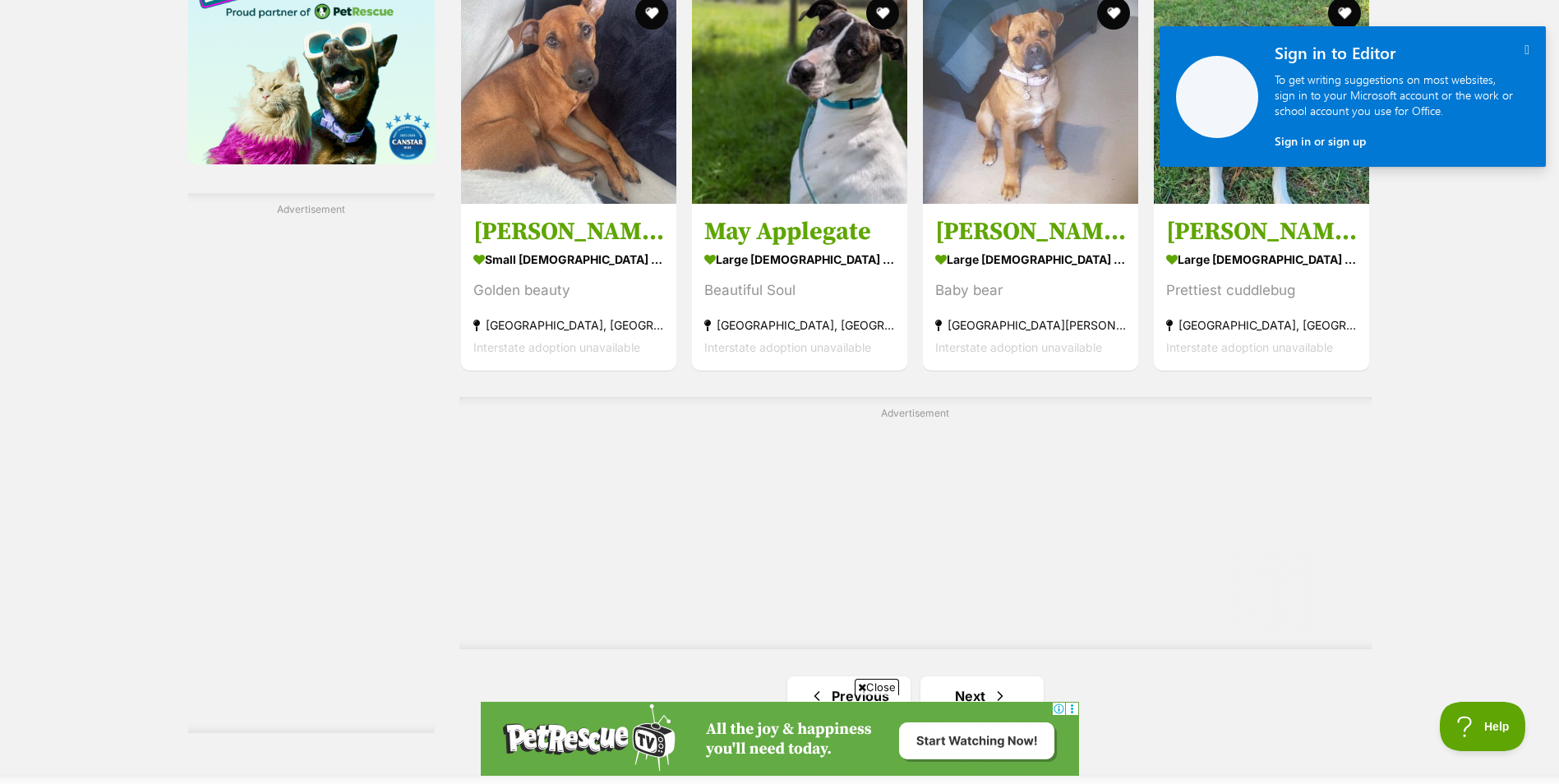
scroll to position [2958, 0]
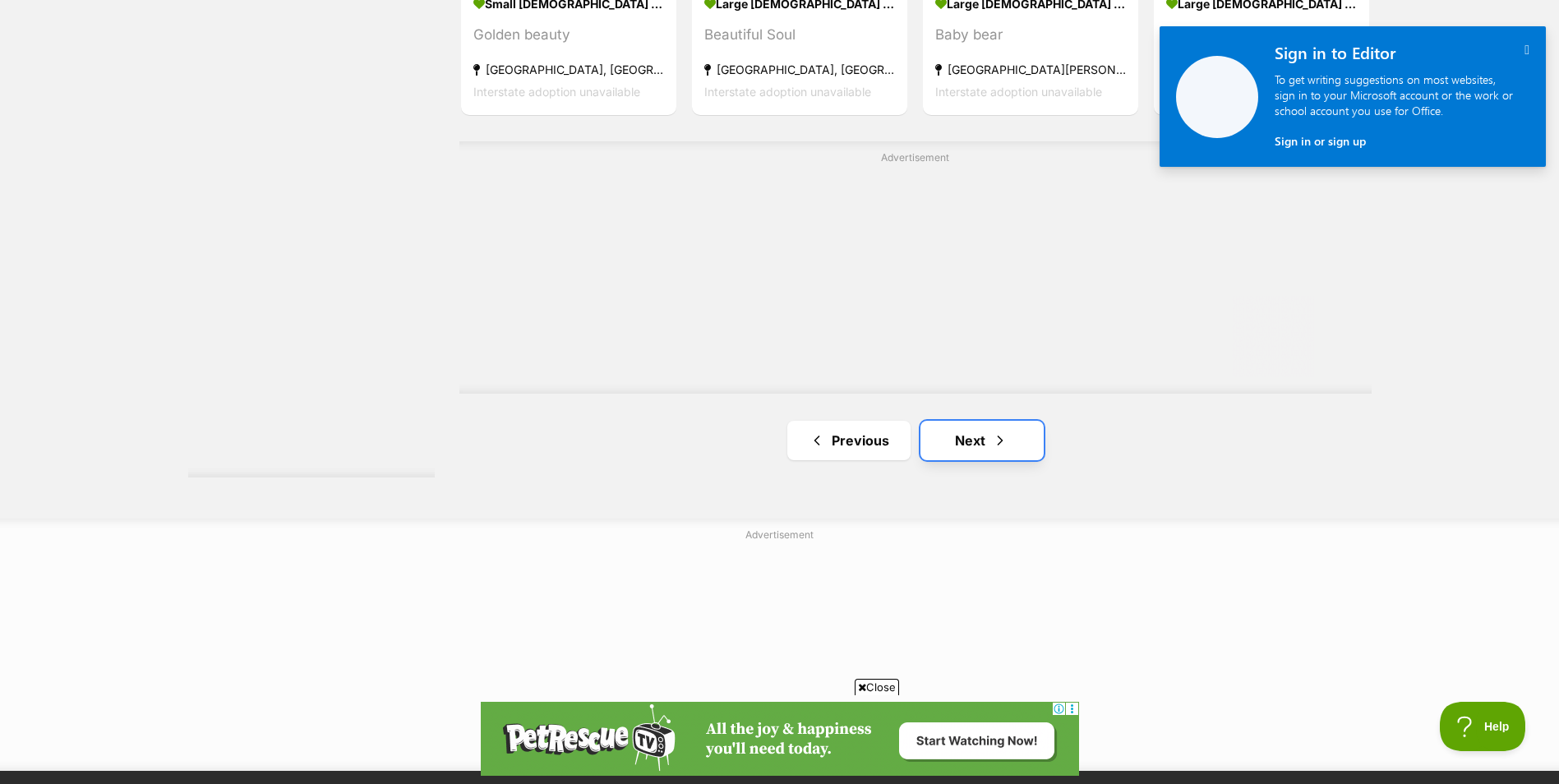
click at [969, 456] on link "Next" at bounding box center [982, 440] width 123 height 40
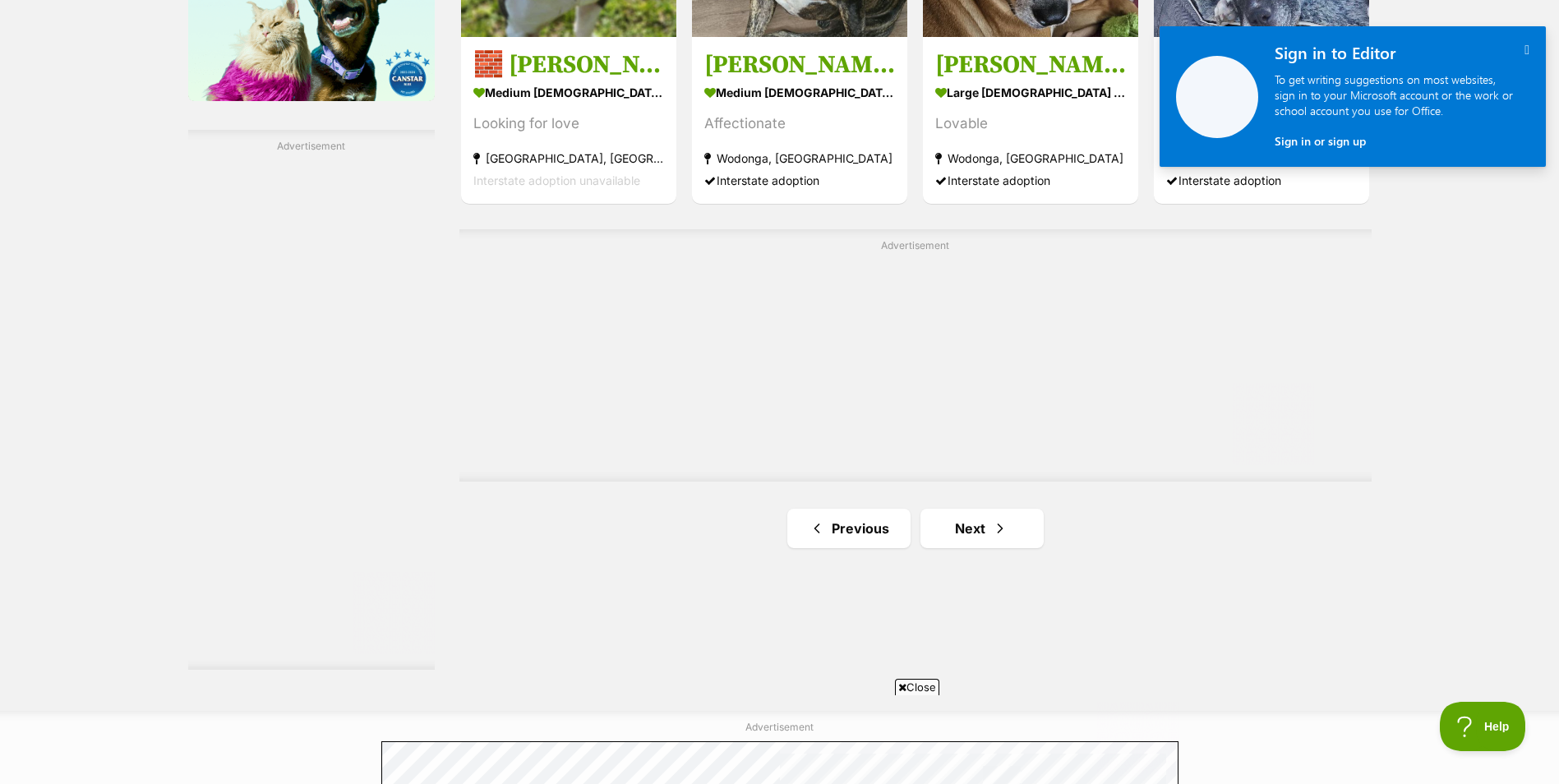
scroll to position [2876, 0]
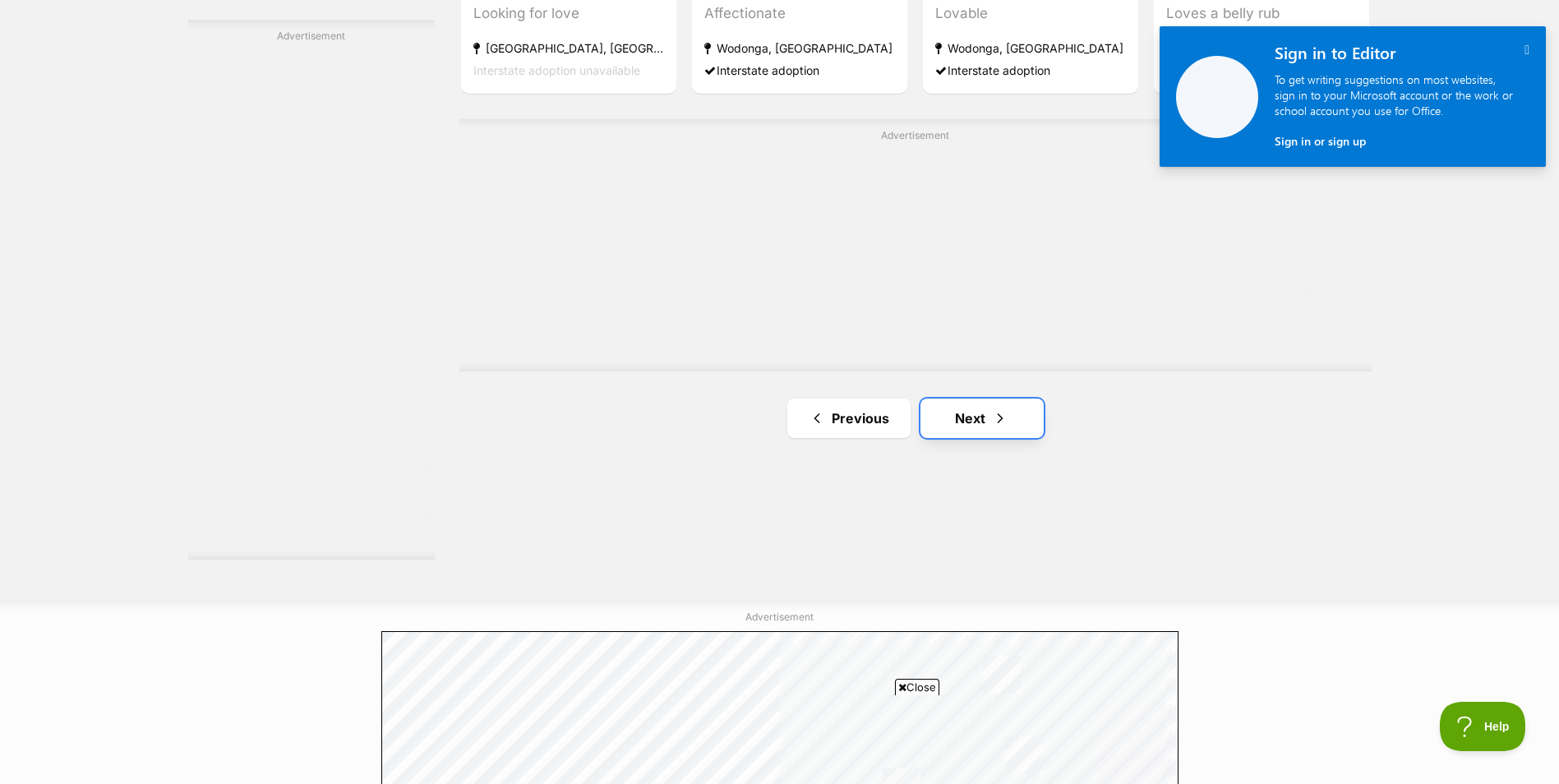
click at [966, 419] on link "Next" at bounding box center [982, 418] width 123 height 40
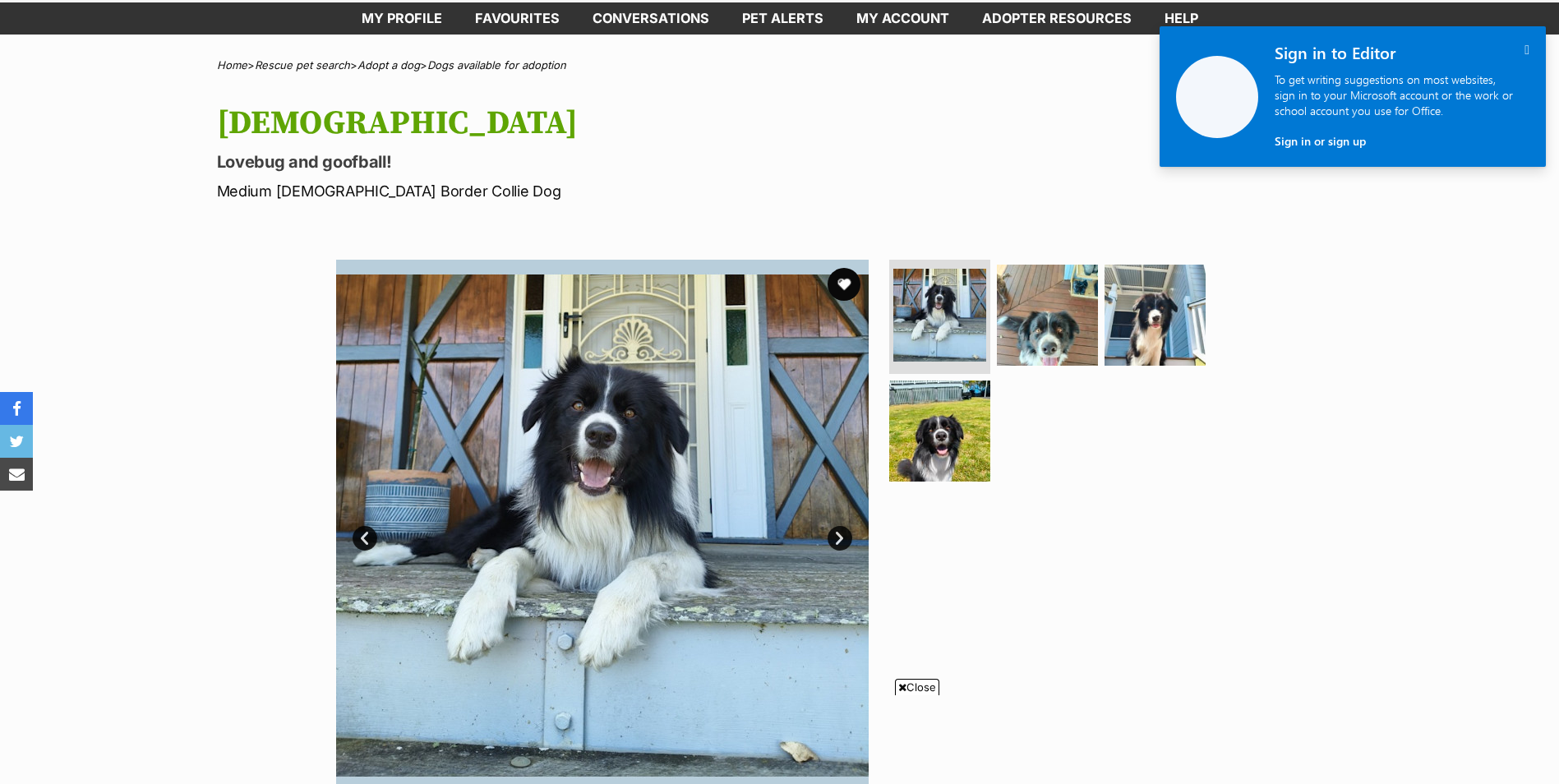
click at [845, 535] on link "Next" at bounding box center [840, 537] width 24 height 24
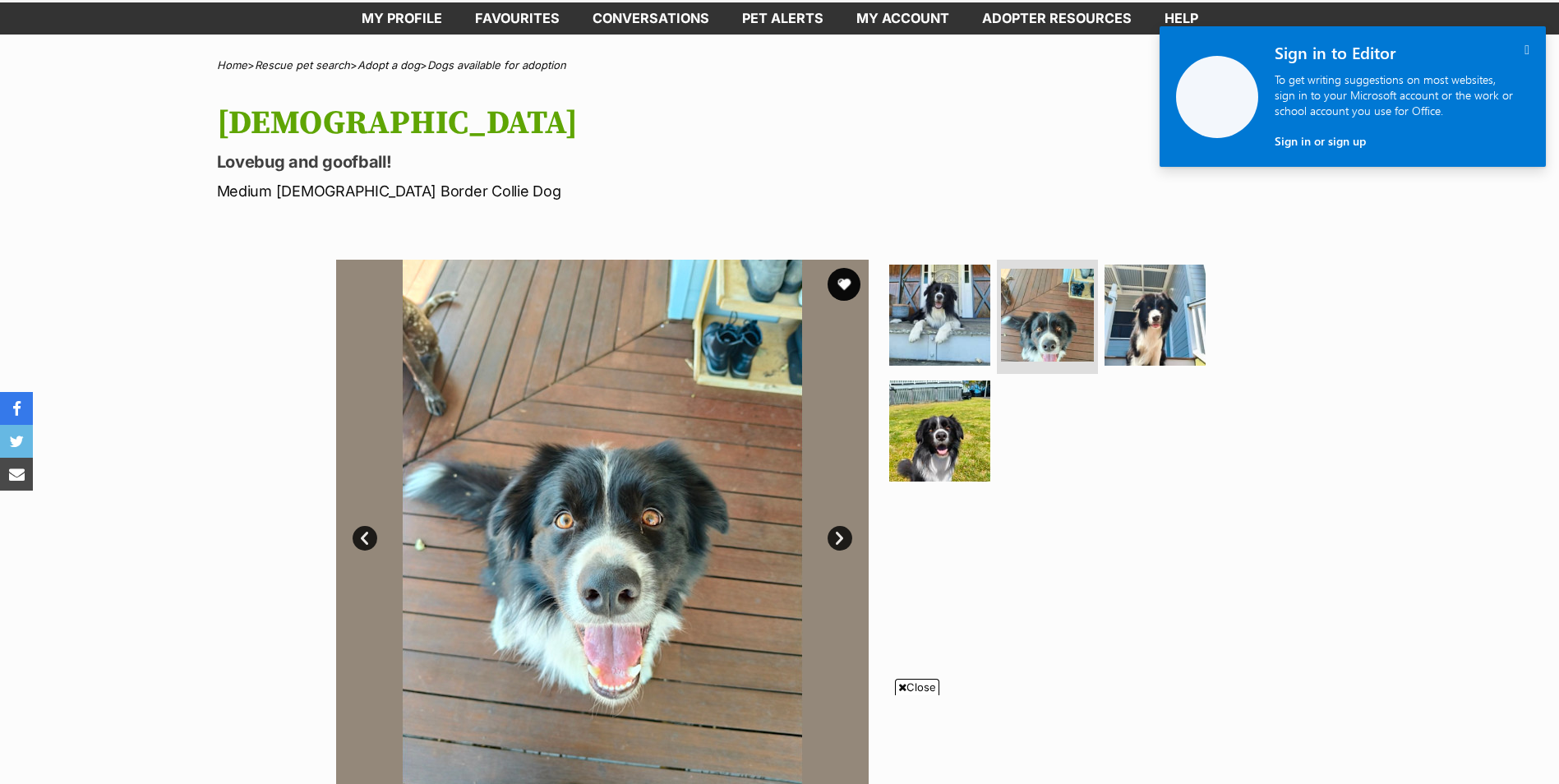
click at [845, 535] on link "Next" at bounding box center [840, 537] width 24 height 24
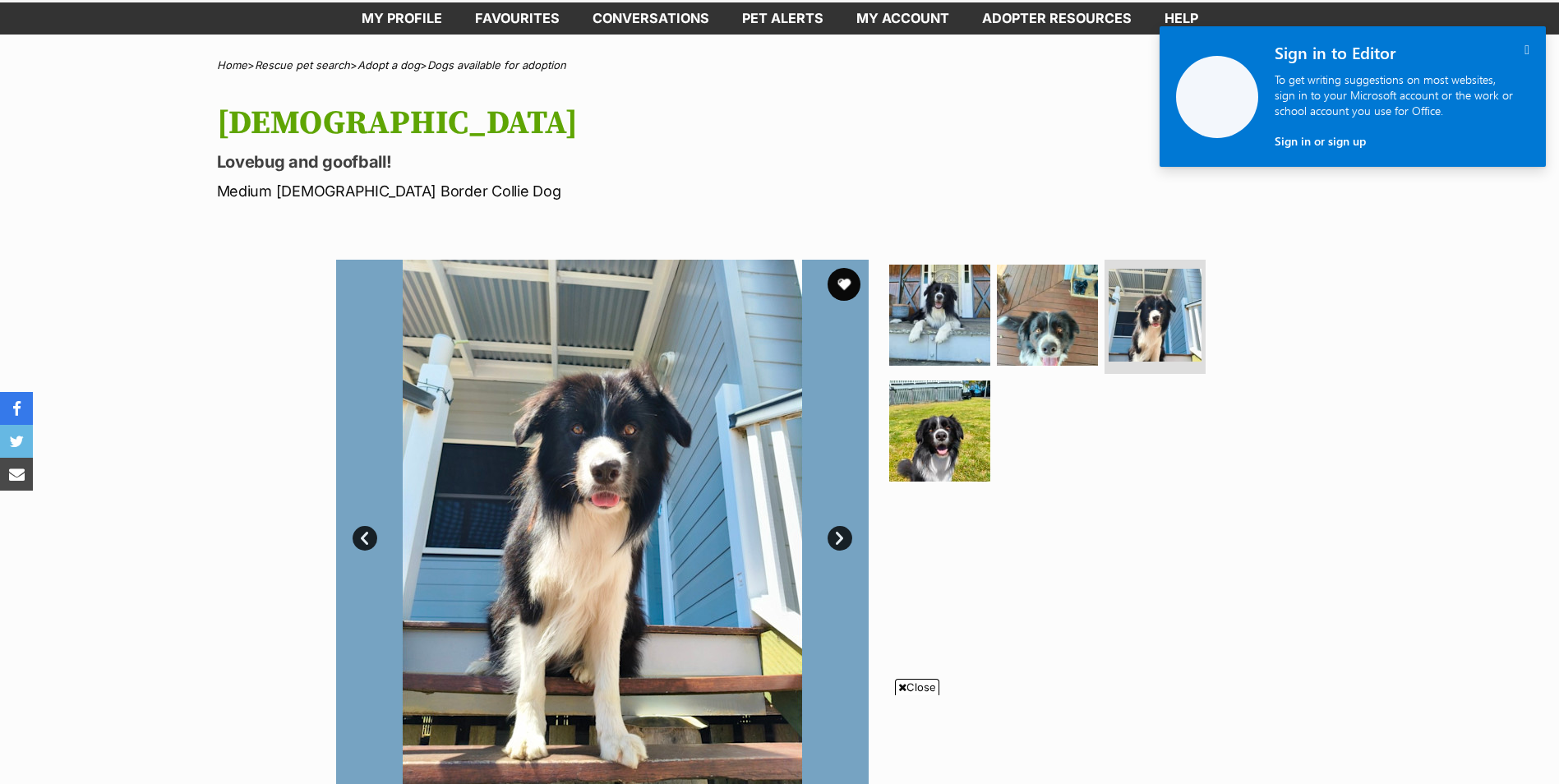
click at [845, 535] on link "Next" at bounding box center [840, 537] width 24 height 24
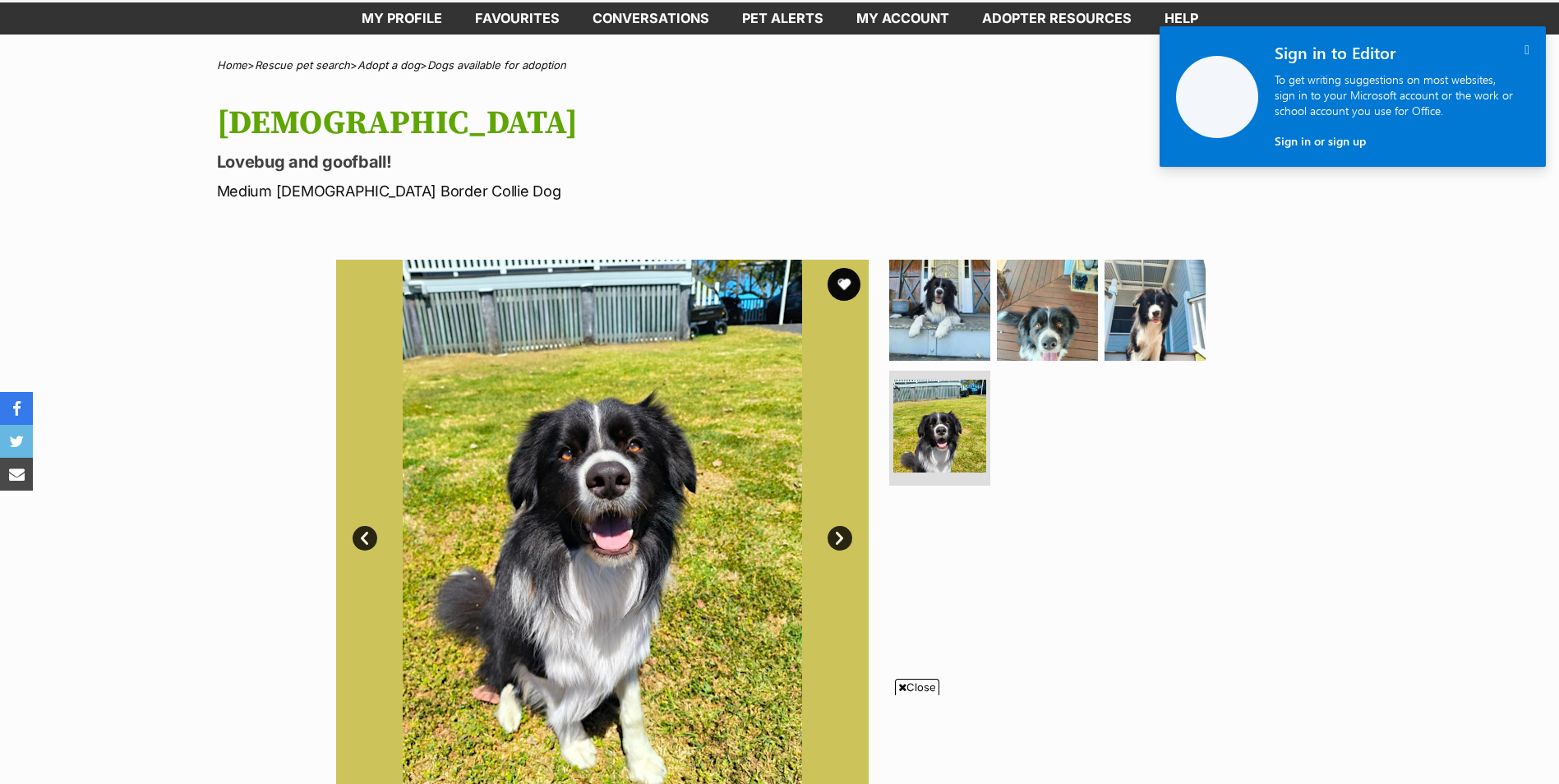
click at [845, 535] on link "Next" at bounding box center [840, 537] width 24 height 24
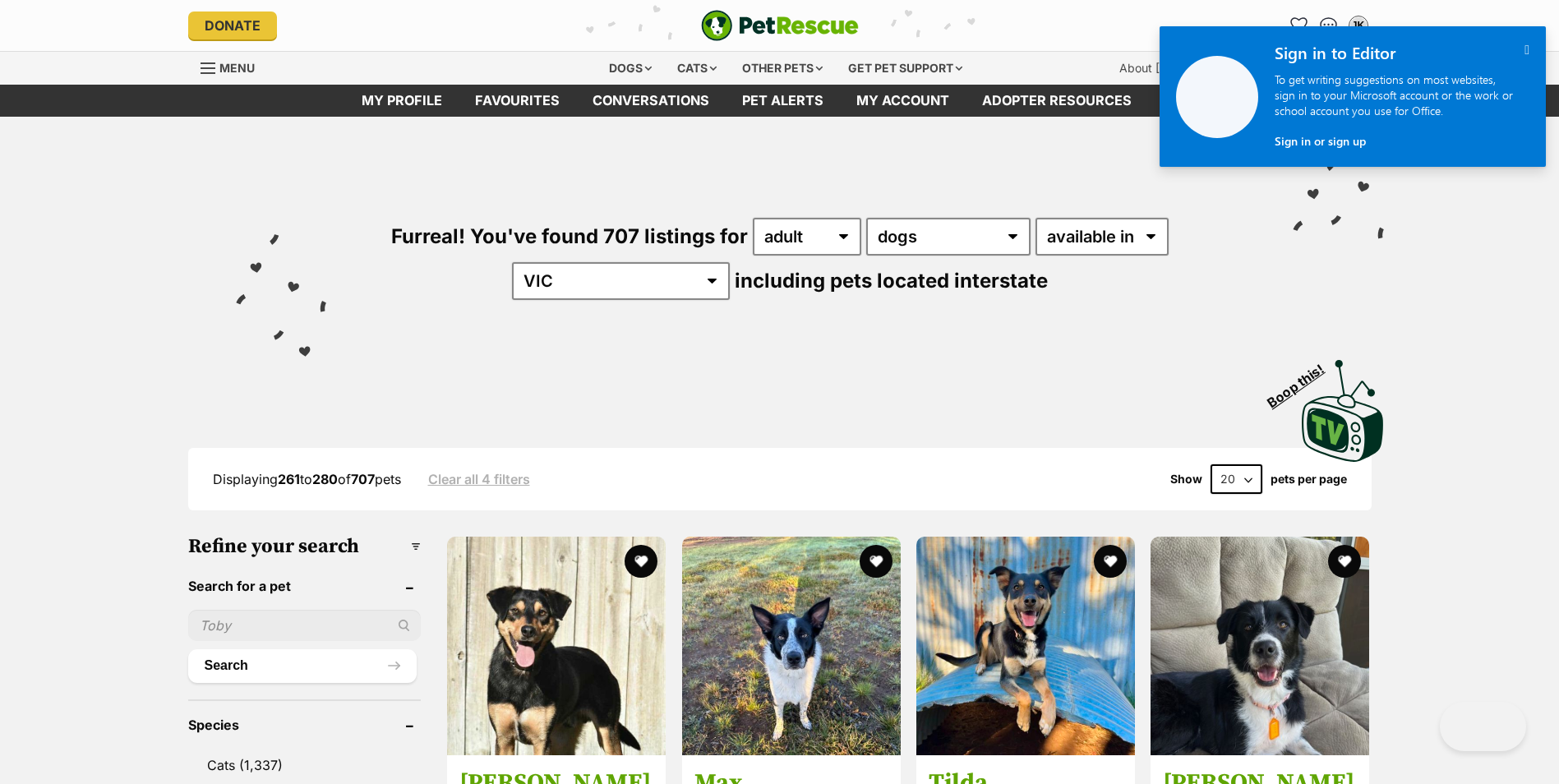
click at [1528, 50] on icon "" at bounding box center [1527, 50] width 5 height 14
